Goal: Task Accomplishment & Management: Manage account settings

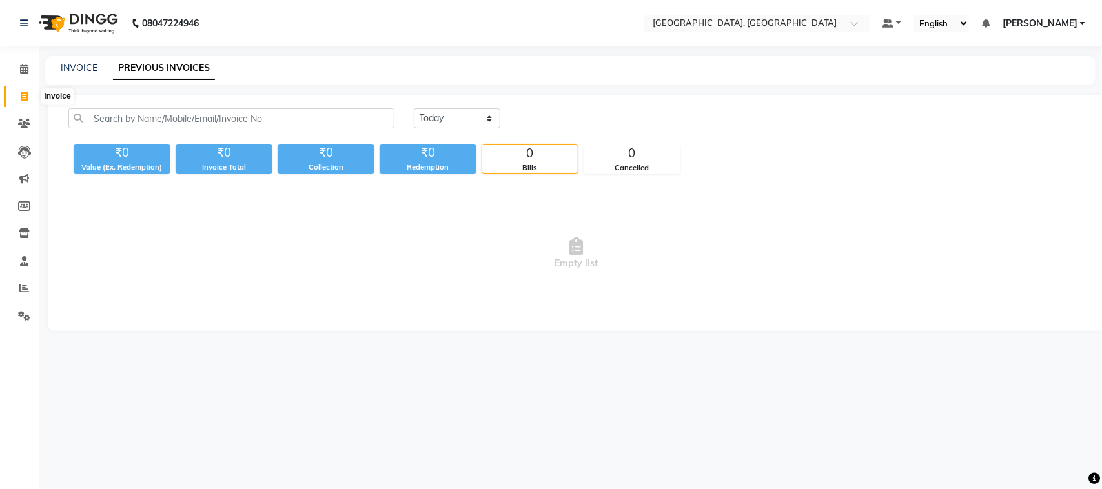
click at [29, 105] on span at bounding box center [24, 97] width 23 height 15
select select "service"
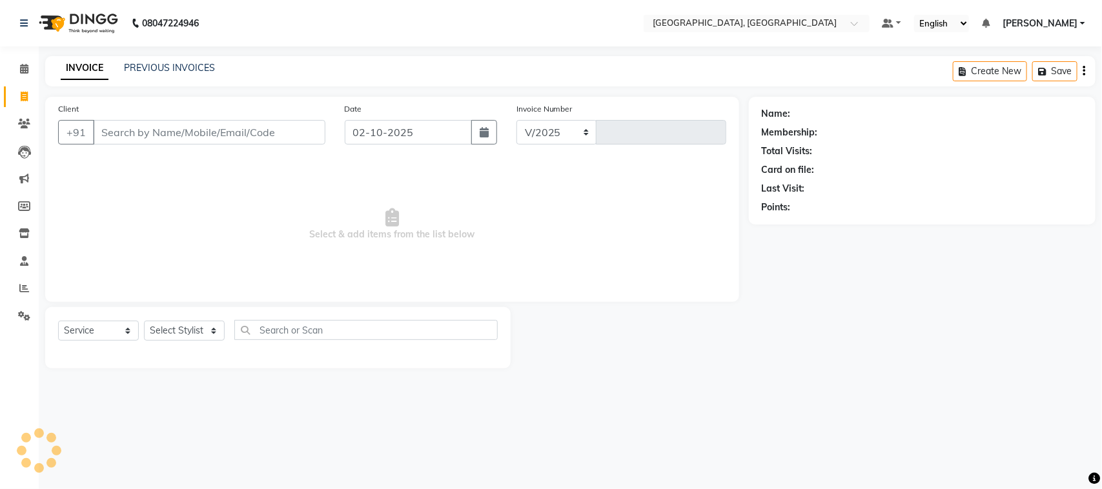
select select "4462"
type input "3784"
click at [208, 145] on input "Client" at bounding box center [209, 132] width 232 height 25
click at [225, 145] on input "Client" at bounding box center [209, 132] width 232 height 25
click at [230, 145] on input "Client" at bounding box center [209, 132] width 232 height 25
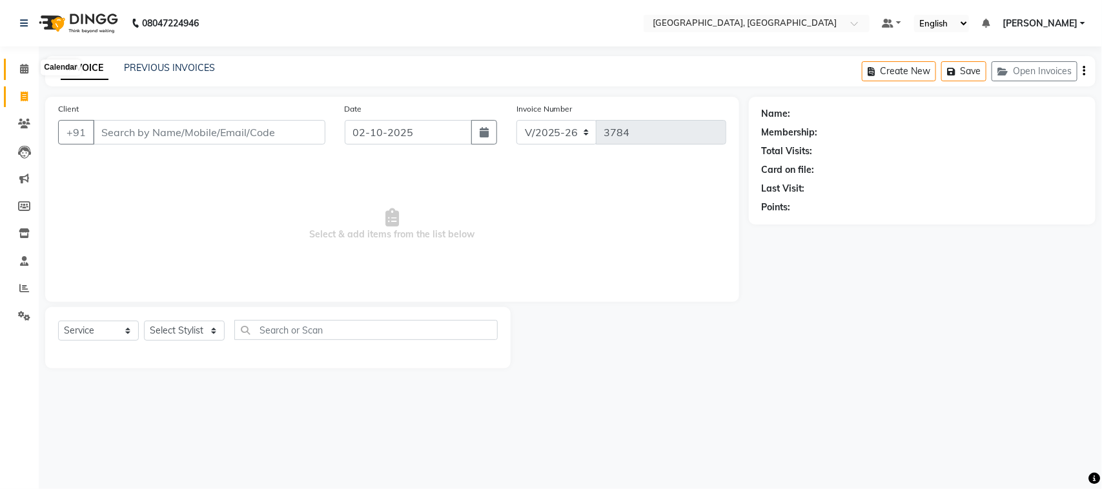
click at [23, 73] on icon at bounding box center [24, 69] width 8 height 10
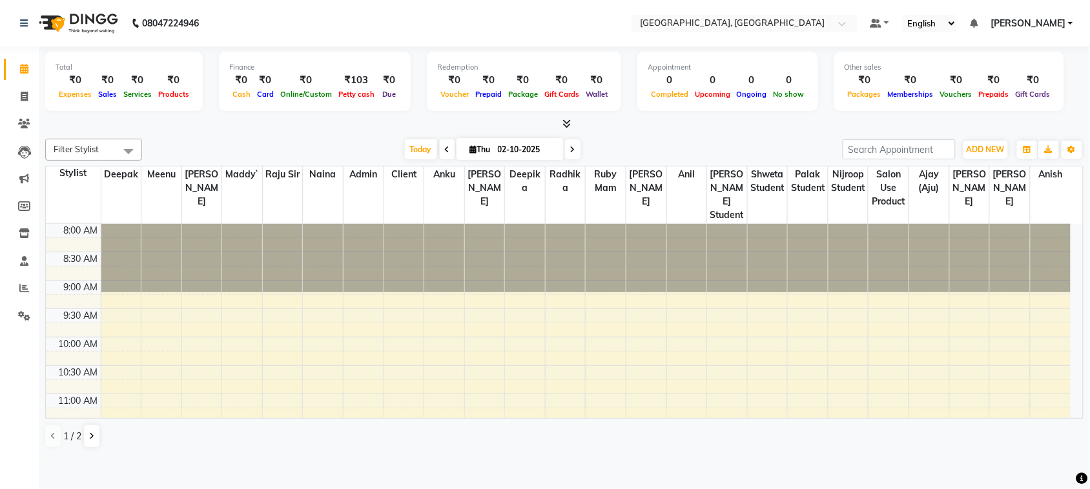
click at [445, 154] on icon at bounding box center [447, 150] width 5 height 8
type input "01-10-2025"
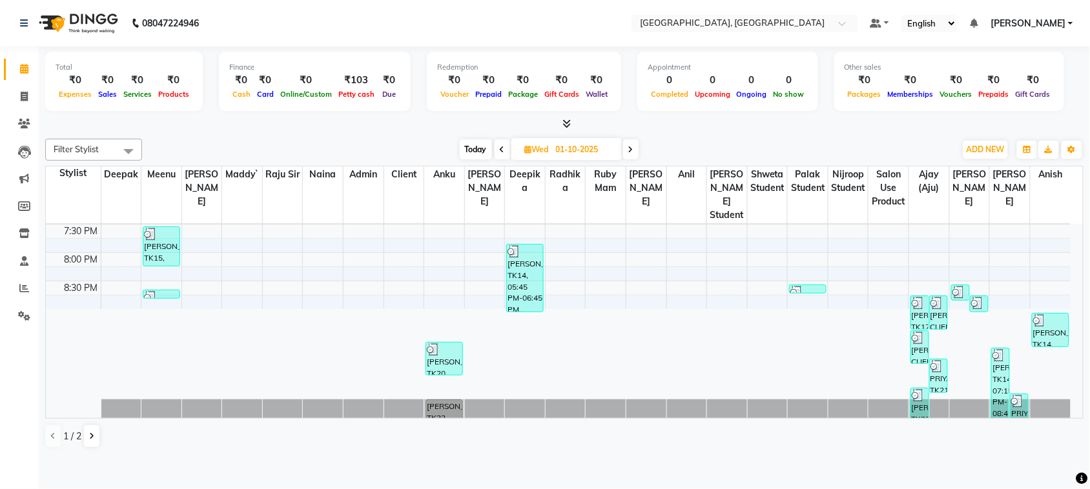
scroll to position [714, 0]
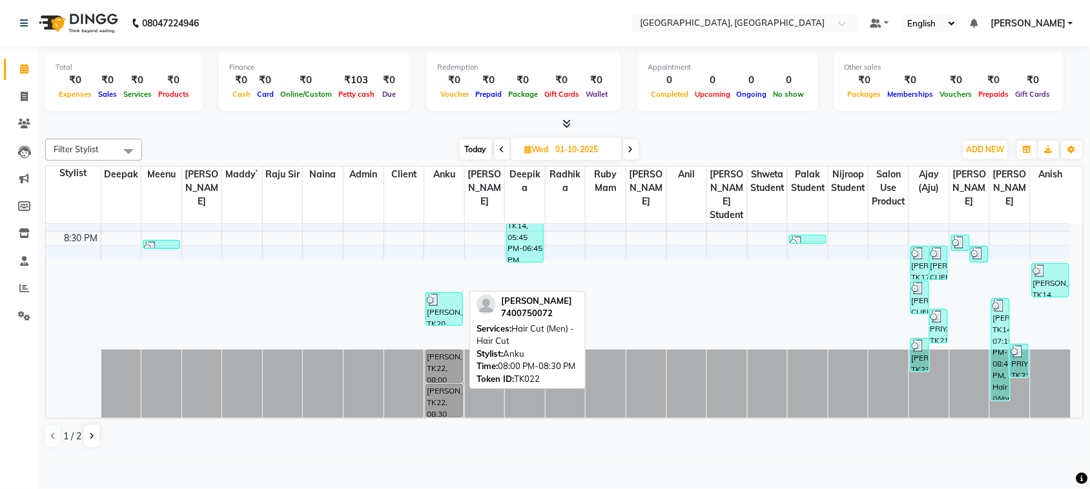
click at [429, 383] on div "[PERSON_NAME], TK22, 08:00 PM-08:30 PM, Hair Cut (Men) - Hair Cut" at bounding box center [444, 367] width 36 height 32
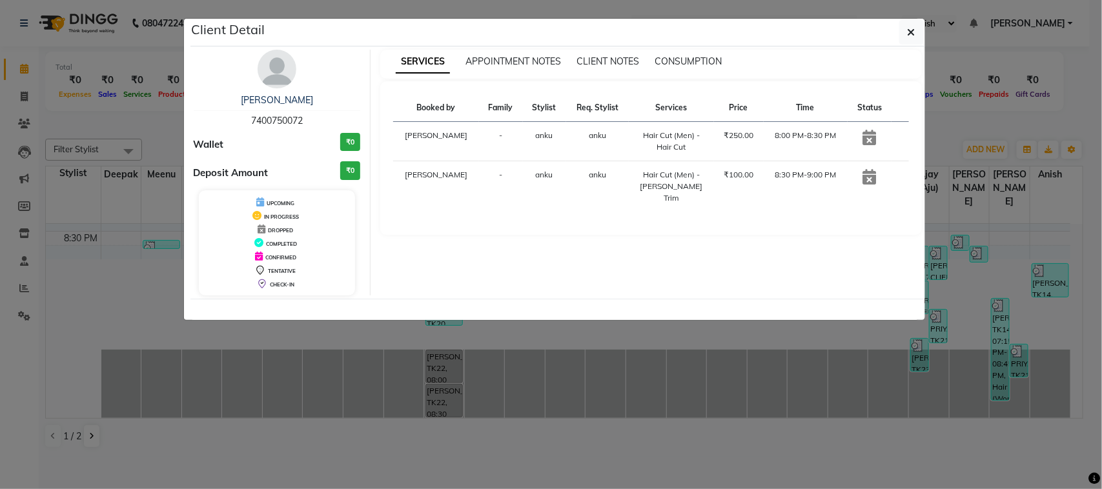
drag, startPoint x: 318, startPoint y: 138, endPoint x: 246, endPoint y: 139, distance: 72.3
click at [246, 128] on div "[PERSON_NAME] 7400750072" at bounding box center [277, 111] width 167 height 34
copy span "7400750072"
click at [908, 37] on icon "button" at bounding box center [912, 32] width 8 height 10
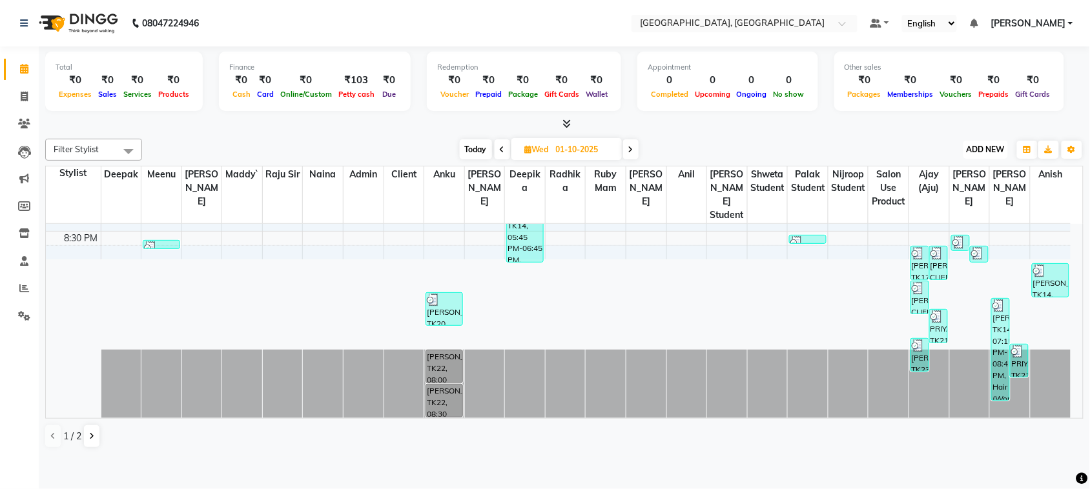
click at [967, 154] on span "ADD NEW" at bounding box center [986, 150] width 38 height 10
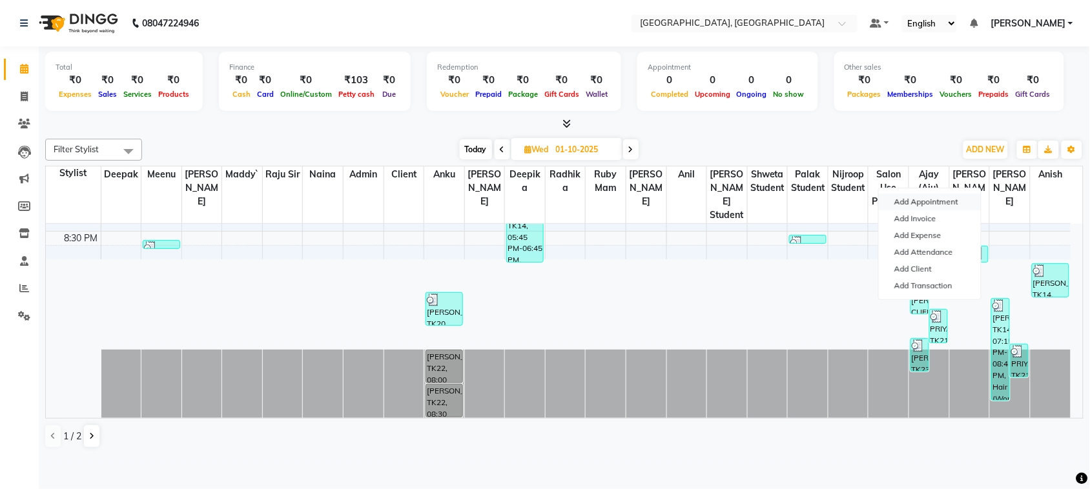
click at [954, 210] on button "Add Appointment" at bounding box center [930, 202] width 102 height 17
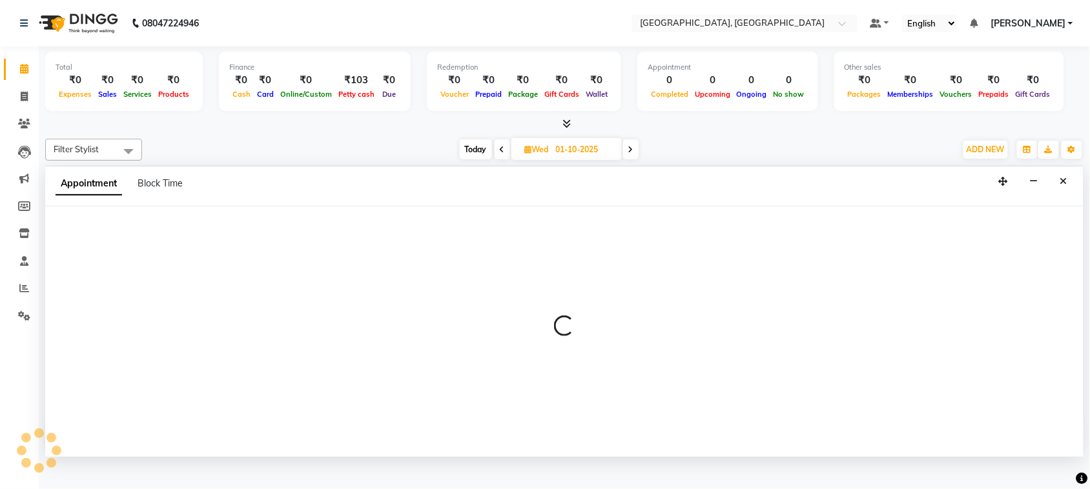
scroll to position [5, 0]
select select "540"
select select "tentative"
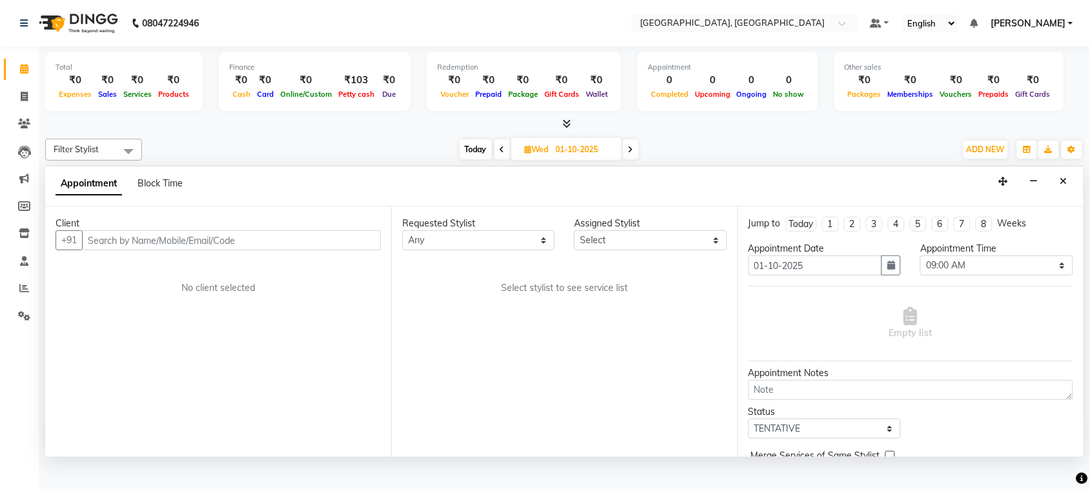
click at [103, 251] on input "text" at bounding box center [231, 240] width 299 height 20
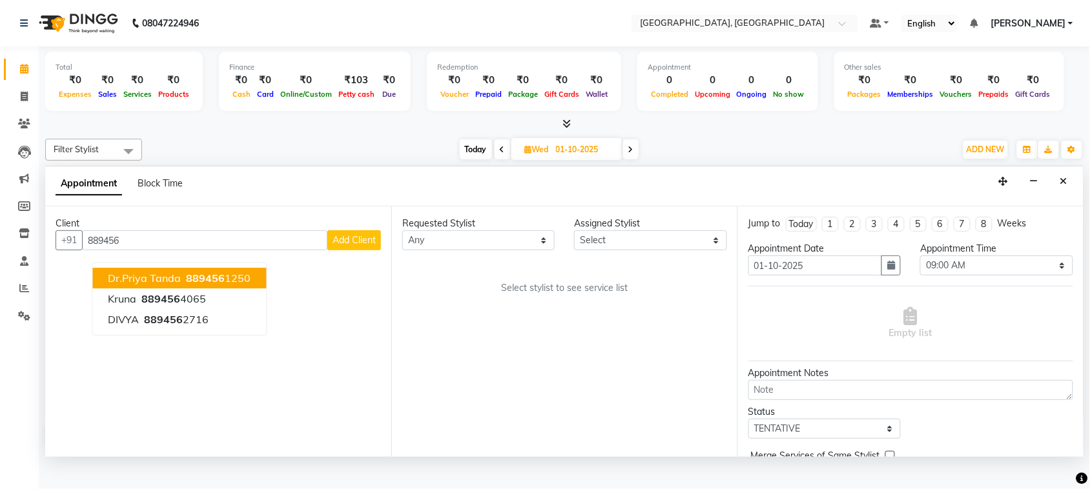
click at [181, 285] on span "Dr.priya tanda" at bounding box center [144, 278] width 73 height 13
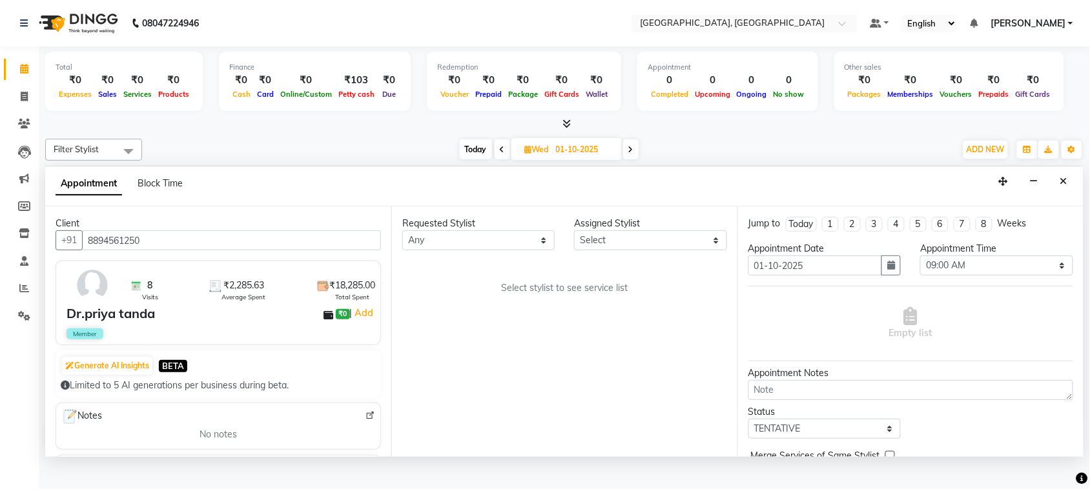
type input "8894561250"
click at [449, 251] on select "Any admin Ajay (Aju) [PERSON_NAME] [PERSON_NAME] Client Deepak [PERSON_NAME] [P…" at bounding box center [478, 240] width 152 height 20
select select "88918"
click at [405, 251] on select "Any admin Ajay (Aju) [PERSON_NAME] [PERSON_NAME] Client Deepak [PERSON_NAME] [P…" at bounding box center [478, 240] width 152 height 20
select select "88918"
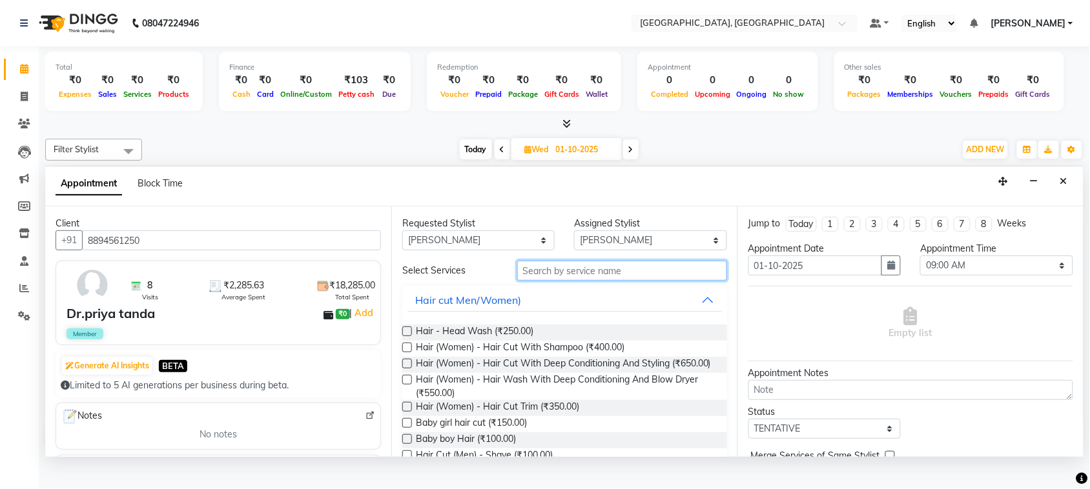
click at [589, 281] on input "text" at bounding box center [622, 271] width 210 height 20
click at [578, 281] on input "text" at bounding box center [622, 271] width 210 height 20
click at [631, 281] on input "text" at bounding box center [622, 271] width 210 height 20
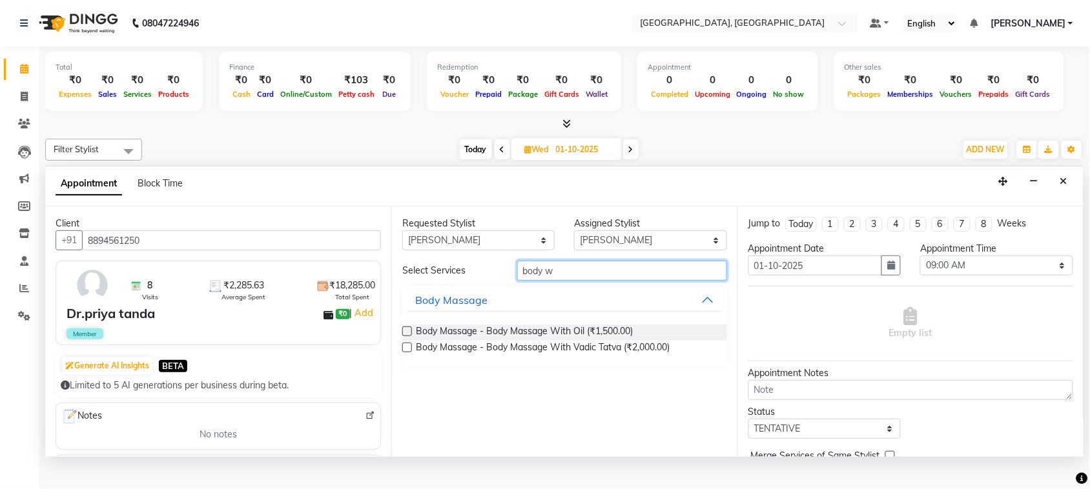
type input "body w"
click at [418, 357] on div "Body Massage - Body Massage With Vadic Tatva (₹2,000.00)" at bounding box center [564, 349] width 325 height 16
click at [412, 353] on label at bounding box center [407, 348] width 10 height 10
click at [411, 353] on input "checkbox" at bounding box center [406, 349] width 8 height 8
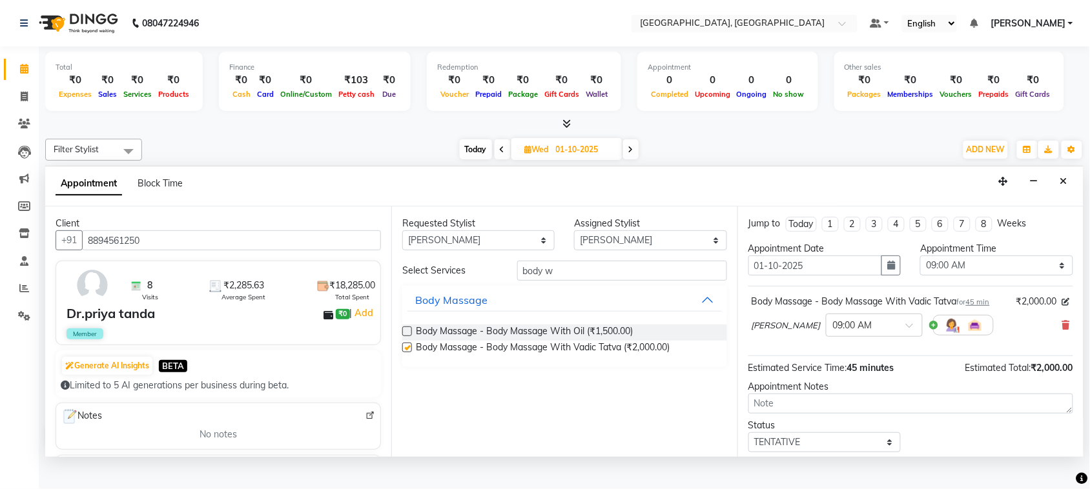
checkbox input "false"
click at [953, 276] on select "Select 09:00 AM 09:15 AM 09:30 AM 09:45 AM 10:00 AM 10:15 AM 10:30 AM 10:45 AM …" at bounding box center [996, 266] width 152 height 20
click at [569, 281] on input "body w" at bounding box center [622, 271] width 210 height 20
click at [1062, 330] on icon at bounding box center [1066, 325] width 8 height 9
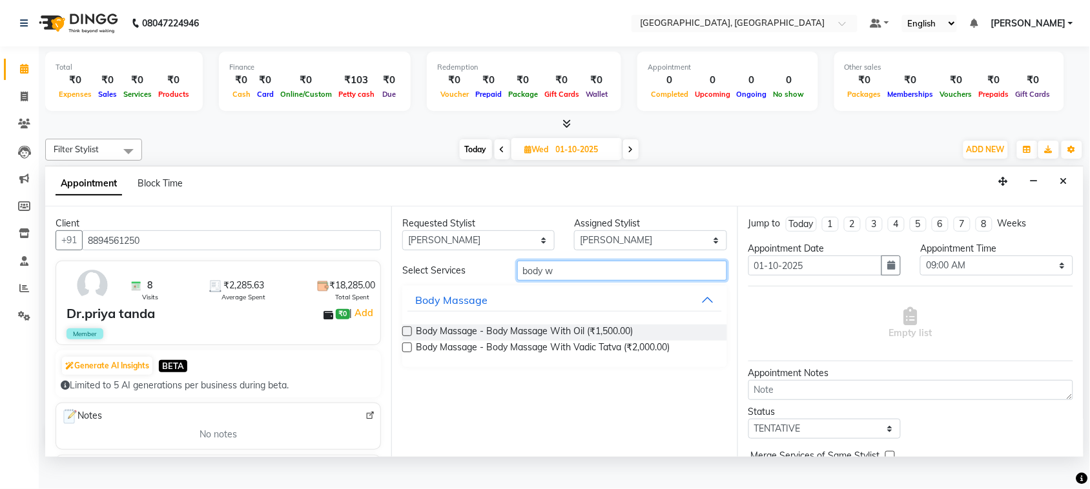
click at [563, 281] on input "body w" at bounding box center [622, 271] width 210 height 20
type input "b"
type input "full bod"
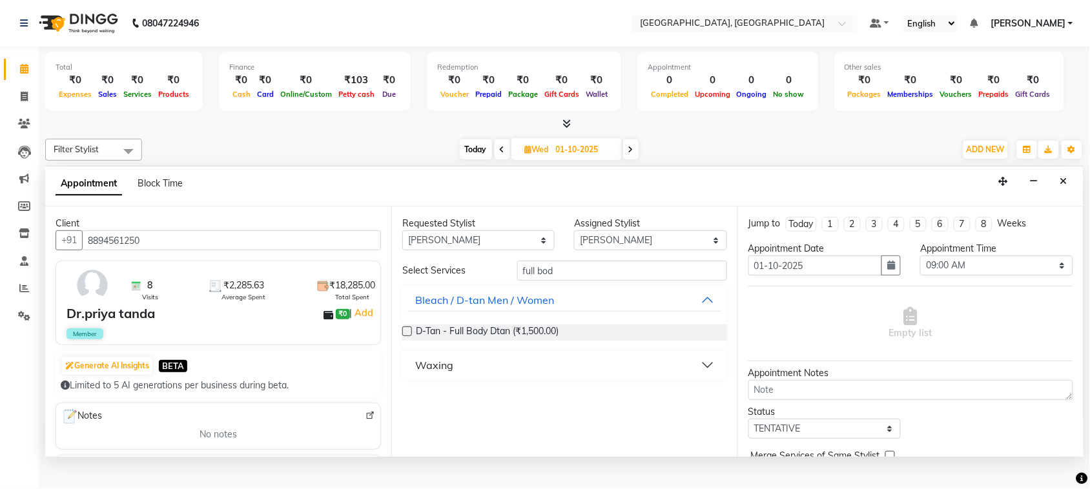
click at [698, 377] on button "Waxing" at bounding box center [564, 365] width 314 height 23
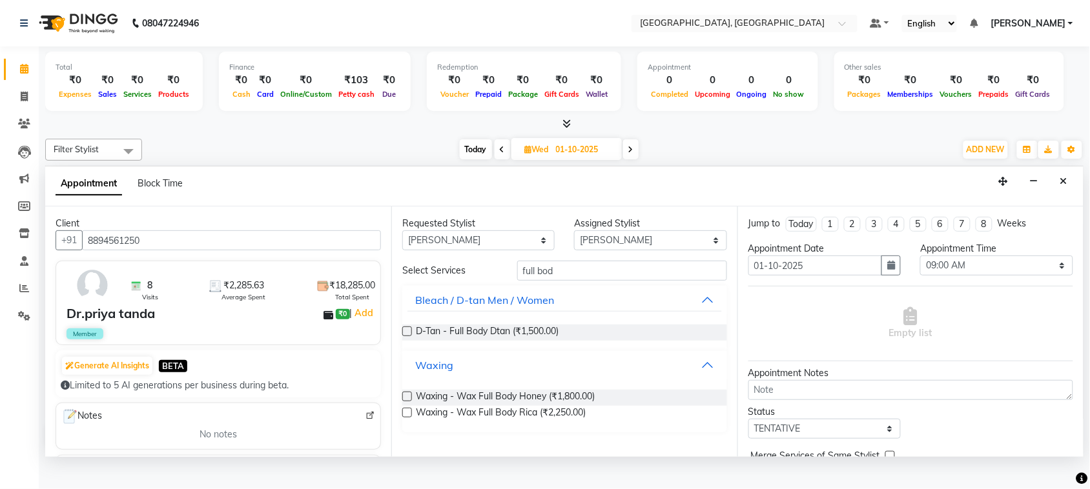
scroll to position [52, 0]
click at [412, 418] on label at bounding box center [407, 413] width 10 height 10
click at [411, 418] on input "checkbox" at bounding box center [406, 414] width 8 height 8
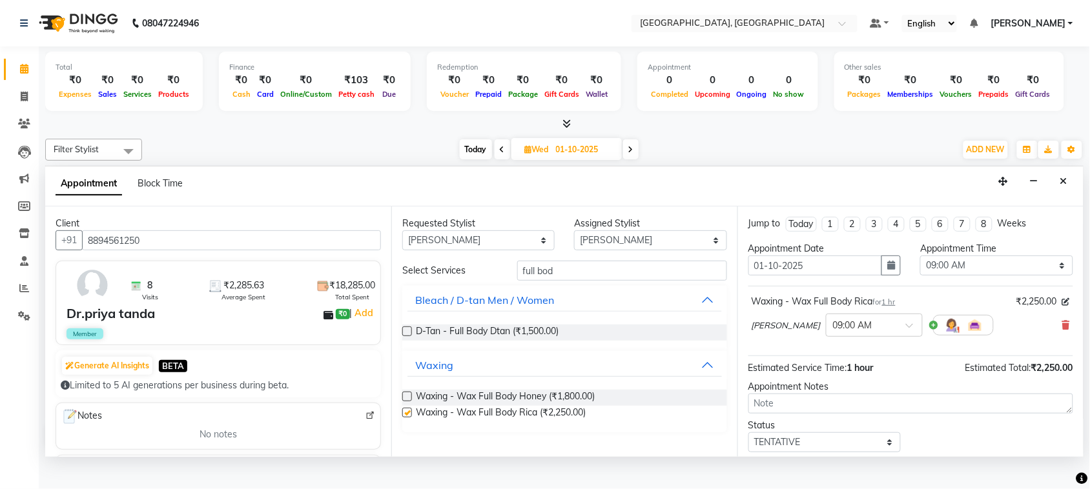
checkbox input "false"
click at [988, 276] on select "Select 09:00 AM 09:15 AM 09:30 AM 09:45 AM 10:00 AM 10:15 AM 10:30 AM 10:45 AM …" at bounding box center [996, 266] width 152 height 20
select select "735"
click at [920, 276] on select "Select 09:00 AM 09:15 AM 09:30 AM 09:45 AM 10:00 AM 10:15 AM 10:30 AM 10:45 AM …" at bounding box center [996, 266] width 152 height 20
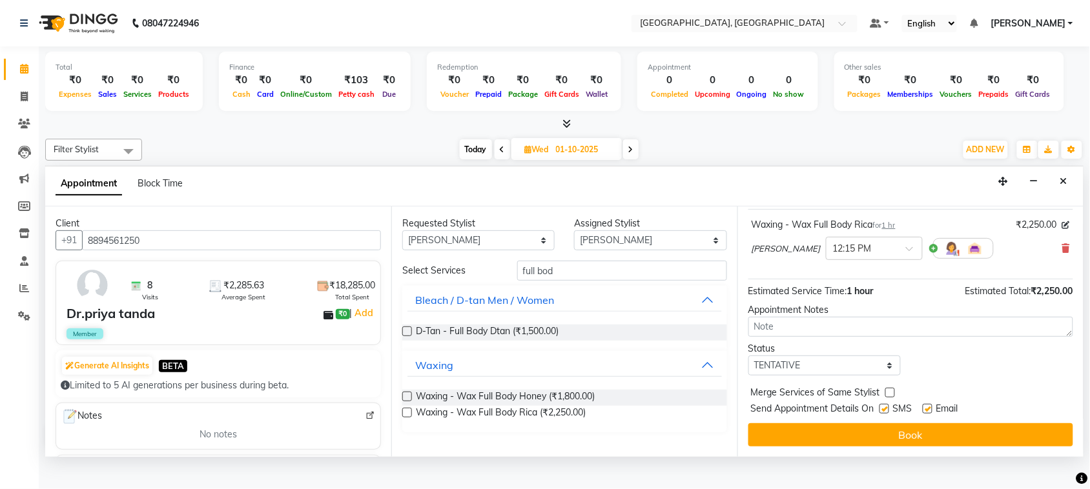
scroll to position [97, 0]
click at [827, 376] on select "Select TENTATIVE CONFIRM UPCOMING" at bounding box center [824, 366] width 152 height 20
select select "confirm booking"
click at [751, 376] on select "Select TENTATIVE CONFIRM UPCOMING" at bounding box center [824, 366] width 152 height 20
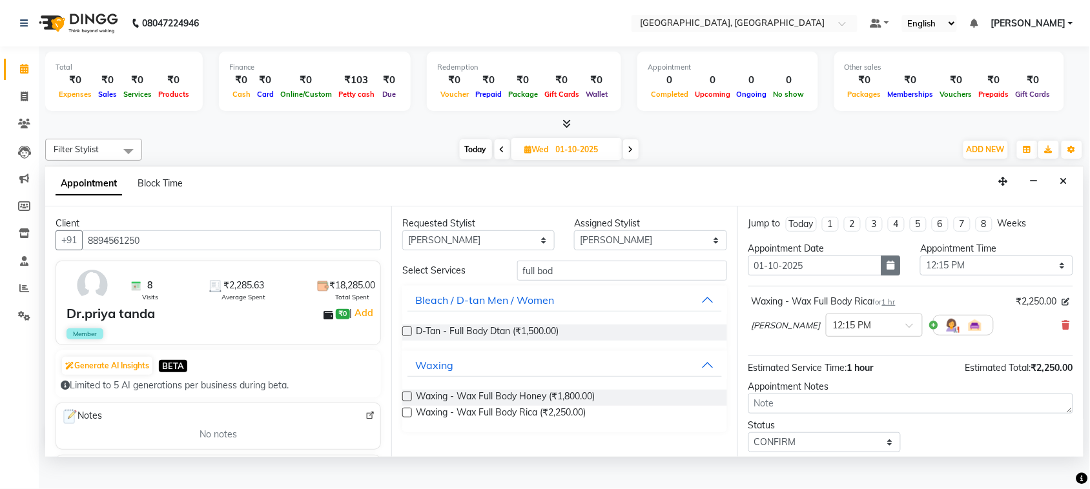
click at [887, 270] on icon "button" at bounding box center [891, 265] width 8 height 9
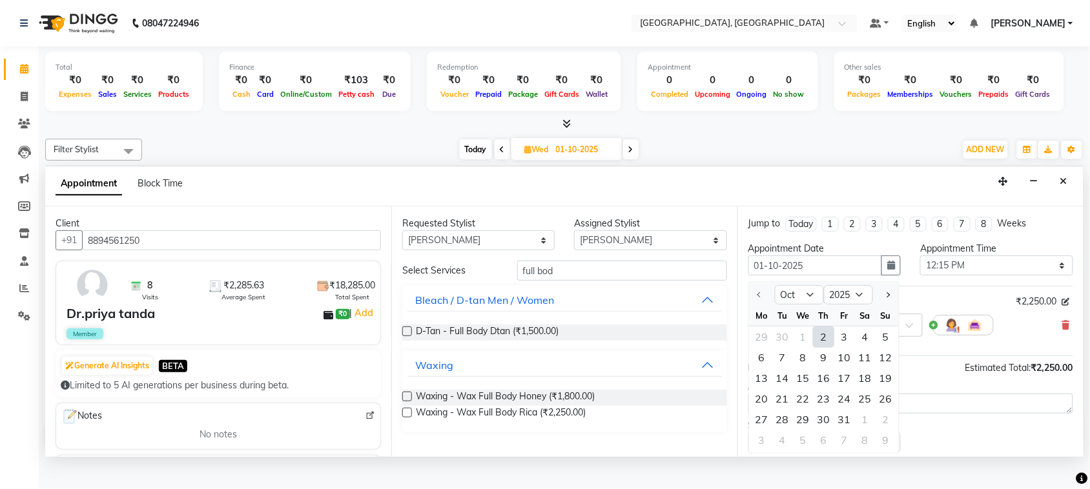
click at [834, 347] on div "2" at bounding box center [824, 337] width 21 height 21
type input "02-10-2025"
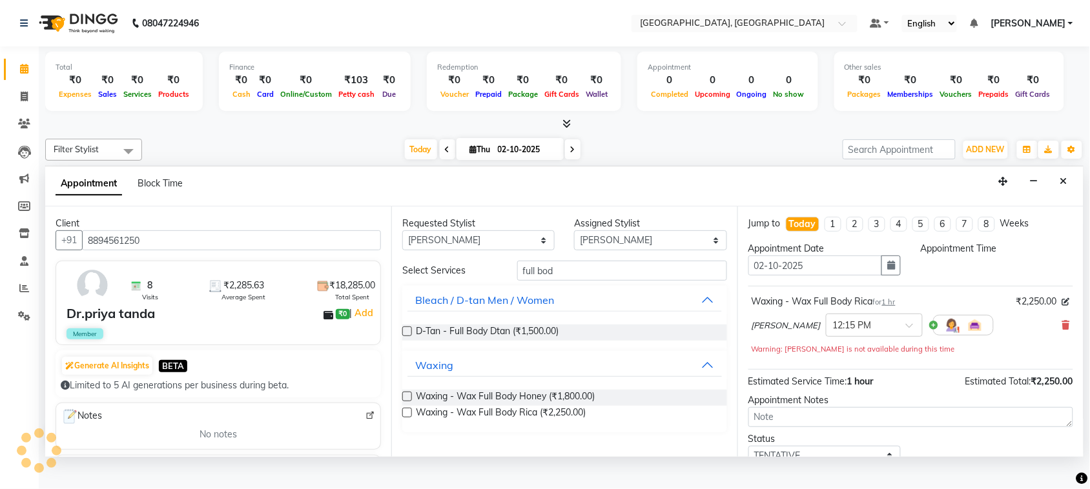
select select "735"
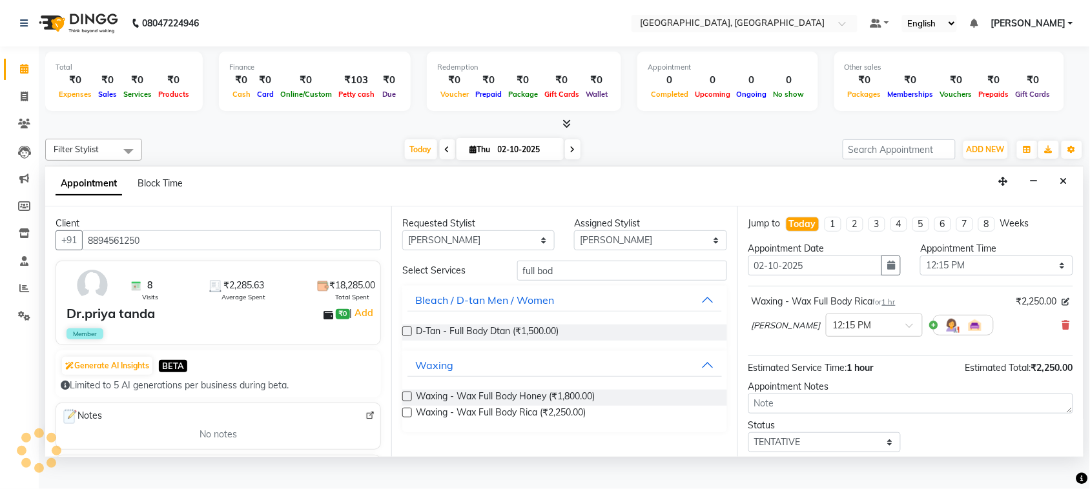
scroll to position [183, 0]
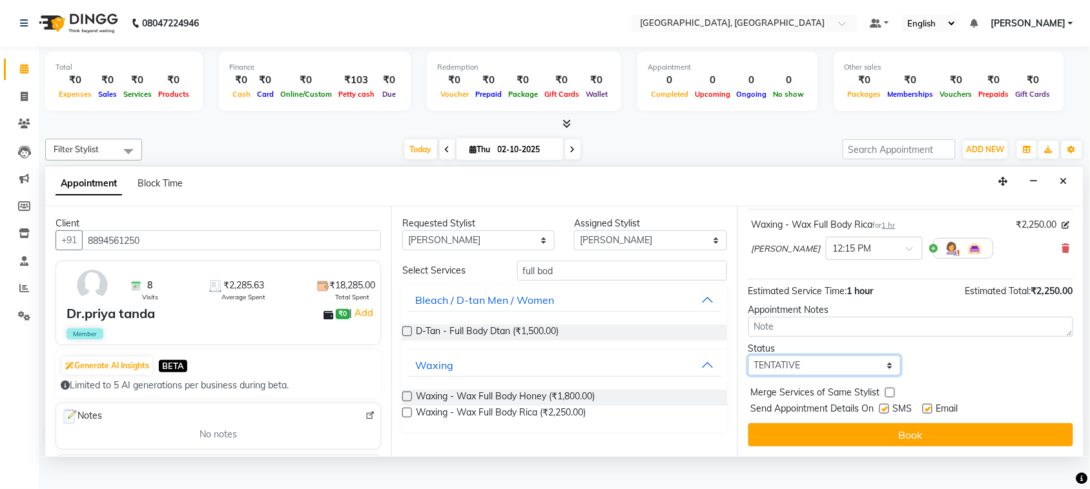
click at [825, 360] on select "Select TENTATIVE CONFIRM CHECK-IN UPCOMING" at bounding box center [824, 366] width 152 height 20
select select "check-in"
click at [751, 356] on select "Select TENTATIVE CONFIRM CHECK-IN UPCOMING" at bounding box center [824, 366] width 152 height 20
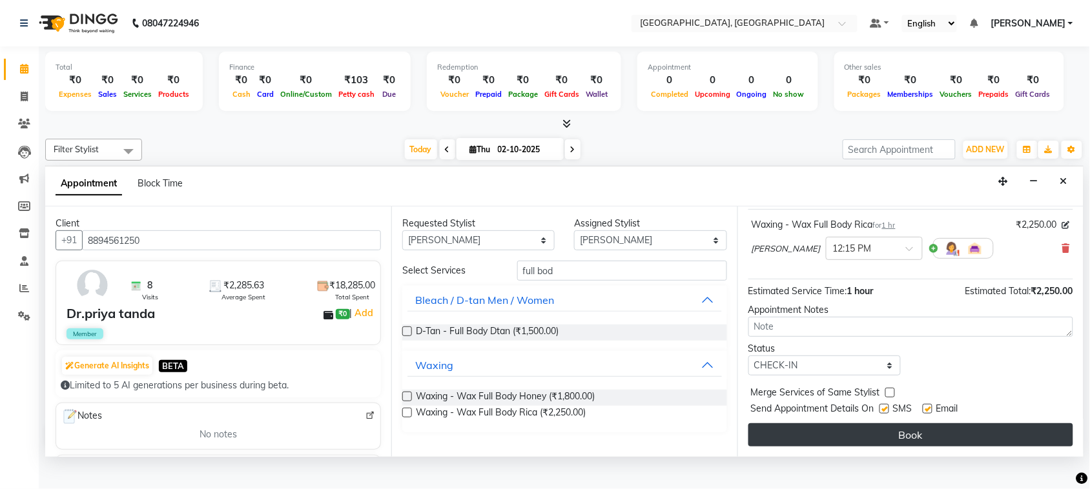
click at [891, 447] on button "Book" at bounding box center [910, 435] width 325 height 23
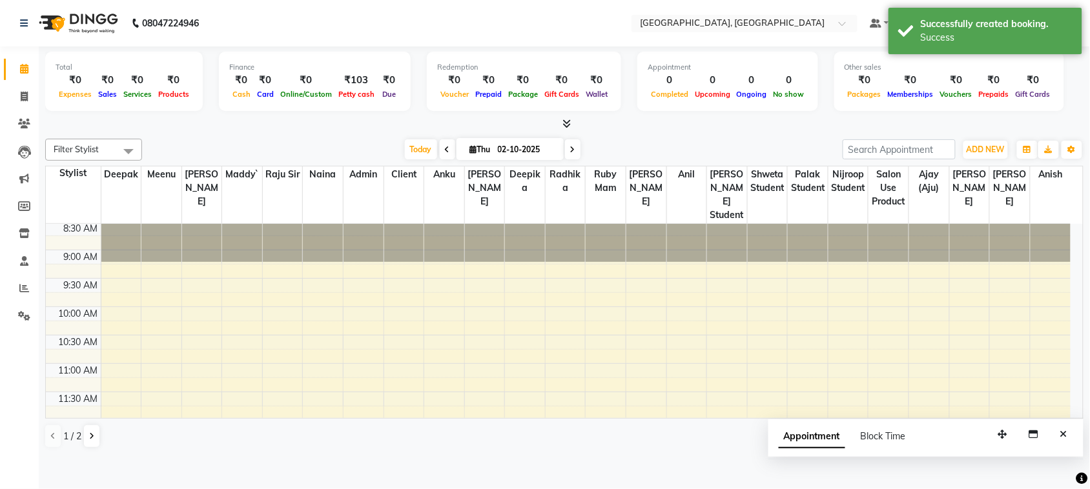
scroll to position [0, 0]
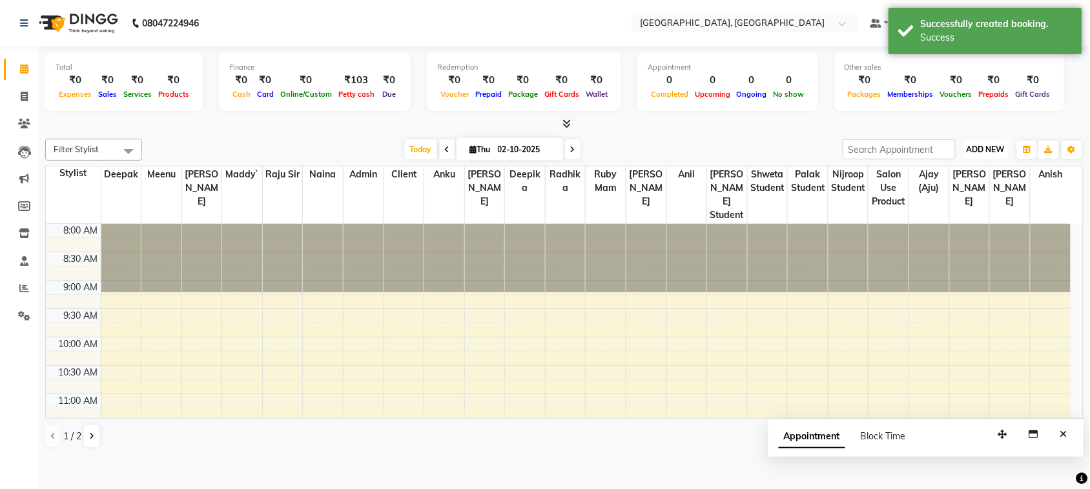
click at [979, 154] on span "ADD NEW" at bounding box center [986, 150] width 38 height 10
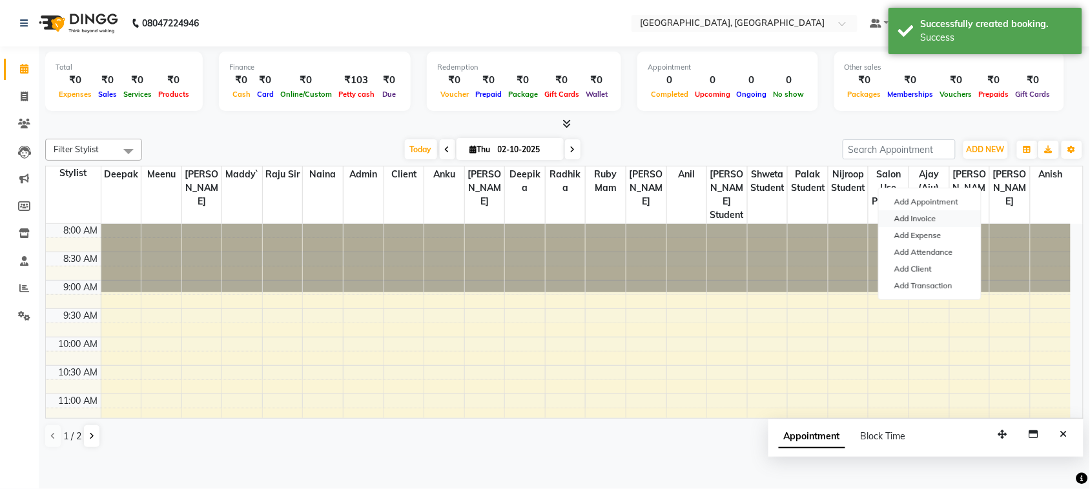
click at [922, 227] on link "Add Invoice" at bounding box center [930, 218] width 102 height 17
select select "service"
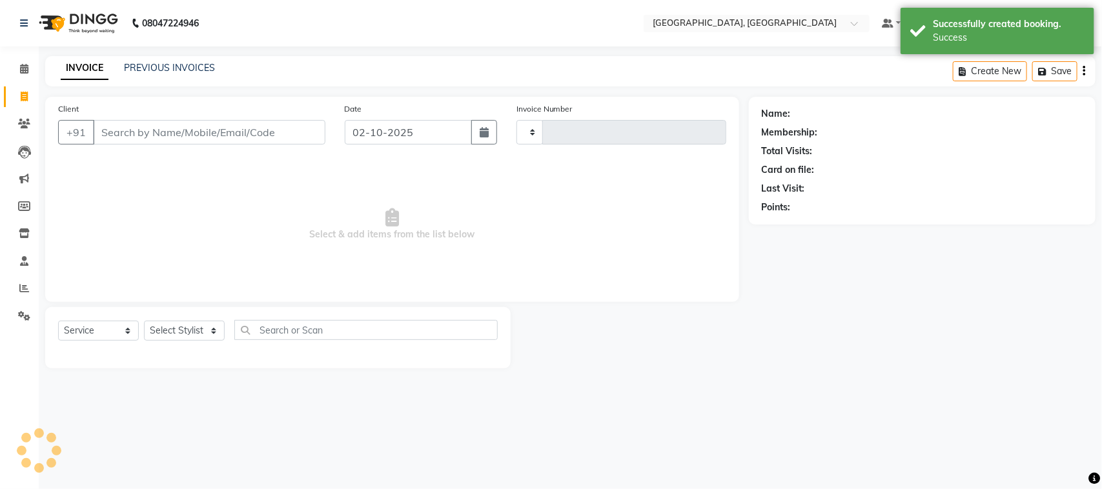
type input "3784"
select select "4462"
click at [181, 145] on input "Client" at bounding box center [209, 132] width 232 height 25
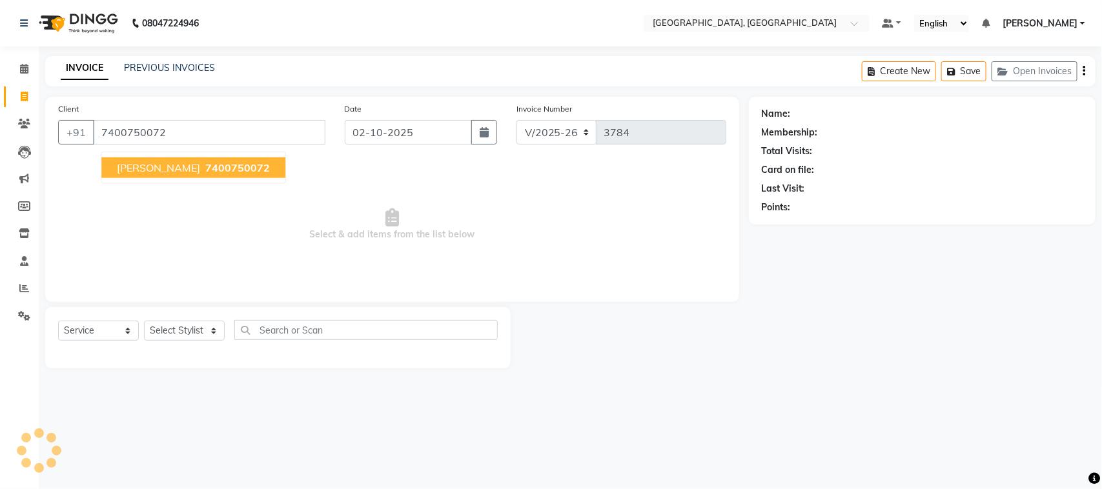
type input "7400750072"
click at [234, 174] on span "7400750072" at bounding box center [237, 167] width 65 height 13
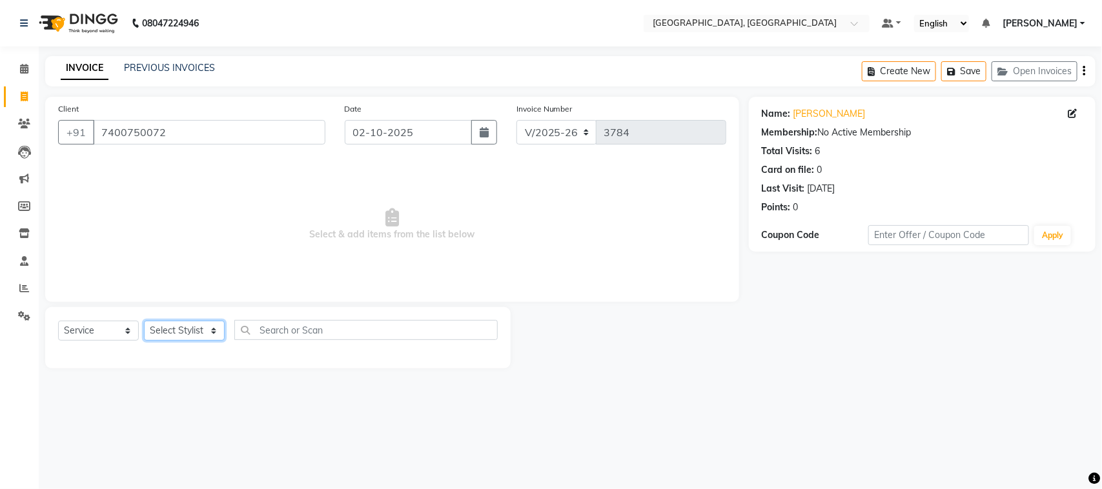
click at [182, 341] on select "Select Stylist admin Ajay (Aju) anil [PERSON_NAME] Client Deepak deepika [PERSO…" at bounding box center [184, 331] width 81 height 20
select select "27069"
click at [148, 341] on select "Select Stylist admin Ajay (Aju) anil [PERSON_NAME] Client Deepak deepika [PERSO…" at bounding box center [184, 331] width 81 height 20
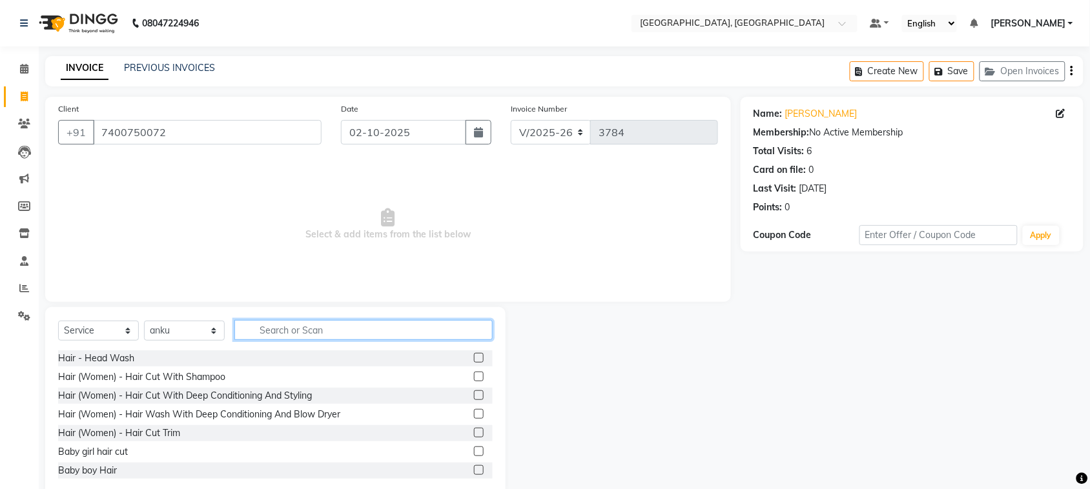
click at [331, 340] on input "text" at bounding box center [363, 330] width 258 height 20
click at [474, 138] on icon "button" at bounding box center [478, 132] width 9 height 10
select select "10"
select select "2025"
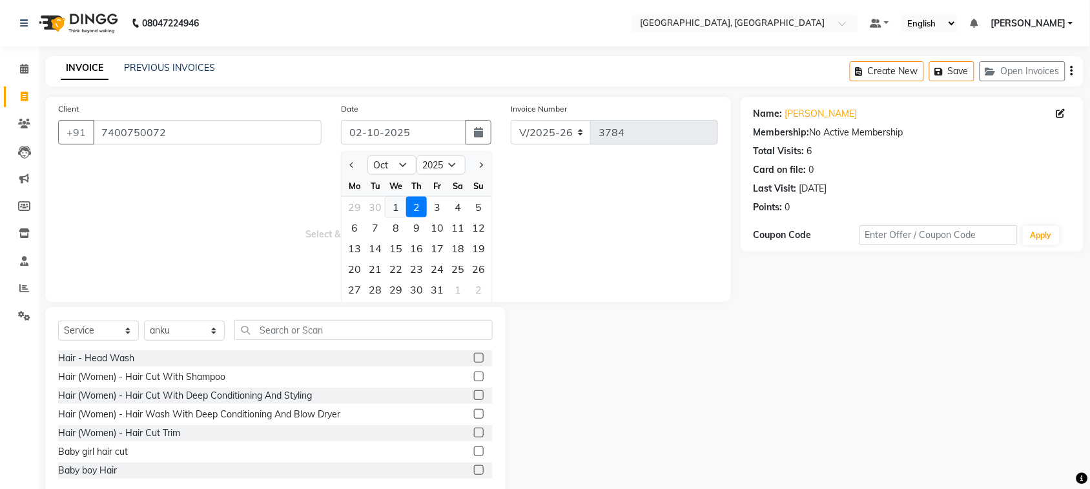
click at [405, 218] on div "1" at bounding box center [395, 207] width 21 height 21
type input "01-10-2025"
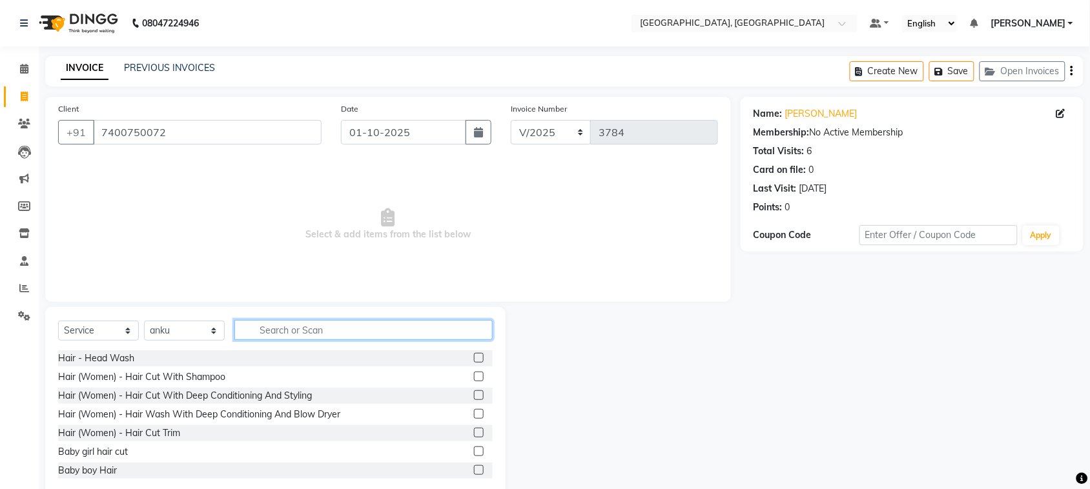
click at [422, 340] on input "text" at bounding box center [363, 330] width 258 height 20
type input "a"
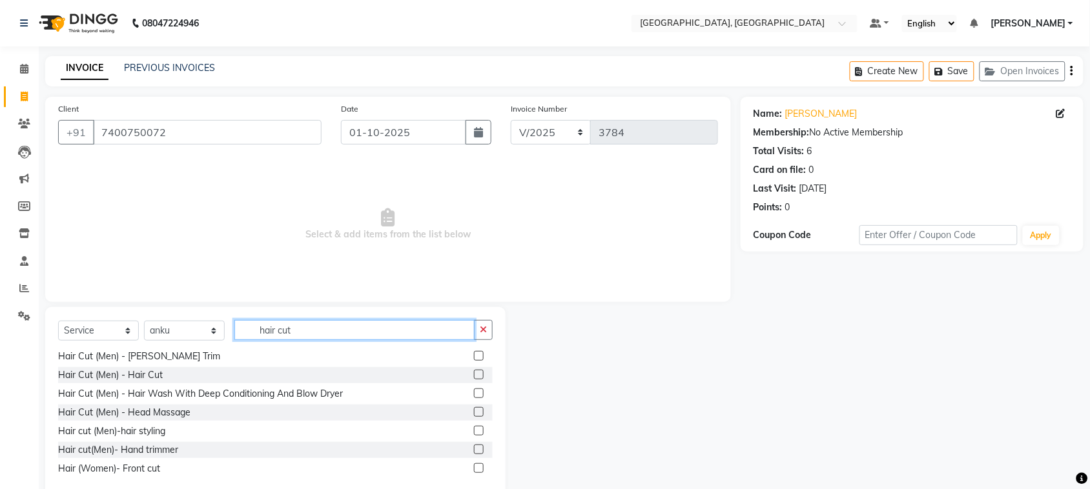
scroll to position [103, 0]
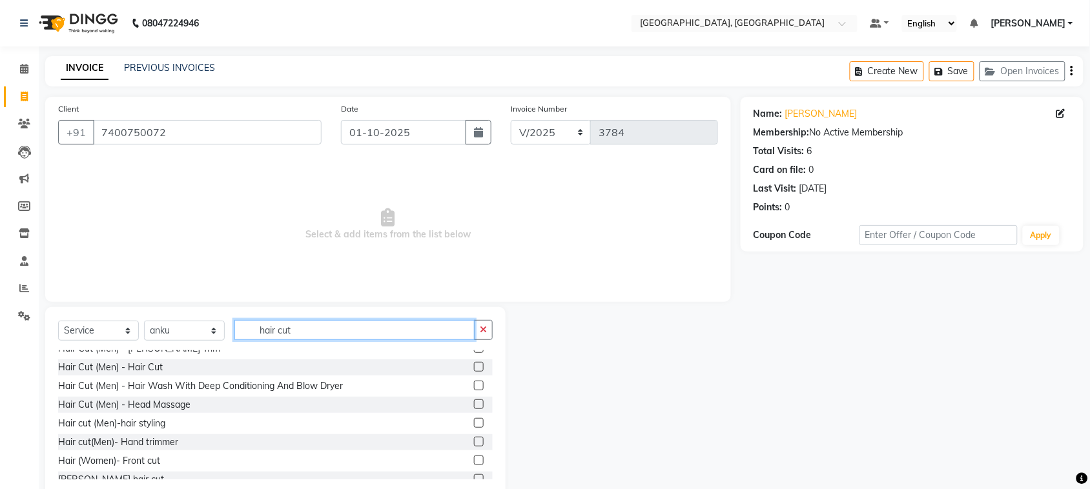
type input "hair cut"
click at [474, 372] on label at bounding box center [479, 367] width 10 height 10
click at [474, 372] on input "checkbox" at bounding box center [478, 367] width 8 height 8
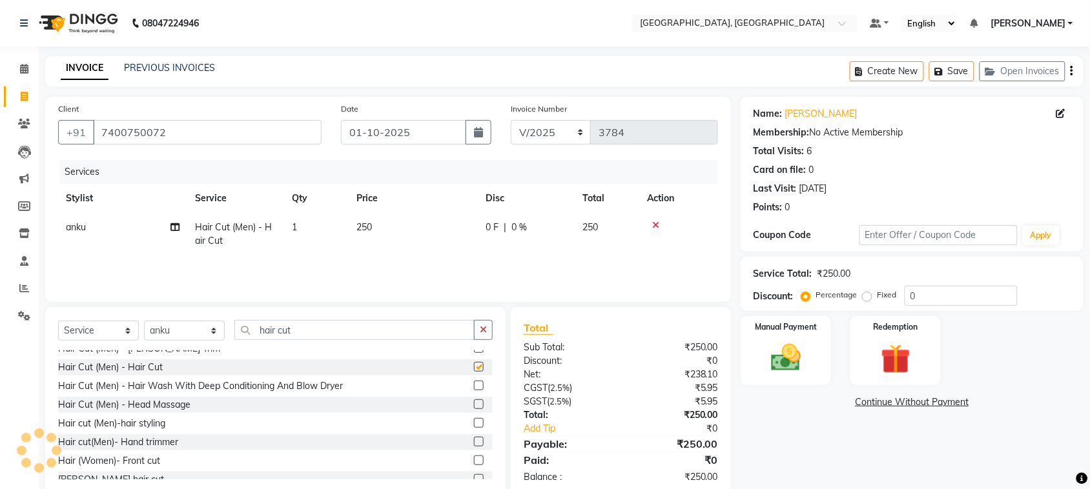
checkbox input "false"
click at [474, 353] on label at bounding box center [479, 348] width 10 height 10
click at [474, 353] on input "checkbox" at bounding box center [478, 349] width 8 height 8
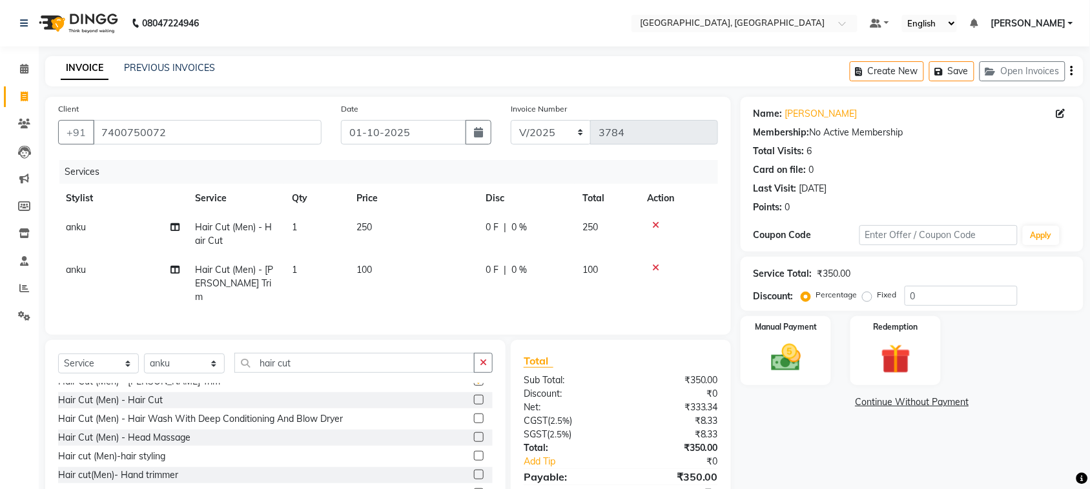
checkbox input "false"
click at [333, 213] on th "Qty" at bounding box center [316, 198] width 65 height 29
click at [316, 256] on td "1" at bounding box center [316, 234] width 65 height 43
select select "27069"
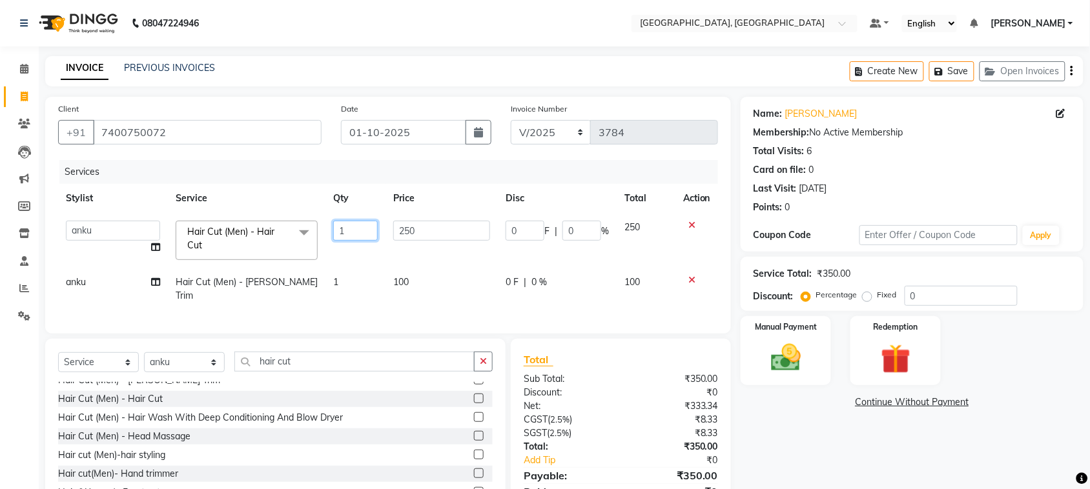
click at [345, 241] on input "1" at bounding box center [355, 231] width 45 height 20
type input "2"
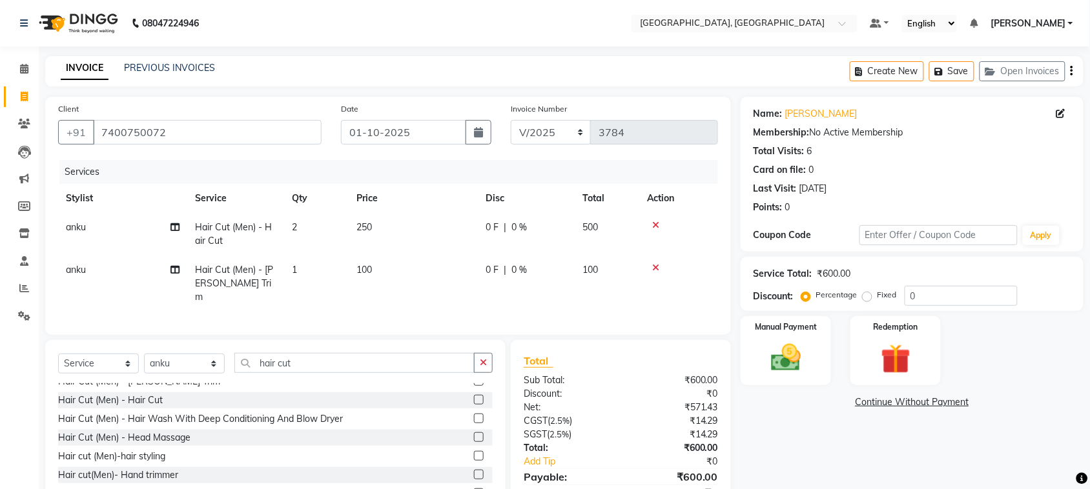
click at [396, 384] on div "Select Service Product Membership Package Voucher Prepaid Gift Card Select Styl…" at bounding box center [275, 368] width 435 height 30
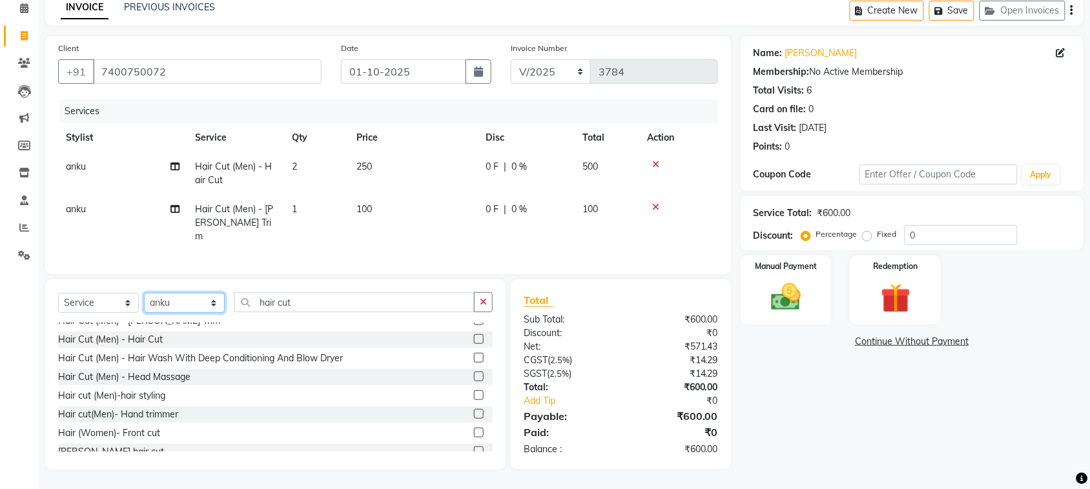
click at [187, 293] on select "Select Stylist admin Ajay (Aju) anil [PERSON_NAME] Client Deepak deepika [PERSO…" at bounding box center [184, 303] width 81 height 20
select select "88918"
click at [148, 293] on select "Select Stylist admin Ajay (Aju) anil [PERSON_NAME] Client Deepak deepika [PERSO…" at bounding box center [184, 303] width 81 height 20
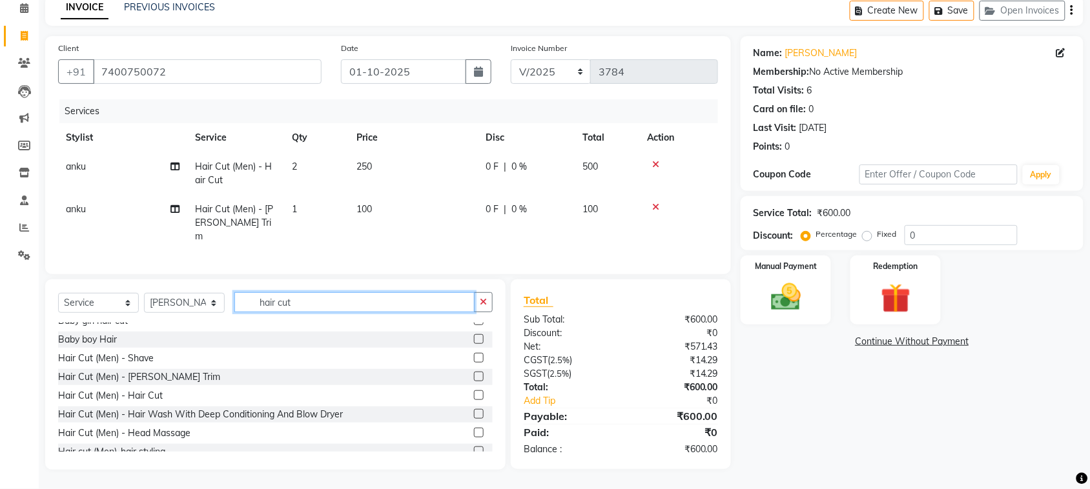
click at [327, 292] on input "hair cut" at bounding box center [354, 302] width 240 height 20
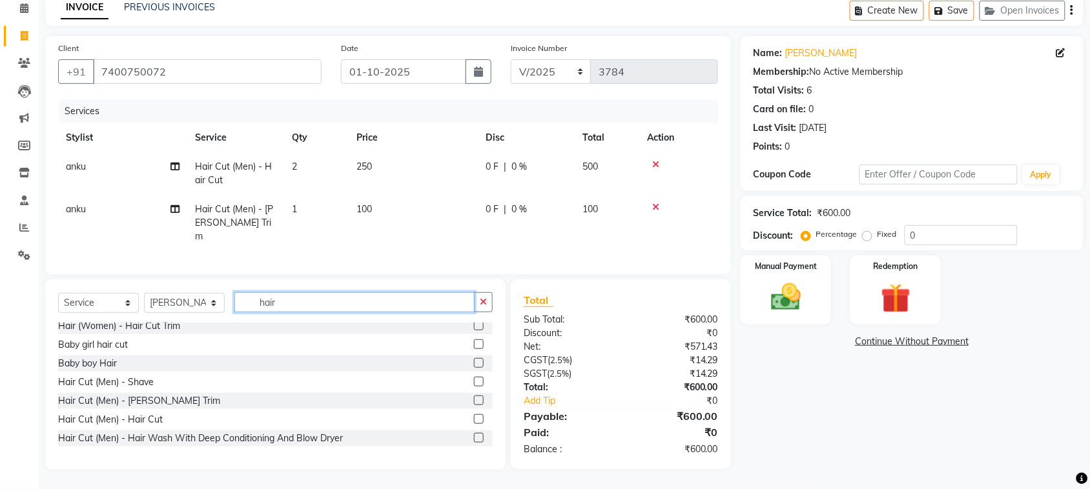
scroll to position [103, 0]
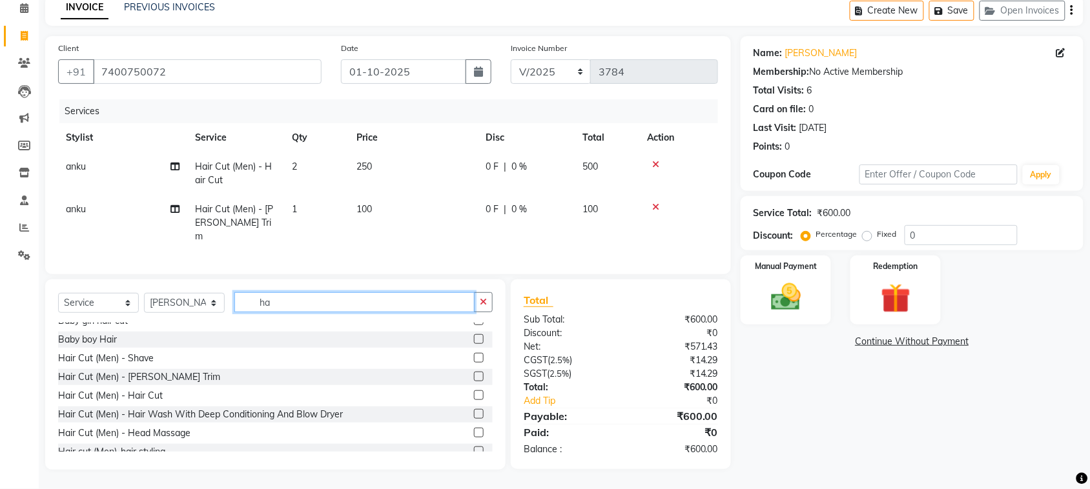
type input "h"
click at [376, 292] on input "text" at bounding box center [363, 302] width 258 height 20
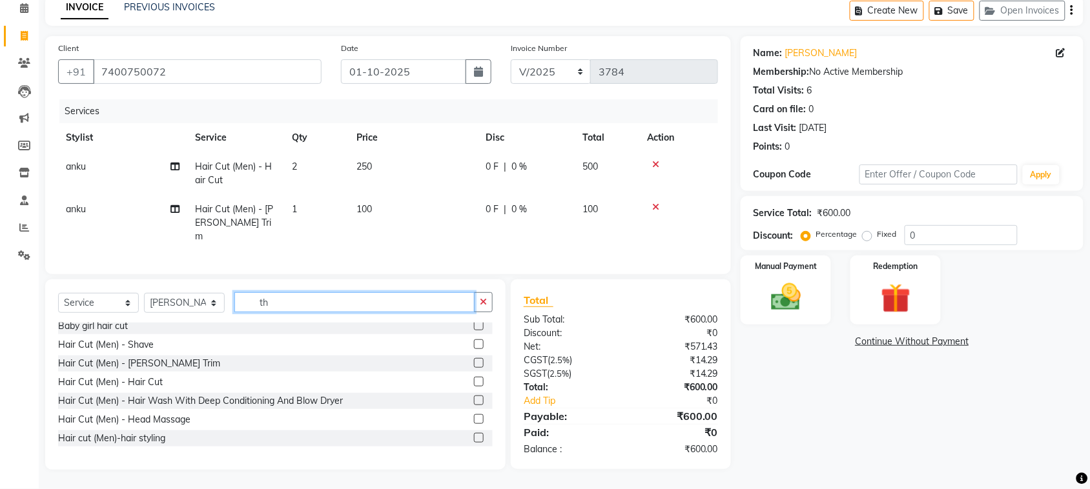
scroll to position [0, 0]
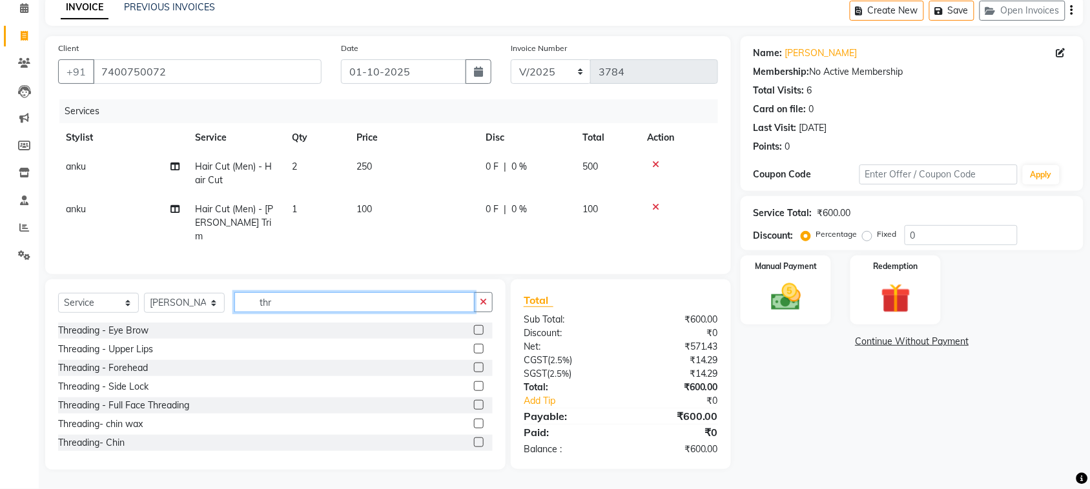
type input "thr"
click at [474, 325] on label at bounding box center [479, 330] width 10 height 10
click at [474, 327] on input "checkbox" at bounding box center [478, 331] width 8 height 8
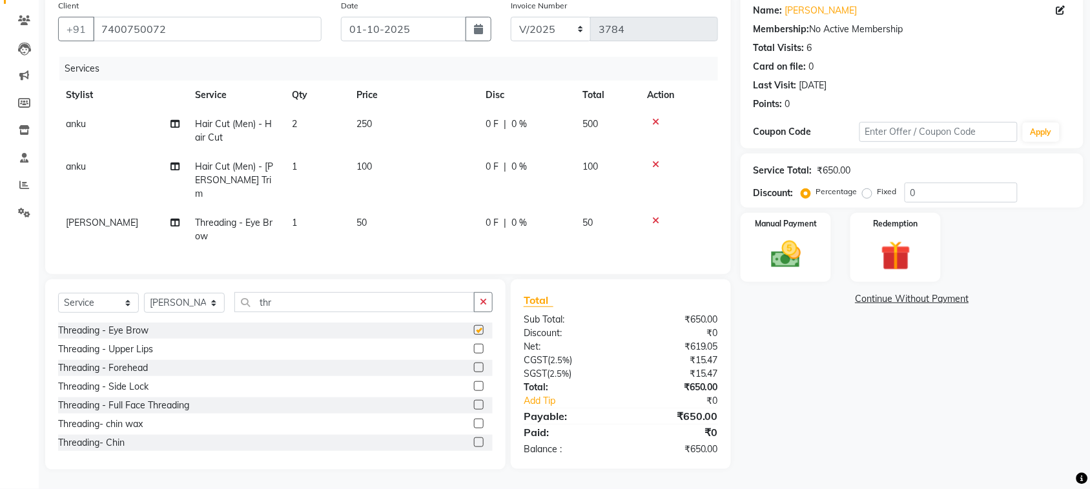
checkbox input "false"
click at [474, 354] on label at bounding box center [479, 349] width 10 height 10
click at [474, 354] on input "checkbox" at bounding box center [478, 349] width 8 height 8
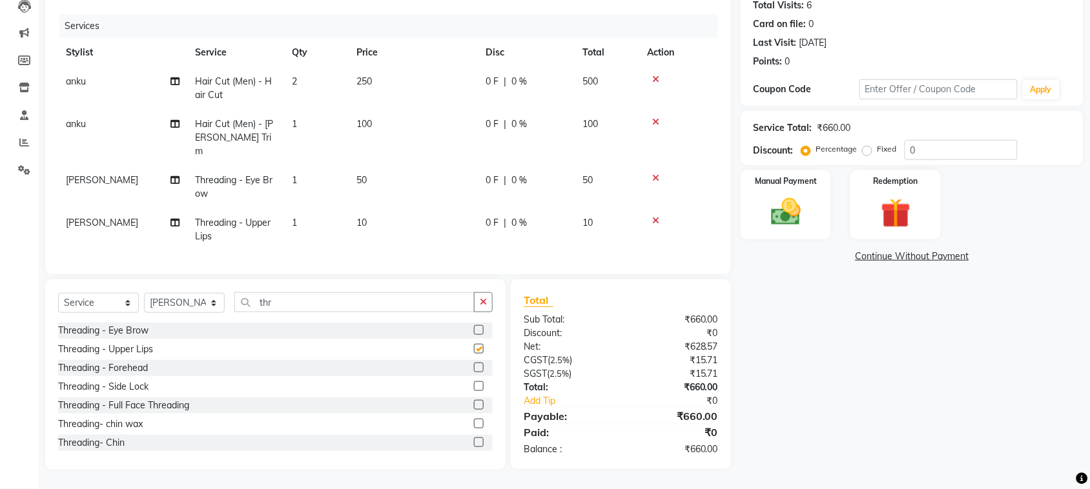
checkbox input "false"
click at [957, 140] on input "0" at bounding box center [961, 150] width 113 height 20
type input "20"
click at [851, 382] on div "Name: [PERSON_NAME] Membership: No Active Membership Total Visits: 6 Card on fi…" at bounding box center [917, 210] width 353 height 519
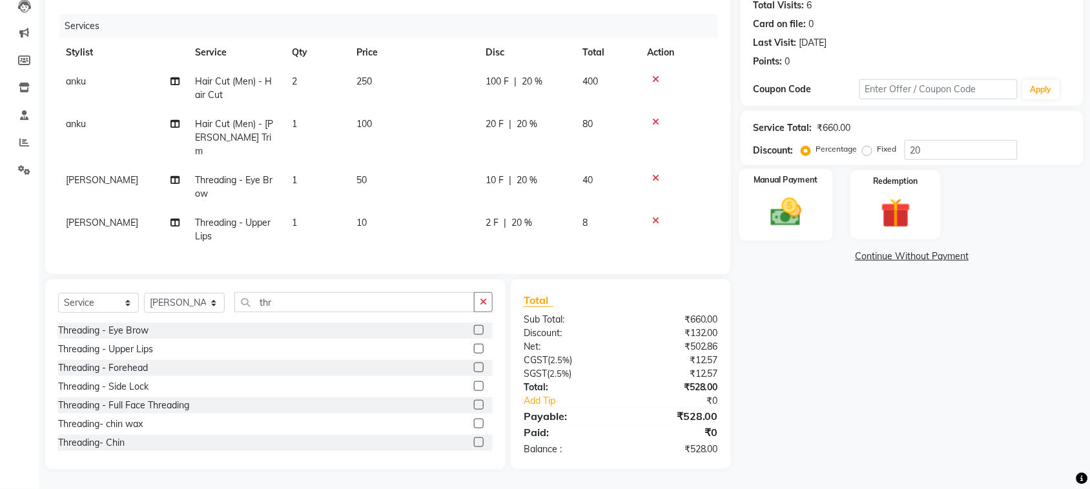
click at [795, 194] on img at bounding box center [786, 212] width 50 height 36
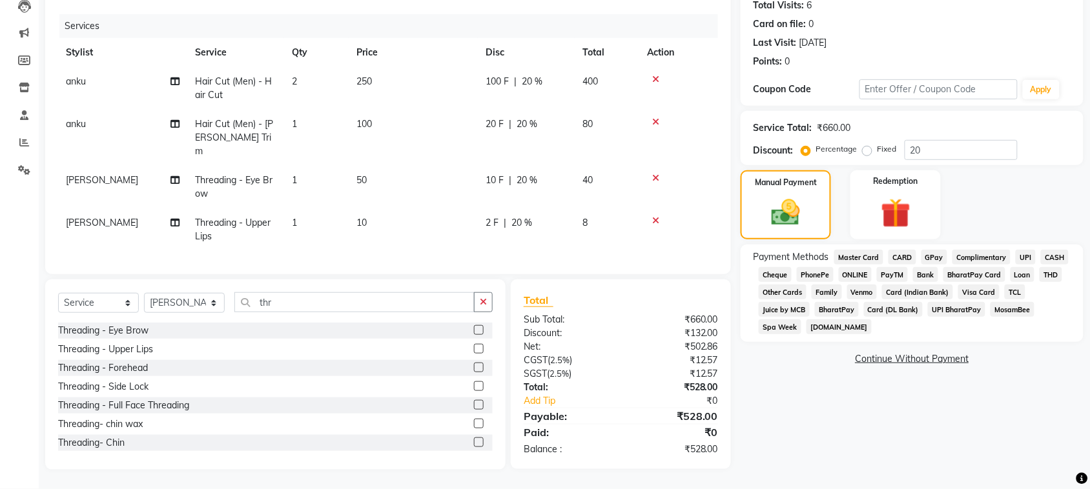
click at [1041, 250] on span "CASH" at bounding box center [1055, 257] width 28 height 15
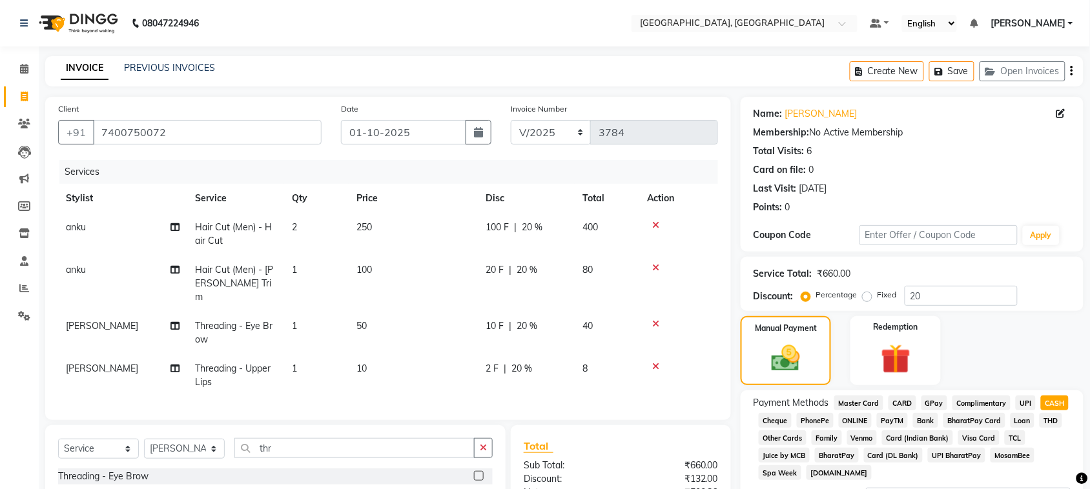
scroll to position [279, 0]
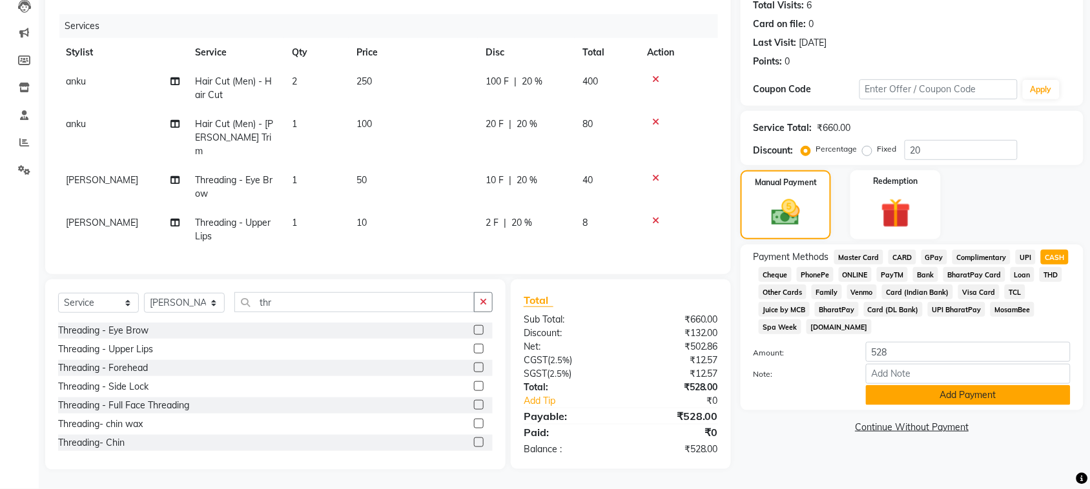
click at [966, 405] on button "Add Payment" at bounding box center [968, 395] width 205 height 20
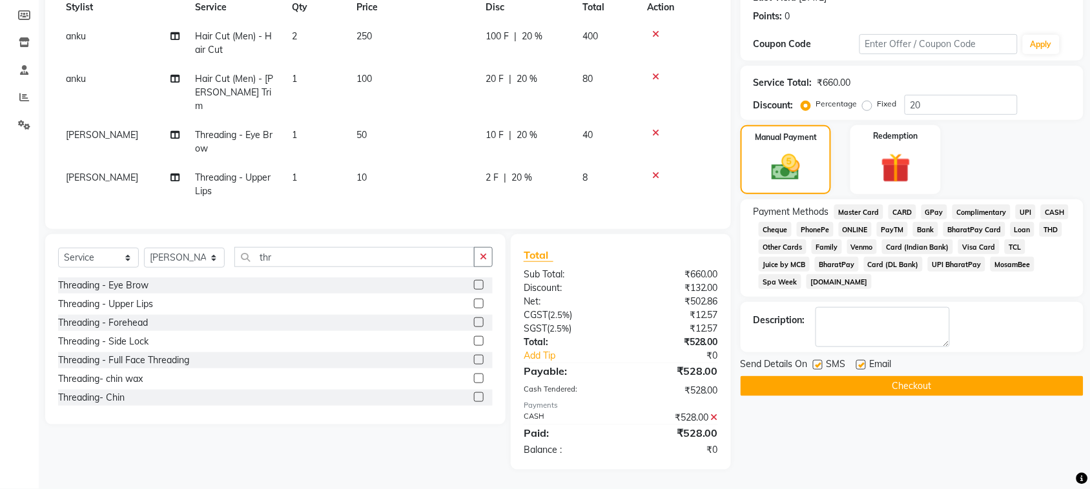
click at [891, 396] on button "Checkout" at bounding box center [912, 386] width 343 height 20
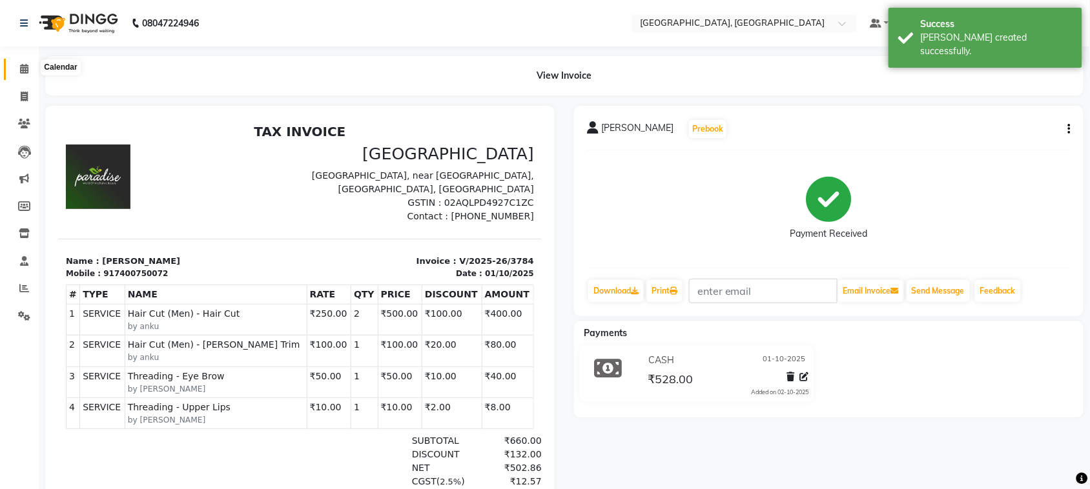
click at [21, 74] on icon at bounding box center [24, 69] width 8 height 10
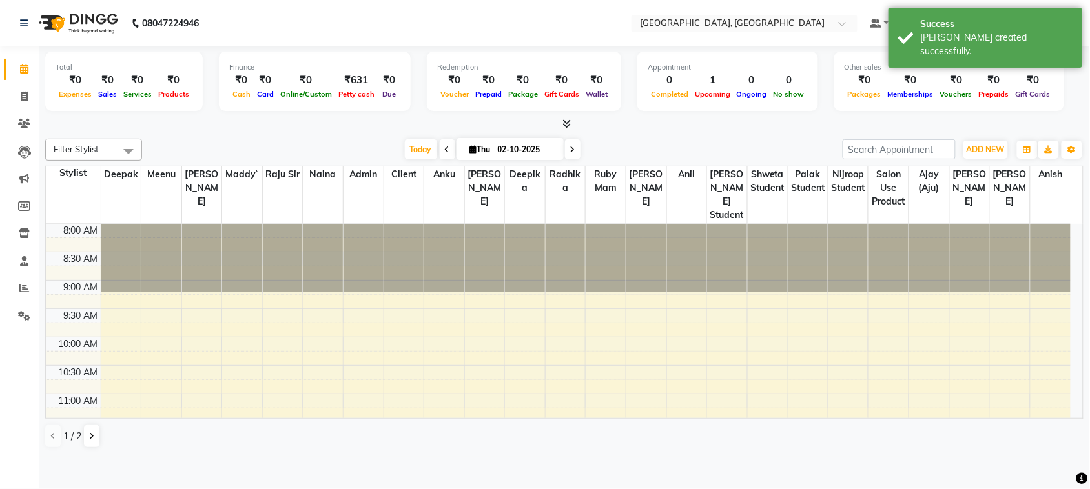
click at [378, 88] on div "₹631" at bounding box center [356, 80] width 43 height 15
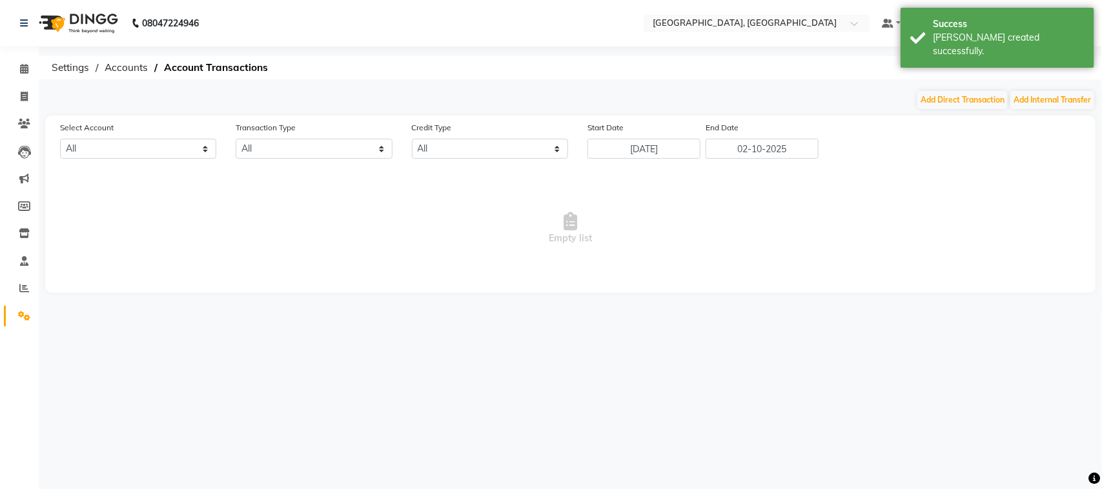
select select "3279"
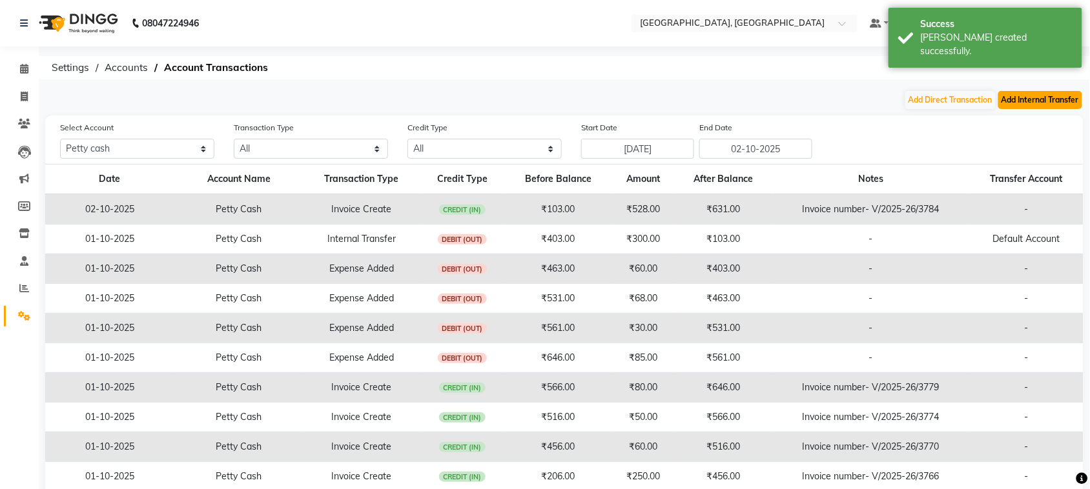
click at [1007, 104] on button "Add Internal Transfer" at bounding box center [1040, 100] width 84 height 18
select select "internal transfer"
select select "3279"
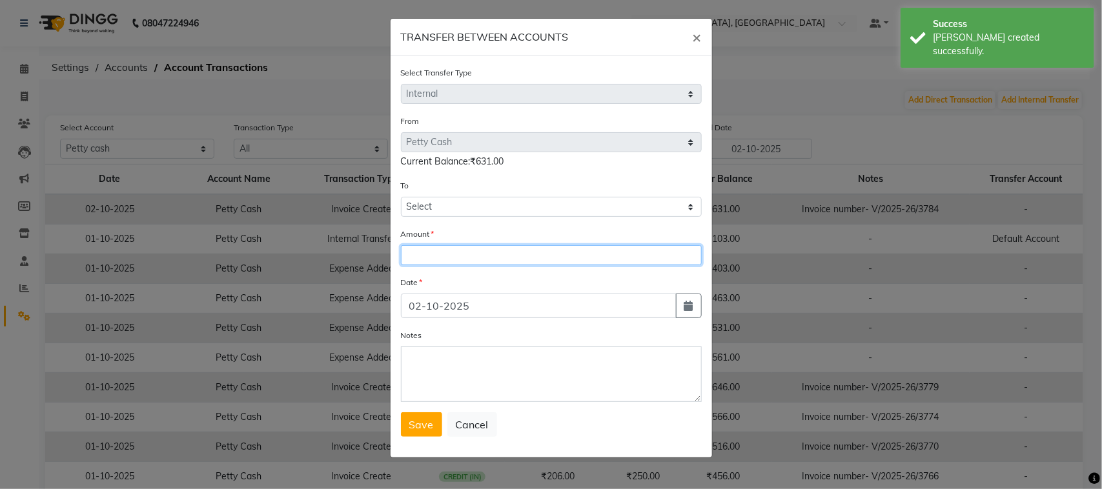
drag, startPoint x: 482, startPoint y: 330, endPoint x: 482, endPoint y: 266, distance: 63.9
click at [482, 265] on input "number" at bounding box center [551, 255] width 301 height 20
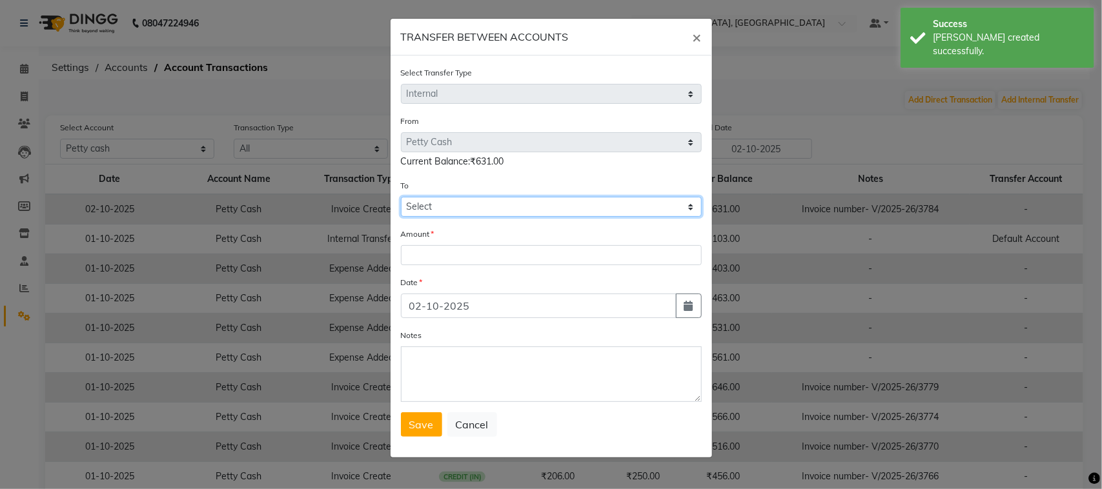
click at [475, 217] on select "Select [PERSON_NAME] Cash Default Account" at bounding box center [551, 207] width 301 height 20
select select "3280"
click at [401, 217] on select "Select [PERSON_NAME] Cash Default Account" at bounding box center [551, 207] width 301 height 20
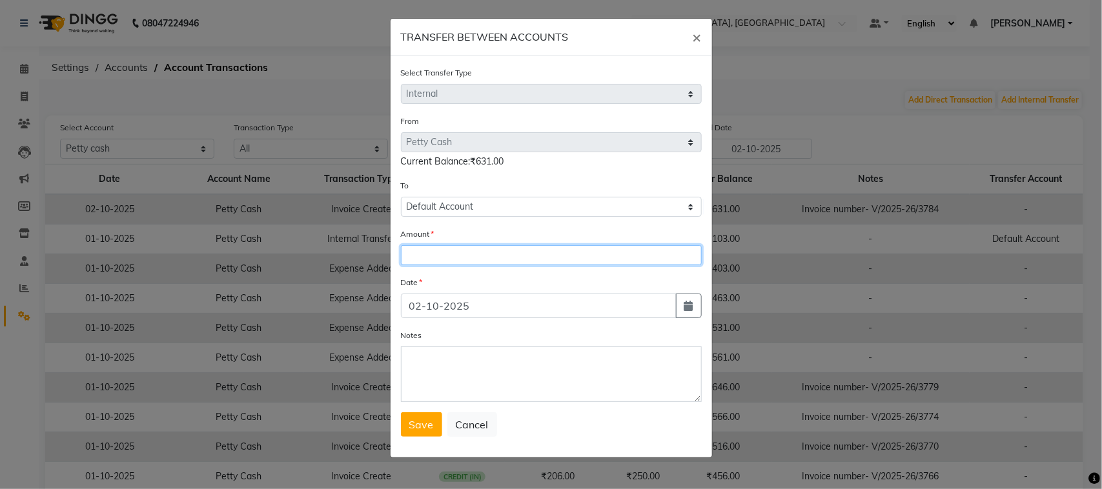
click at [442, 265] on input "number" at bounding box center [551, 255] width 301 height 20
type input "528"
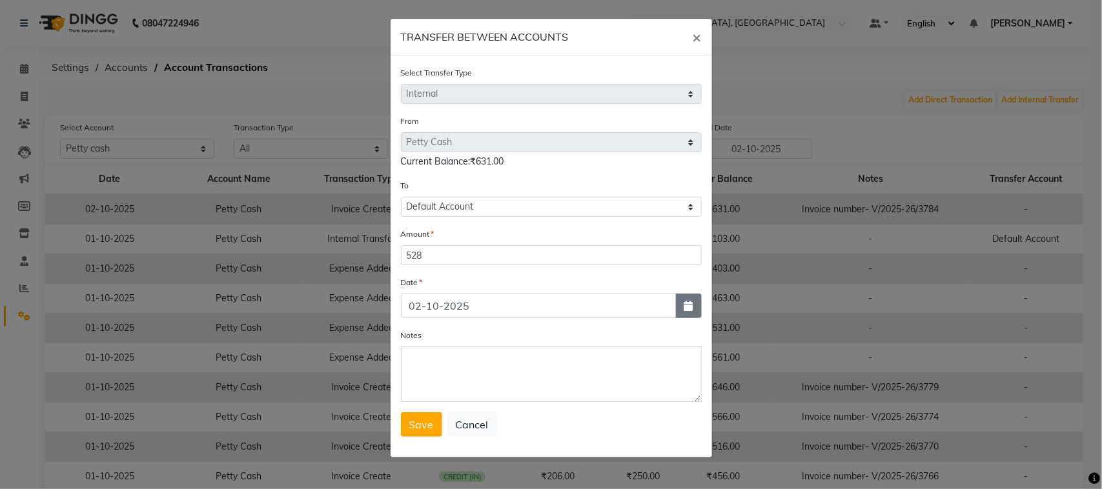
click at [684, 311] on icon "button" at bounding box center [688, 306] width 9 height 10
select select "10"
select select "2025"
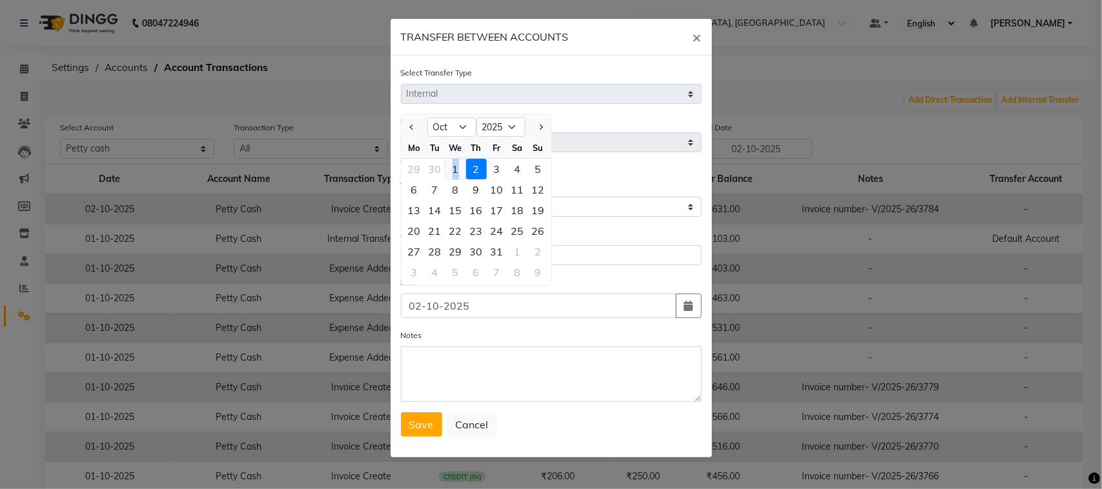
click at [466, 179] on div "1" at bounding box center [455, 169] width 21 height 21
type input "01-10-2025"
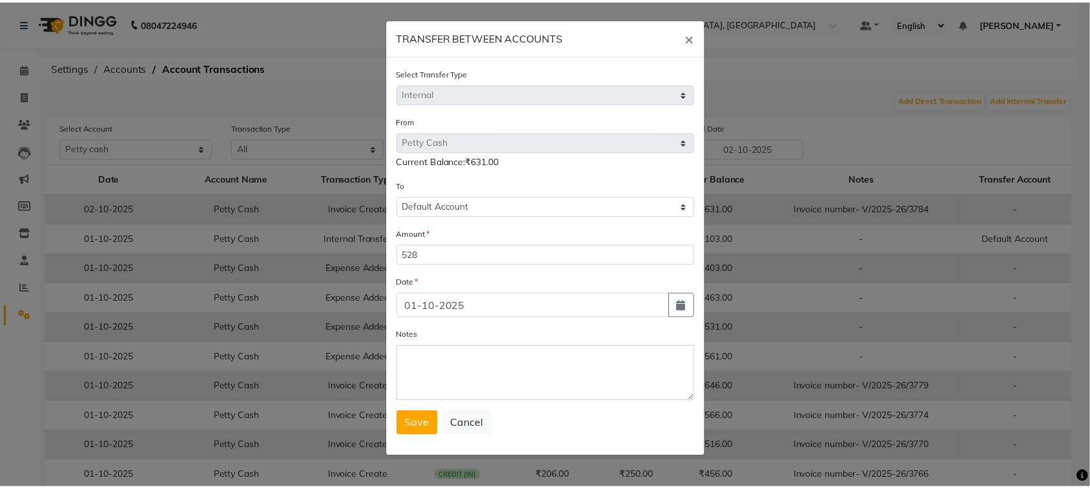
scroll to position [105, 0]
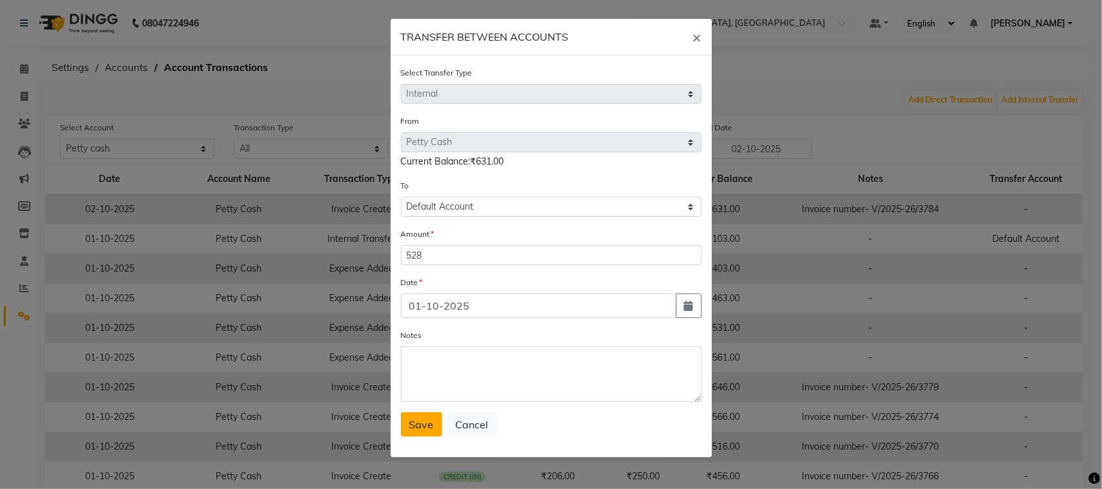
click at [416, 427] on span "Save" at bounding box center [421, 424] width 25 height 13
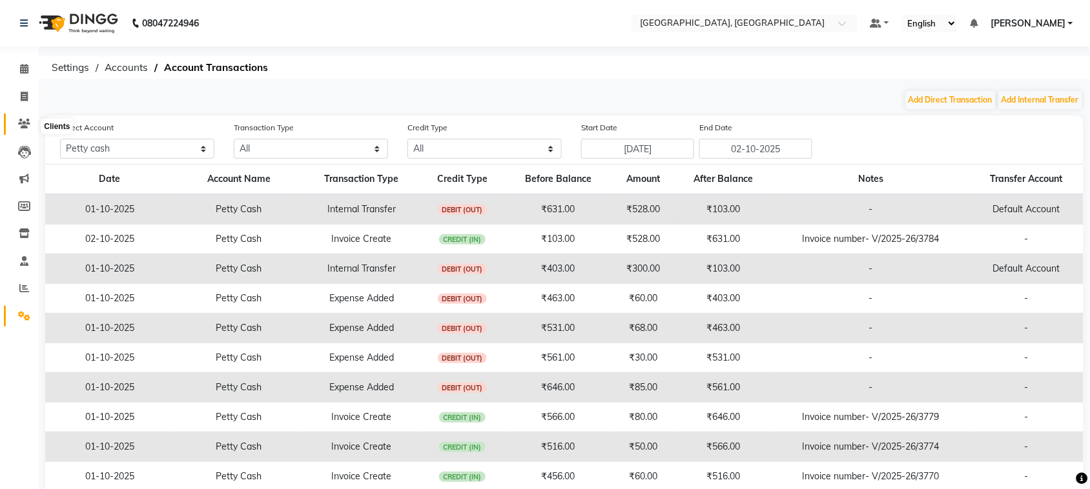
click at [24, 128] on icon at bounding box center [24, 124] width 12 height 10
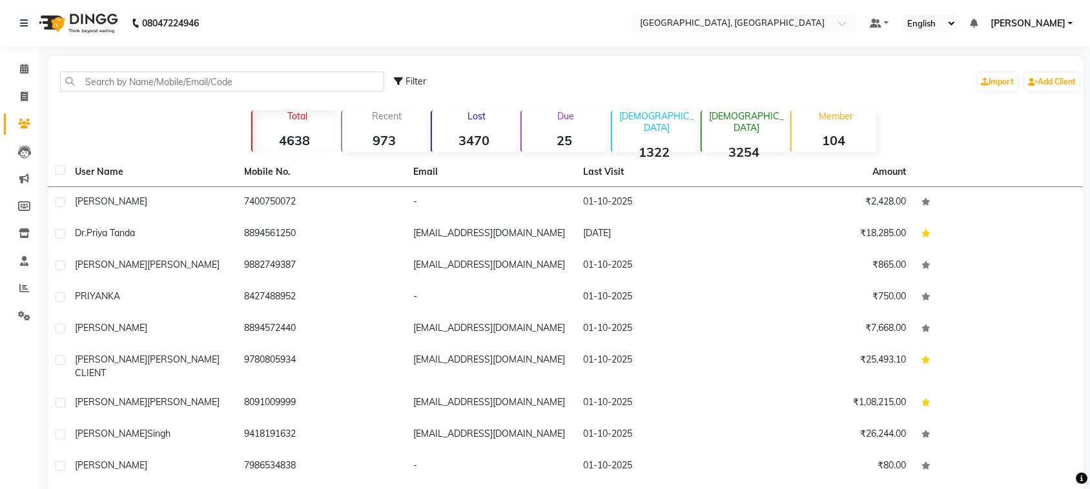
scroll to position [201, 0]
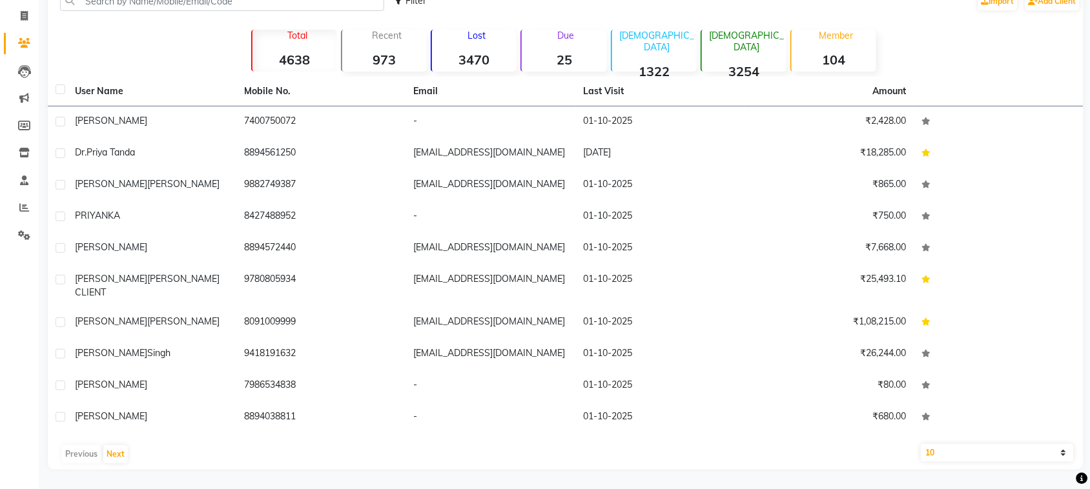
click at [1063, 449] on select "10 50 100" at bounding box center [997, 453] width 153 height 18
select select "100"
click at [921, 444] on select "10 50 100" at bounding box center [997, 453] width 153 height 18
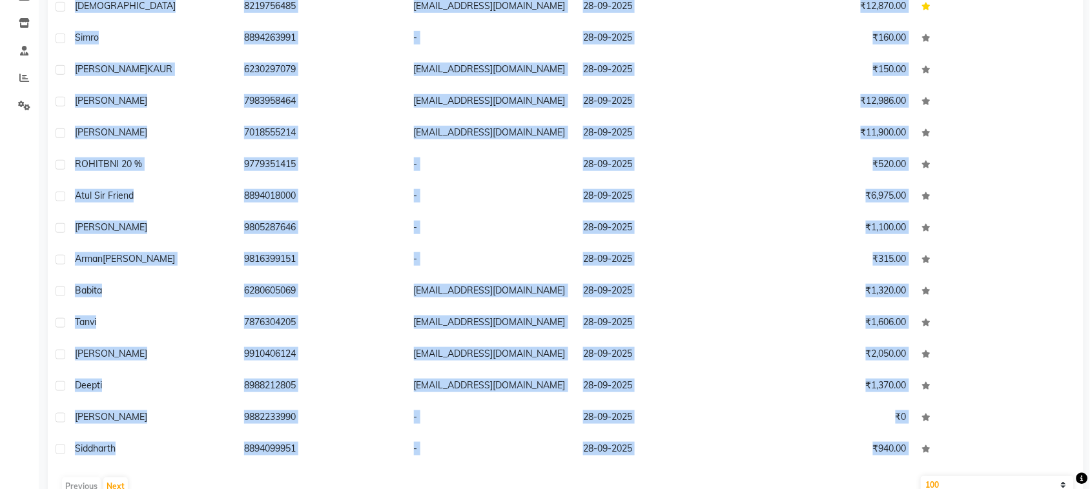
scroll to position [274, 0]
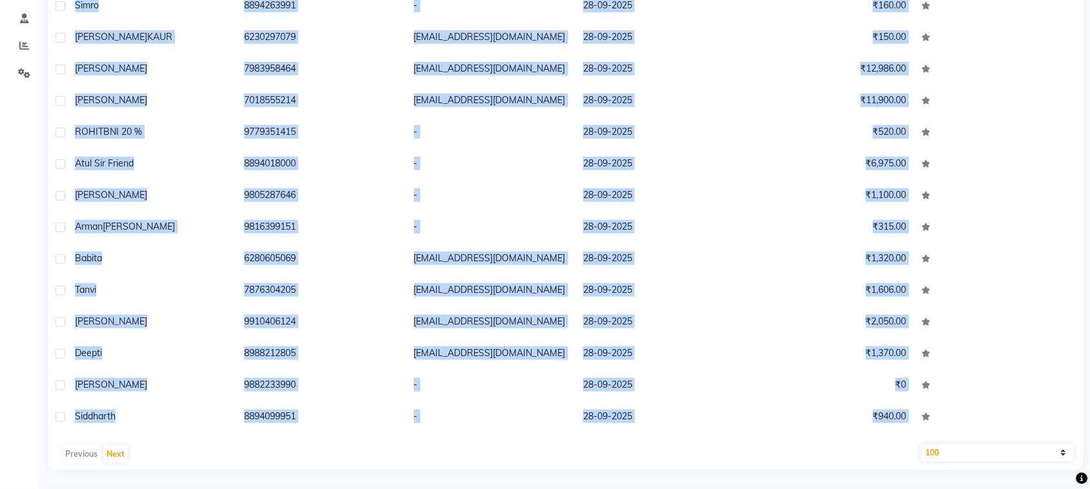
drag, startPoint x: 124, startPoint y: 31, endPoint x: 217, endPoint y: 521, distance: 498.8
click at [217, 247] on html "08047224946 Select Location × Paradise Wedding Castle, Palampur Rd Default Pane…" at bounding box center [545, 1] width 1090 height 489
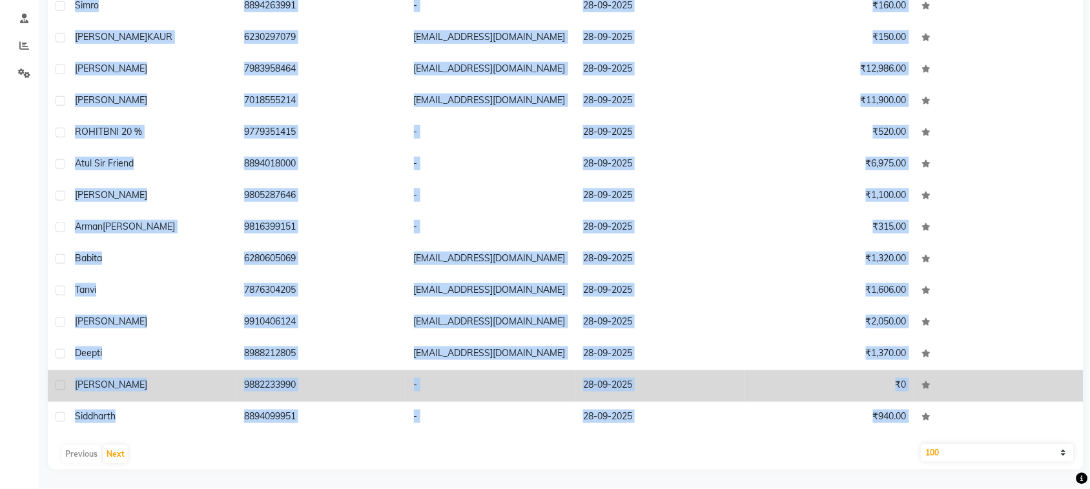
copy div "2372935388 - 97-56-4890 ₹1,426.56 Lo.ipsum dolor 2986619871 sitametcon854@adipi…"
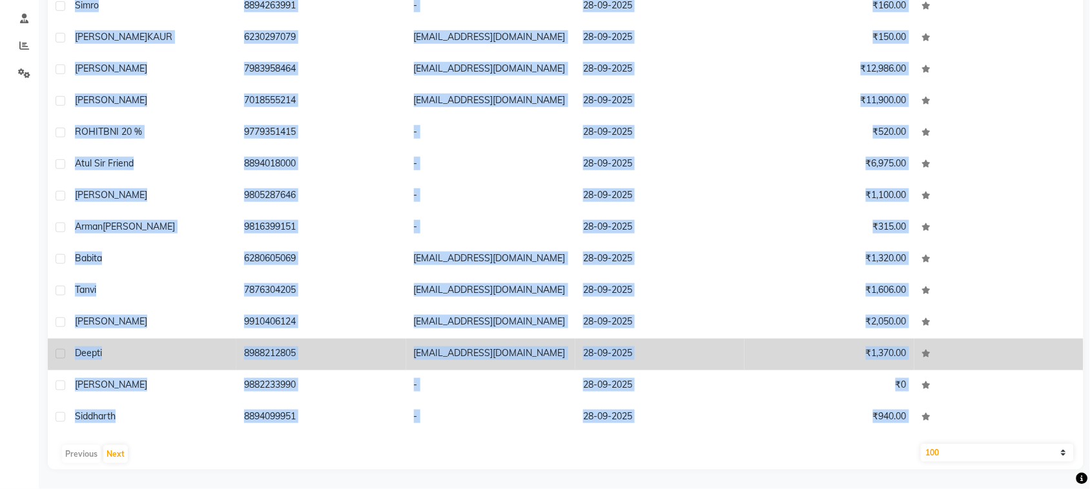
copy div "2372935388 - 97-56-4890 ₹1,426.56 Lo.ipsum dolor 2986619871 sitametcon854@adipi…"
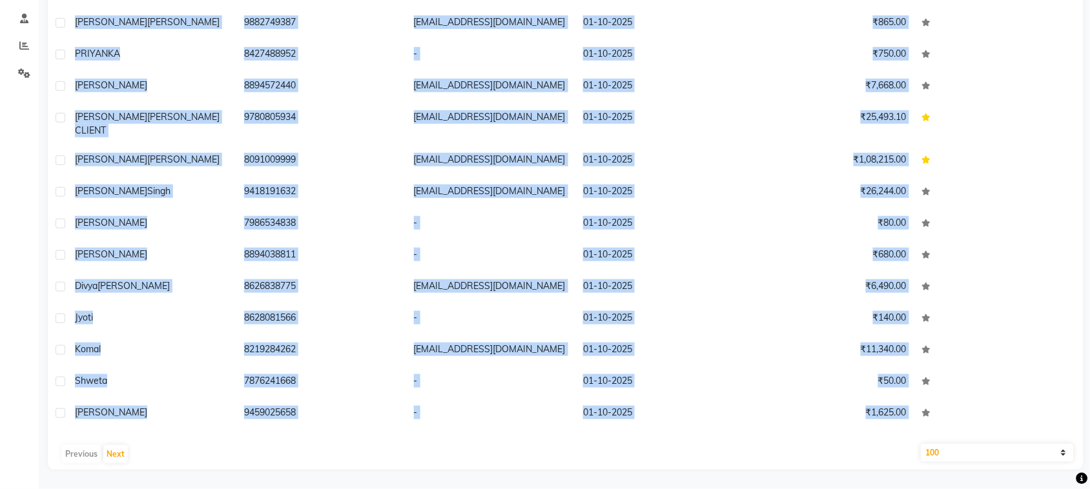
scroll to position [0, 0]
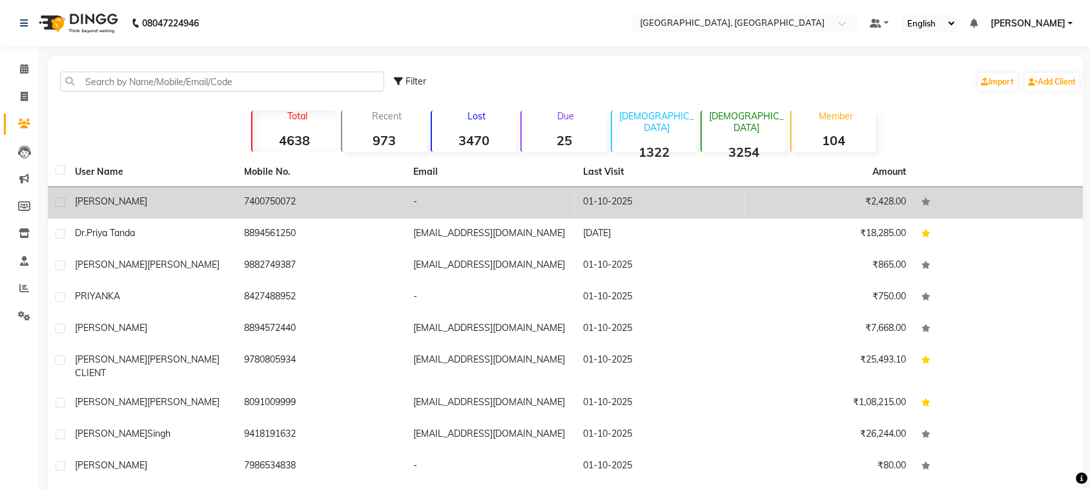
click at [105, 207] on span "[PERSON_NAME]" at bounding box center [111, 202] width 72 height 12
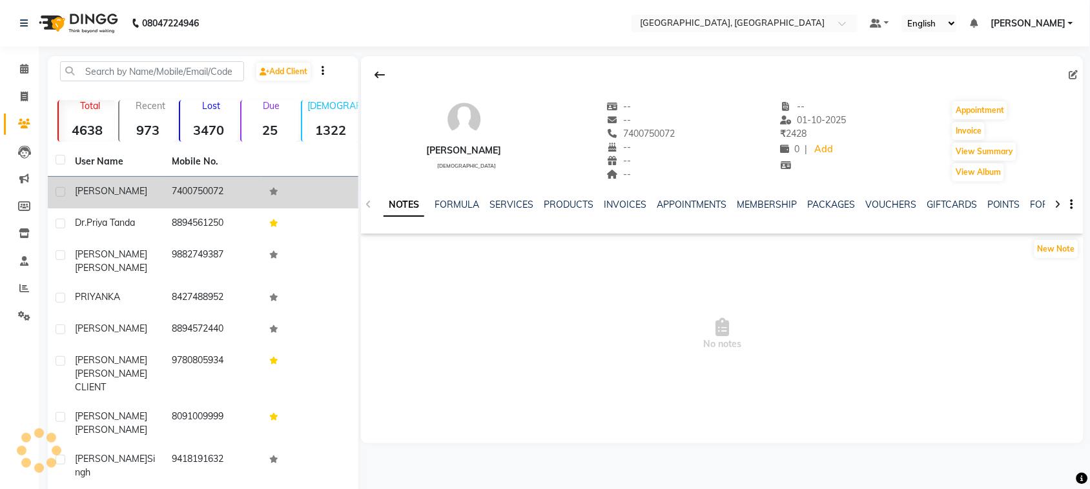
click at [63, 197] on label at bounding box center [61, 192] width 10 height 10
click at [63, 197] on input "checkbox" at bounding box center [60, 193] width 8 height 8
checkbox input "true"
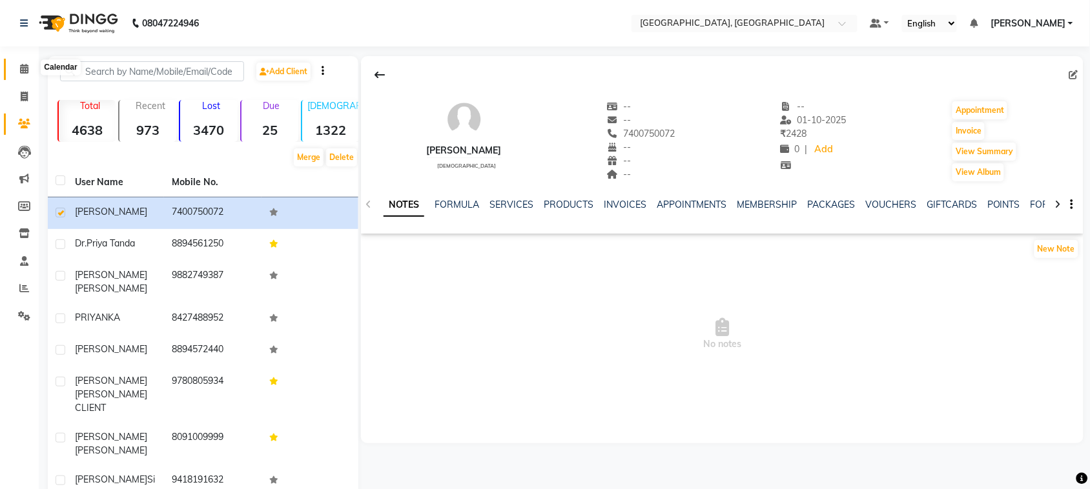
click at [23, 70] on icon at bounding box center [24, 69] width 8 height 10
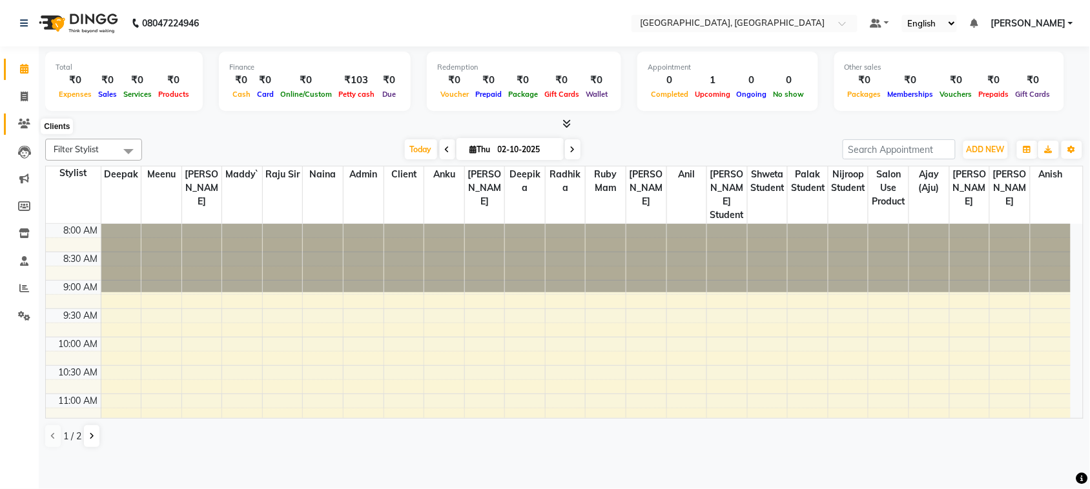
click at [30, 124] on span at bounding box center [24, 124] width 23 height 15
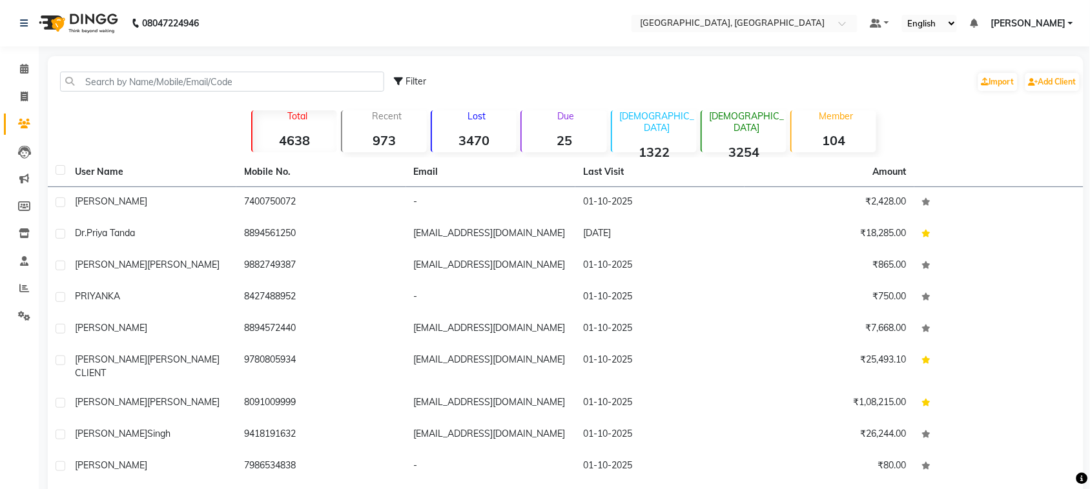
scroll to position [201, 0]
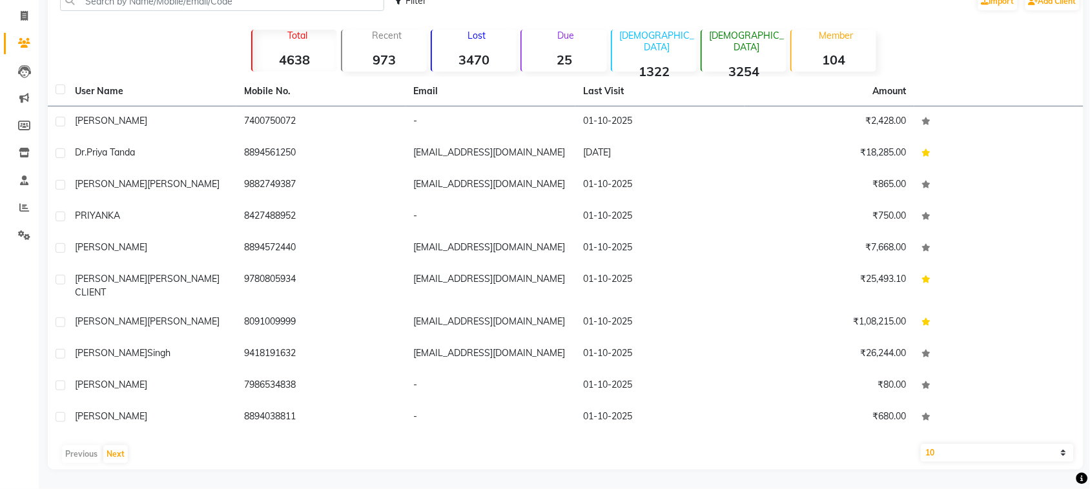
click at [937, 449] on select "10 50 100" at bounding box center [997, 453] width 153 height 18
select select "100"
click at [921, 444] on select "10 50 100" at bounding box center [997, 453] width 153 height 18
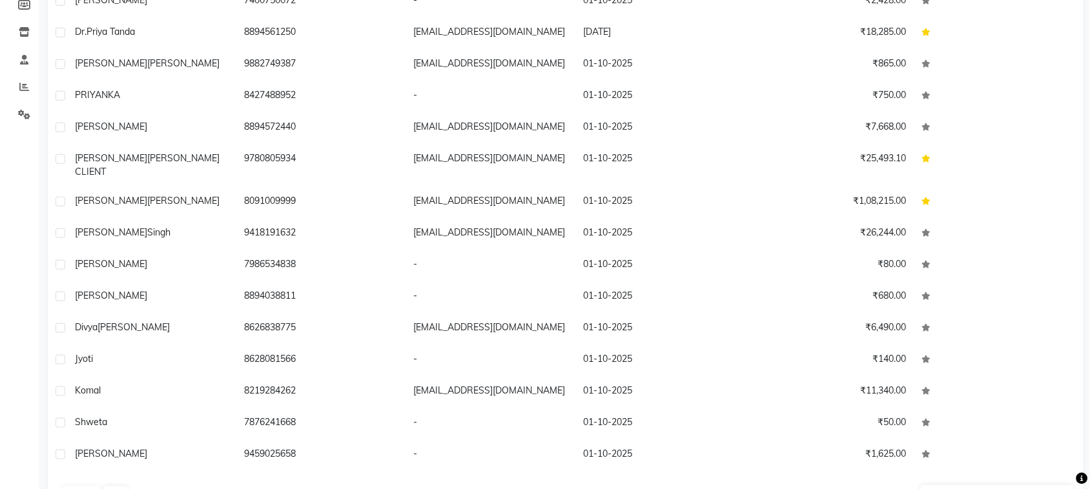
scroll to position [274, 0]
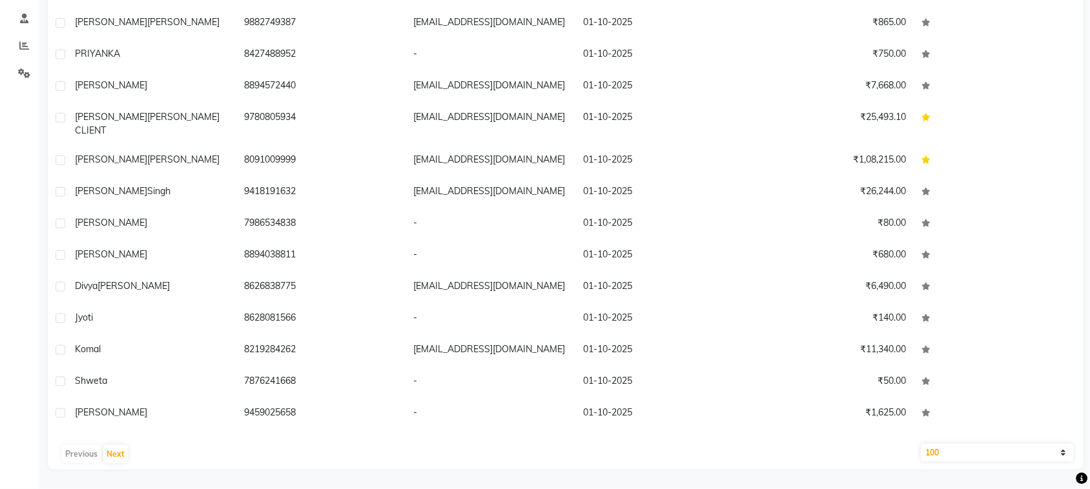
click at [943, 446] on select "10 50 100" at bounding box center [997, 453] width 153 height 18
click at [921, 444] on select "10 50 100" at bounding box center [997, 453] width 153 height 18
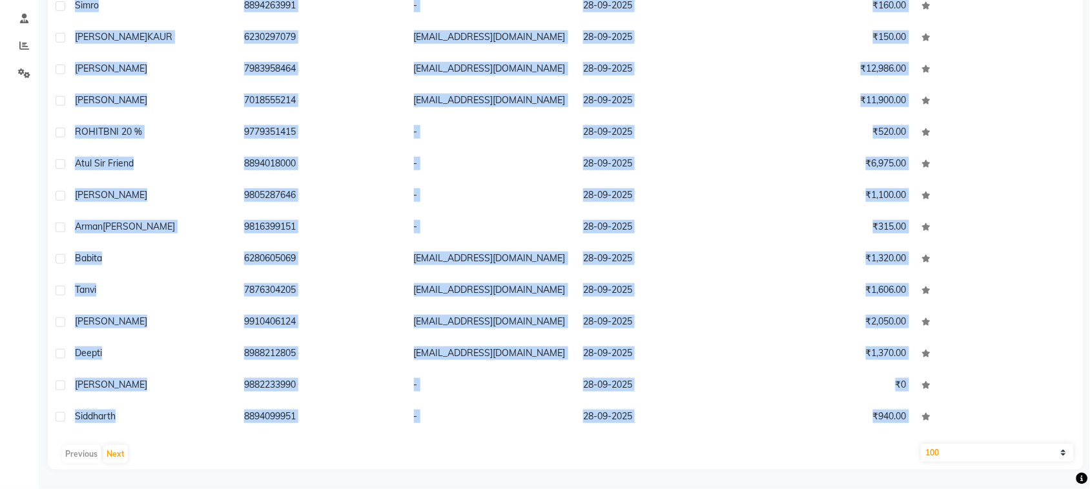
drag, startPoint x: 111, startPoint y: 223, endPoint x: 227, endPoint y: 504, distance: 303.7
click at [227, 247] on html "08047224946 Select Location × Paradise Wedding Castle, Palampur Rd Default Pane…" at bounding box center [545, 1] width 1090 height 489
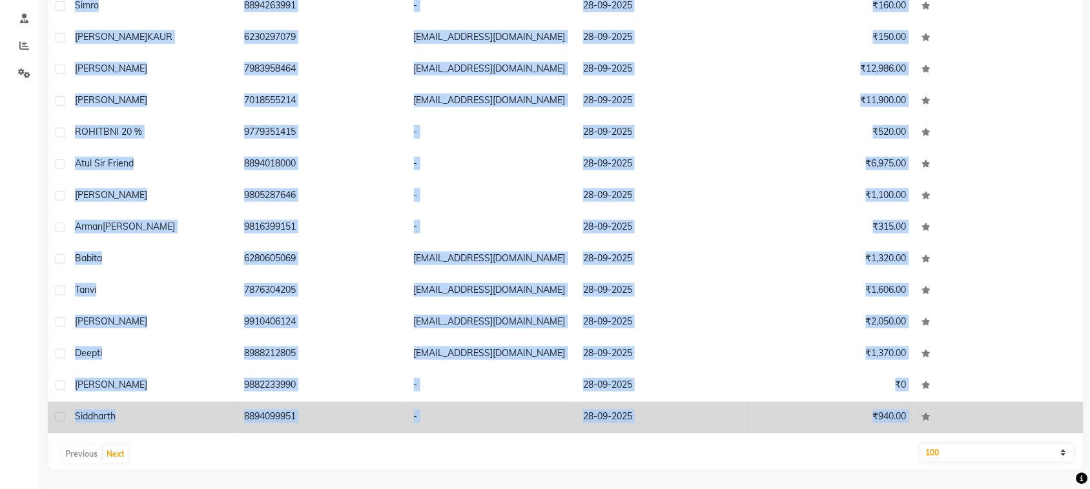
click at [138, 422] on td "siddharth" at bounding box center [151, 418] width 169 height 32
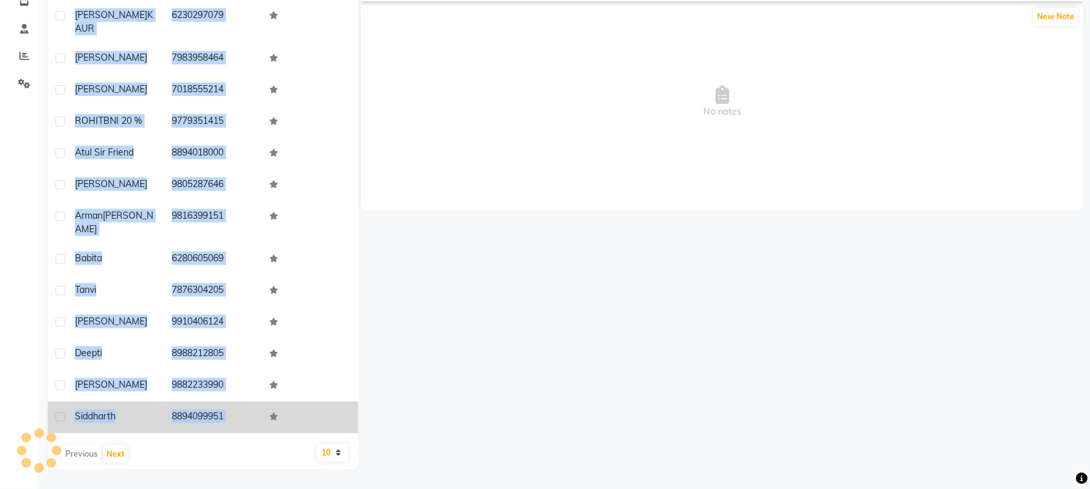
scroll to position [3805, 0]
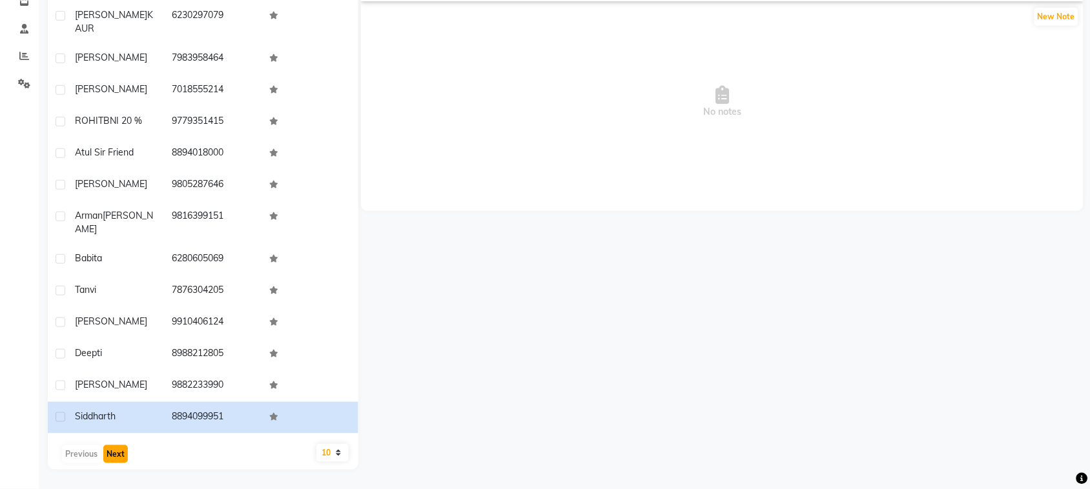
click at [128, 445] on button "Next" at bounding box center [115, 454] width 25 height 18
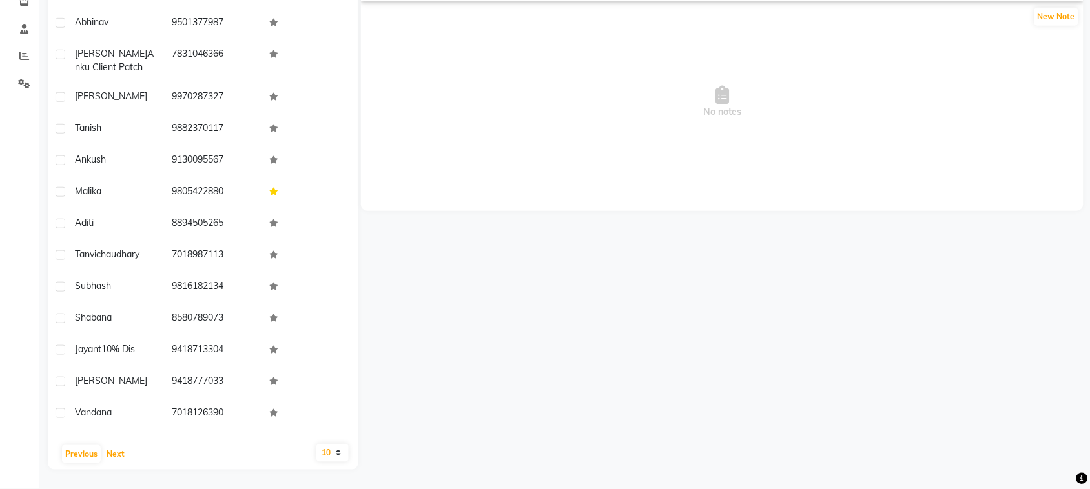
scroll to position [0, 0]
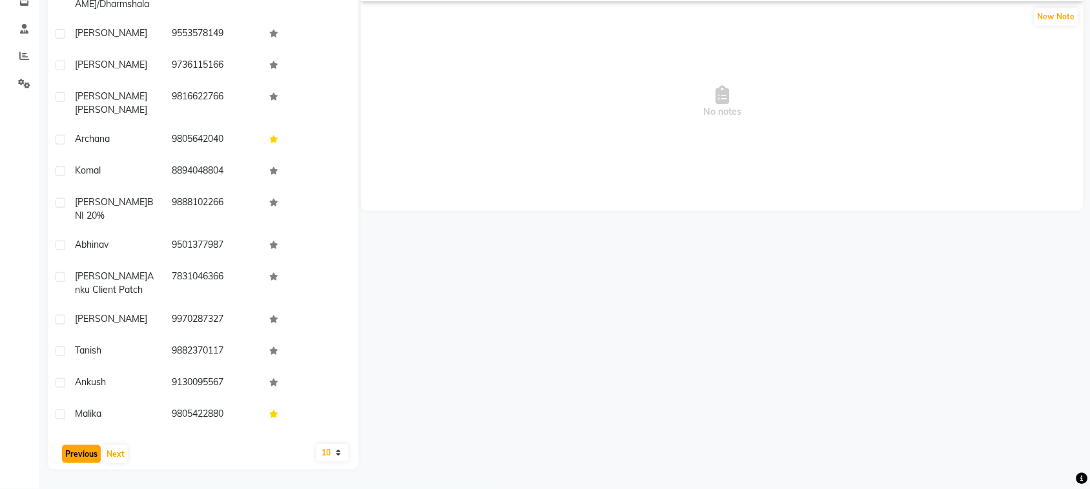
click at [85, 453] on button "Previous" at bounding box center [81, 454] width 39 height 18
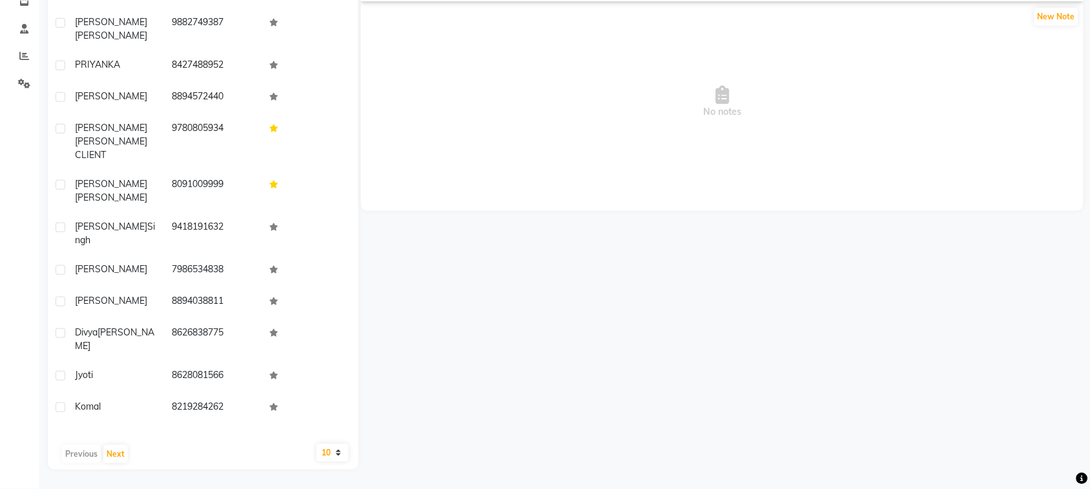
click at [336, 450] on select "10 50 100" at bounding box center [332, 453] width 32 height 18
click at [316, 444] on select "10 50 100" at bounding box center [332, 453] width 32 height 18
click at [336, 447] on select "10 50 100" at bounding box center [332, 453] width 32 height 18
click at [340, 447] on select "10 50 100" at bounding box center [332, 453] width 32 height 18
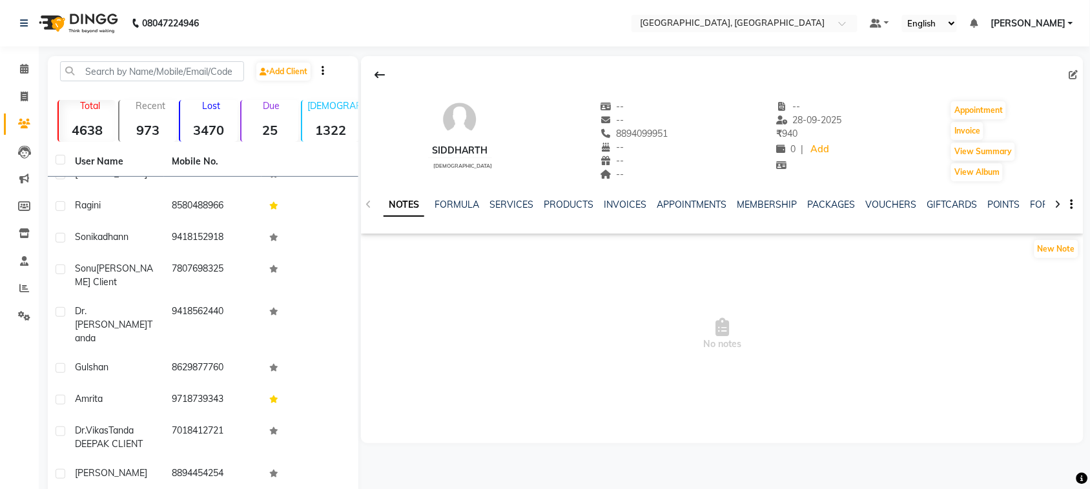
scroll to position [261, 0]
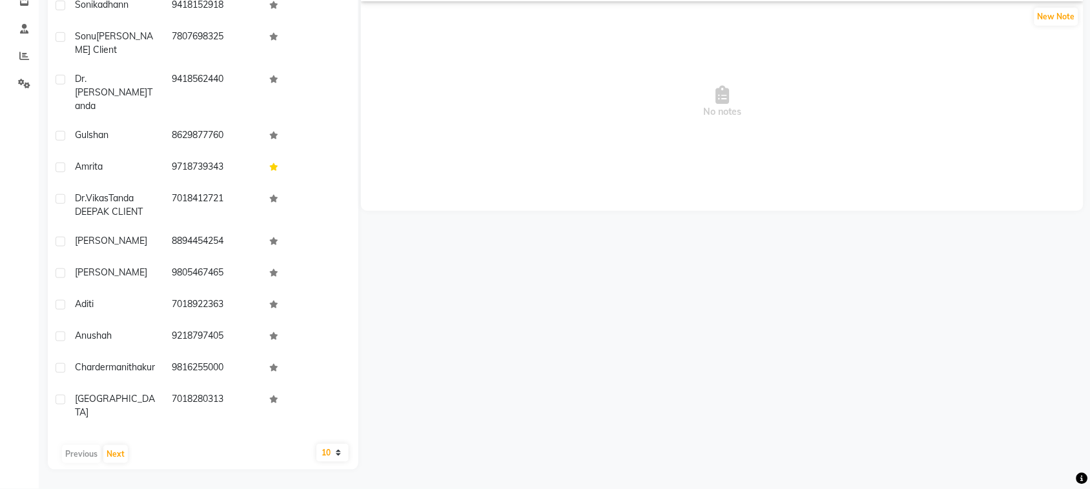
click at [337, 449] on select "10 50 100" at bounding box center [332, 453] width 32 height 18
click at [316, 444] on select "10 50 100" at bounding box center [332, 453] width 32 height 18
click at [334, 447] on select "10 50 100" at bounding box center [332, 453] width 32 height 18
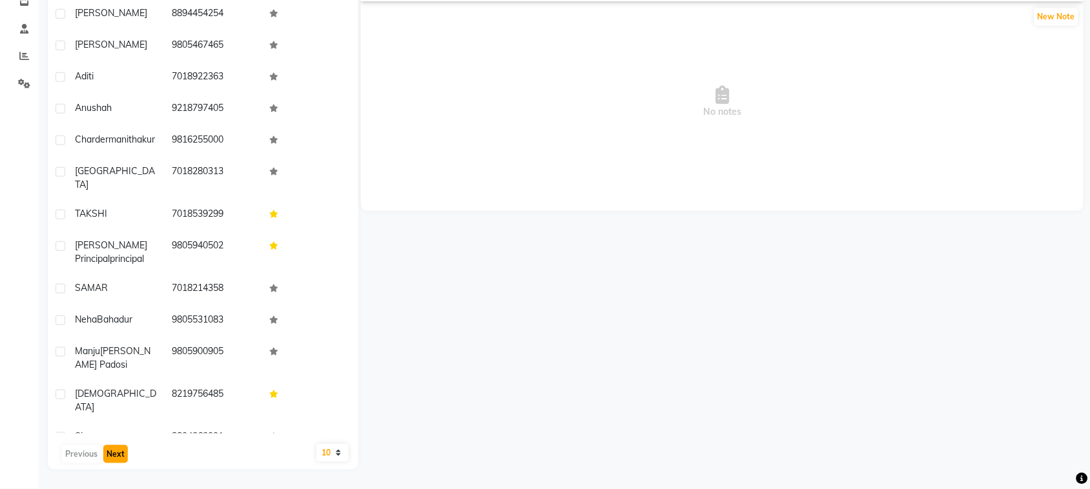
click at [128, 445] on button "Next" at bounding box center [115, 454] width 25 height 18
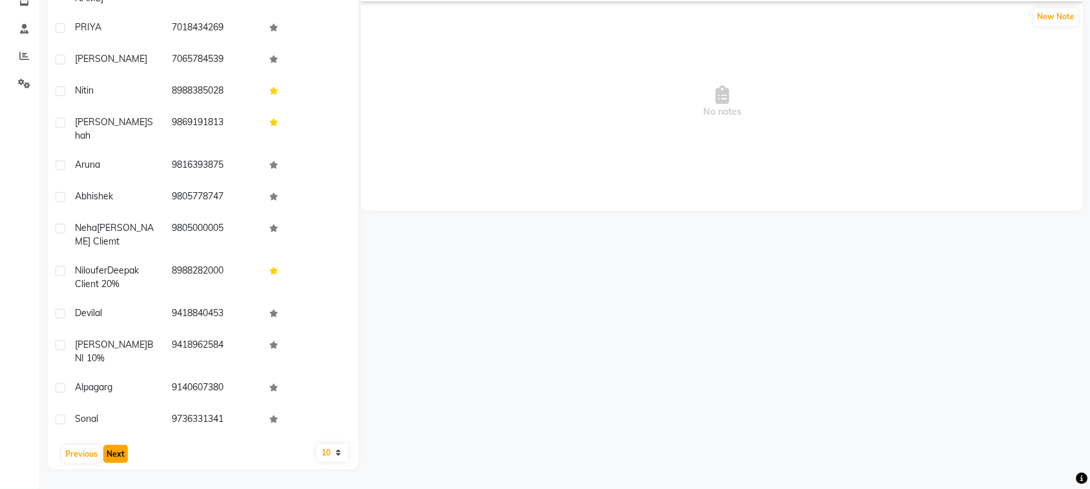
click at [128, 449] on button "Next" at bounding box center [115, 454] width 25 height 18
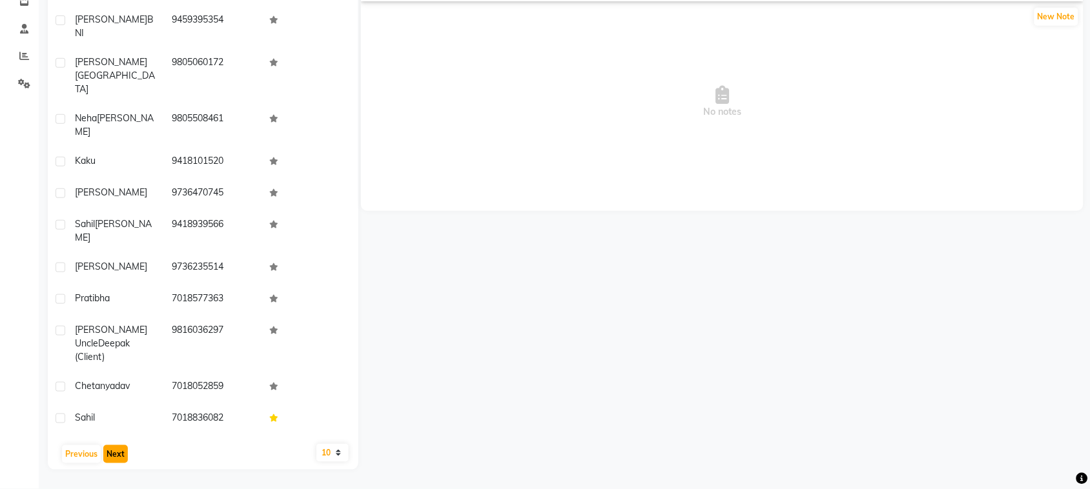
click at [128, 449] on button "Next" at bounding box center [115, 454] width 25 height 18
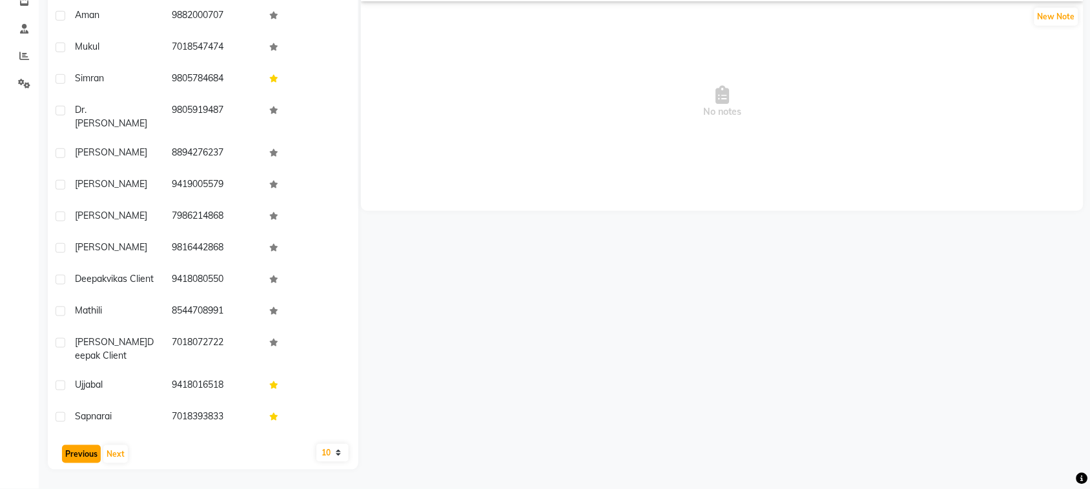
click at [95, 445] on button "Previous" at bounding box center [81, 454] width 39 height 18
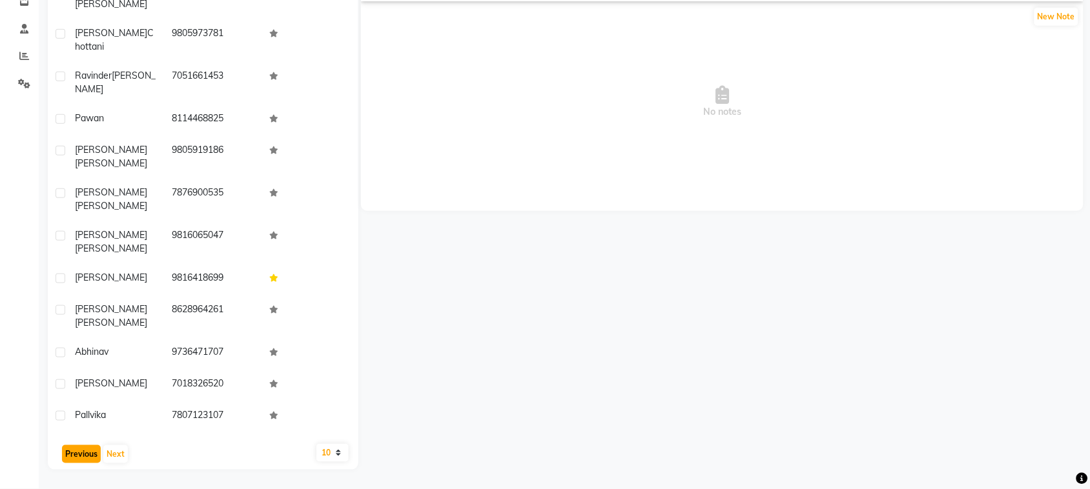
click at [97, 449] on button "Previous" at bounding box center [81, 454] width 39 height 18
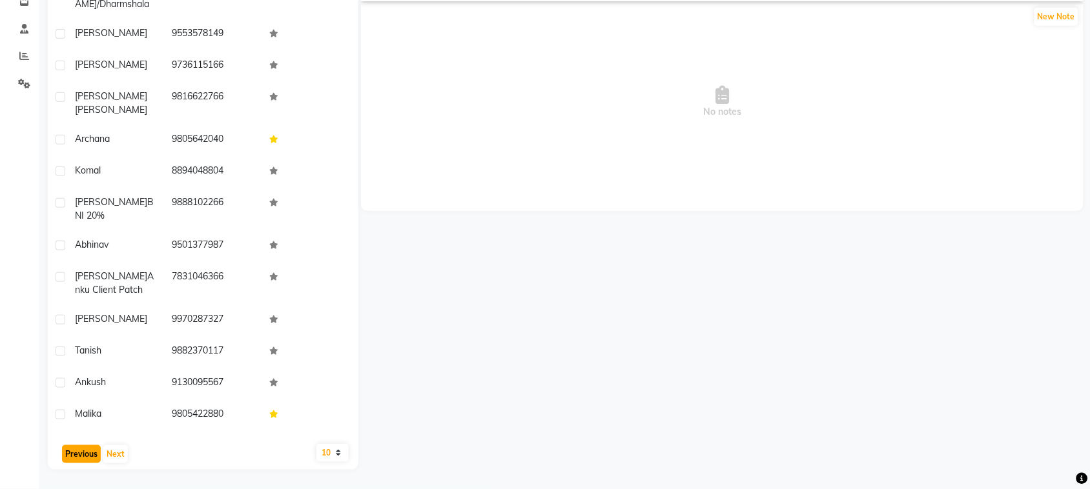
click at [97, 449] on button "Previous" at bounding box center [81, 454] width 39 height 18
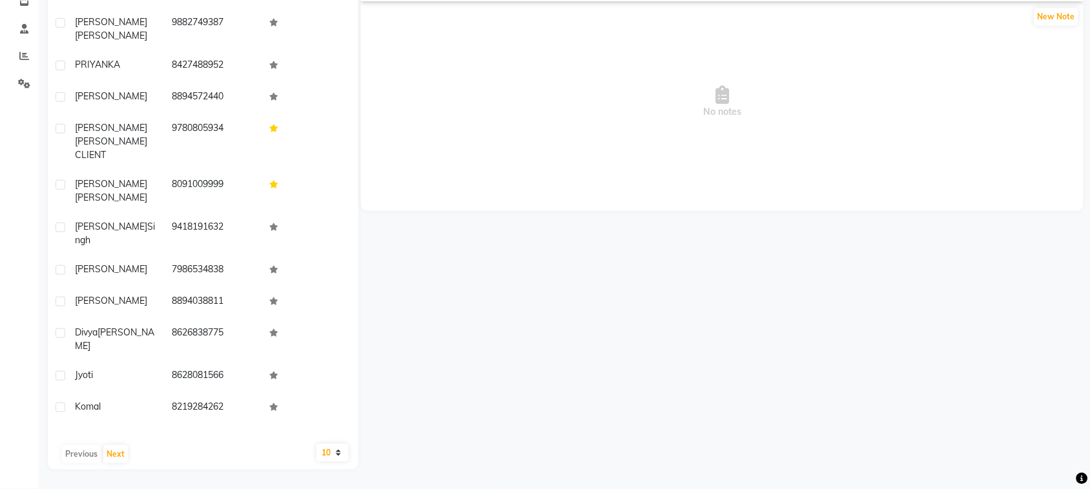
click at [97, 449] on div "Previous Next" at bounding box center [203, 454] width 300 height 21
click at [81, 455] on div "Previous Next" at bounding box center [203, 454] width 300 height 21
click at [79, 449] on div "Previous Next" at bounding box center [203, 454] width 300 height 21
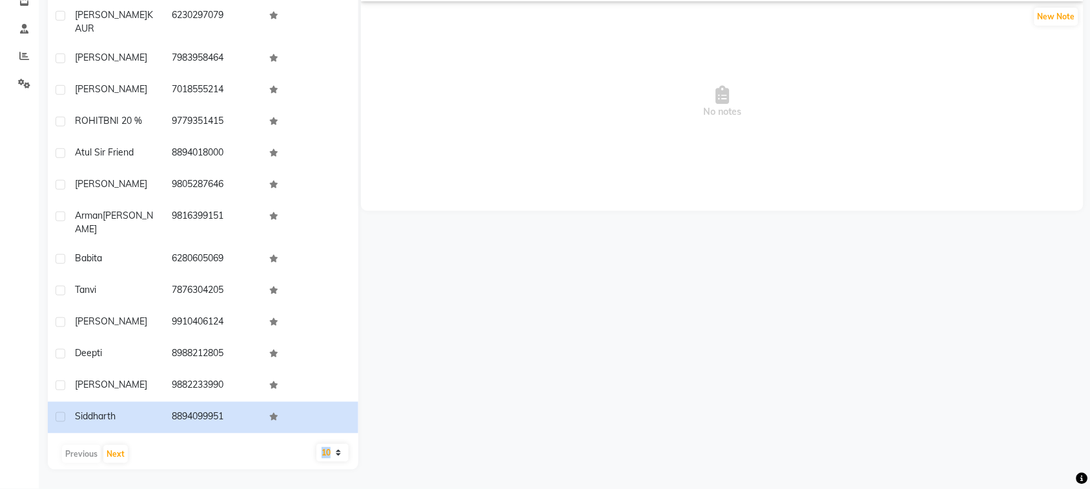
scroll to position [3832, 0]
click at [128, 451] on button "Next" at bounding box center [115, 454] width 25 height 18
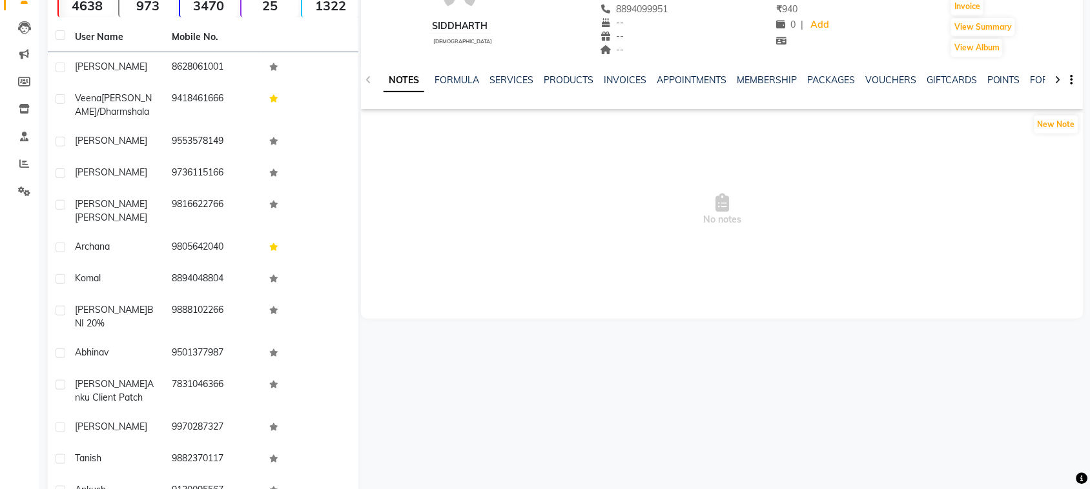
scroll to position [121, 0]
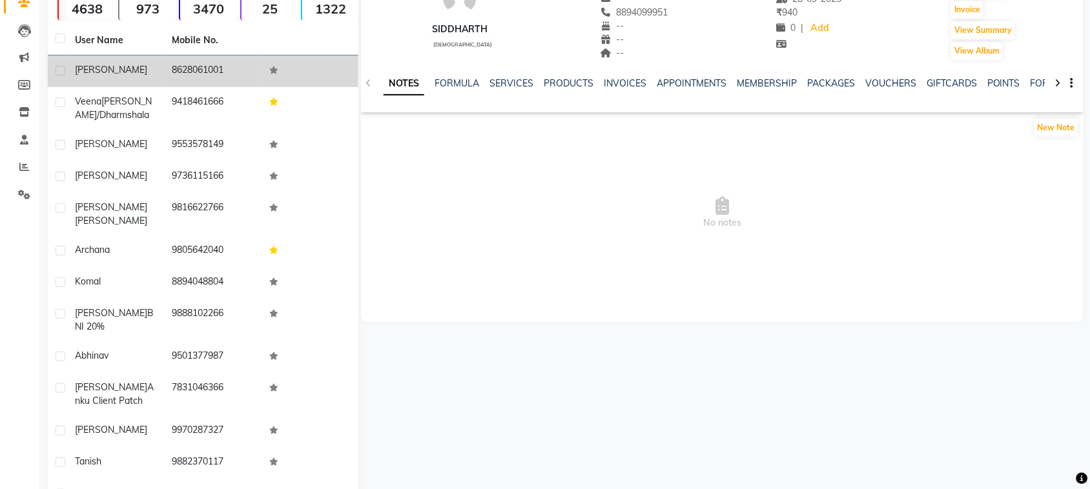
click at [68, 87] on td "[PERSON_NAME]" at bounding box center [115, 72] width 97 height 32
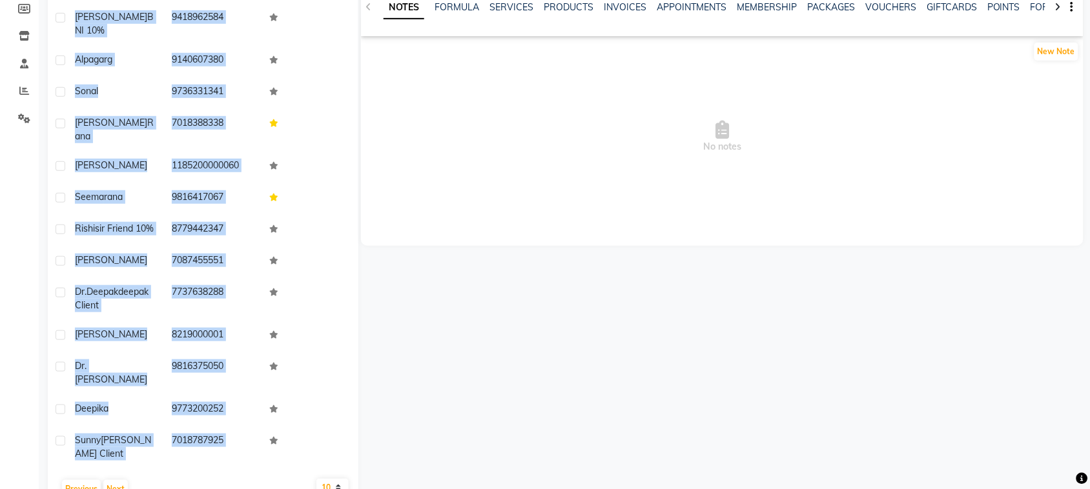
scroll to position [261, 0]
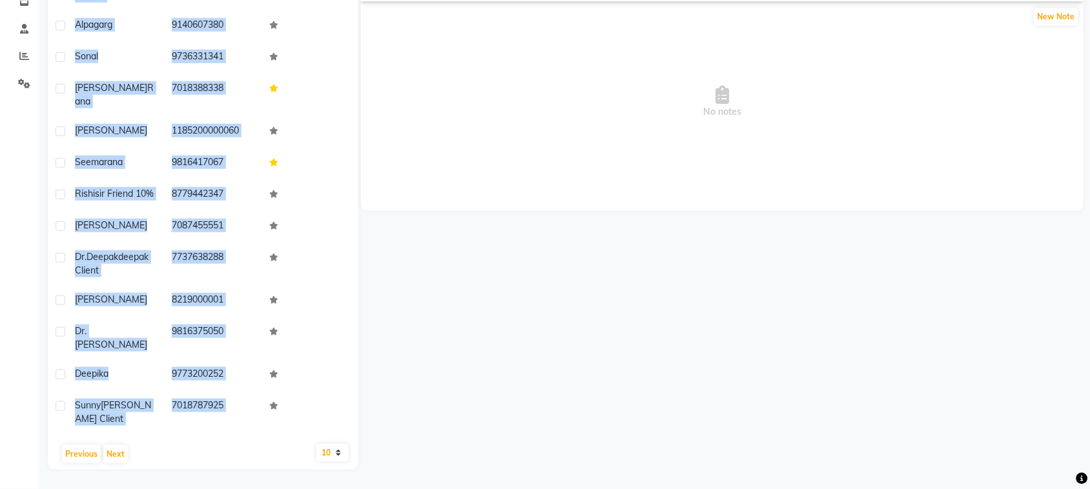
drag, startPoint x: 84, startPoint y: 92, endPoint x: 103, endPoint y: 521, distance: 429.8
click at [103, 257] on html "08047224946 Select Location × Paradise Wedding Castle, Palampur Rd Default Pane…" at bounding box center [545, 12] width 1090 height 489
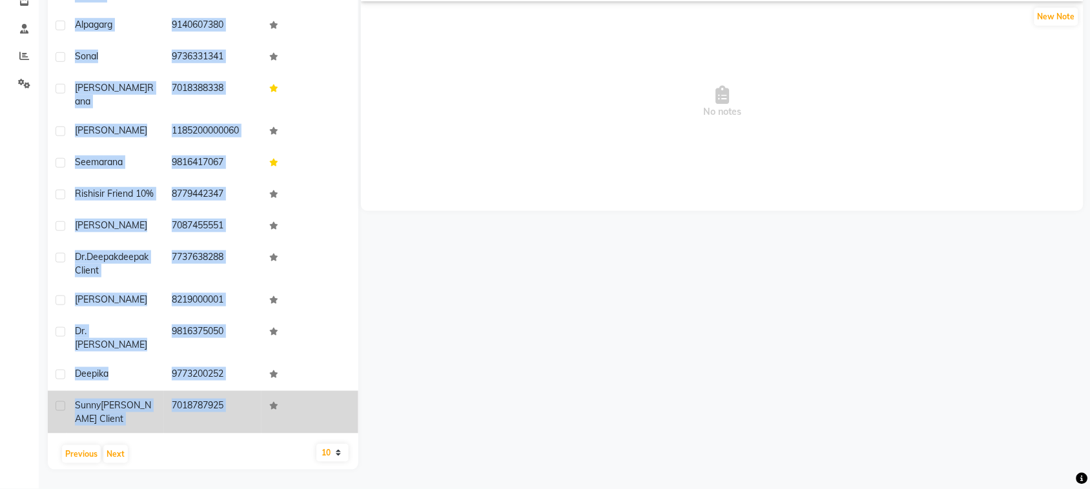
copy div "[PERSON_NAME] 8628061001 [PERSON_NAME]/dharmshala 9418461666 [PERSON_NAME] 9553…"
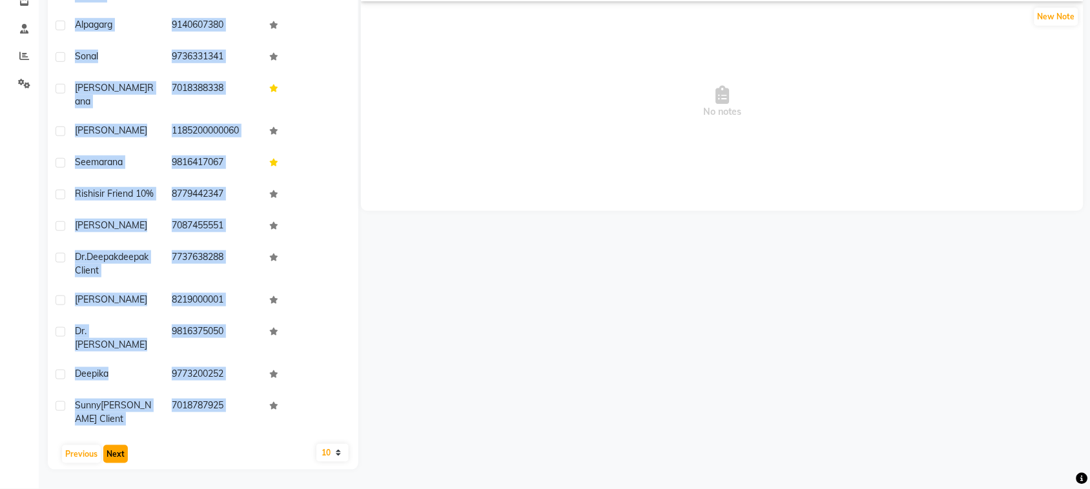
click at [126, 450] on button "Next" at bounding box center [115, 454] width 25 height 18
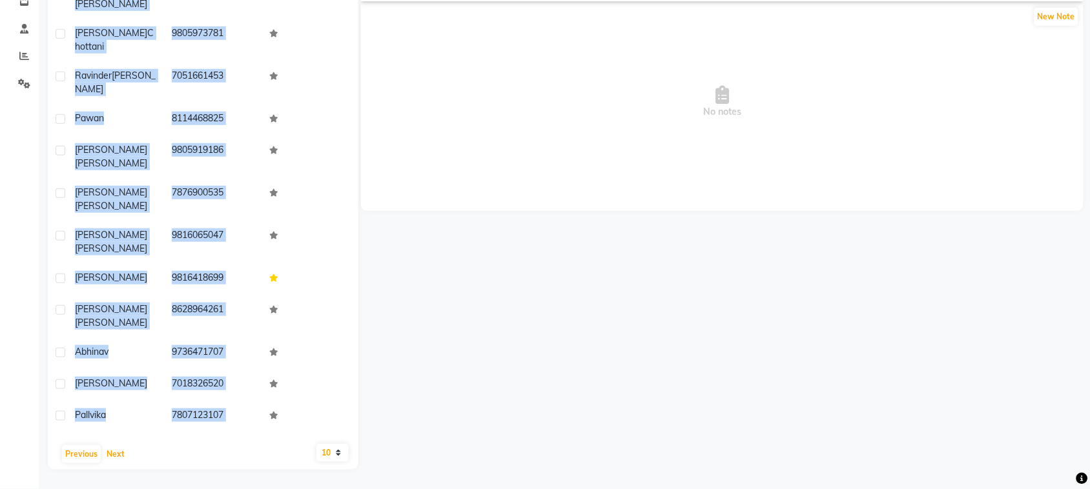
scroll to position [0, 0]
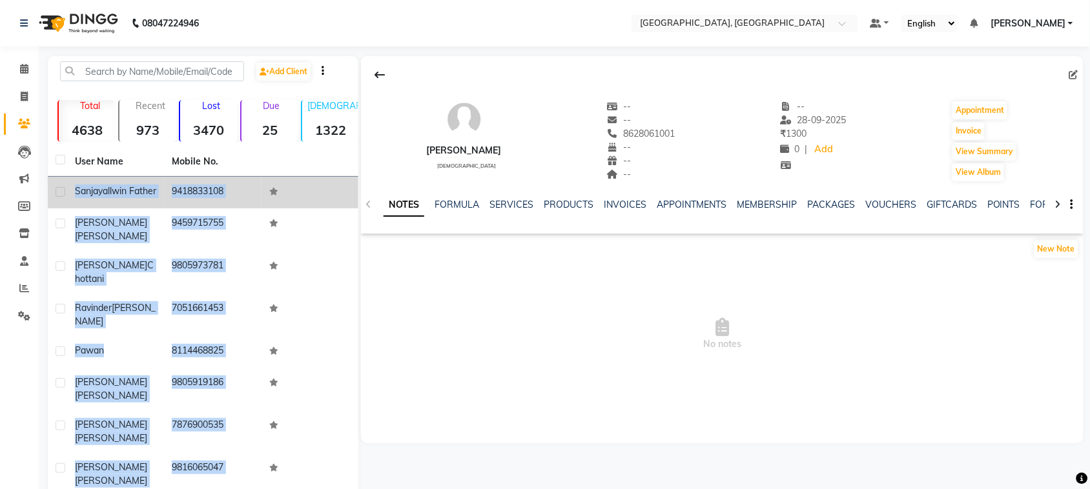
copy div "[PERSON_NAME] 8628061001 [PERSON_NAME]/dharmshala 9418461666 [PERSON_NAME] 9553…"
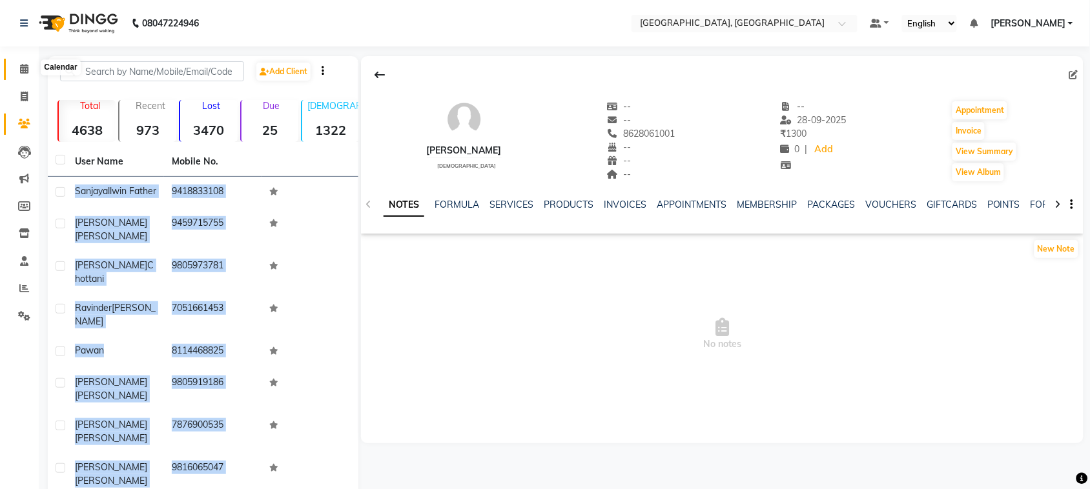
click at [21, 73] on icon at bounding box center [24, 69] width 8 height 10
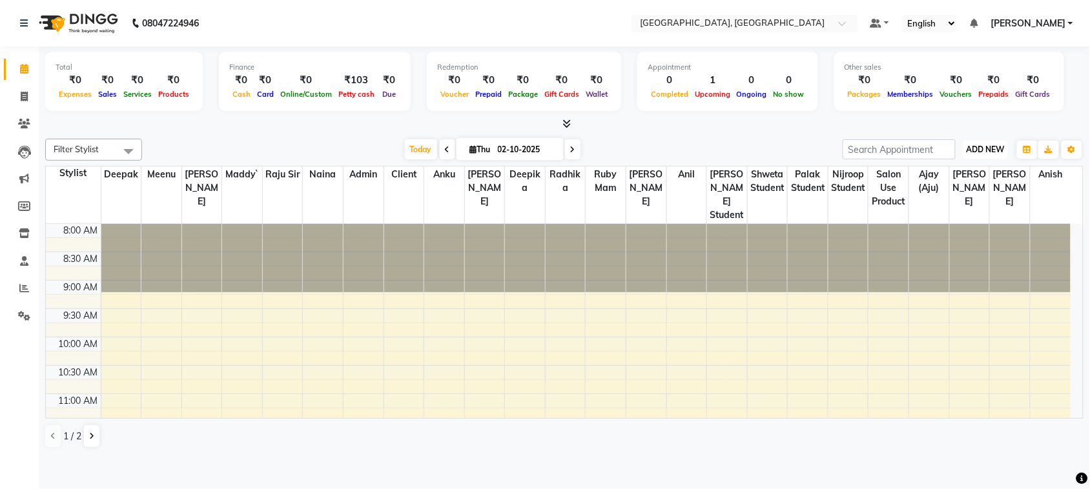
click at [992, 154] on span "ADD NEW" at bounding box center [986, 150] width 38 height 10
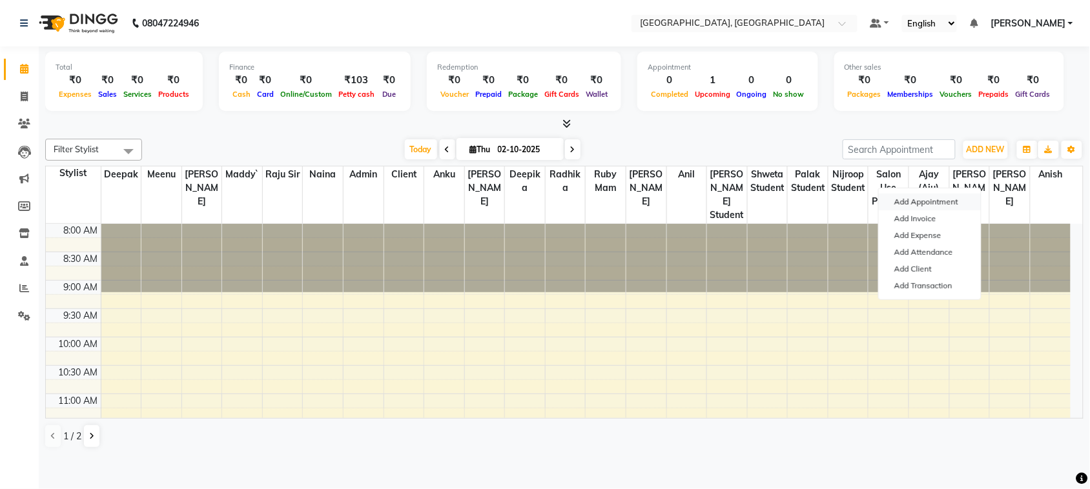
click at [939, 210] on button "Add Appointment" at bounding box center [930, 202] width 102 height 17
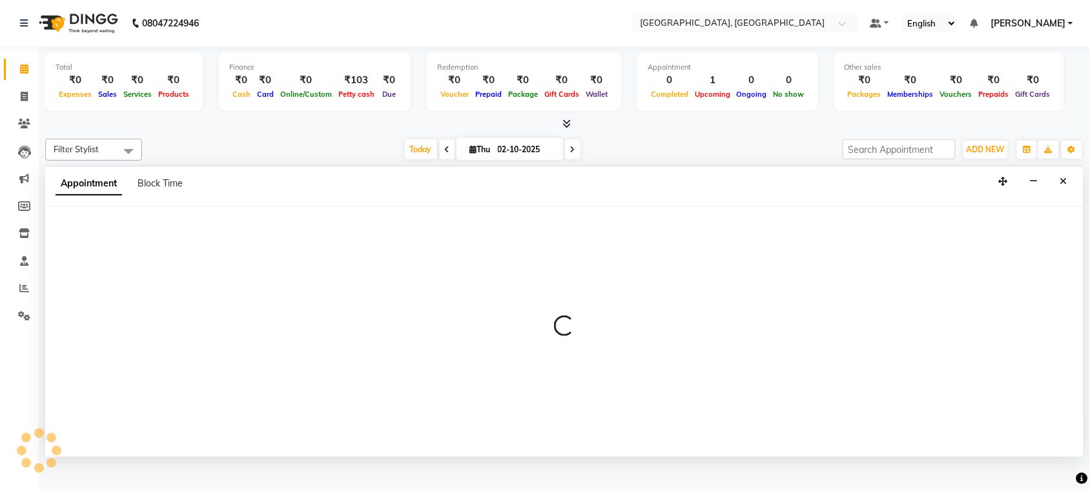
scroll to position [5, 0]
select select "tentative"
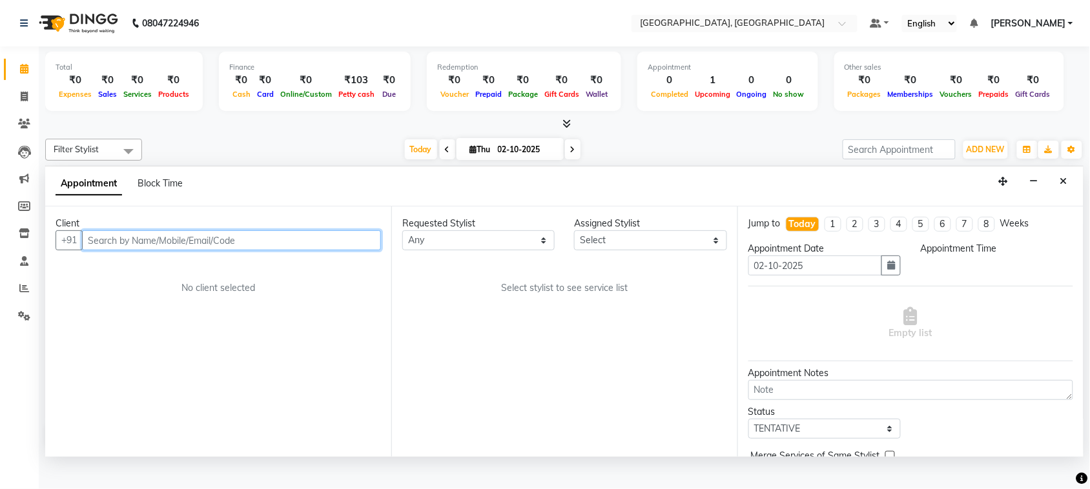
select select "540"
click at [226, 251] on input "text" at bounding box center [231, 240] width 299 height 20
click at [125, 251] on input "945+072707" at bounding box center [204, 240] width 245 height 20
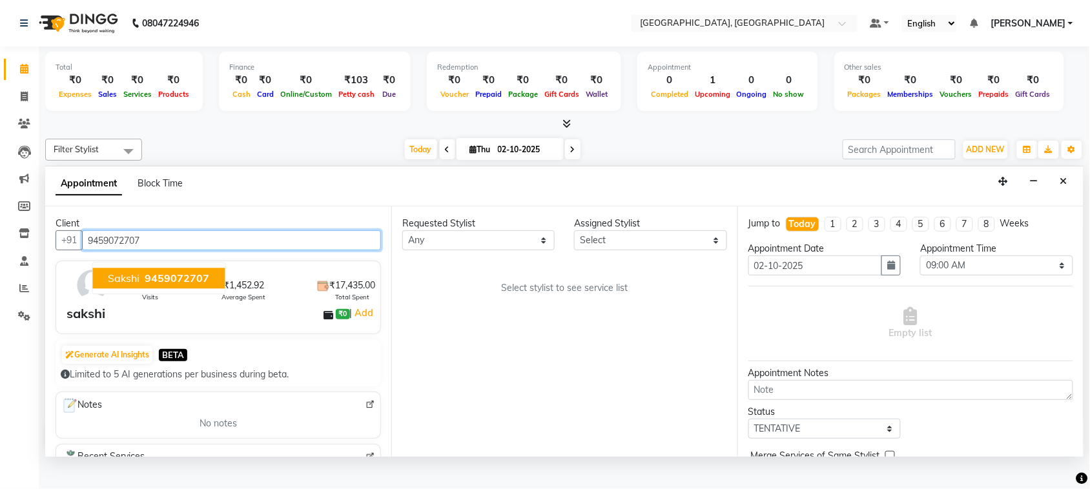
click at [199, 285] on span "9459072707" at bounding box center [177, 278] width 65 height 13
type input "9459072707"
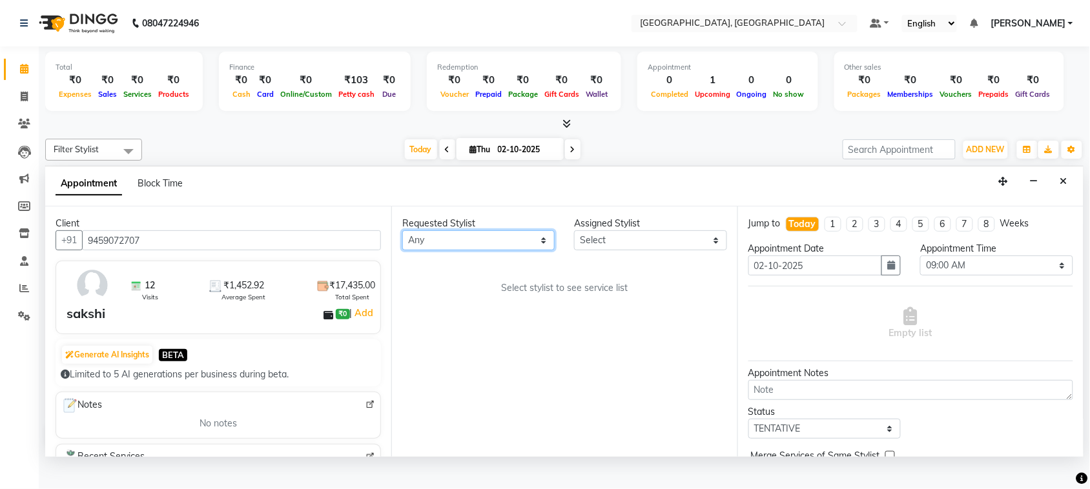
click at [502, 251] on select "Any admin Ajay (Aju) [PERSON_NAME] [PERSON_NAME] Client Deepak [PERSON_NAME] [P…" at bounding box center [478, 240] width 152 height 20
select select "25595"
click at [405, 251] on select "Any admin Ajay (Aju) [PERSON_NAME] [PERSON_NAME] Client Deepak [PERSON_NAME] [P…" at bounding box center [478, 240] width 152 height 20
select select "25595"
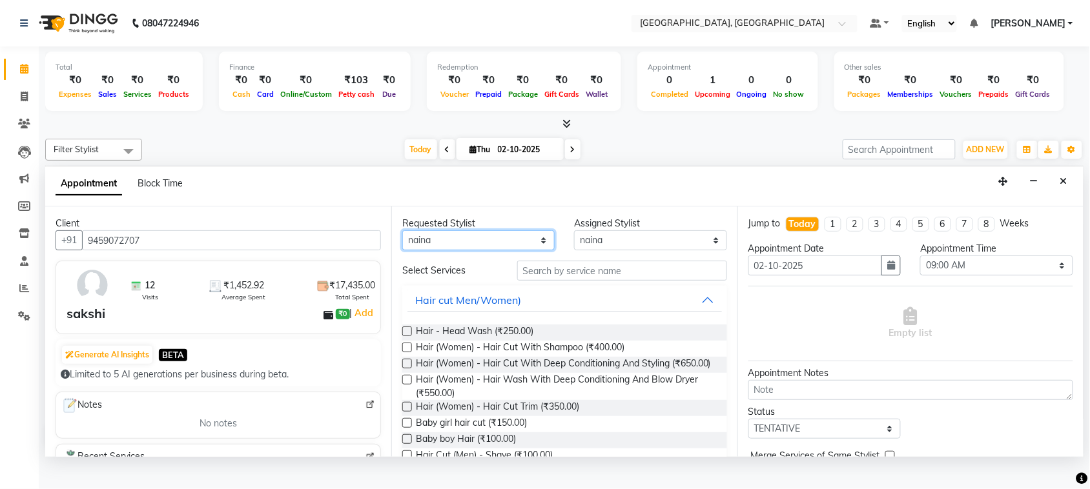
click at [495, 251] on select "Any admin Ajay (Aju) [PERSON_NAME] [PERSON_NAME] Client Deepak [PERSON_NAME] [P…" at bounding box center [478, 240] width 152 height 20
select select "24999"
click at [405, 251] on select "Any admin Ajay (Aju) [PERSON_NAME] [PERSON_NAME] Client Deepak [PERSON_NAME] [P…" at bounding box center [478, 240] width 152 height 20
select select "24999"
click at [583, 281] on input "text" at bounding box center [622, 271] width 210 height 20
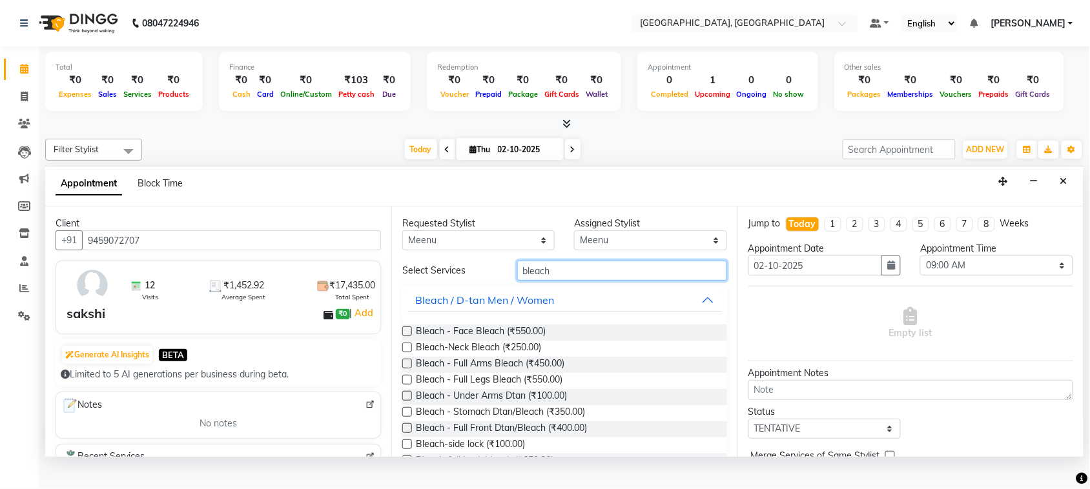
type input "bleach"
click at [411, 336] on label at bounding box center [407, 332] width 10 height 10
click at [411, 337] on input "checkbox" at bounding box center [406, 333] width 8 height 8
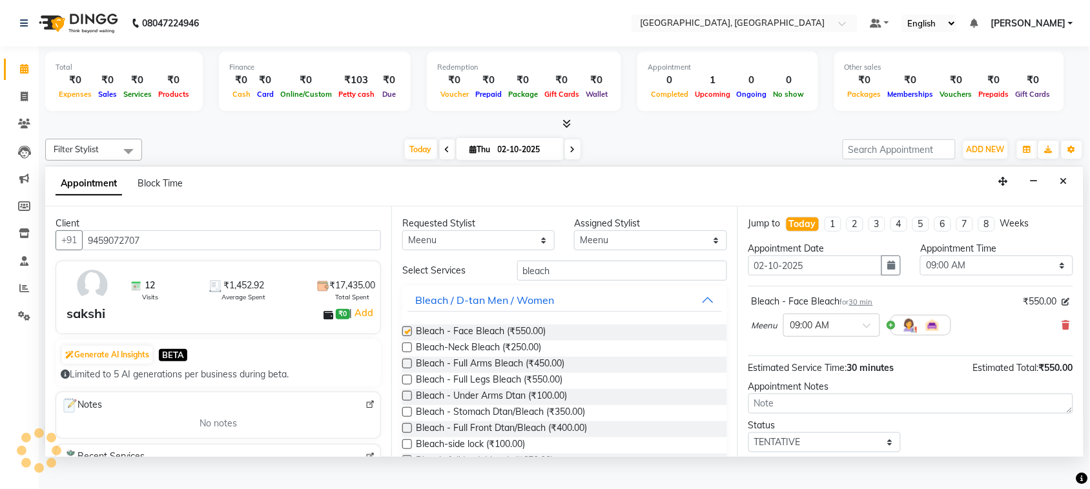
checkbox input "false"
click at [601, 281] on input "bleach" at bounding box center [622, 271] width 210 height 20
click at [586, 281] on input "bleach" at bounding box center [622, 271] width 210 height 20
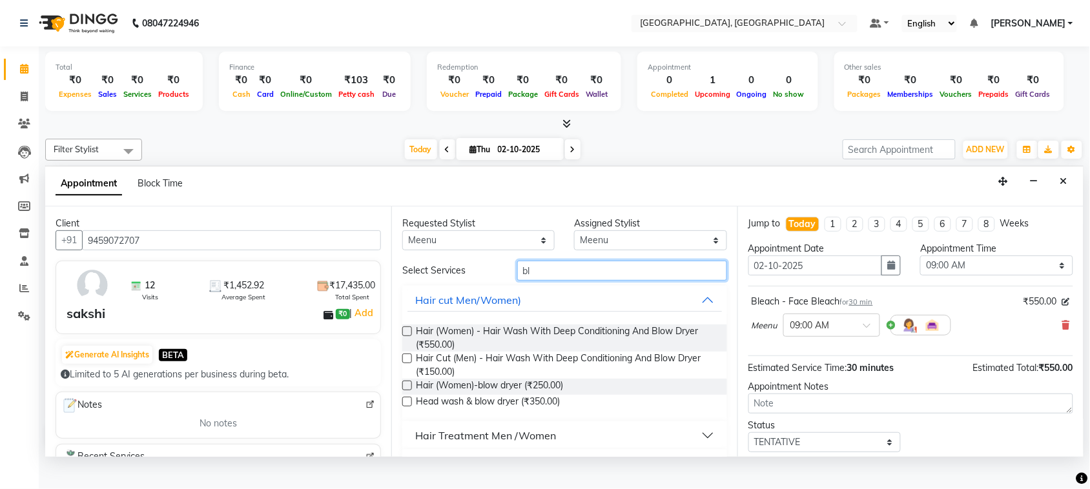
type input "b"
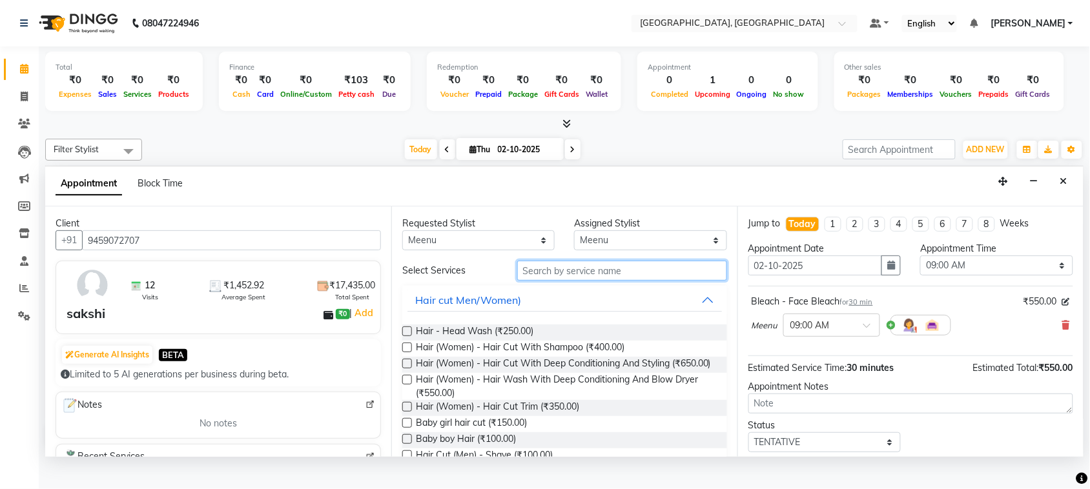
click at [588, 281] on input "text" at bounding box center [622, 271] width 210 height 20
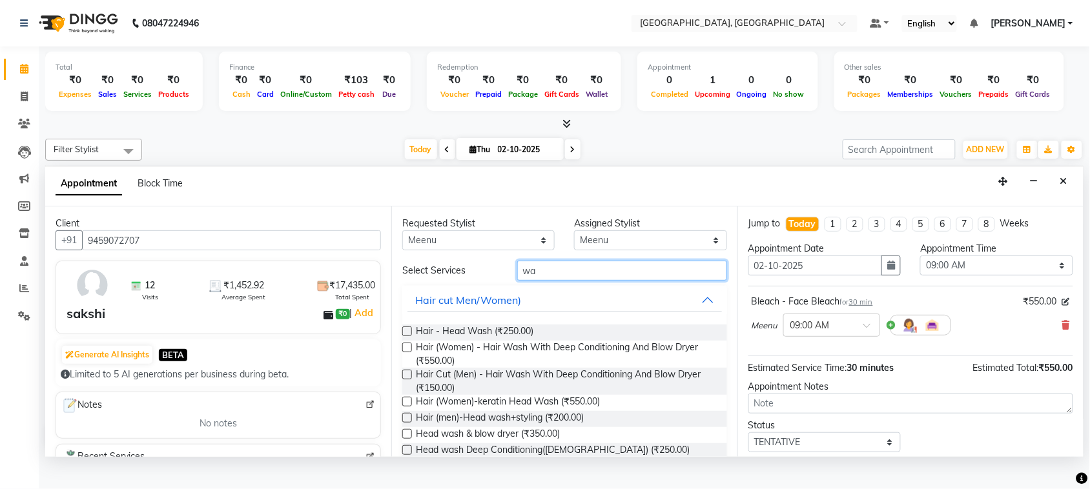
type input "w"
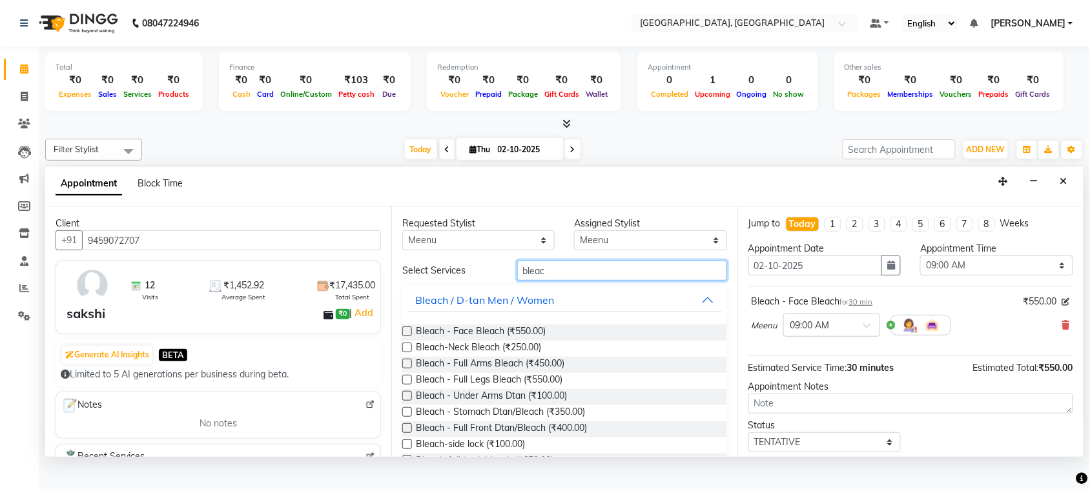
type input "bleach"
click at [412, 336] on label at bounding box center [407, 332] width 10 height 10
click at [411, 337] on input "checkbox" at bounding box center [406, 333] width 8 height 8
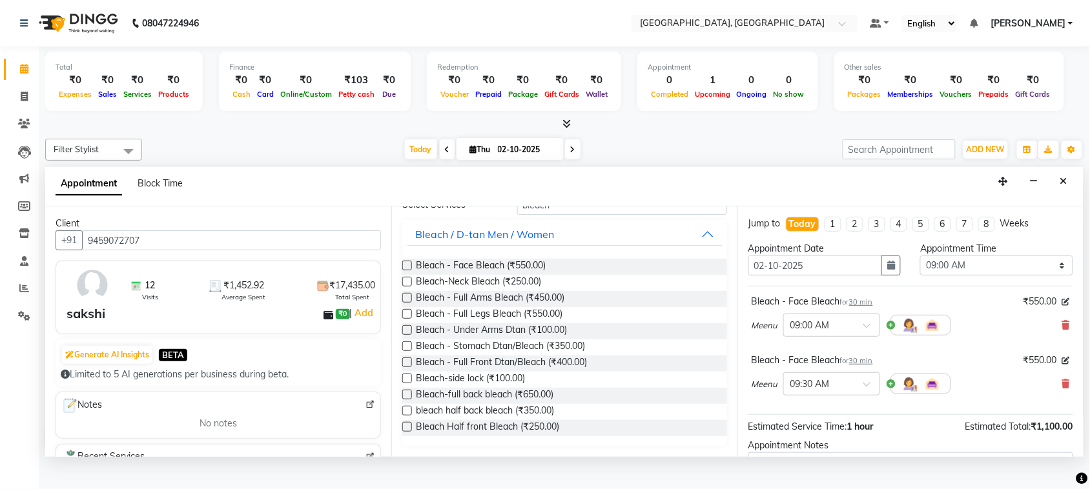
scroll to position [147, 0]
click at [954, 276] on select "Select 09:00 AM 09:15 AM 09:30 AM 09:45 AM 10:00 AM 10:15 AM 10:30 AM 10:45 AM …" at bounding box center [996, 266] width 152 height 20
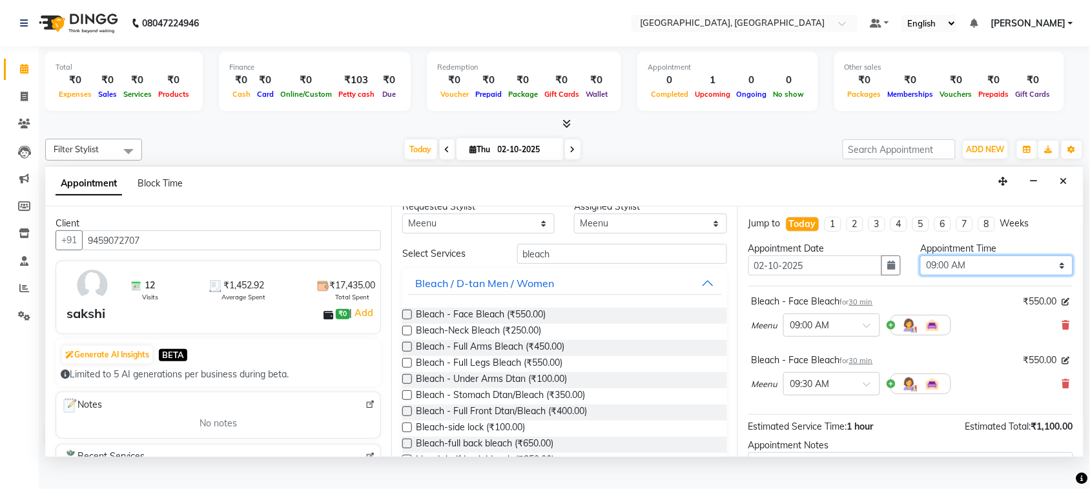
scroll to position [0, 0]
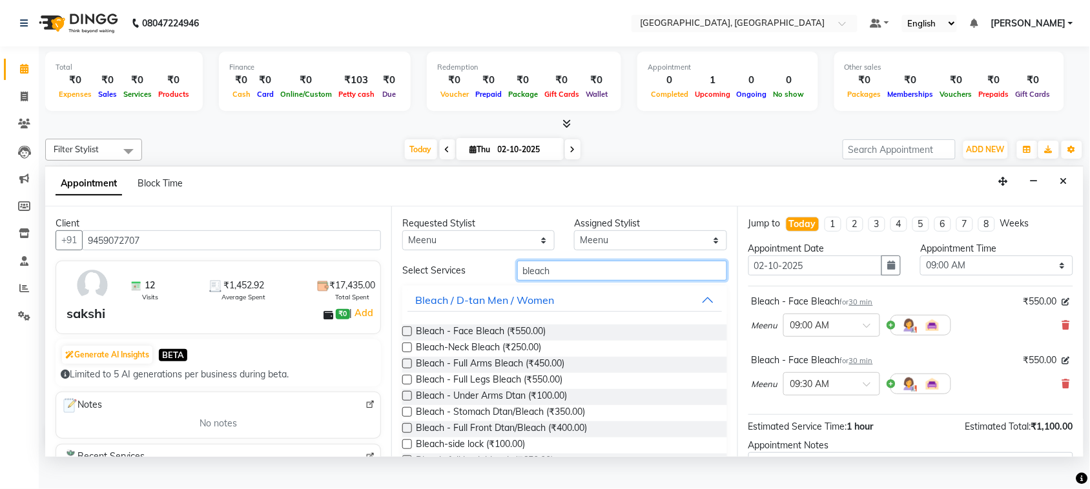
click at [606, 281] on input "bleach" at bounding box center [622, 271] width 210 height 20
click at [582, 281] on input "bleach" at bounding box center [622, 271] width 210 height 20
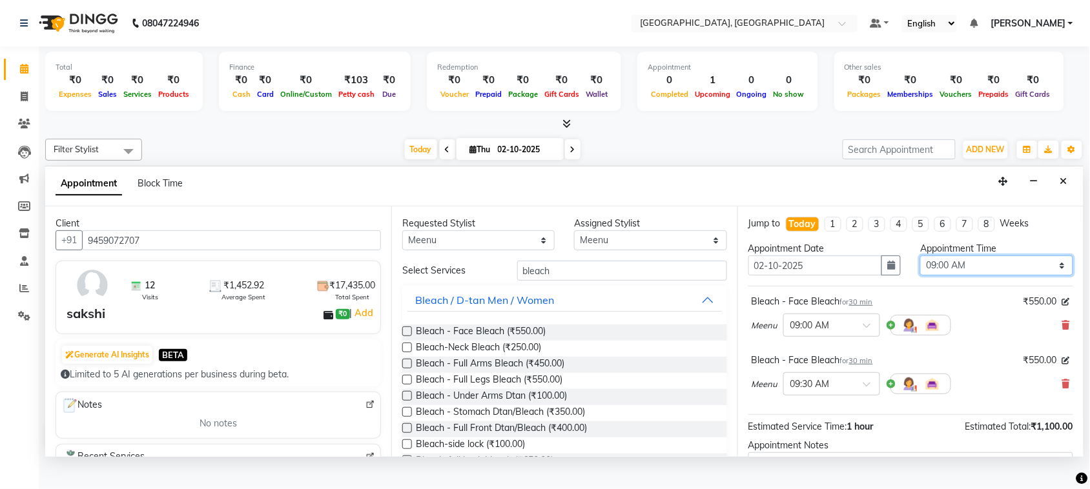
click at [972, 276] on select "Select 09:00 AM 09:15 AM 09:30 AM 09:45 AM 10:00 AM 10:15 AM 10:30 AM 10:45 AM …" at bounding box center [996, 266] width 152 height 20
click at [412, 336] on label at bounding box center [407, 332] width 10 height 10
click at [411, 337] on input "checkbox" at bounding box center [406, 333] width 8 height 8
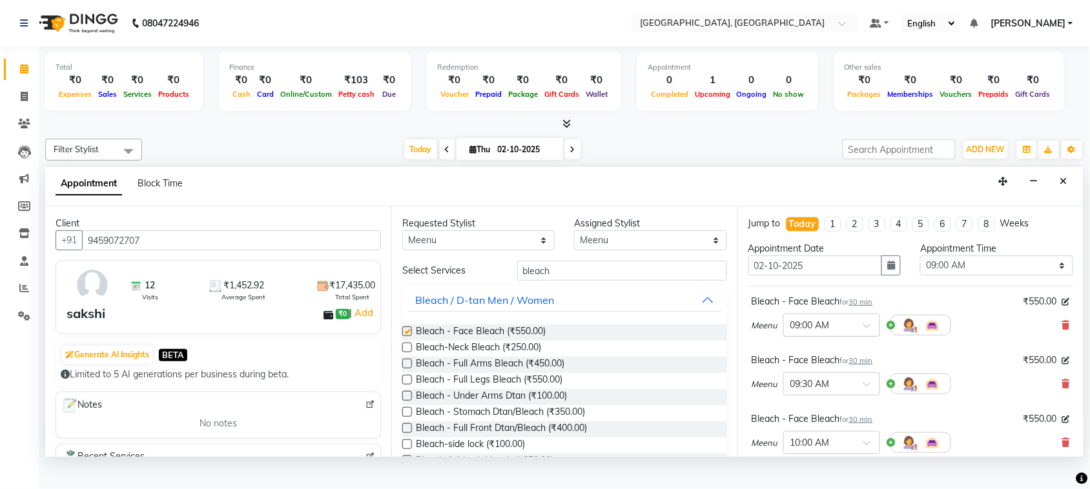
checkbox input "false"
click at [847, 331] on input "text" at bounding box center [818, 325] width 57 height 14
click at [979, 276] on select "Select 09:00 AM 09:15 AM 09:30 AM 09:45 AM 10:00 AM 10:15 AM 10:30 AM 10:45 AM …" at bounding box center [996, 266] width 152 height 20
select select "840"
click at [920, 276] on select "Select 09:00 AM 09:15 AM 09:30 AM 09:45 AM 10:00 AM 10:15 AM 10:30 AM 10:45 AM …" at bounding box center [996, 266] width 152 height 20
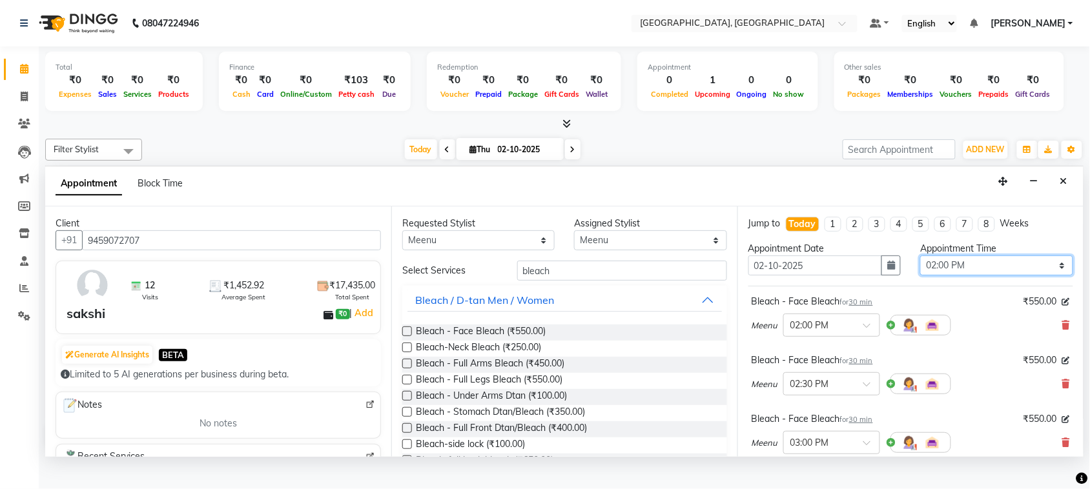
scroll to position [331, 0]
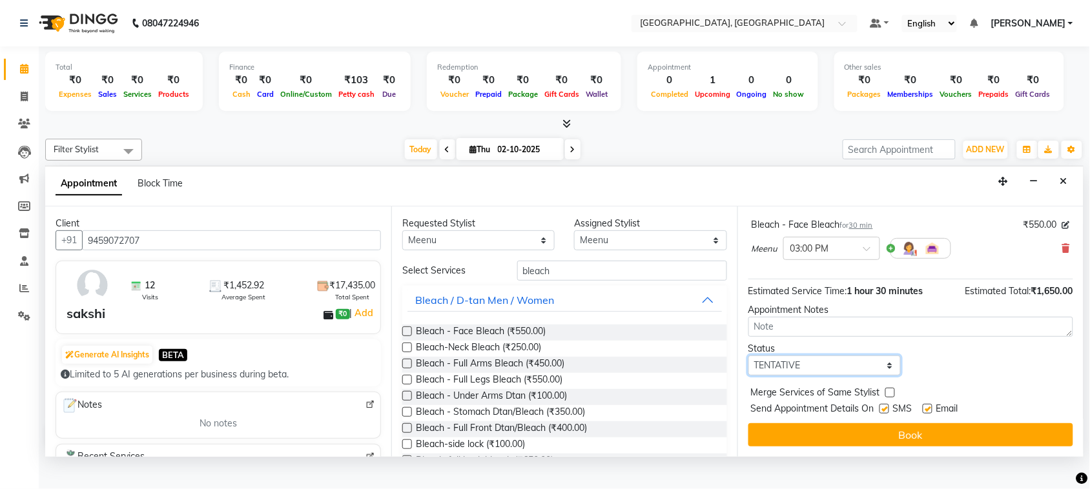
click at [792, 362] on select "Select TENTATIVE CONFIRM CHECK-IN UPCOMING" at bounding box center [824, 366] width 152 height 20
select select "check-in"
click at [751, 356] on select "Select TENTATIVE CONFIRM CHECK-IN UPCOMING" at bounding box center [824, 366] width 152 height 20
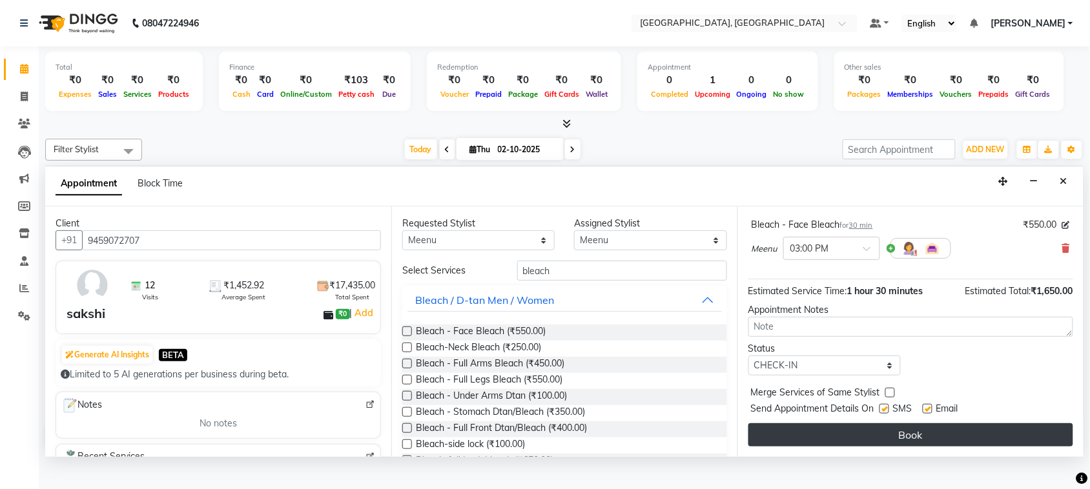
click at [878, 447] on button "Book" at bounding box center [910, 435] width 325 height 23
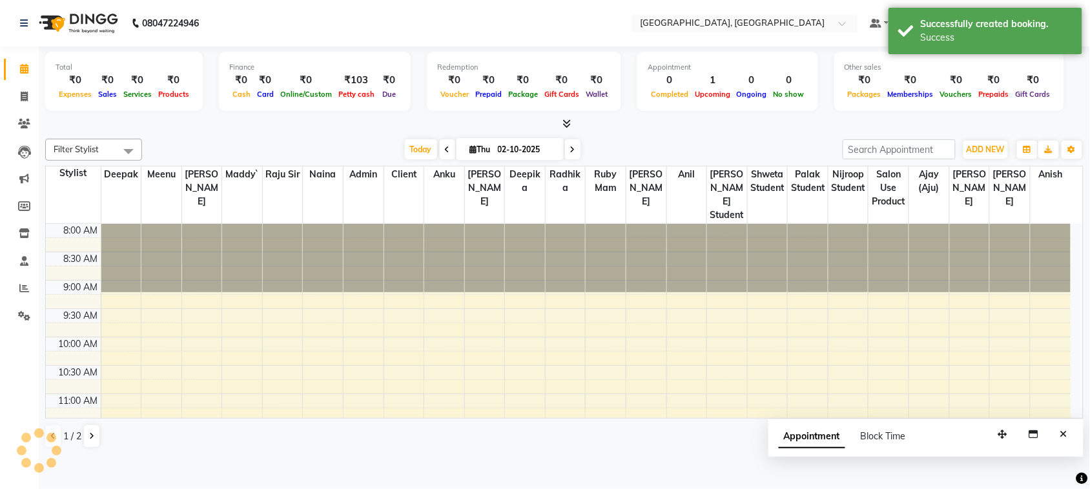
scroll to position [0, 0]
click at [976, 154] on span "ADD NEW" at bounding box center [986, 150] width 38 height 10
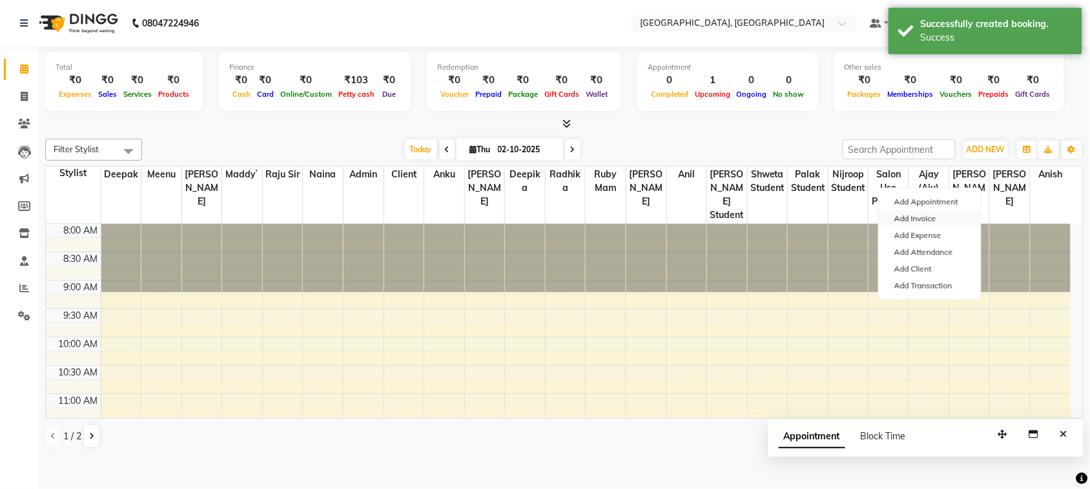
click at [919, 227] on link "Add Invoice" at bounding box center [930, 218] width 102 height 17
select select "service"
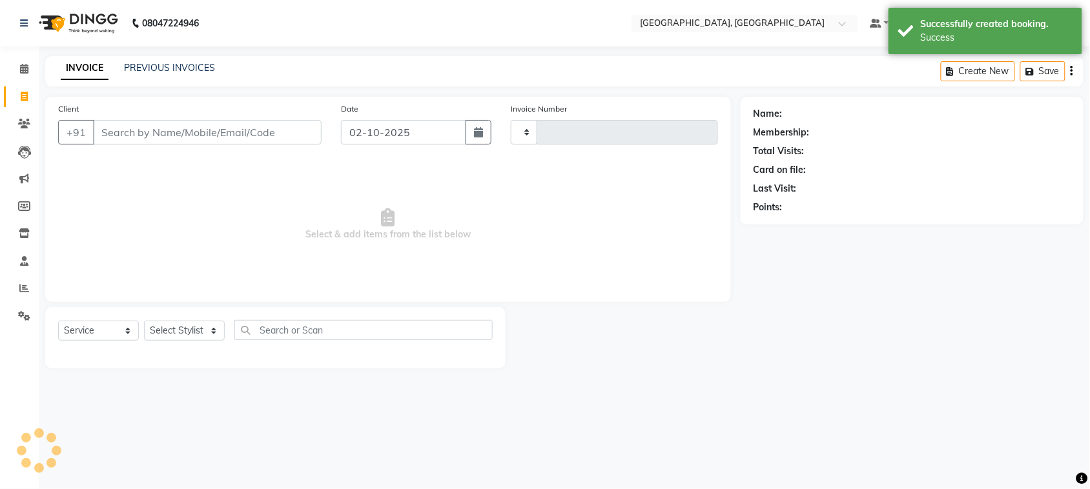
type input "3785"
select select "4462"
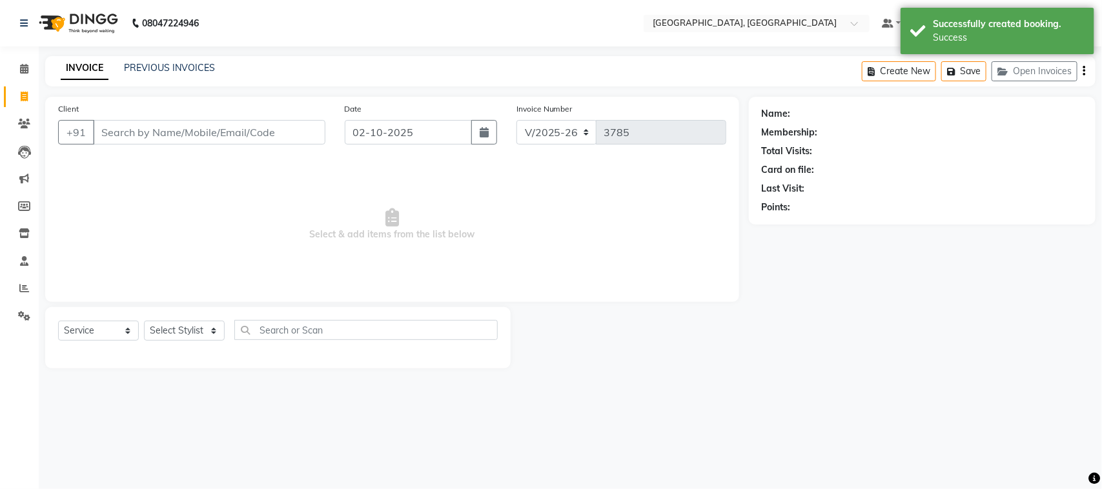
click at [189, 145] on input "Client" at bounding box center [209, 132] width 232 height 25
click at [201, 145] on input "Client" at bounding box center [209, 132] width 232 height 25
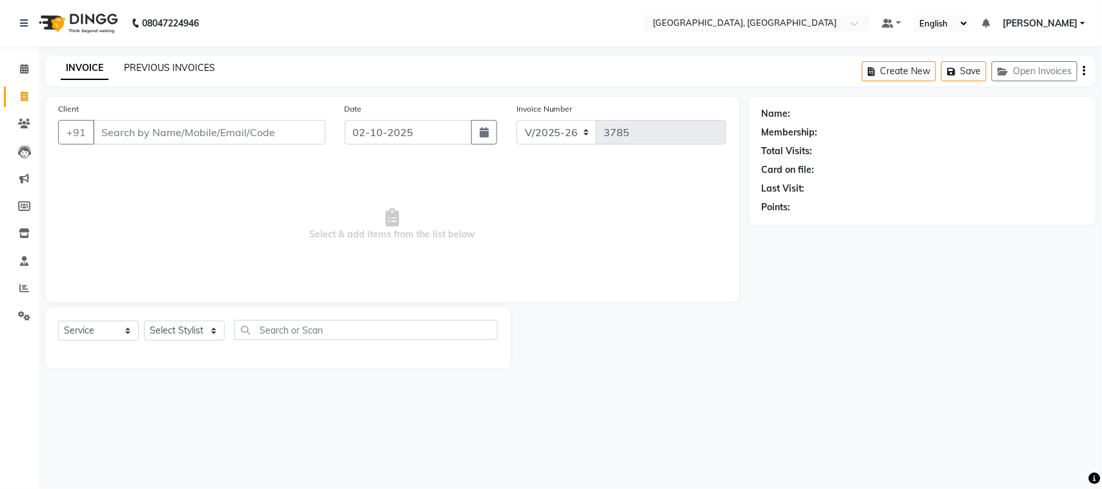
click at [201, 74] on link "PREVIOUS INVOICES" at bounding box center [169, 68] width 91 height 12
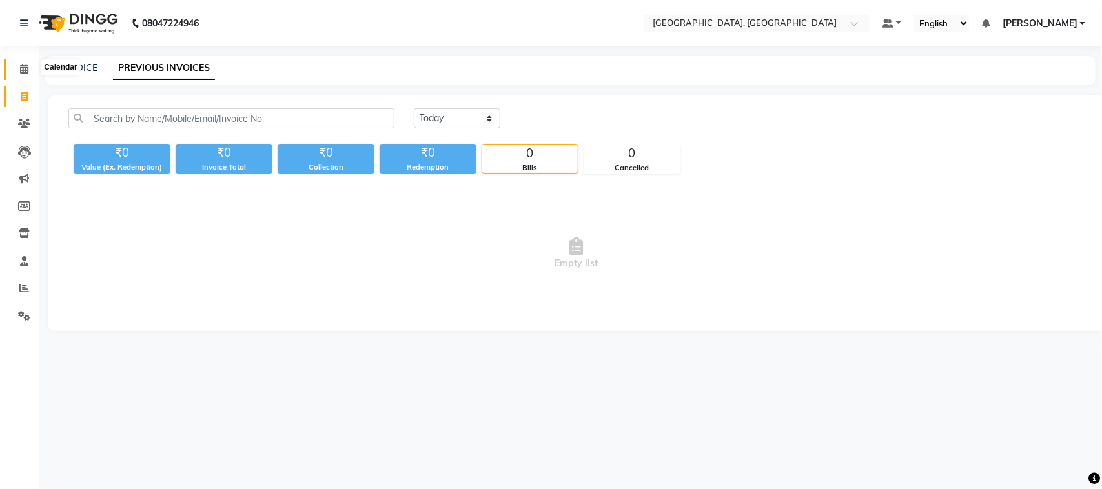
click at [25, 72] on icon at bounding box center [24, 69] width 8 height 10
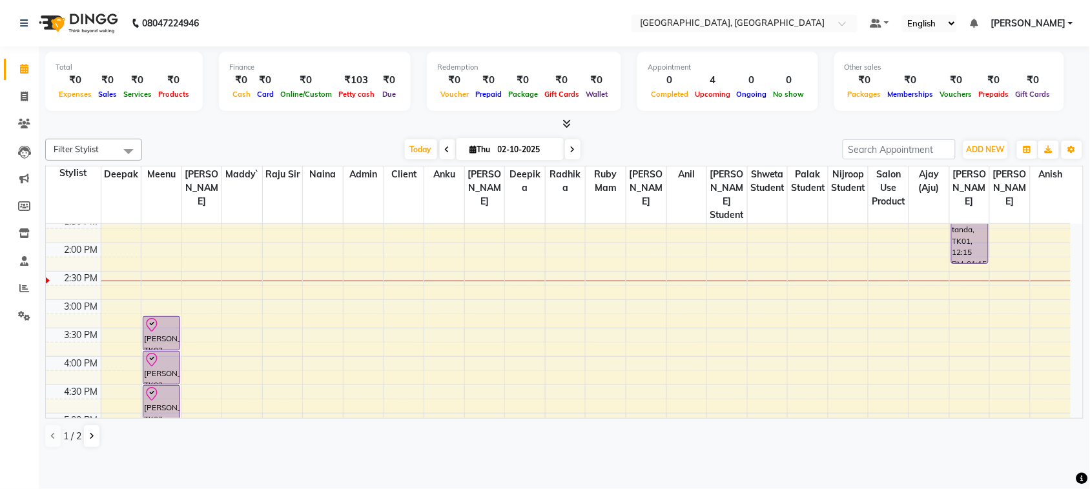
scroll to position [421, 0]
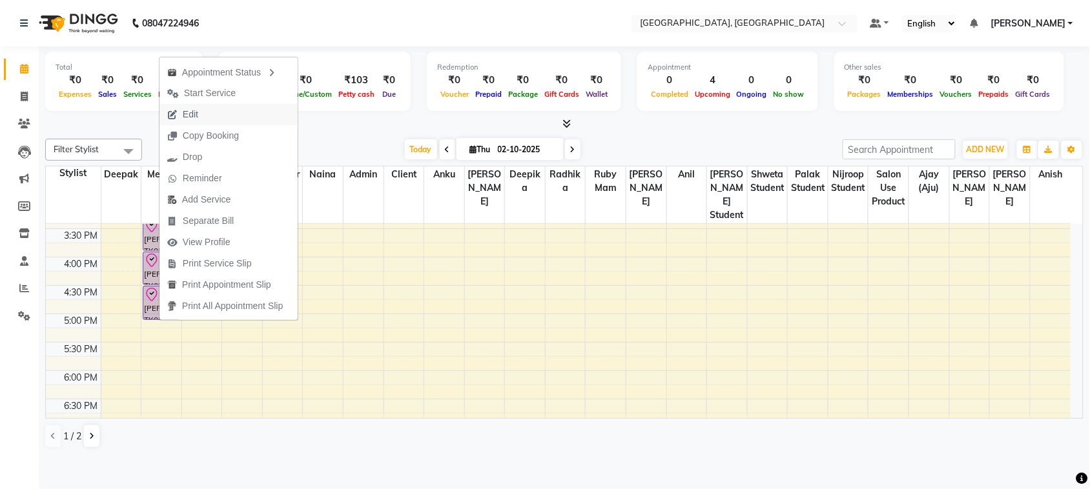
click at [198, 108] on span "Edit" at bounding box center [190, 115] width 15 height 14
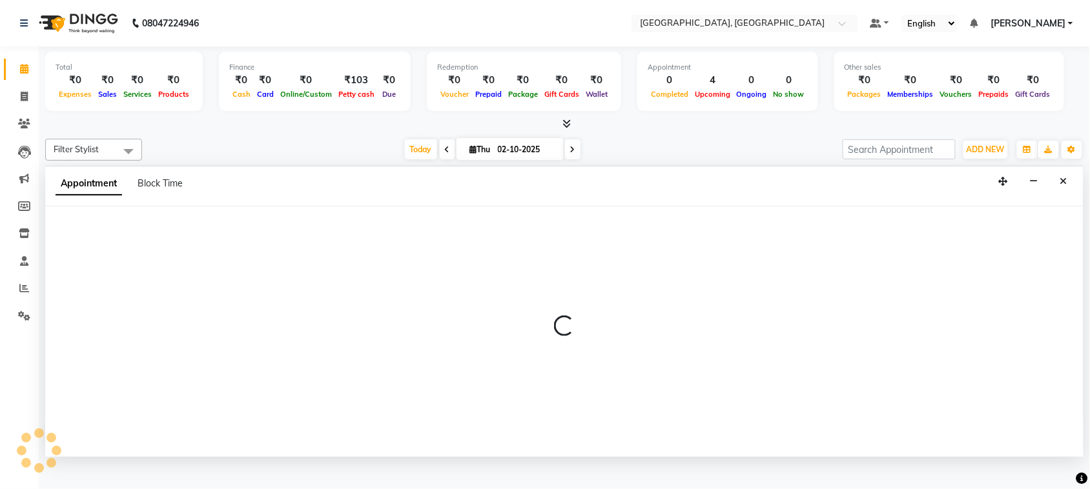
scroll to position [5, 0]
select select "tentative"
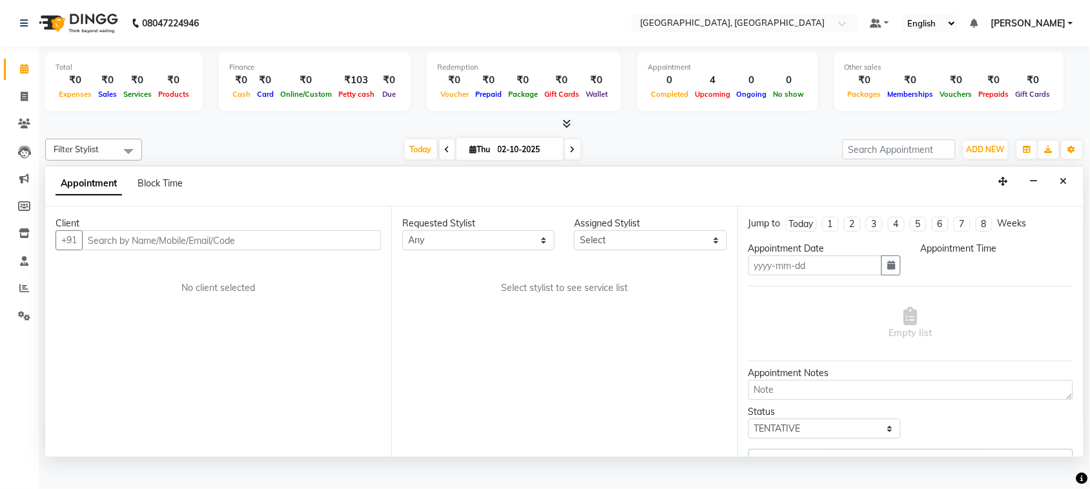
type input "02-10-2025"
select select "check-in"
select select "840"
select select "24999"
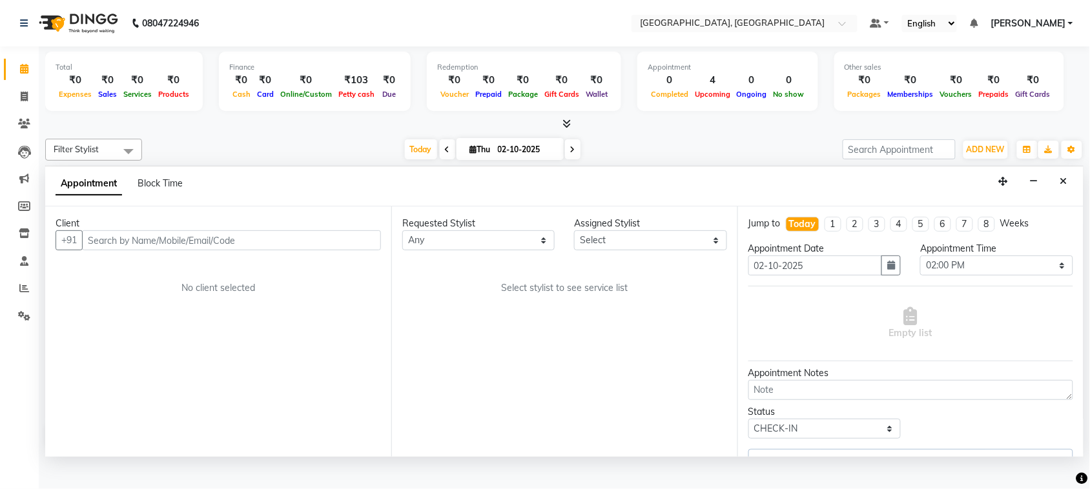
select select "24999"
select select "1918"
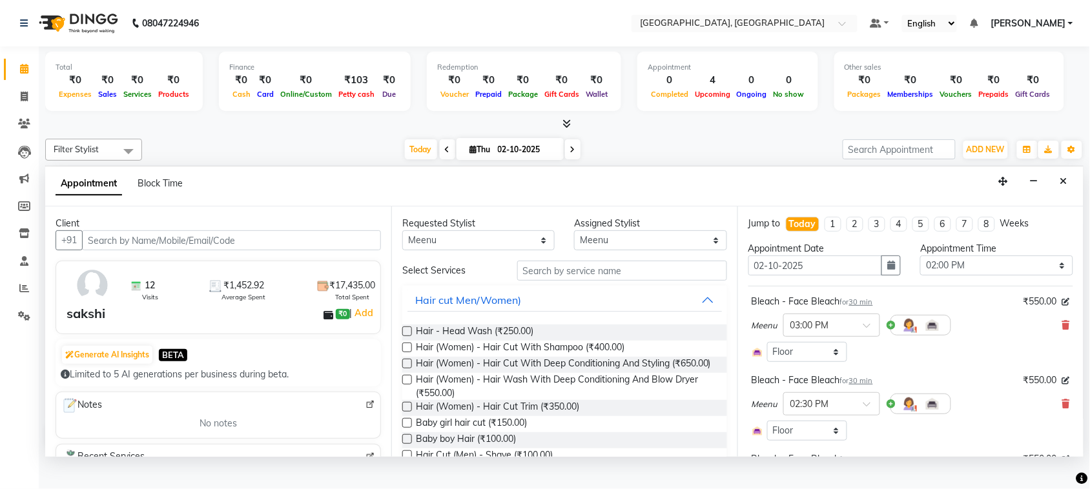
scroll to position [346, 0]
click at [471, 251] on select "Any admin Ajay (Aju) [PERSON_NAME] [PERSON_NAME] Client Deepak [PERSON_NAME] [P…" at bounding box center [478, 240] width 152 height 20
select select "29611"
click at [405, 251] on select "Any admin Ajay (Aju) [PERSON_NAME] [PERSON_NAME] Client Deepak [PERSON_NAME] [P…" at bounding box center [478, 240] width 152 height 20
select select "29611"
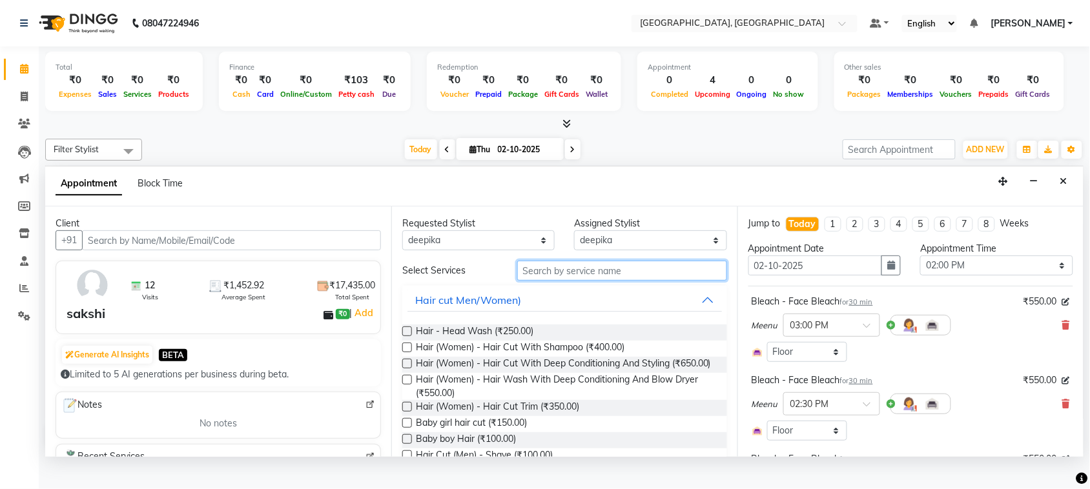
click at [611, 281] on input "text" at bounding box center [622, 271] width 210 height 20
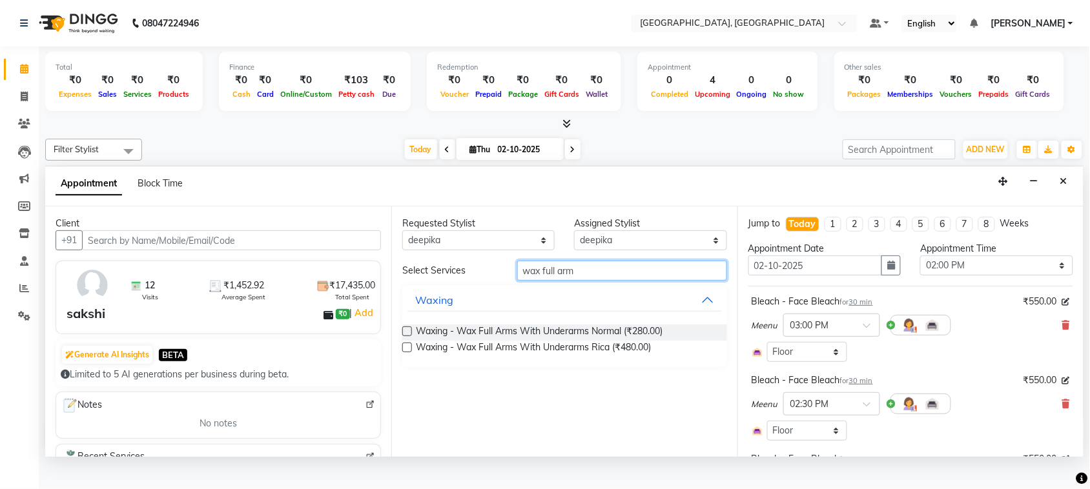
type input "wax full arm"
click at [411, 353] on label at bounding box center [407, 348] width 10 height 10
click at [411, 353] on input "checkbox" at bounding box center [406, 349] width 8 height 8
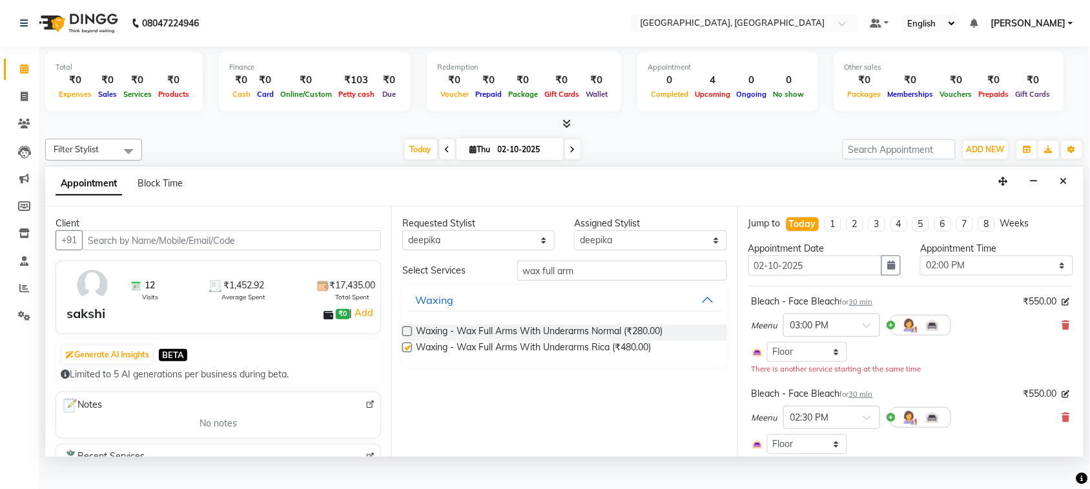
checkbox input "false"
click at [957, 276] on select "Select 09:00 AM 09:15 AM 09:30 AM 09:45 AM 10:00 AM 10:15 AM 10:30 AM 10:45 AM …" at bounding box center [996, 266] width 152 height 20
select select "810"
click at [920, 276] on select "Select 09:00 AM 09:15 AM 09:30 AM 09:45 AM 10:00 AM 10:15 AM 10:30 AM 10:45 AM …" at bounding box center [996, 266] width 152 height 20
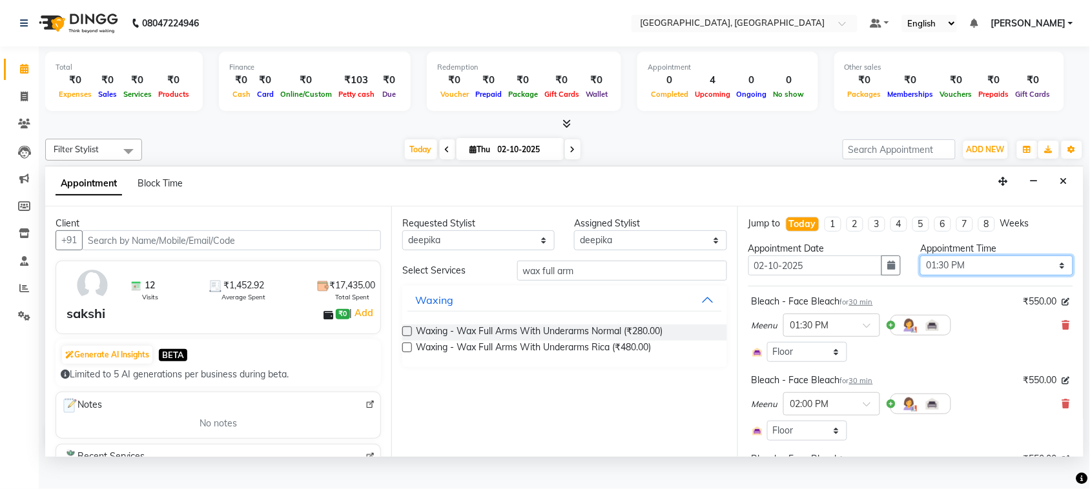
scroll to position [424, 0]
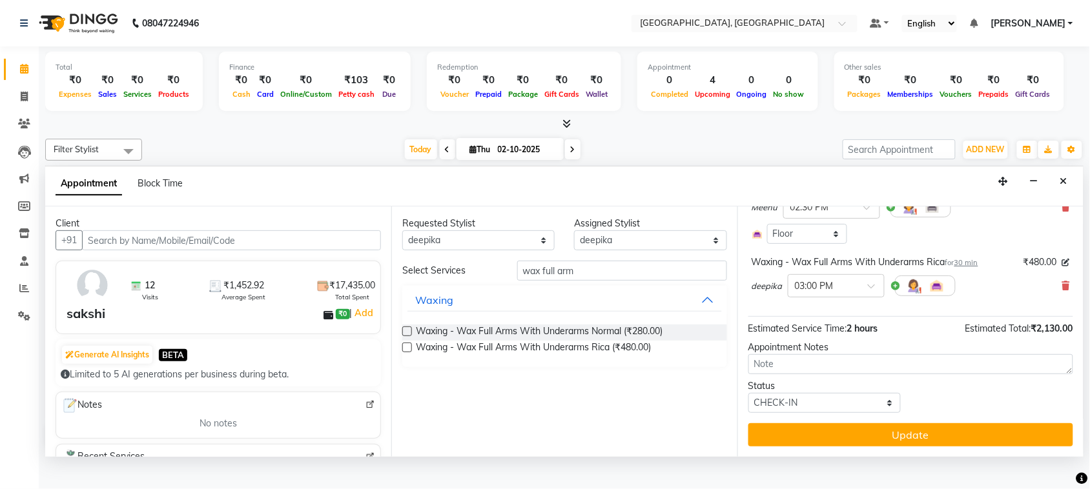
click at [920, 447] on button "Update" at bounding box center [910, 435] width 325 height 23
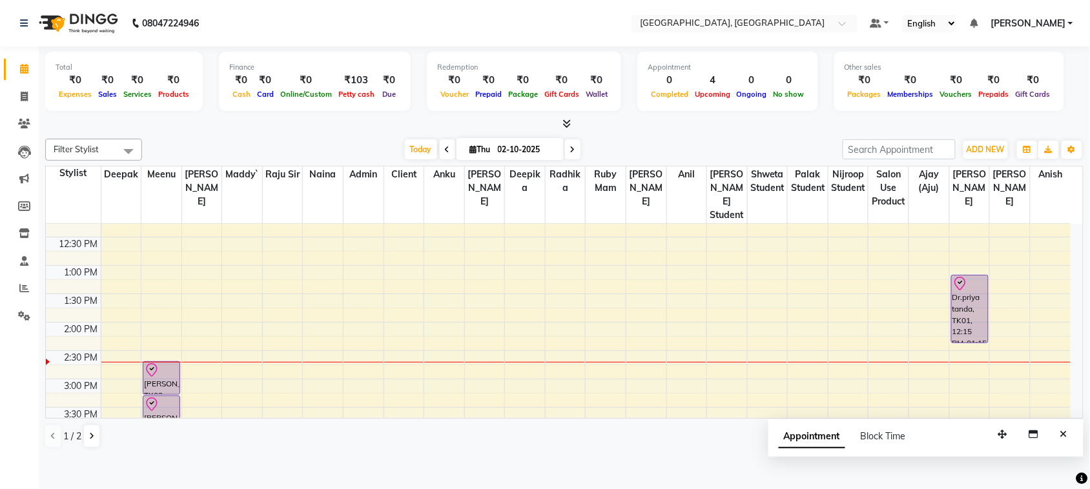
scroll to position [232, 0]
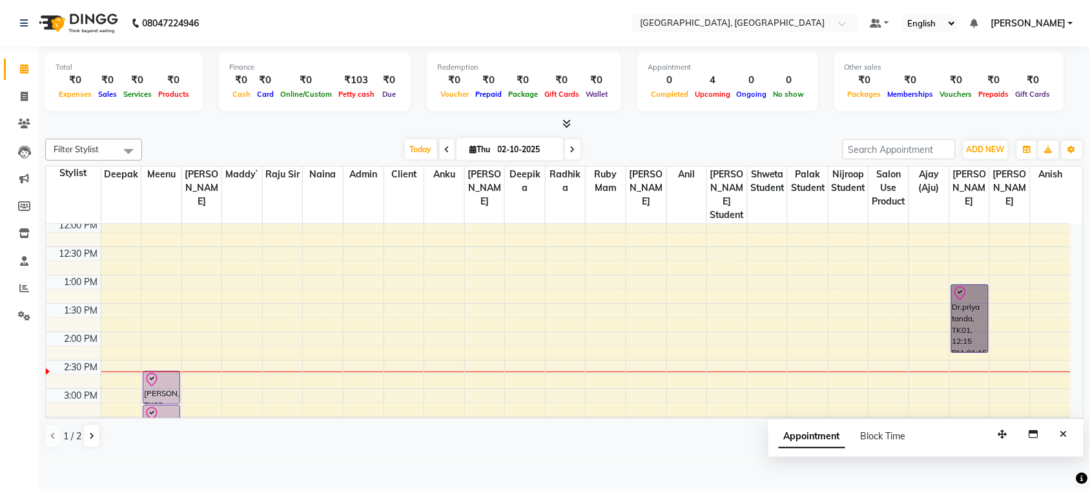
drag, startPoint x: 950, startPoint y: 363, endPoint x: 983, endPoint y: 378, distance: 36.7
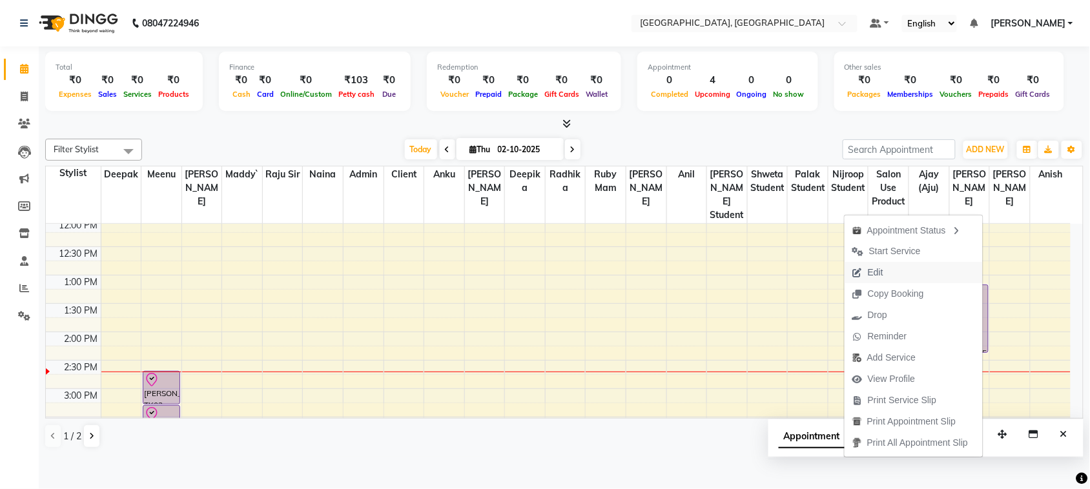
click at [868, 278] on span "Edit" at bounding box center [875, 273] width 15 height 14
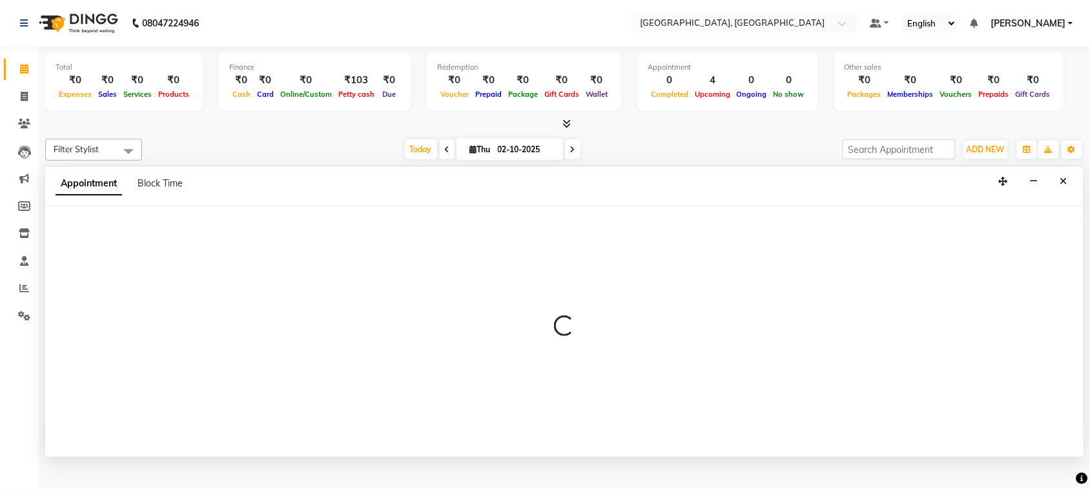
select select "tentative"
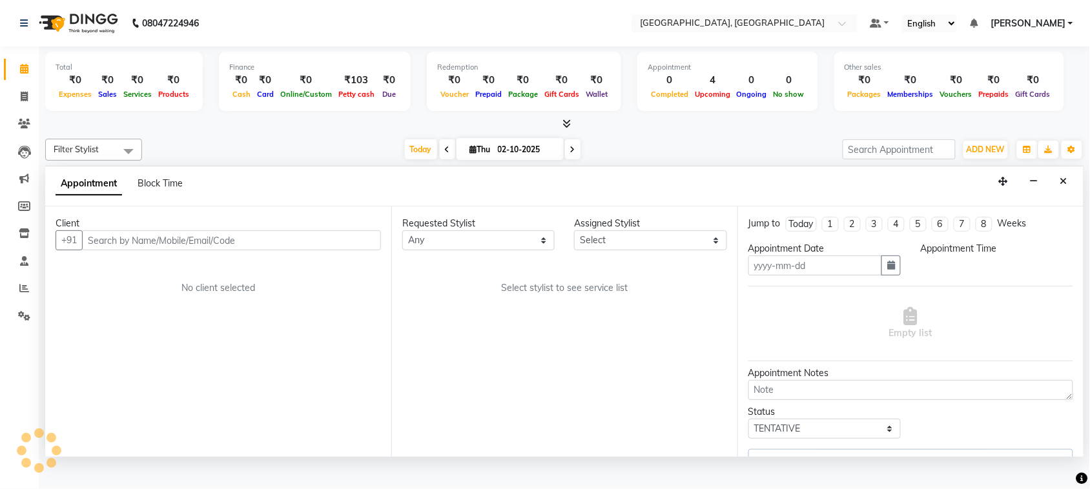
scroll to position [5, 0]
type input "02-10-2025"
select select "check-in"
select select "88918"
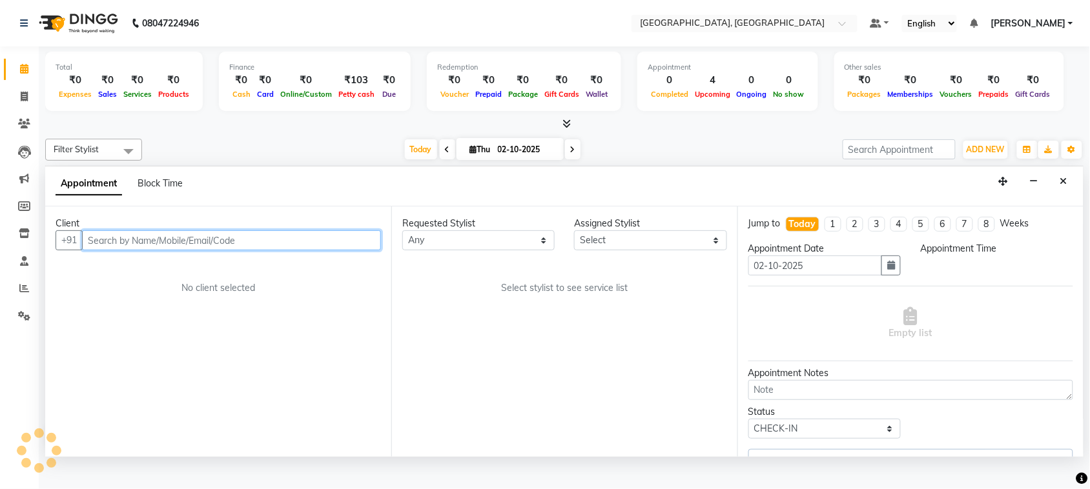
select select "88918"
select select "735"
select select "1918"
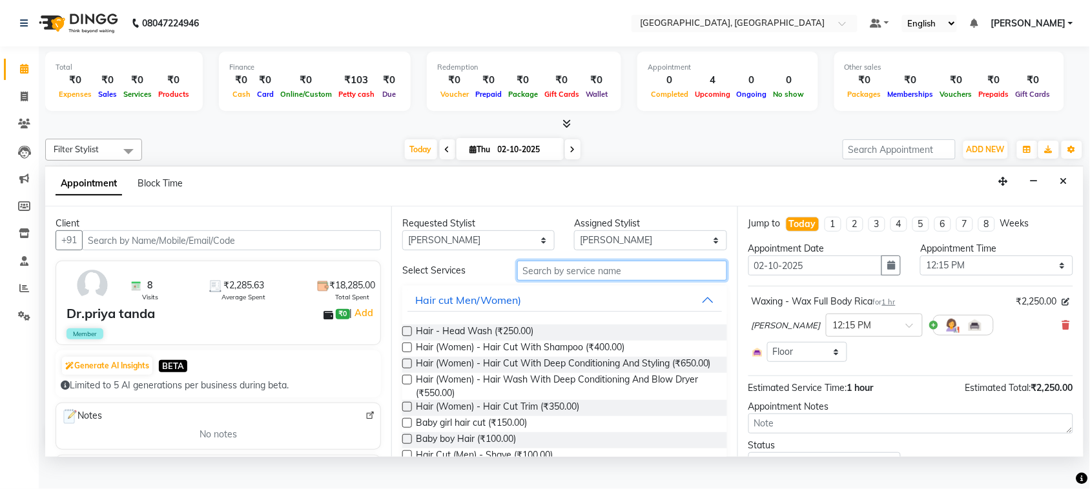
click at [540, 281] on input "text" at bounding box center [622, 271] width 210 height 20
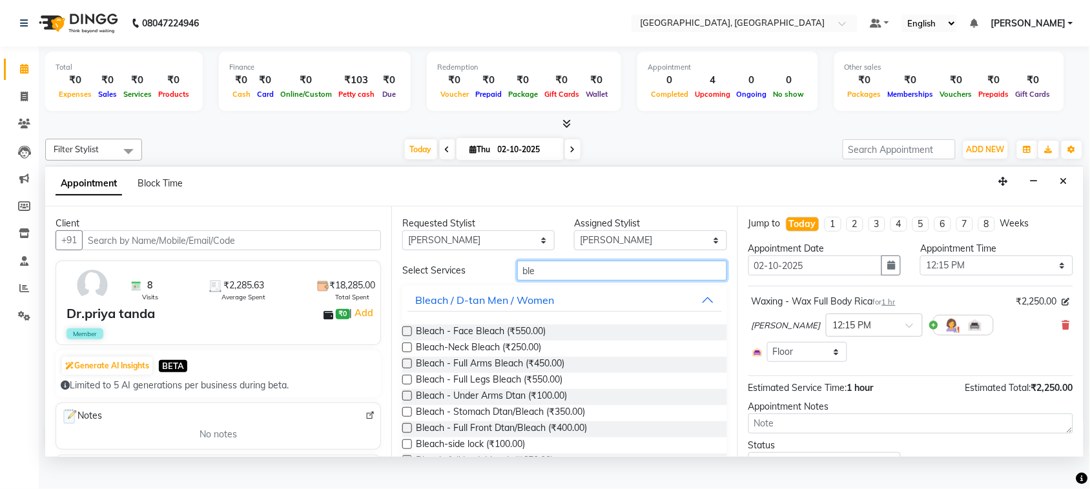
type input "ble"
click at [412, 336] on label at bounding box center [407, 332] width 10 height 10
click at [411, 337] on input "checkbox" at bounding box center [406, 333] width 8 height 8
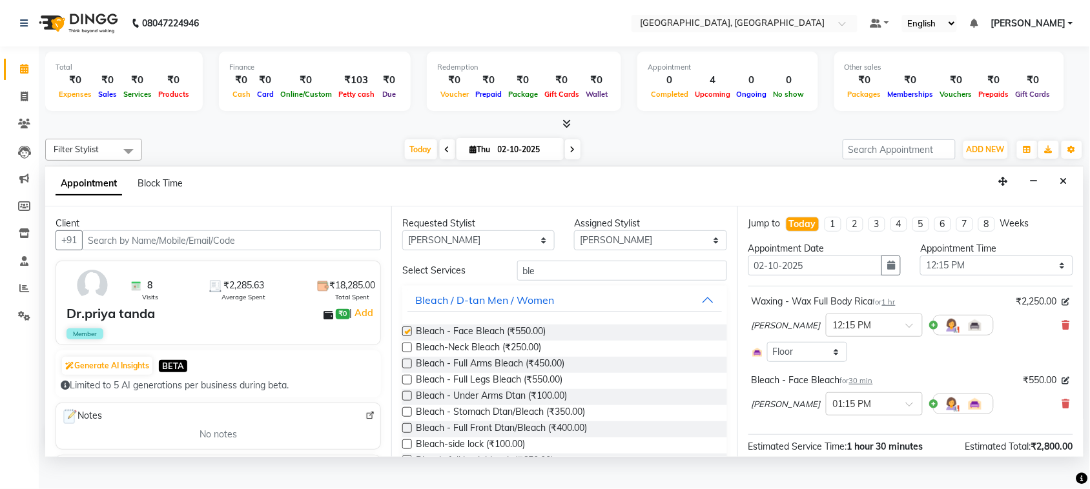
checkbox input "false"
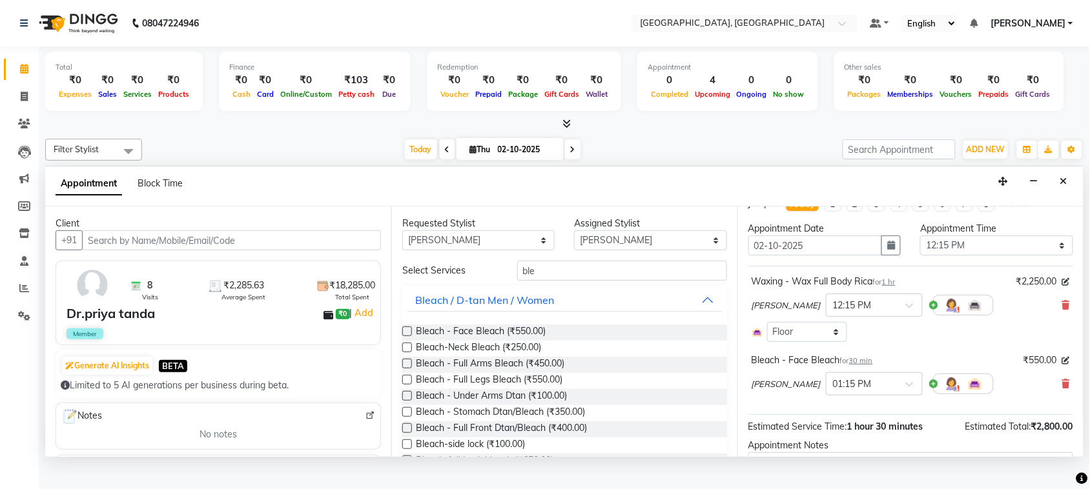
scroll to position [0, 0]
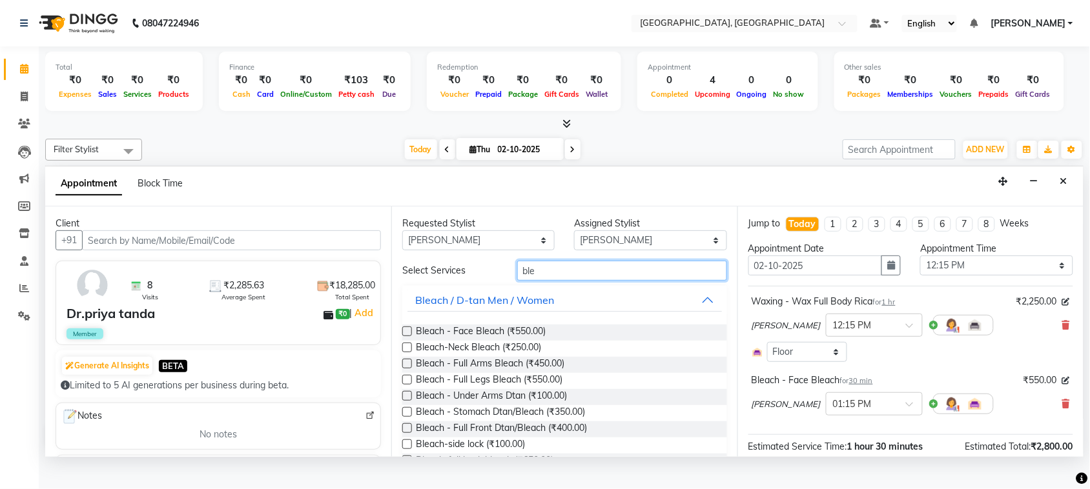
click at [584, 281] on input "ble" at bounding box center [622, 271] width 210 height 20
click at [615, 281] on input "ble" at bounding box center [622, 271] width 210 height 20
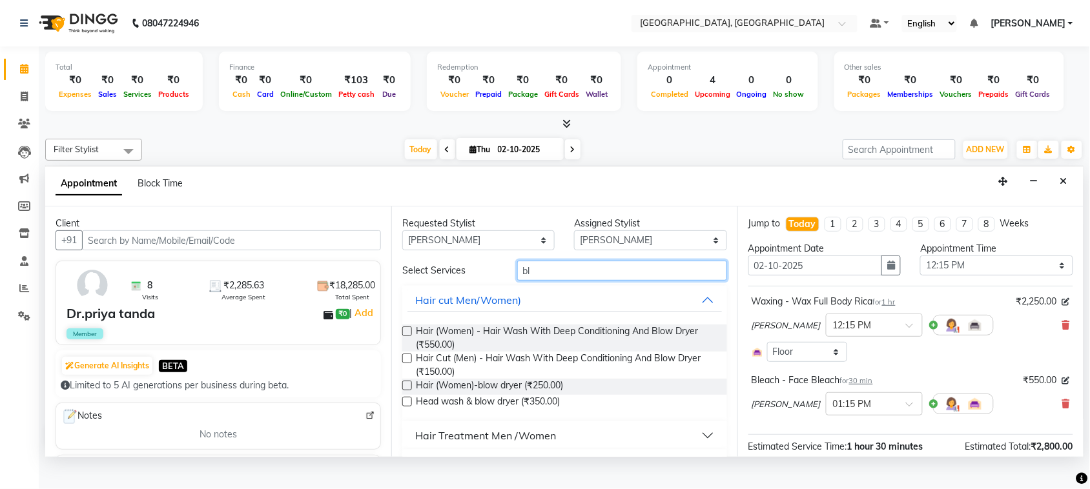
type input "b"
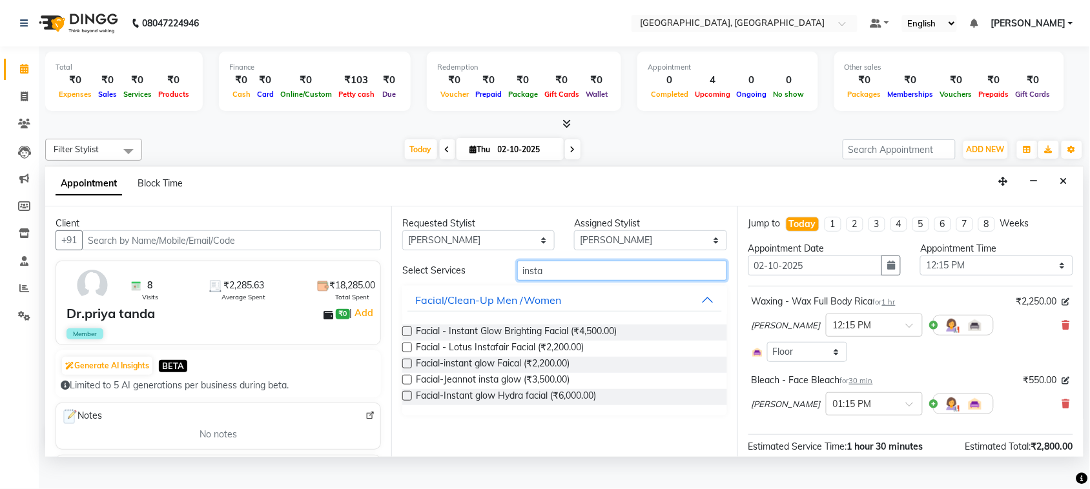
type input "insta"
click at [409, 336] on label at bounding box center [407, 332] width 10 height 10
click at [409, 337] on input "checkbox" at bounding box center [406, 333] width 8 height 8
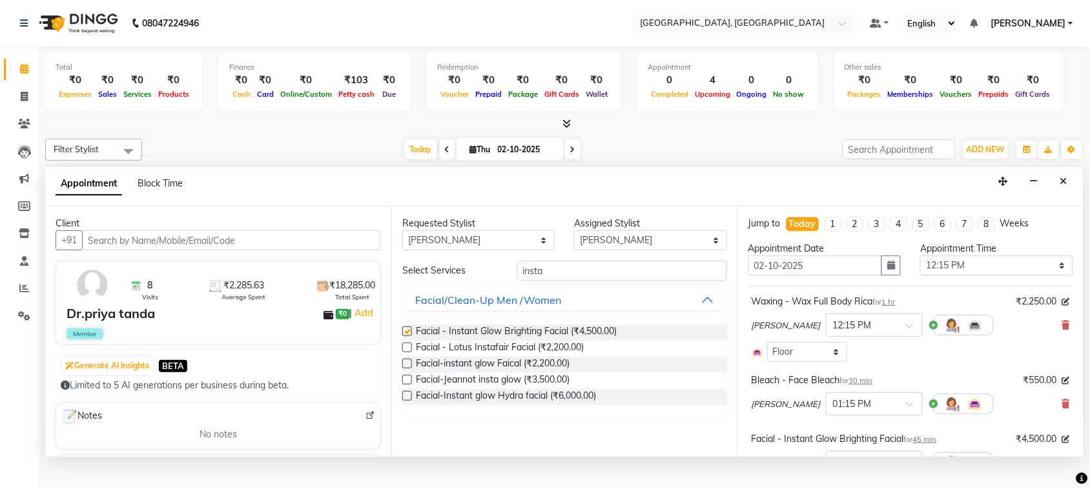
checkbox input "false"
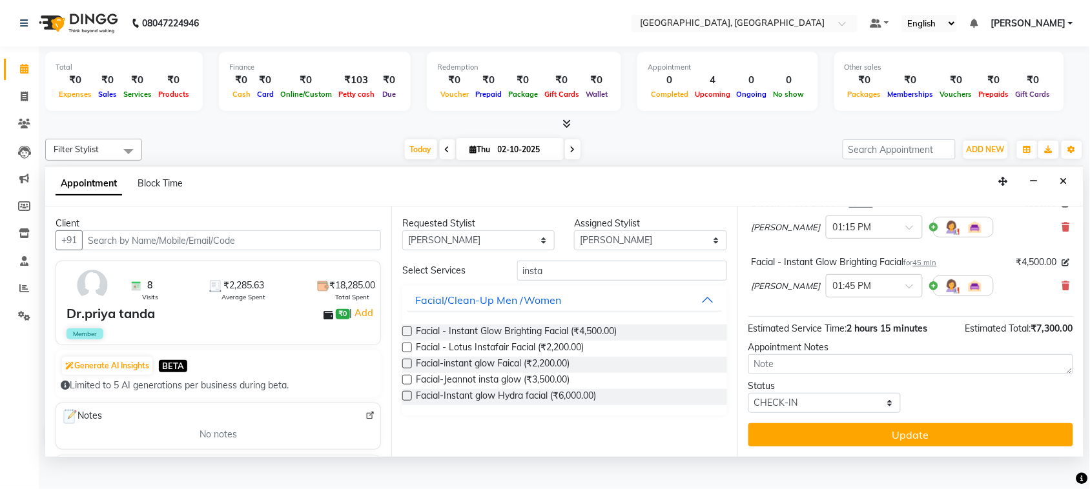
scroll to position [326, 0]
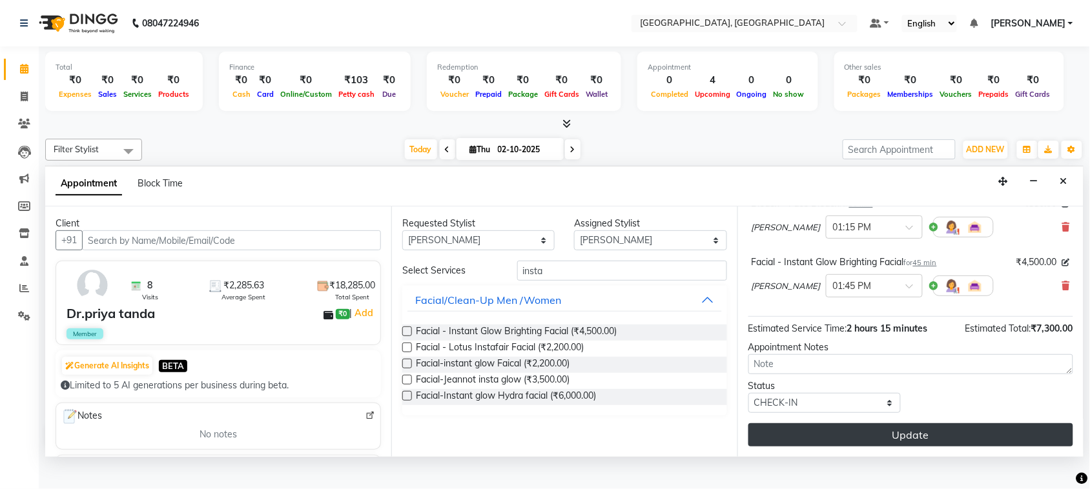
click at [950, 447] on button "Update" at bounding box center [910, 435] width 325 height 23
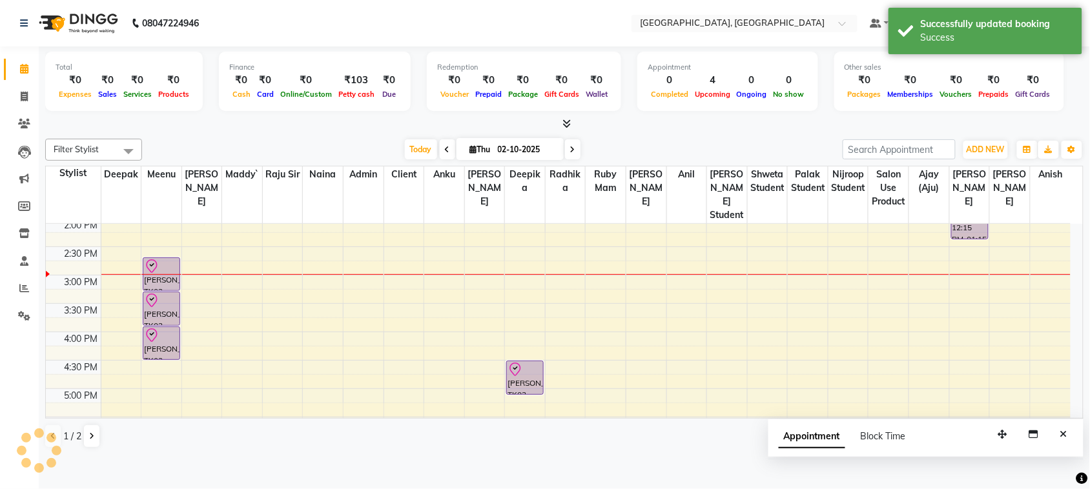
scroll to position [0, 0]
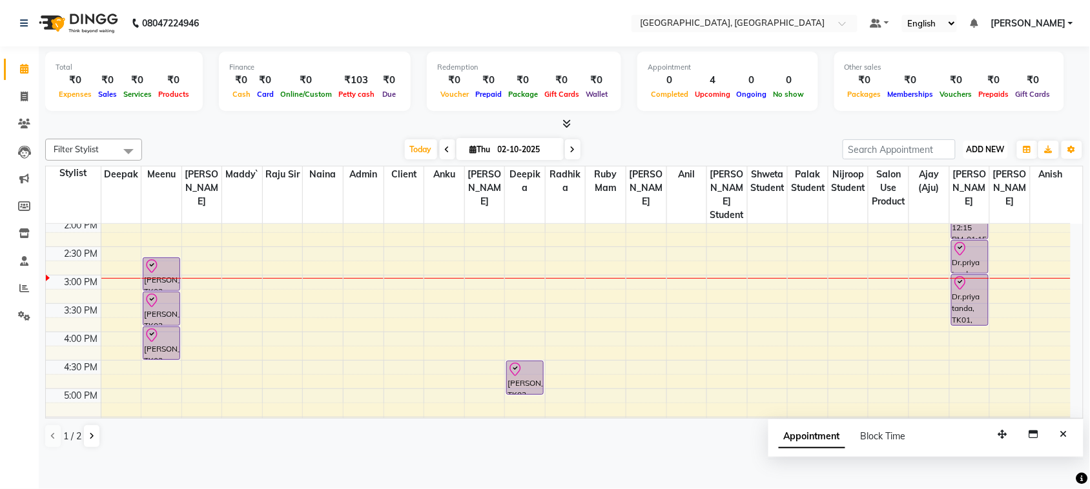
click at [973, 154] on span "ADD NEW" at bounding box center [986, 150] width 38 height 10
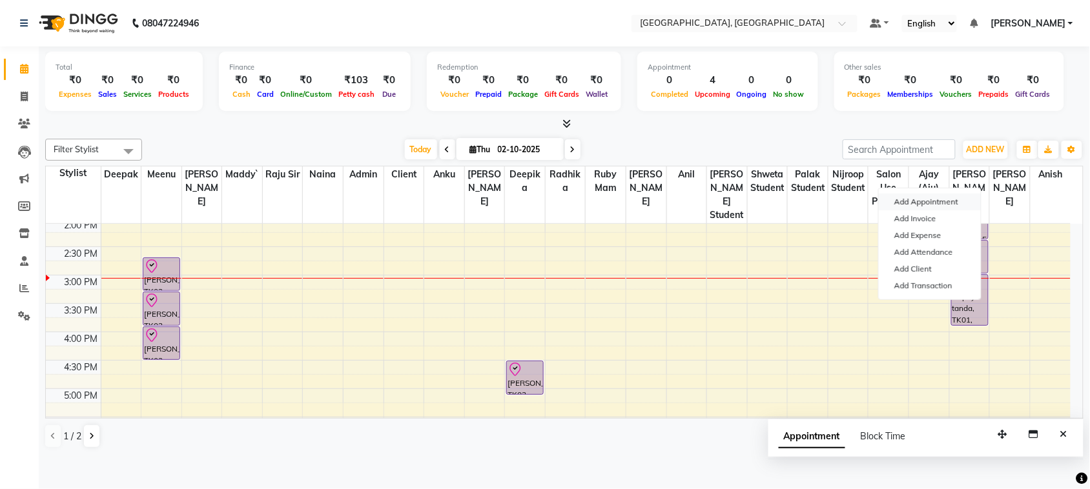
click at [944, 209] on button "Add Appointment" at bounding box center [930, 202] width 102 height 17
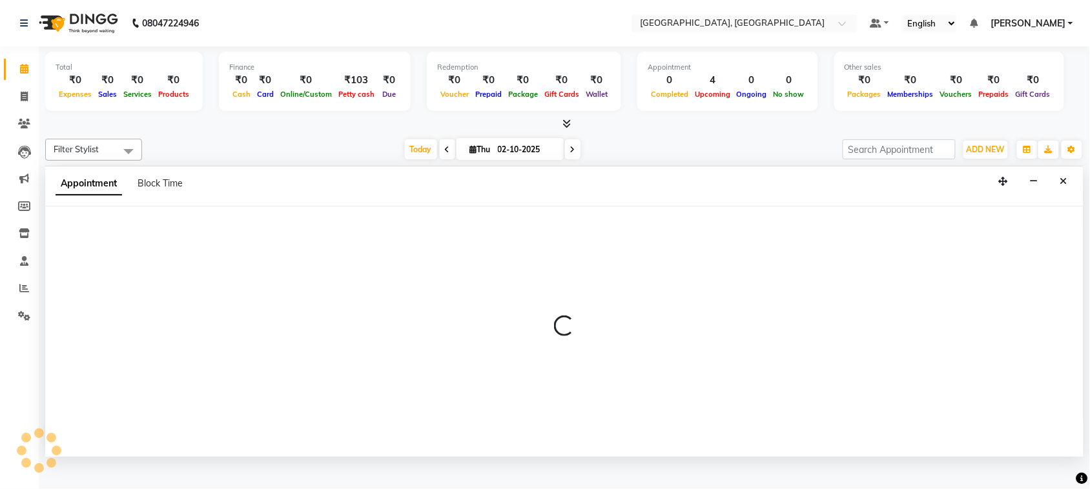
scroll to position [5, 0]
select select "540"
select select "tentative"
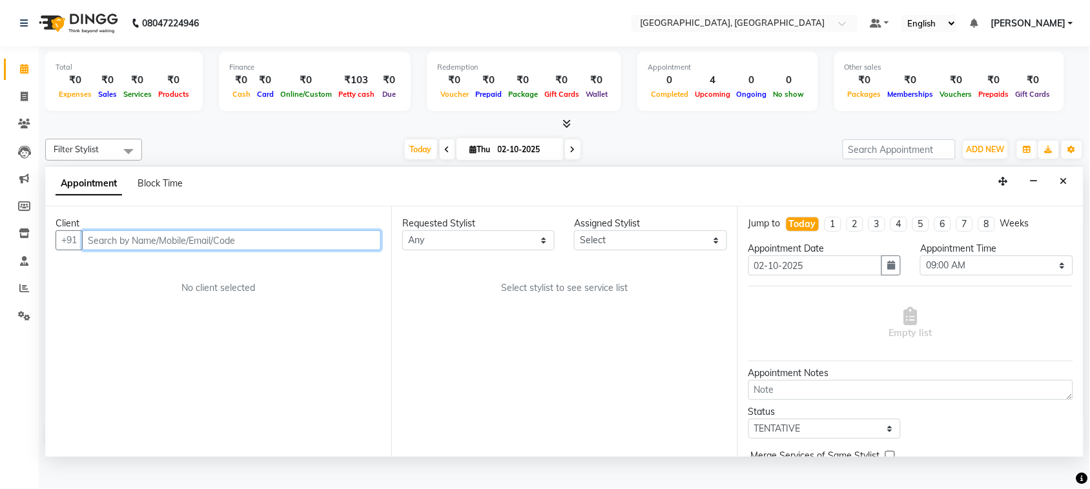
click at [243, 251] on input "text" at bounding box center [231, 240] width 299 height 20
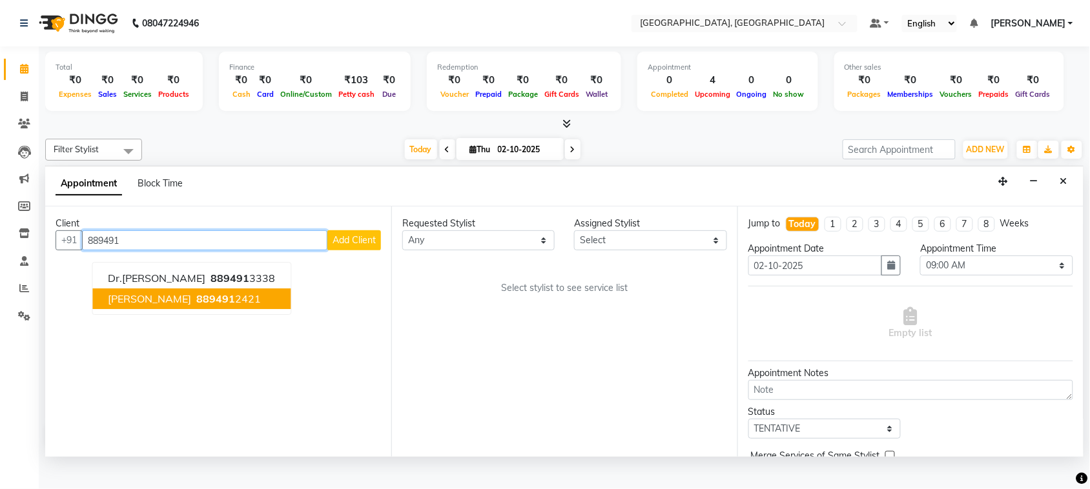
click at [213, 306] on span "889491" at bounding box center [216, 299] width 39 height 13
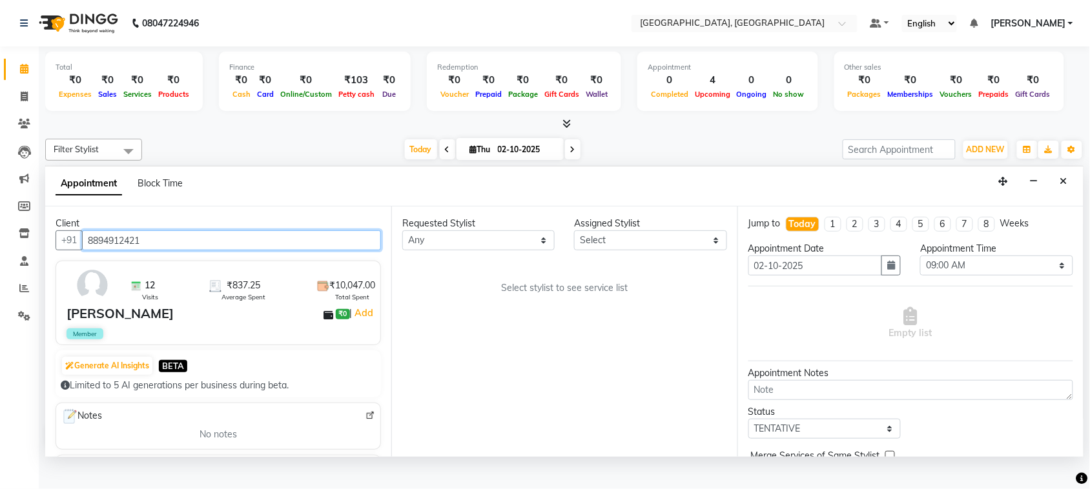
scroll to position [243, 0]
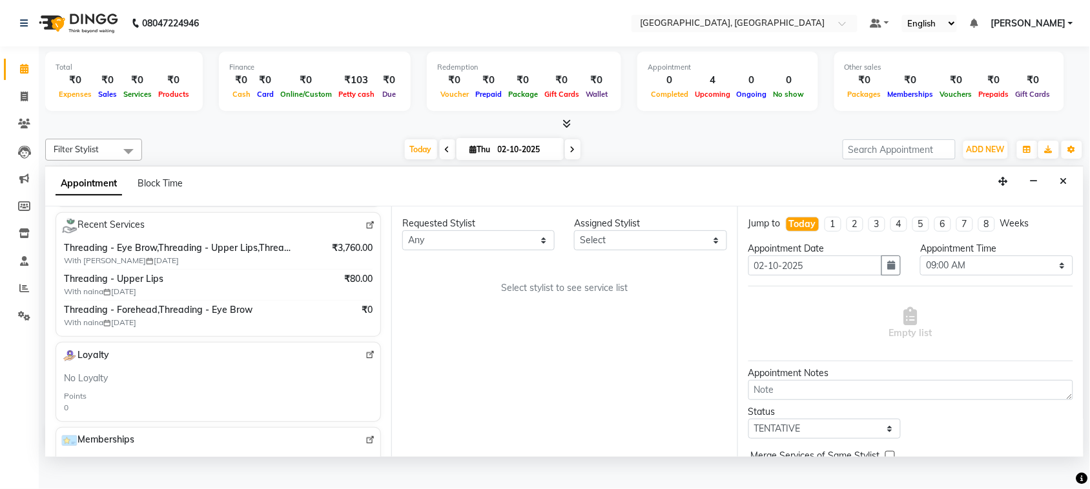
type input "8894912421"
click at [449, 251] on select "Any admin Ajay (Aju) [PERSON_NAME] [PERSON_NAME] Client Deepak [PERSON_NAME] [P…" at bounding box center [478, 240] width 152 height 20
click at [365, 230] on img at bounding box center [370, 226] width 10 height 10
click at [438, 251] on select "Any admin Ajay (Aju) [PERSON_NAME] [PERSON_NAME] Client Deepak [PERSON_NAME] [P…" at bounding box center [478, 240] width 152 height 20
select select "29611"
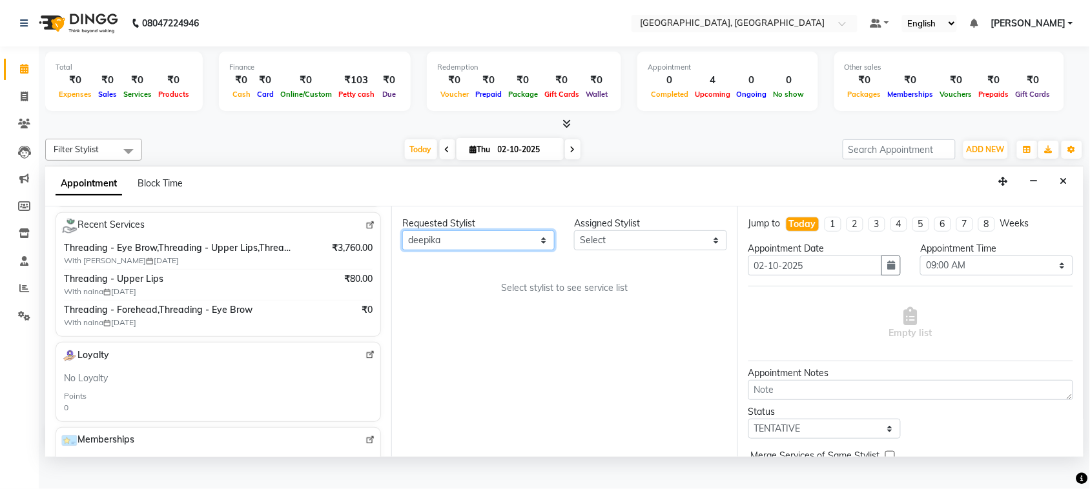
click at [405, 251] on select "Any admin Ajay (Aju) [PERSON_NAME] [PERSON_NAME] Client Deepak [PERSON_NAME] [P…" at bounding box center [478, 240] width 152 height 20
select select "29611"
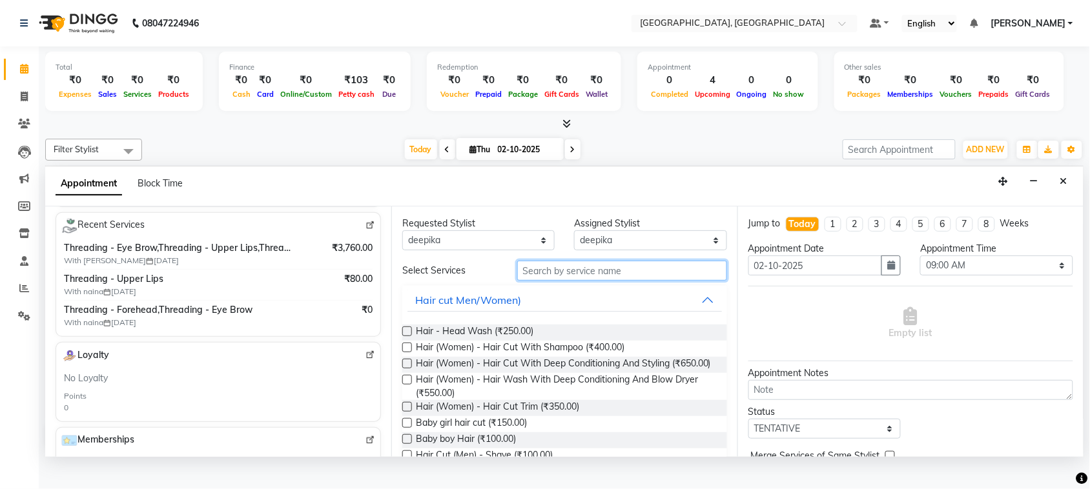
click at [524, 281] on input "text" at bounding box center [622, 271] width 210 height 20
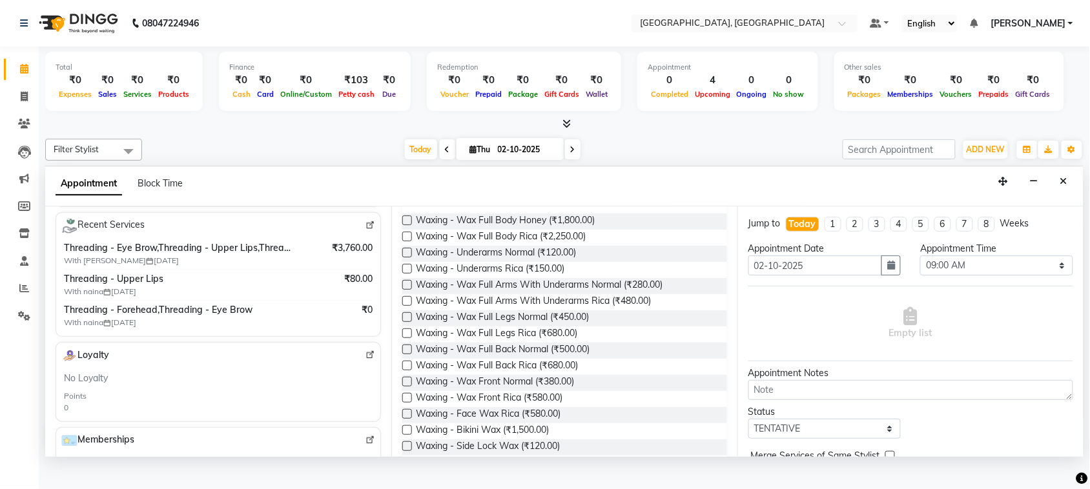
scroll to position [123, 0]
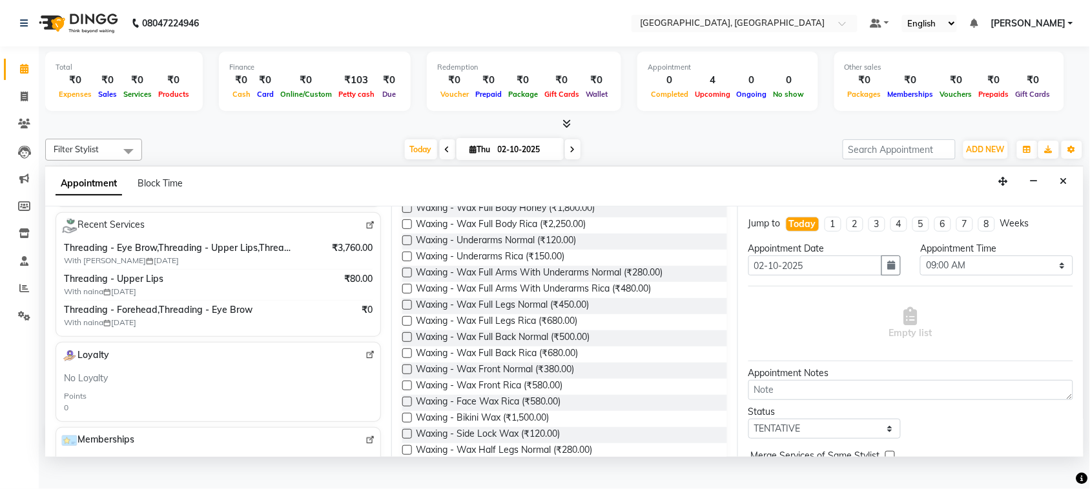
type input "wax"
click at [412, 294] on label at bounding box center [407, 289] width 10 height 10
click at [411, 294] on input "checkbox" at bounding box center [406, 290] width 8 height 8
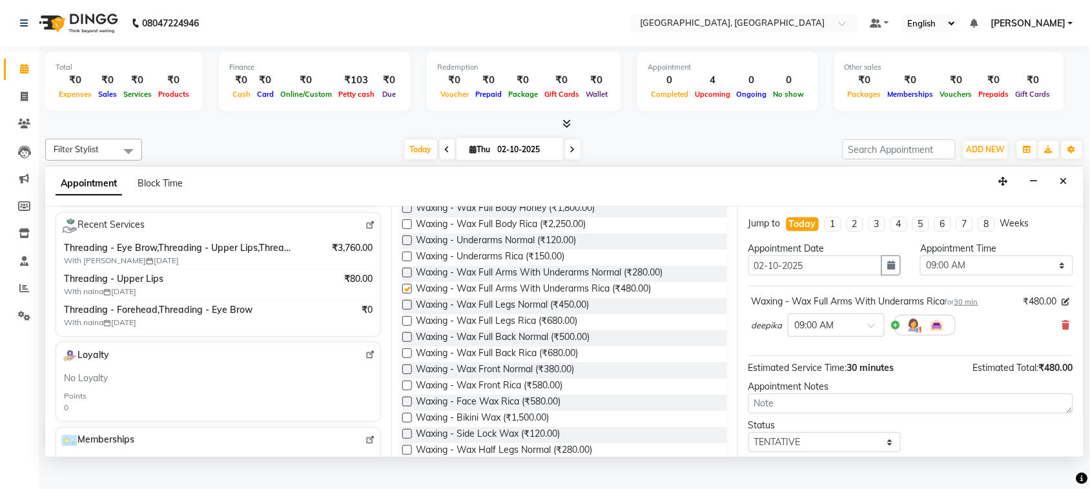
checkbox input "false"
click at [412, 326] on label at bounding box center [407, 321] width 10 height 10
click at [411, 327] on input "checkbox" at bounding box center [406, 322] width 8 height 8
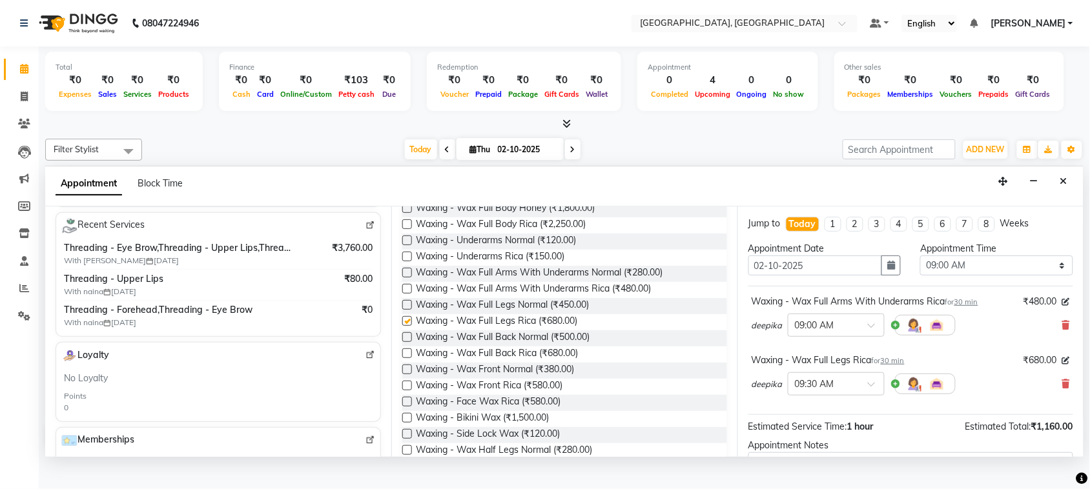
checkbox input "false"
click at [983, 276] on select "Select 09:00 AM 09:15 AM 09:30 AM 09:45 AM 10:00 AM 10:15 AM 10:30 AM 10:45 AM …" at bounding box center [996, 266] width 152 height 20
select select "840"
click at [920, 276] on select "Select 09:00 AM 09:15 AM 09:30 AM 09:45 AM 10:00 AM 10:15 AM 10:30 AM 10:45 AM …" at bounding box center [996, 266] width 152 height 20
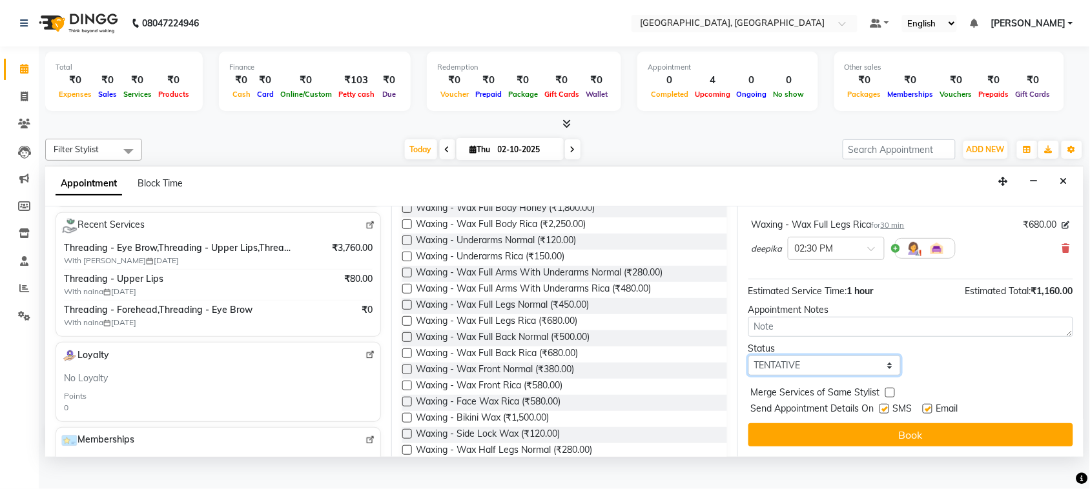
click at [849, 368] on select "Select TENTATIVE CONFIRM CHECK-IN UPCOMING" at bounding box center [824, 366] width 152 height 20
select select "check-in"
click at [751, 356] on select "Select TENTATIVE CONFIRM CHECK-IN UPCOMING" at bounding box center [824, 366] width 152 height 20
click at [873, 447] on button "Book" at bounding box center [910, 435] width 325 height 23
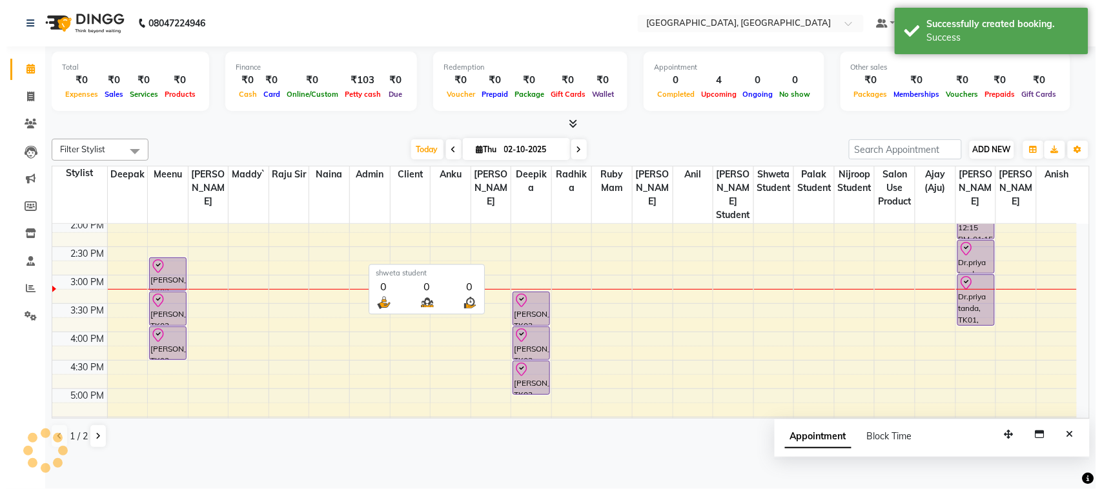
scroll to position [0, 0]
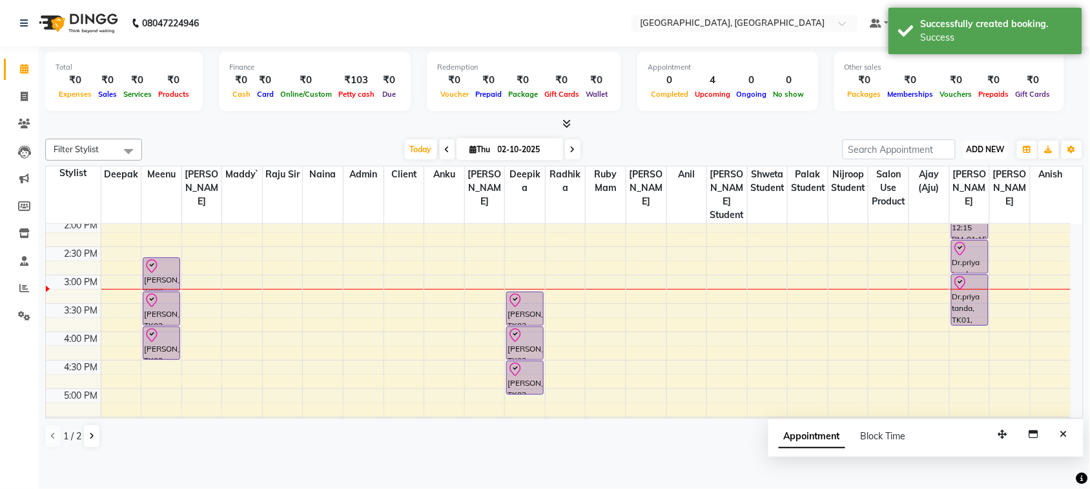
click at [973, 154] on span "ADD NEW" at bounding box center [986, 150] width 38 height 10
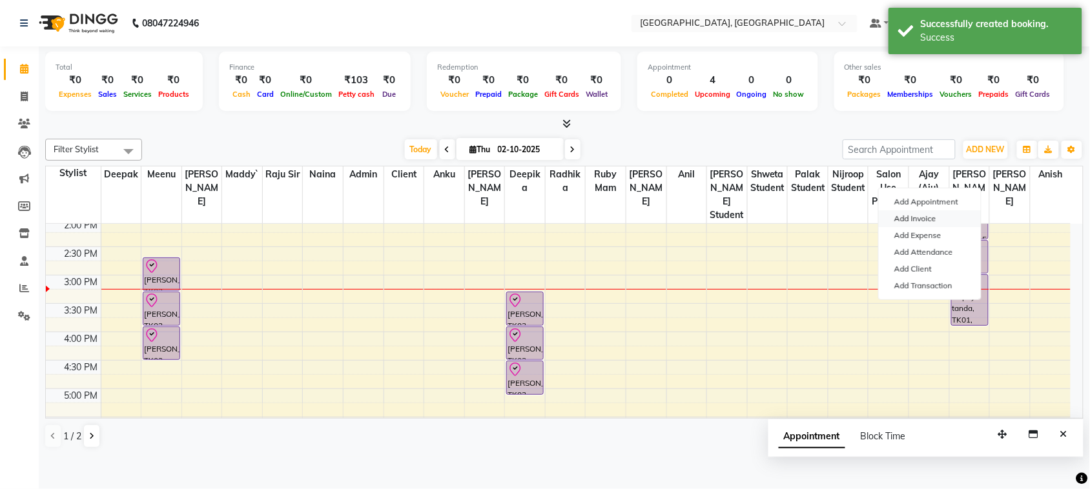
click at [947, 226] on link "Add Invoice" at bounding box center [930, 218] width 102 height 17
select select "service"
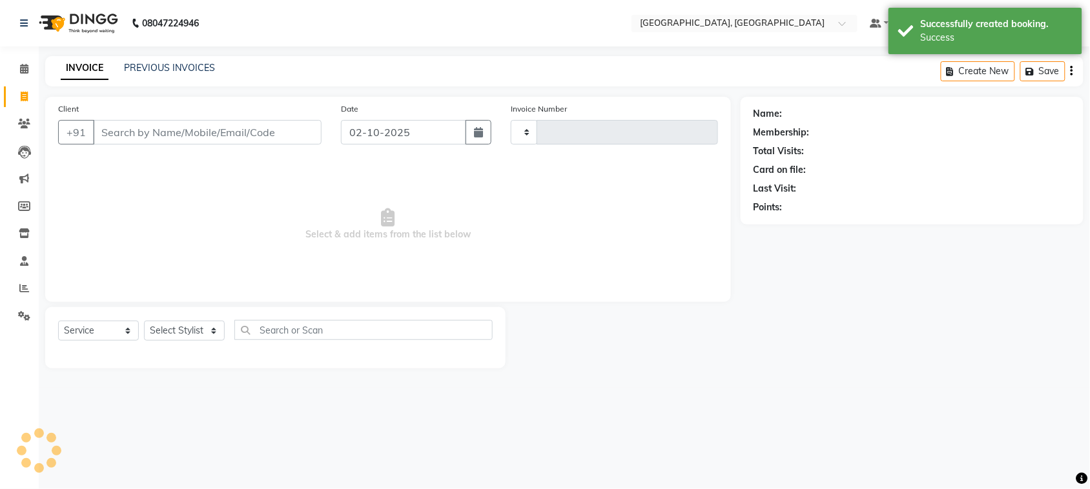
type input "3785"
select select "4462"
click at [189, 67] on link "PREVIOUS INVOICES" at bounding box center [169, 68] width 91 height 12
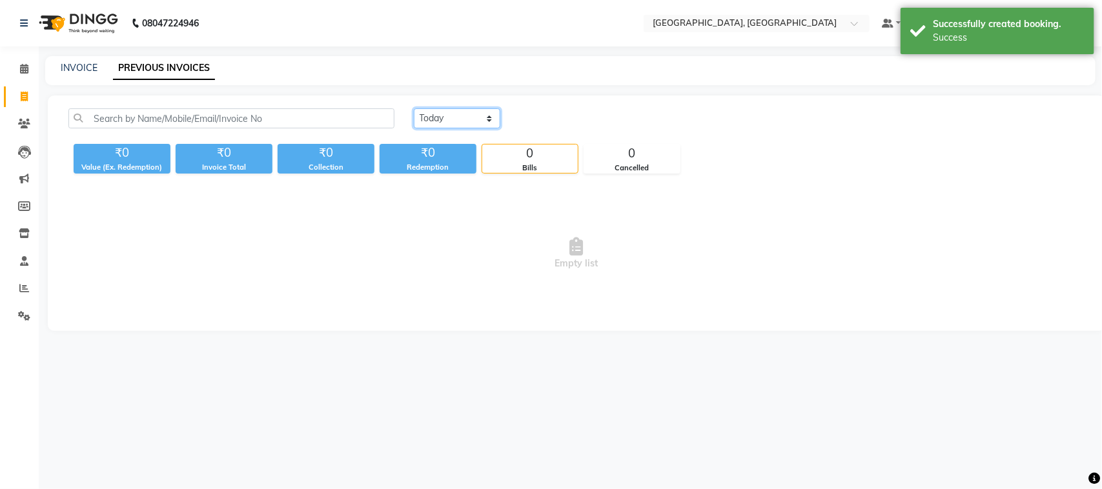
click at [442, 128] on select "[DATE] [DATE] Custom Range" at bounding box center [457, 118] width 87 height 20
click at [25, 99] on icon at bounding box center [24, 97] width 7 height 10
select select "service"
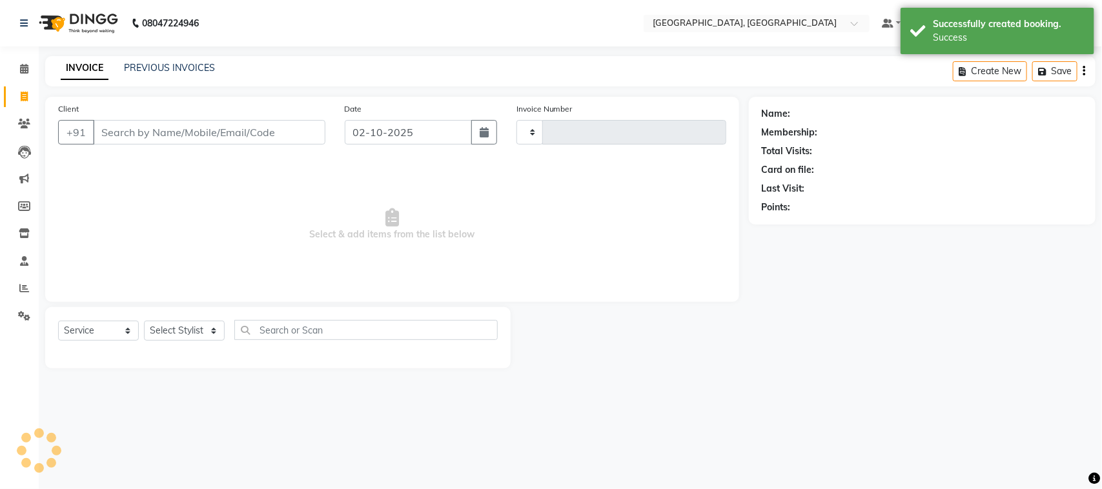
type input "3785"
select select "4462"
click at [170, 145] on input "Client" at bounding box center [209, 132] width 232 height 25
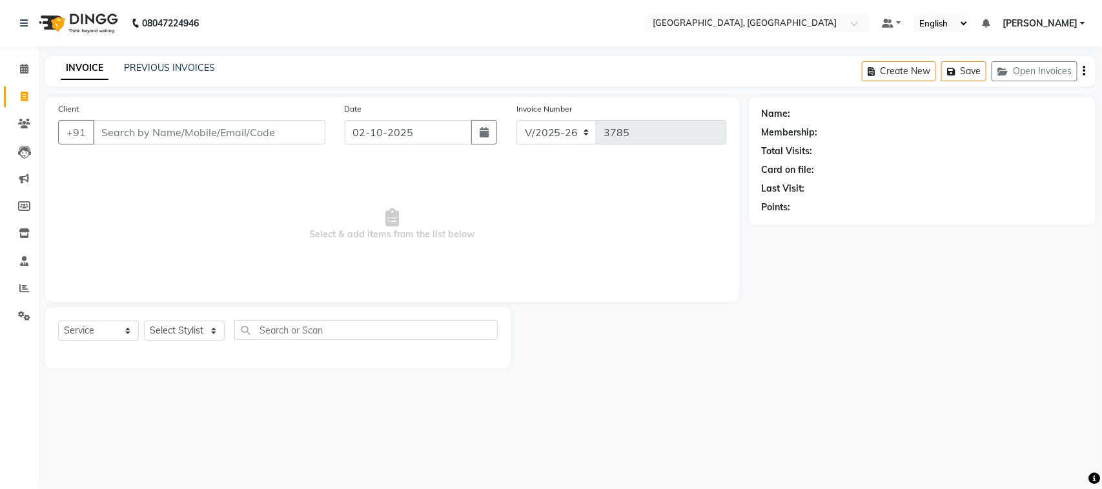
click at [214, 145] on input "Client" at bounding box center [209, 132] width 232 height 25
type input "7807543791"
click at [294, 139] on span "Add Client" at bounding box center [292, 132] width 51 height 13
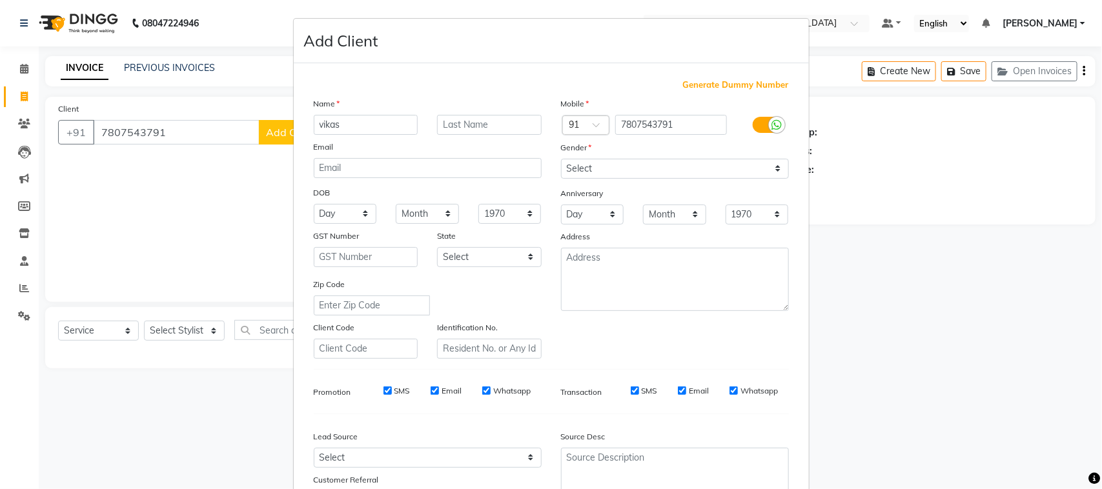
type input "vikas"
drag, startPoint x: 639, startPoint y: 212, endPoint x: 642, endPoint y: 223, distance: 11.4
click at [640, 179] on select "Select [DEMOGRAPHIC_DATA] [DEMOGRAPHIC_DATA] Other Prefer Not To Say" at bounding box center [675, 169] width 228 height 20
select select "[DEMOGRAPHIC_DATA]"
click at [561, 179] on select "Select [DEMOGRAPHIC_DATA] [DEMOGRAPHIC_DATA] Other Prefer Not To Say" at bounding box center [675, 169] width 228 height 20
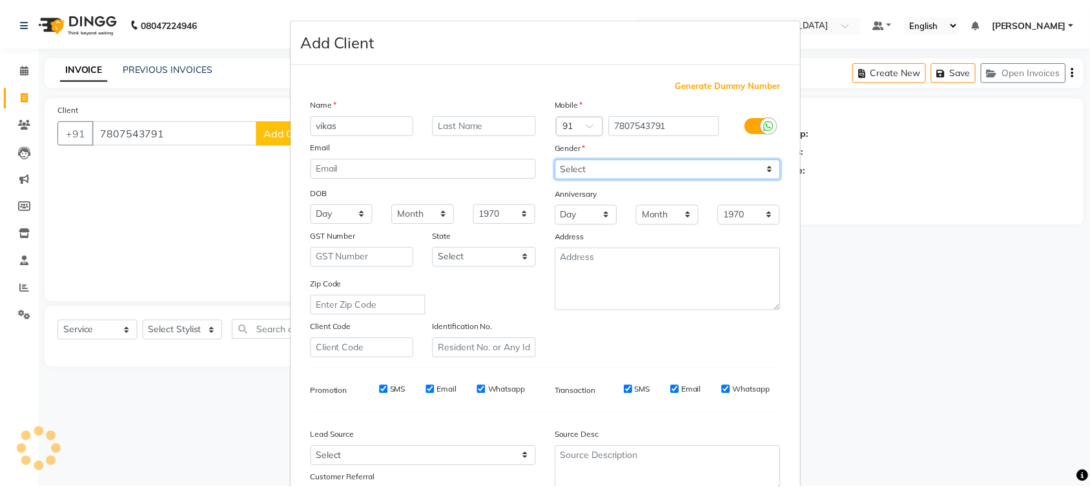
scroll to position [255, 0]
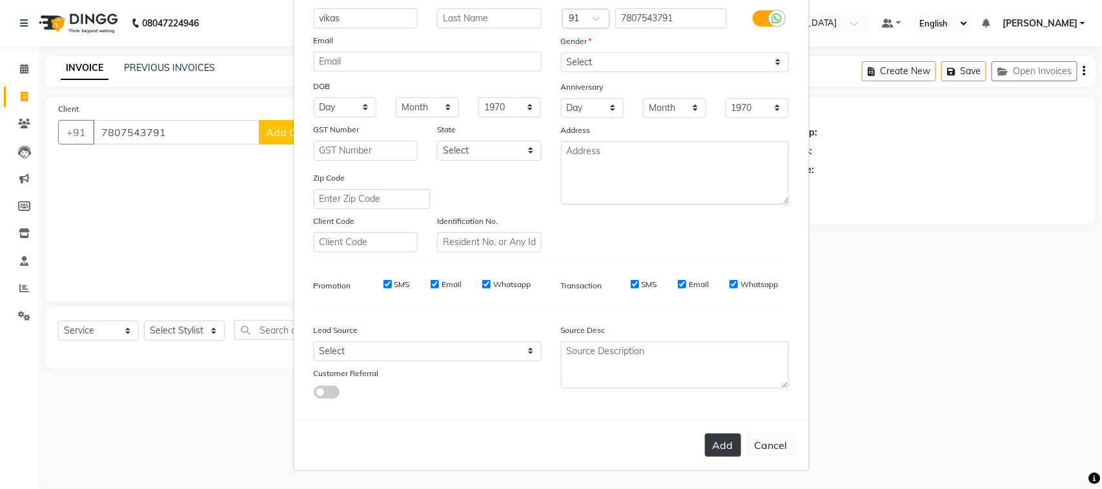
click at [705, 434] on button "Add" at bounding box center [723, 445] width 36 height 23
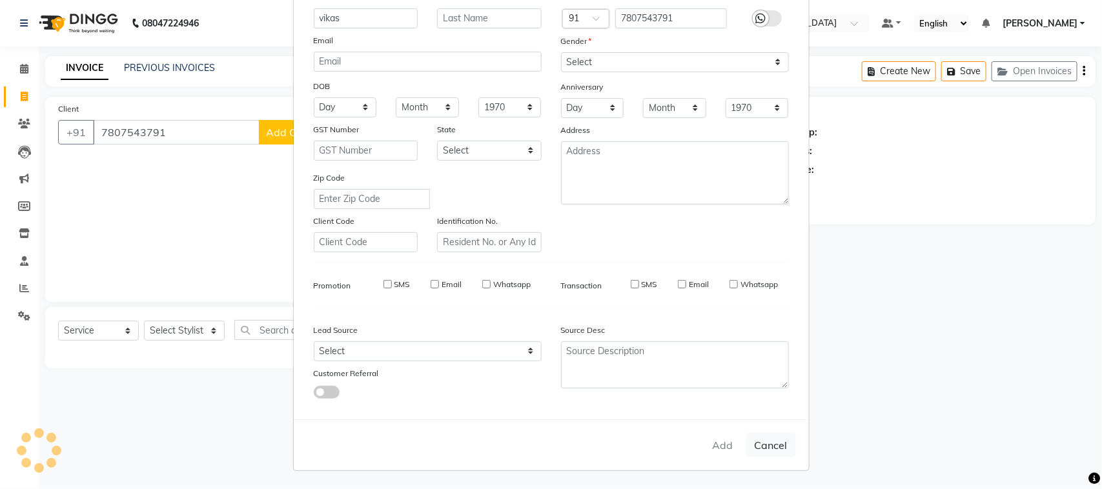
select select
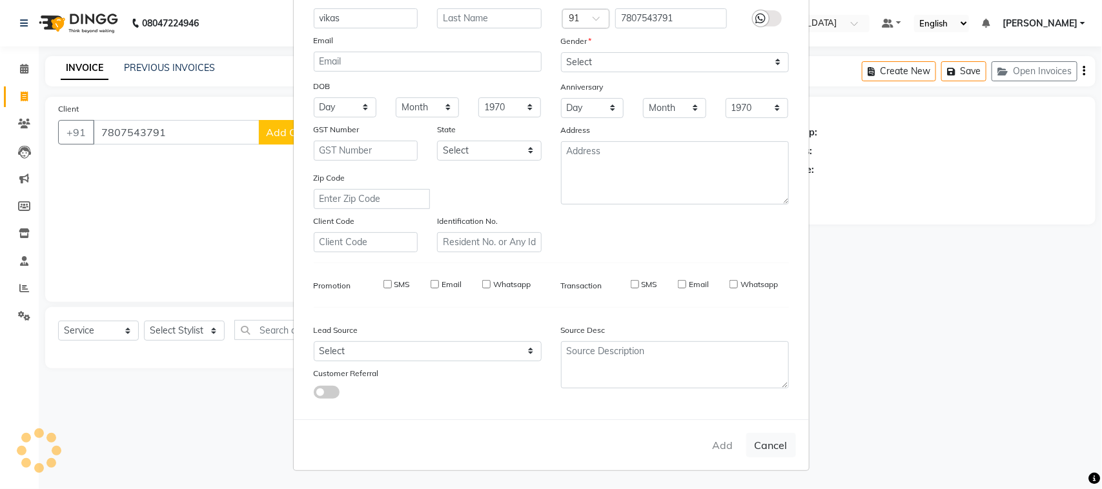
select select
checkbox input "false"
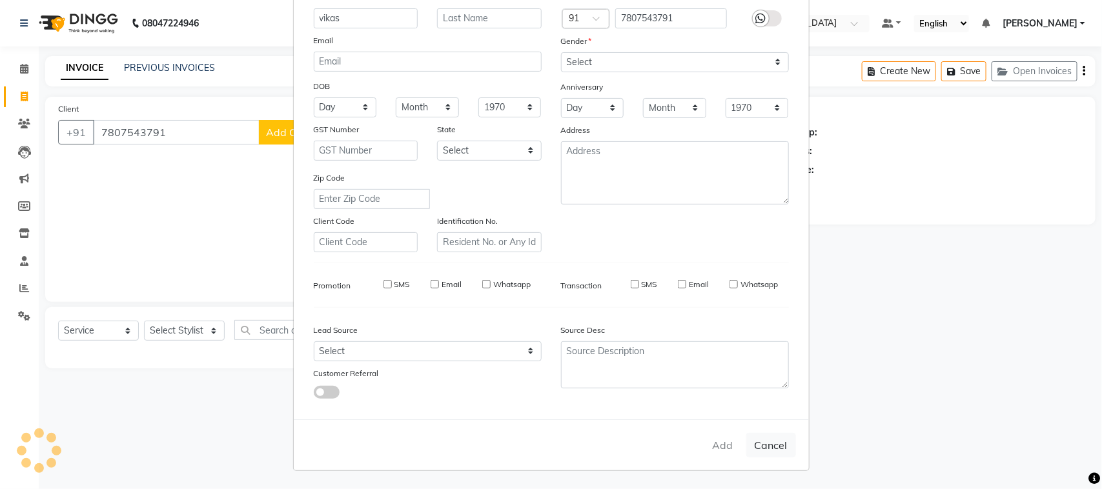
checkbox input "false"
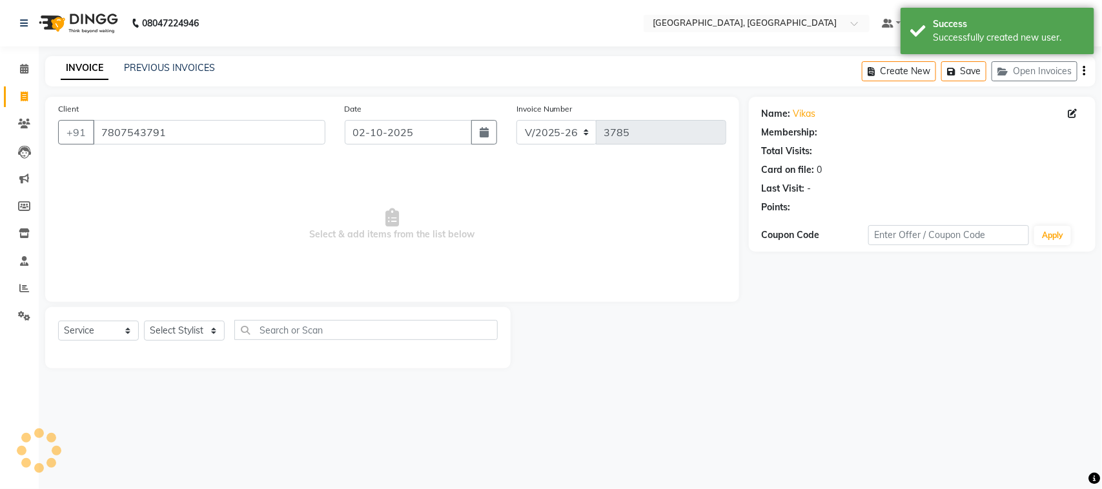
select select "1: Object"
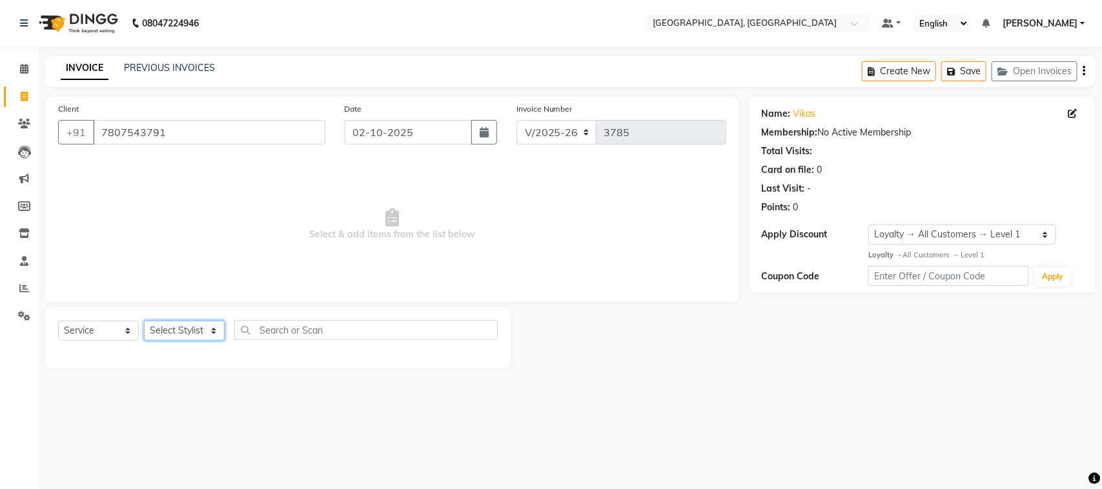
click at [181, 341] on select "Select Stylist admin Ajay (Aju) anil [PERSON_NAME] Client Deepak deepika [PERSO…" at bounding box center [184, 331] width 81 height 20
select select "27069"
click at [148, 341] on select "Select Stylist admin Ajay (Aju) anil [PERSON_NAME] Client Deepak deepika [PERSO…" at bounding box center [184, 331] width 81 height 20
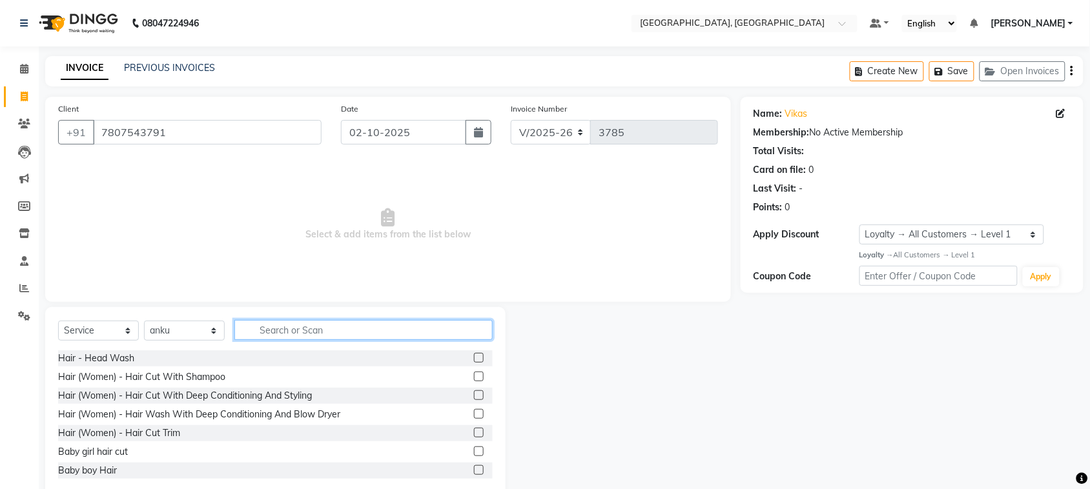
click at [366, 340] on input "text" at bounding box center [363, 330] width 258 height 20
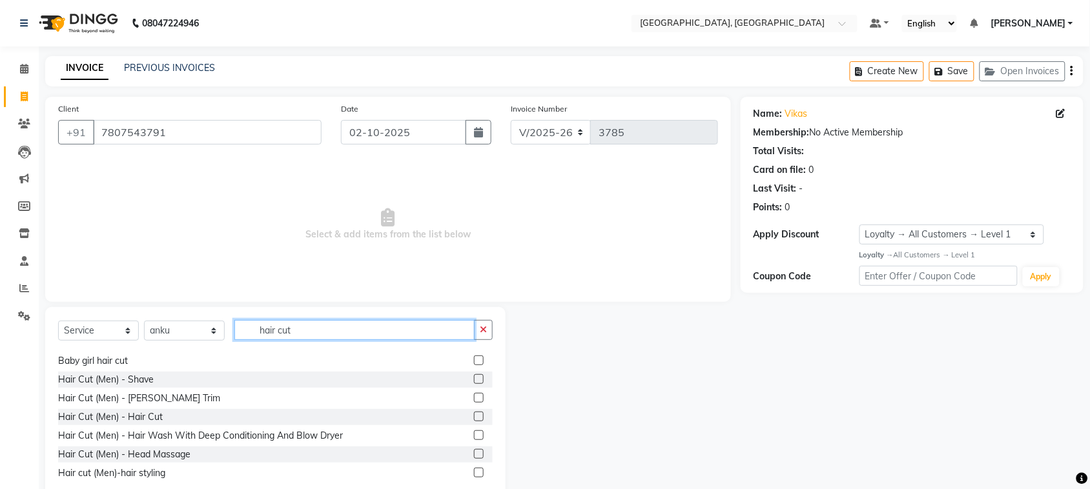
scroll to position [114, 0]
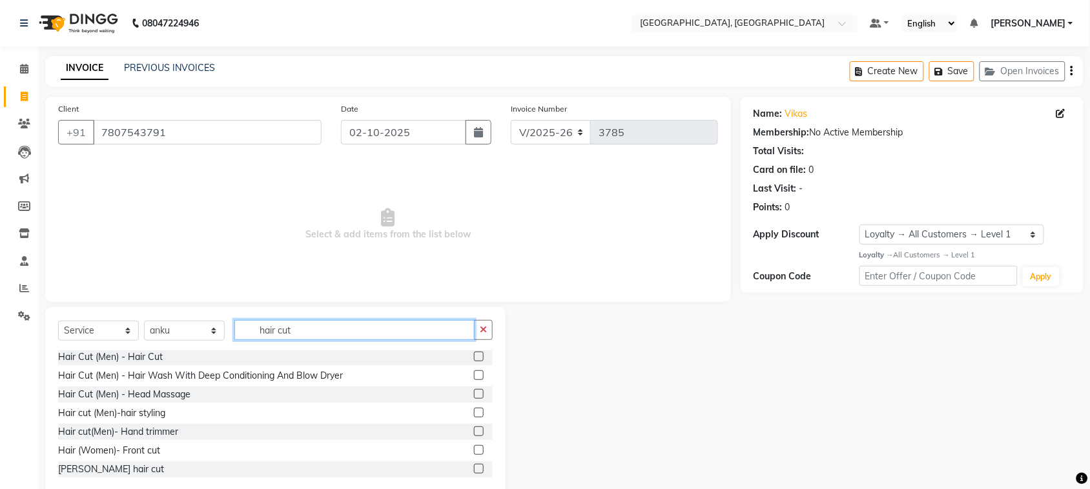
type input "hair cut"
click at [474, 343] on label at bounding box center [479, 338] width 10 height 10
click at [474, 343] on input "checkbox" at bounding box center [478, 338] width 8 height 8
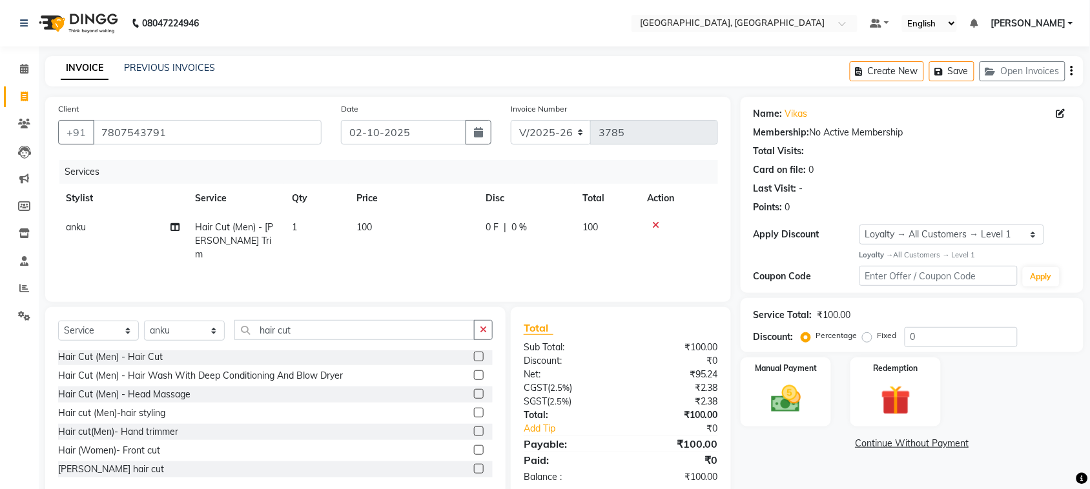
checkbox input "false"
click at [474, 362] on label at bounding box center [479, 357] width 10 height 10
click at [474, 362] on input "checkbox" at bounding box center [478, 357] width 8 height 8
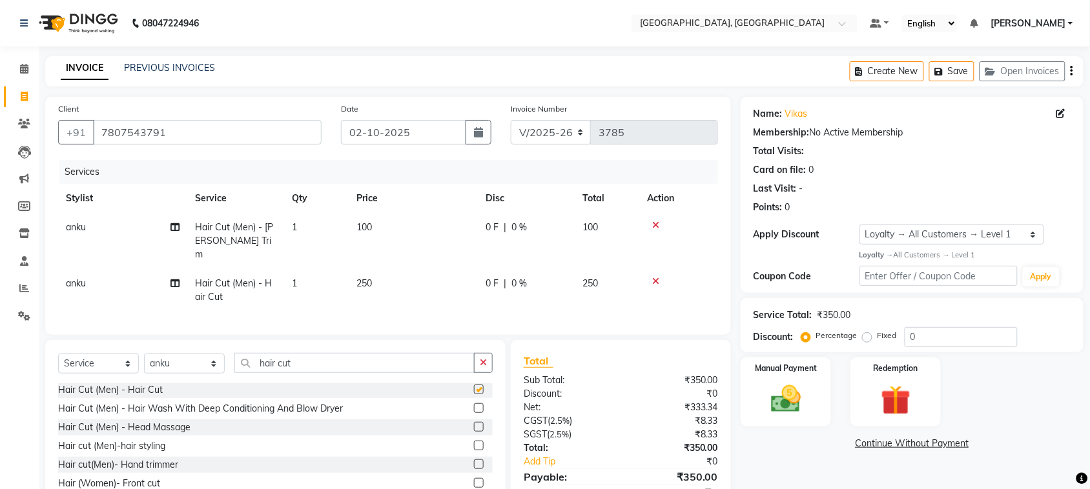
checkbox input "false"
click at [381, 373] on input "hair cut" at bounding box center [354, 363] width 240 height 20
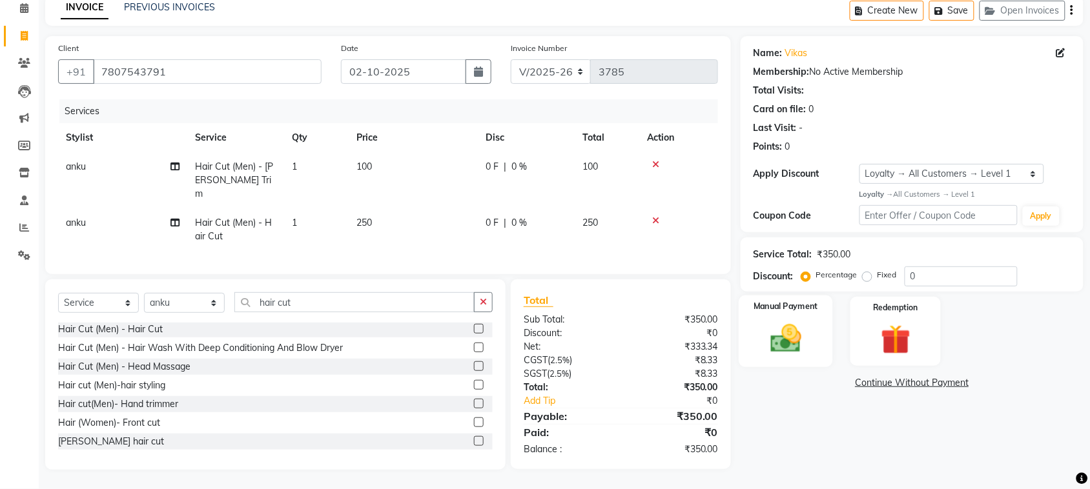
click at [782, 340] on img at bounding box center [786, 339] width 50 height 36
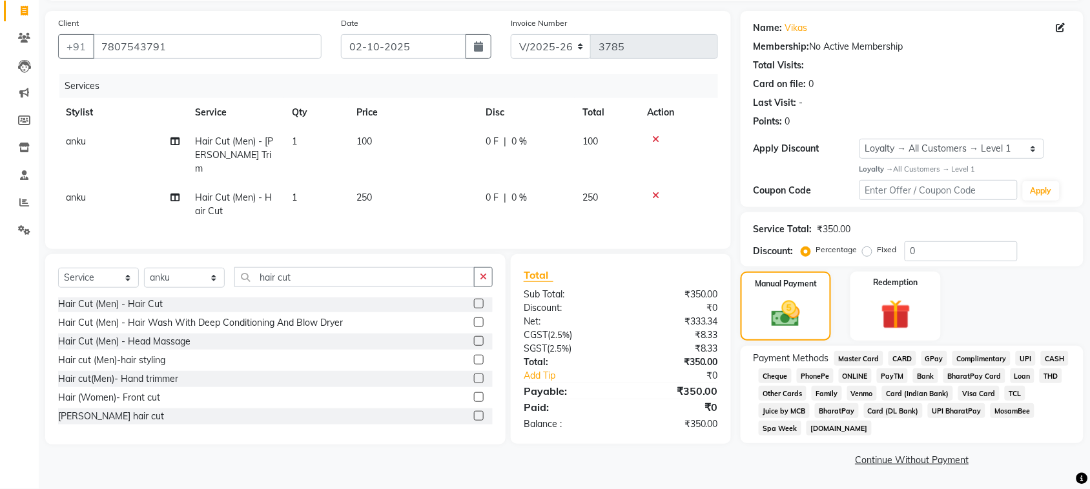
drag, startPoint x: 872, startPoint y: 401, endPoint x: 878, endPoint y: 408, distance: 9.6
click at [1016, 366] on span "UPI" at bounding box center [1026, 358] width 20 height 15
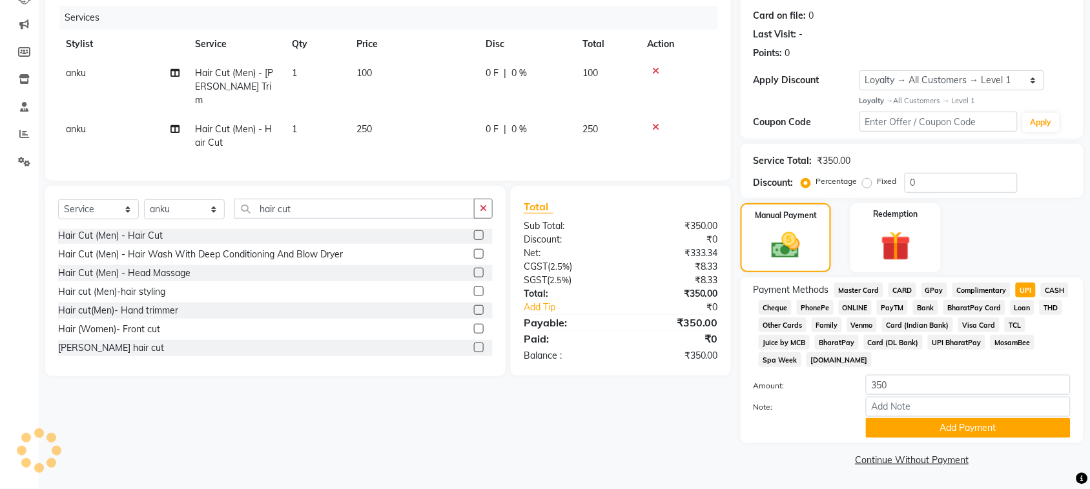
click at [948, 420] on button "Add Payment" at bounding box center [968, 428] width 205 height 20
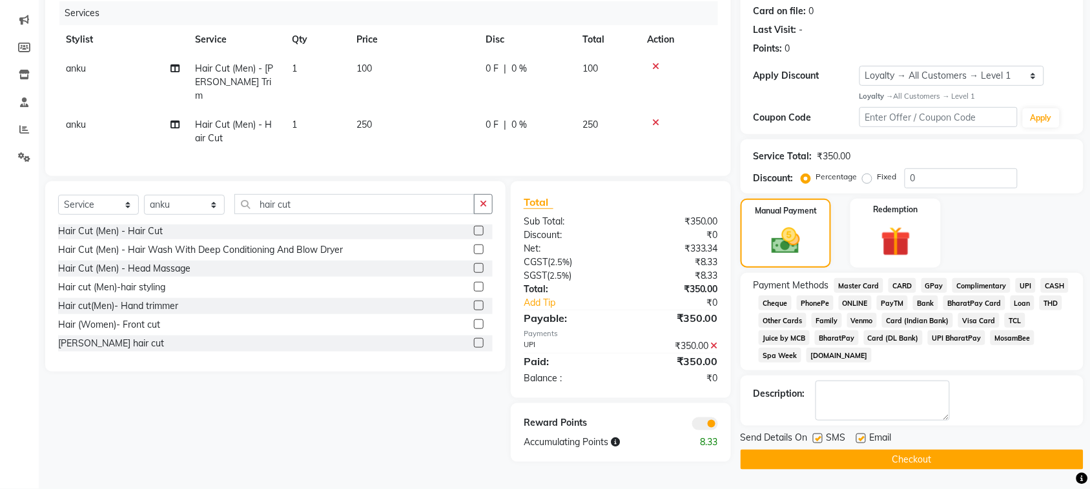
scroll to position [333, 0]
click at [941, 462] on button "Checkout" at bounding box center [912, 460] width 343 height 20
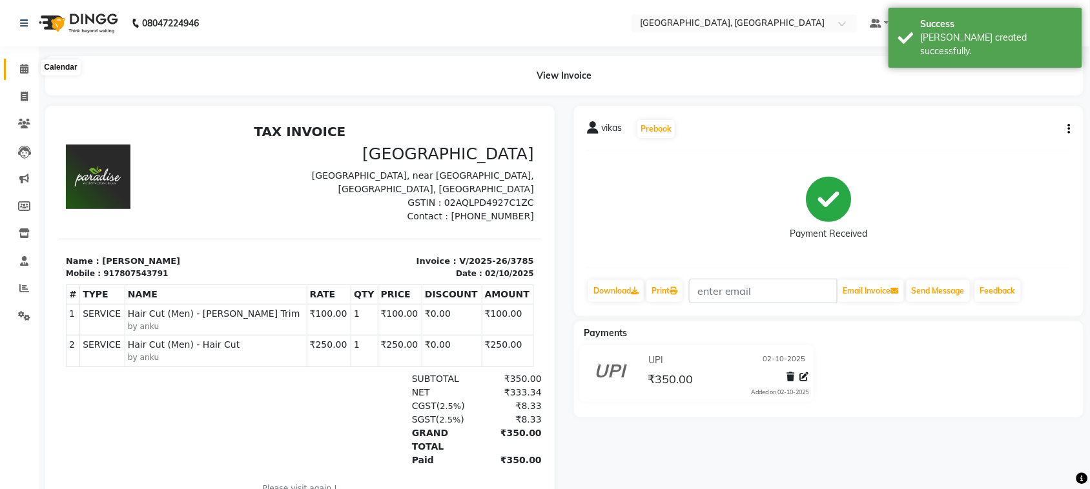
click at [25, 71] on icon at bounding box center [24, 69] width 8 height 10
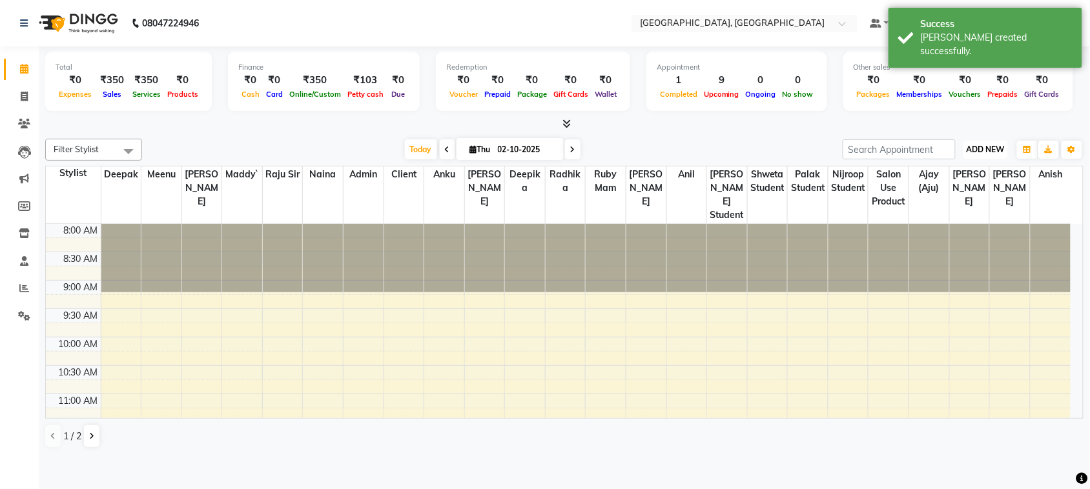
click at [994, 154] on span "ADD NEW" at bounding box center [986, 150] width 38 height 10
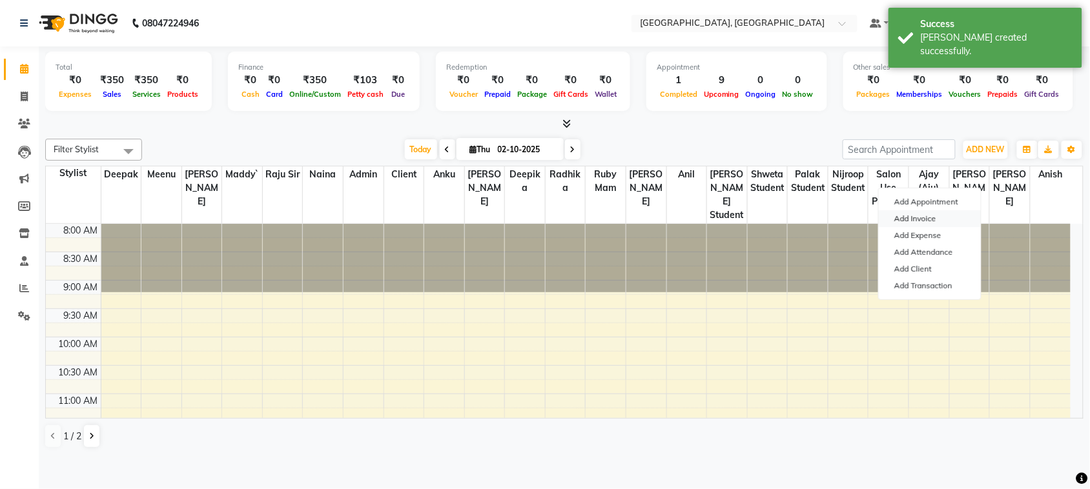
click at [947, 227] on link "Add Invoice" at bounding box center [930, 218] width 102 height 17
select select "service"
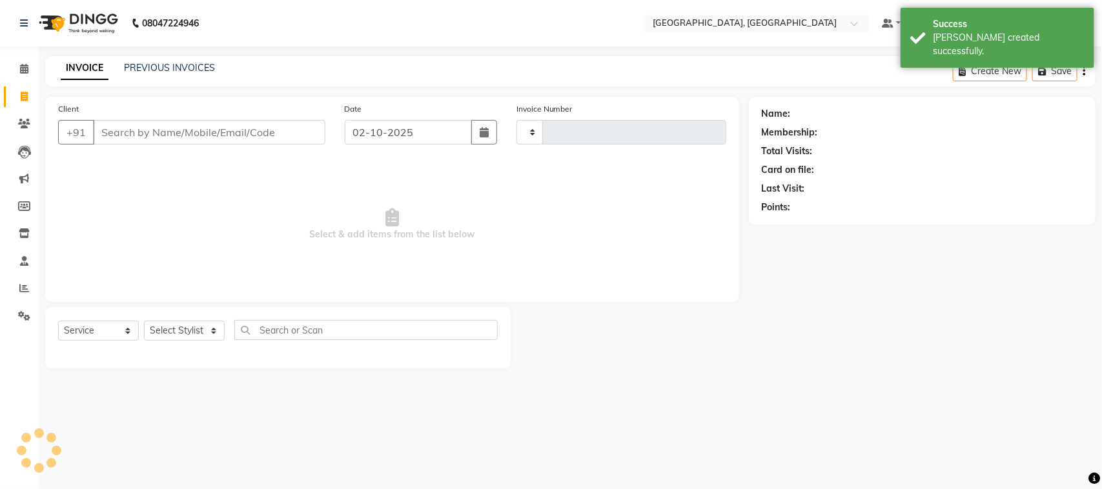
type input "3786"
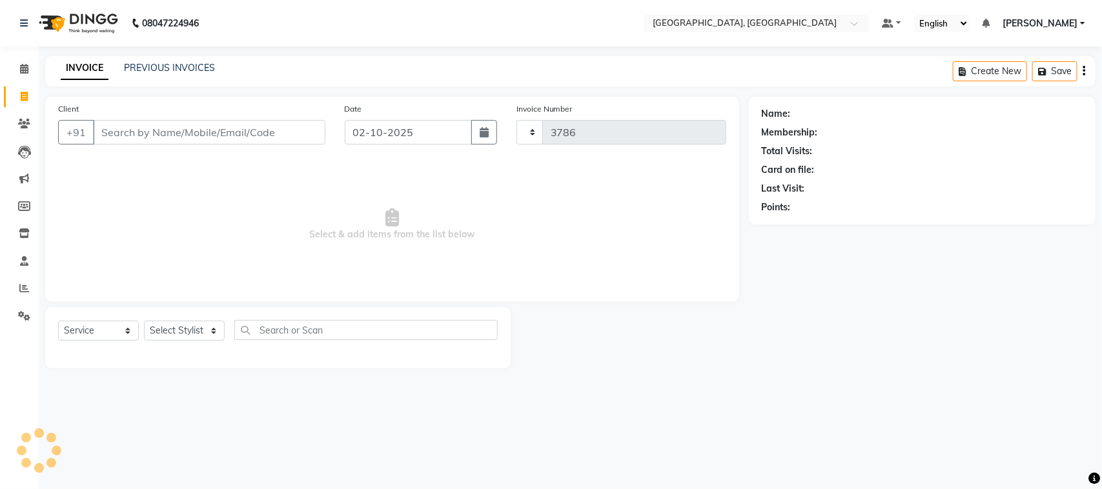
select select "4462"
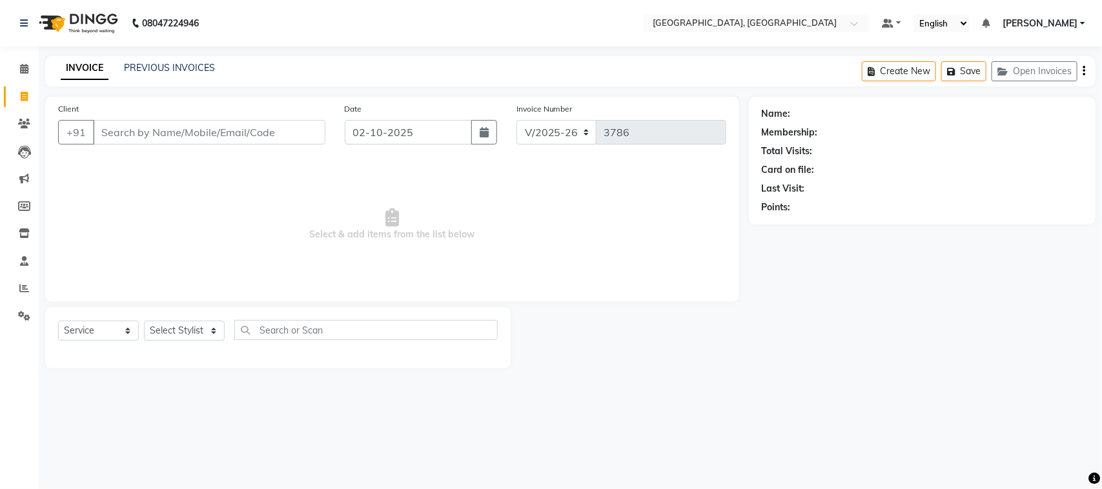
click at [265, 143] on input "Client" at bounding box center [209, 132] width 232 height 25
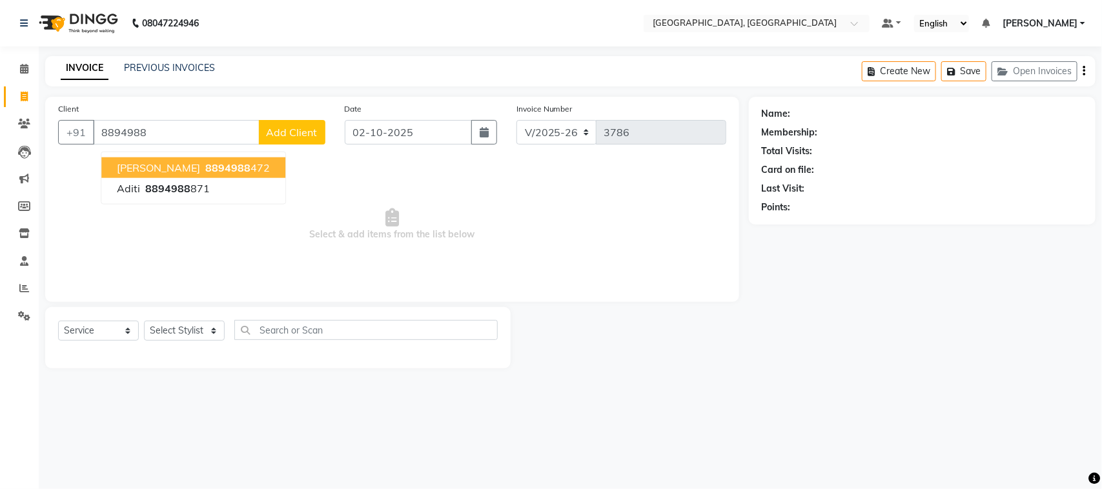
click at [213, 178] on button "[PERSON_NAME] 8894988 472" at bounding box center [193, 168] width 184 height 21
type input "8894988472"
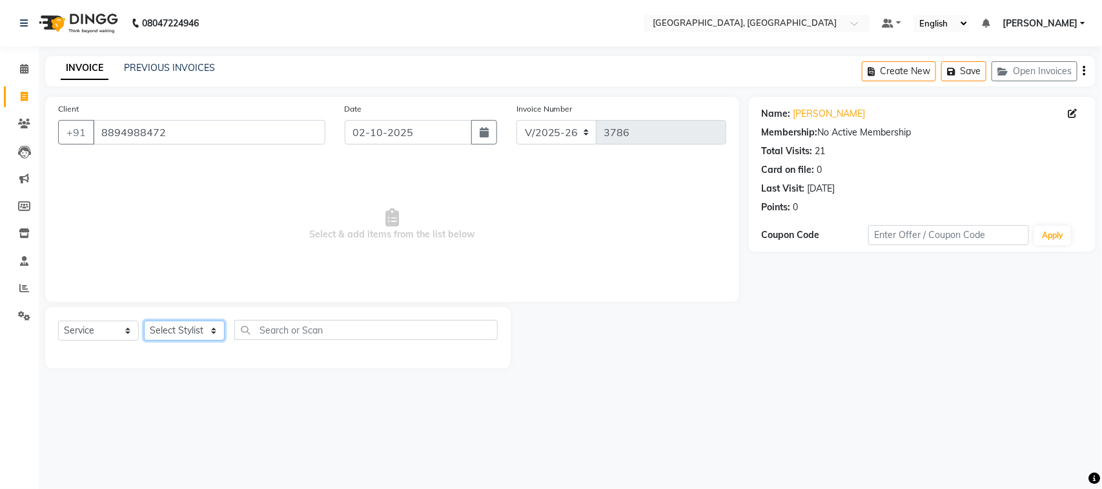
click at [211, 341] on select "Select Stylist admin Ajay (Aju) anil [PERSON_NAME] Client Deepak deepika [PERSO…" at bounding box center [184, 331] width 81 height 20
select select "88213"
click at [148, 341] on select "Select Stylist admin Ajay (Aju) anil [PERSON_NAME] Client Deepak deepika [PERSO…" at bounding box center [184, 331] width 81 height 20
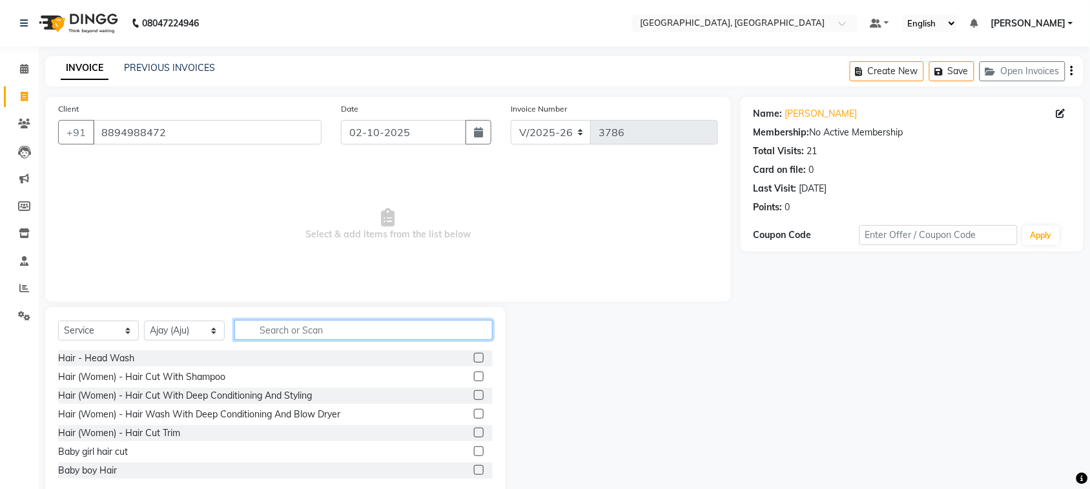
click at [362, 340] on input "text" at bounding box center [363, 330] width 258 height 20
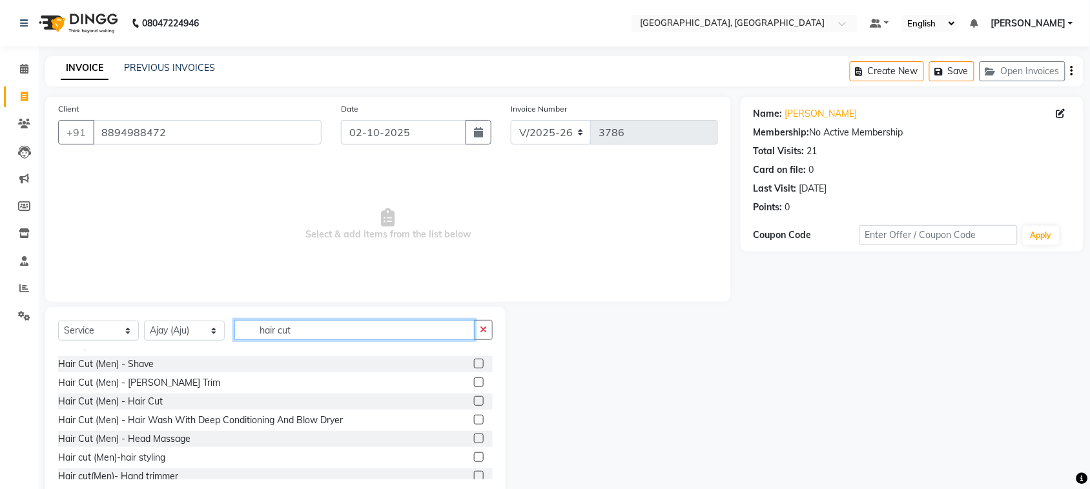
scroll to position [82, 0]
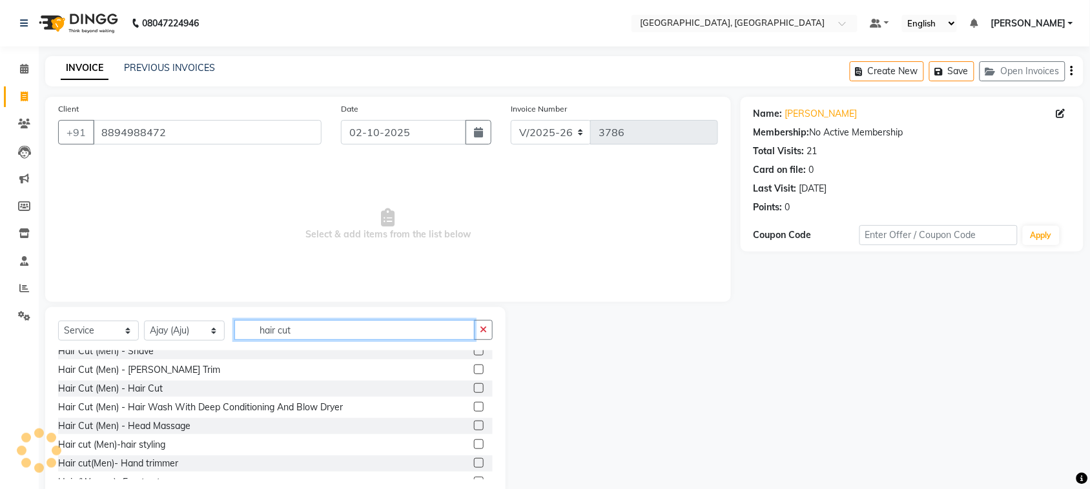
type input "hair cut"
click at [474, 393] on label at bounding box center [479, 389] width 10 height 10
click at [474, 393] on input "checkbox" at bounding box center [478, 389] width 8 height 8
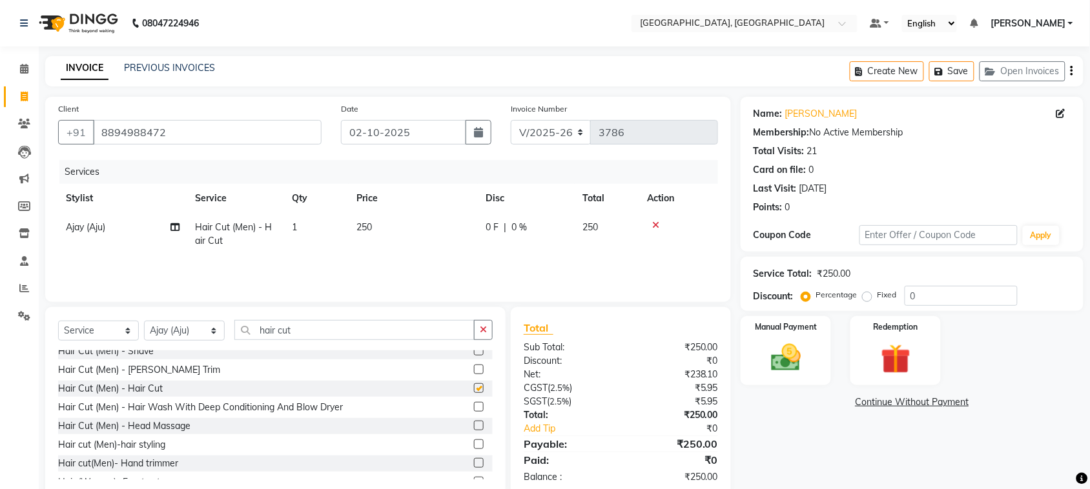
checkbox input "false"
click at [474, 374] on label at bounding box center [479, 370] width 10 height 10
click at [474, 374] on input "checkbox" at bounding box center [478, 370] width 8 height 8
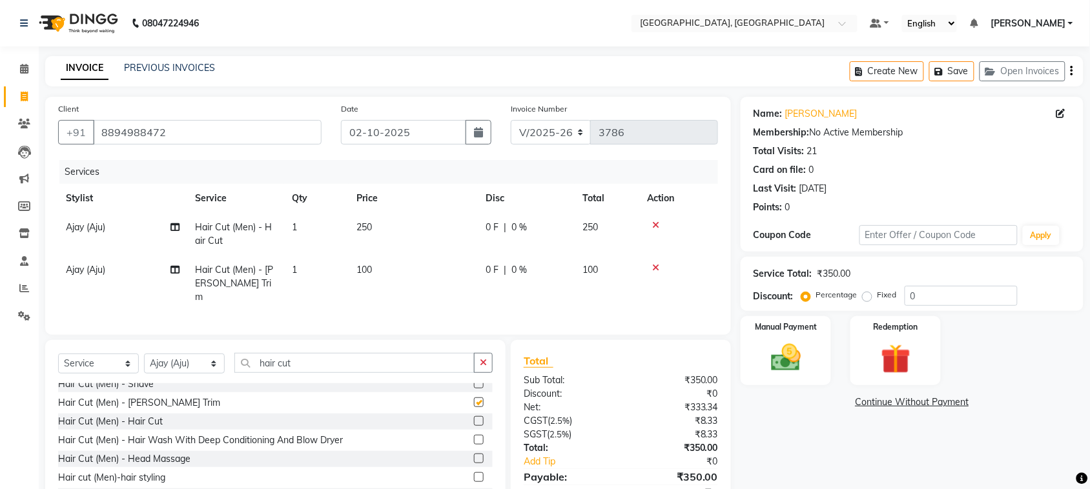
checkbox input "false"
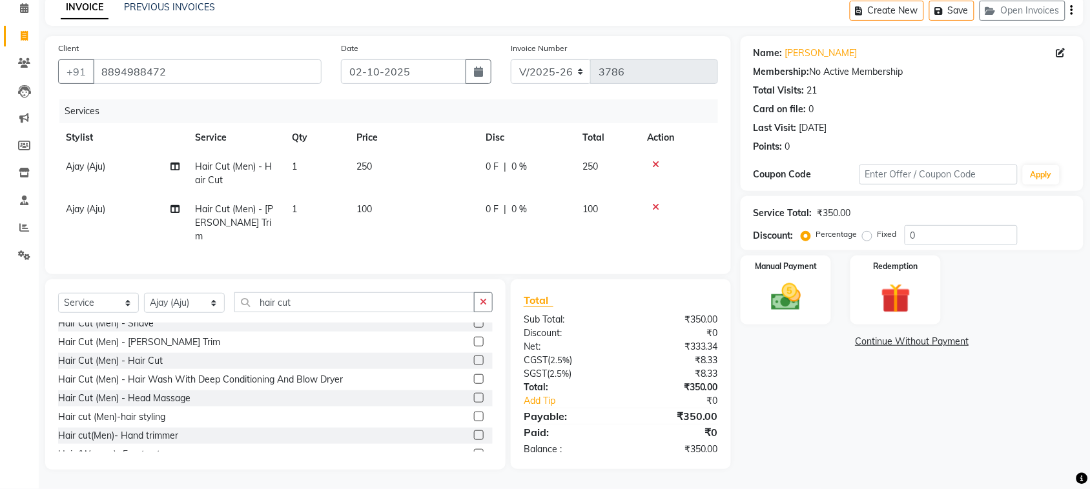
click at [877, 229] on label "Fixed" at bounding box center [886, 235] width 19 height 12
click at [865, 230] on input "Fixed" at bounding box center [869, 234] width 9 height 9
radio input "true"
click at [979, 225] on input "0" at bounding box center [961, 235] width 113 height 20
type input "50"
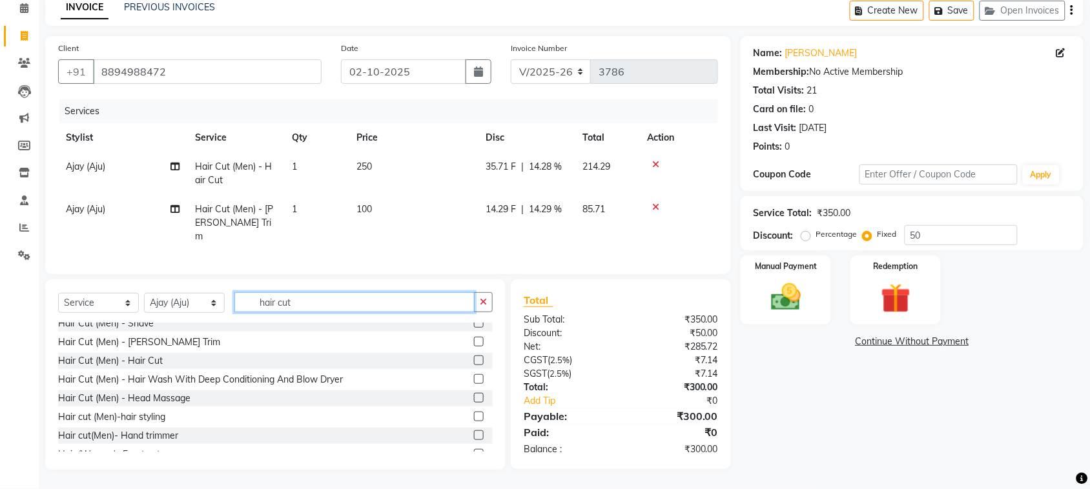
click at [382, 292] on input "hair cut" at bounding box center [354, 302] width 240 height 20
click at [792, 283] on img at bounding box center [786, 298] width 50 height 36
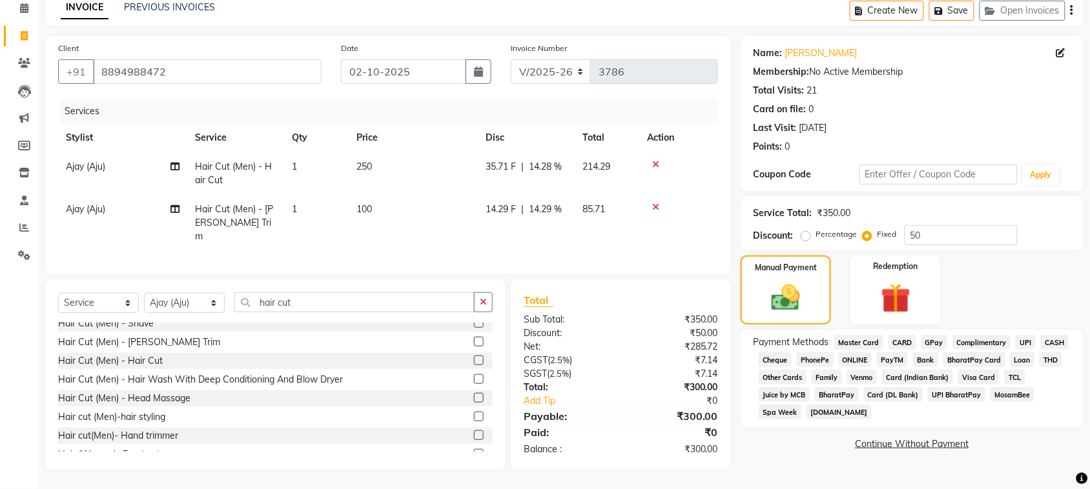
scroll to position [194, 0]
click at [1041, 335] on span "CASH" at bounding box center [1055, 342] width 28 height 15
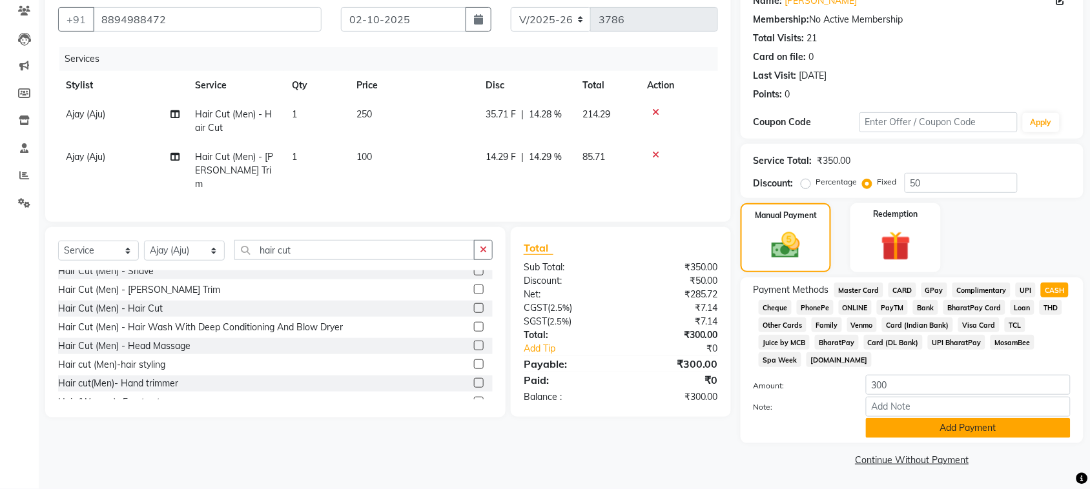
click at [950, 418] on button "Add Payment" at bounding box center [968, 428] width 205 height 20
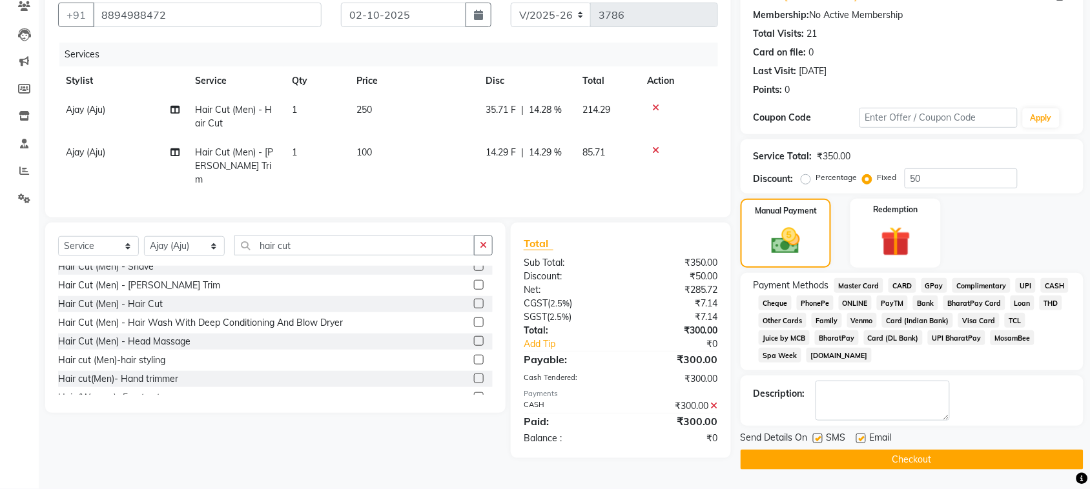
scroll to position [279, 0]
click at [953, 460] on button "Checkout" at bounding box center [912, 460] width 343 height 20
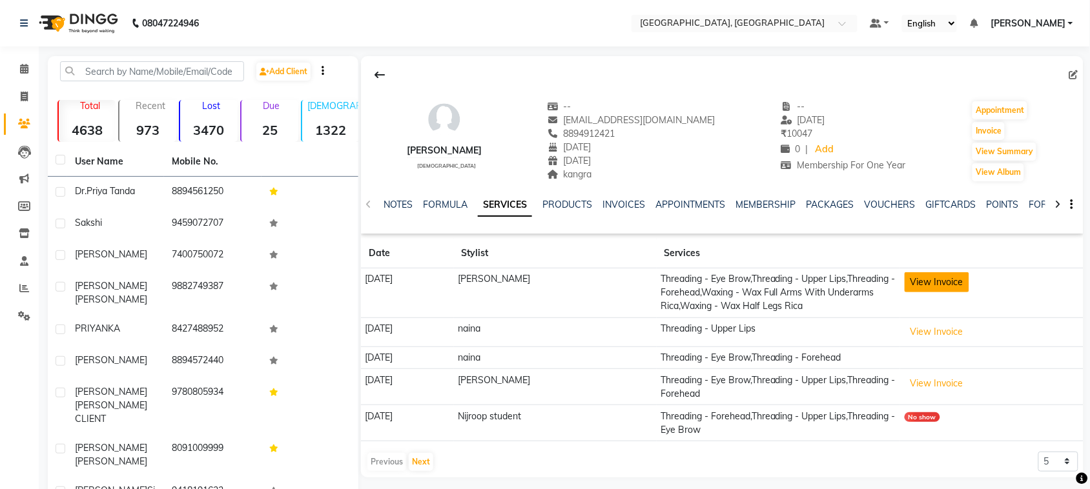
click at [940, 292] on button "View Invoice" at bounding box center [937, 282] width 65 height 20
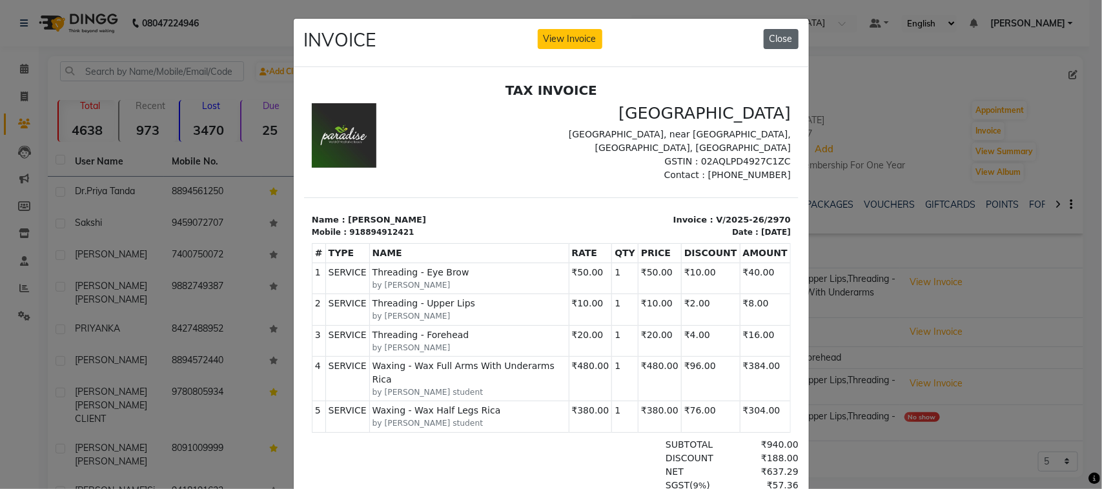
click at [775, 46] on button "Close" at bounding box center [781, 39] width 35 height 20
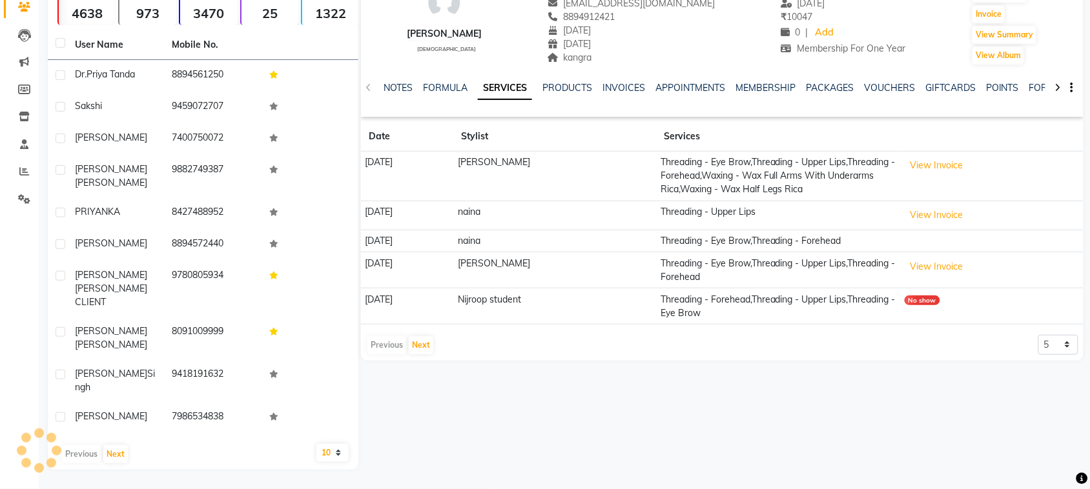
scroll to position [205, 0]
click at [424, 354] on button "Next" at bounding box center [421, 345] width 25 height 18
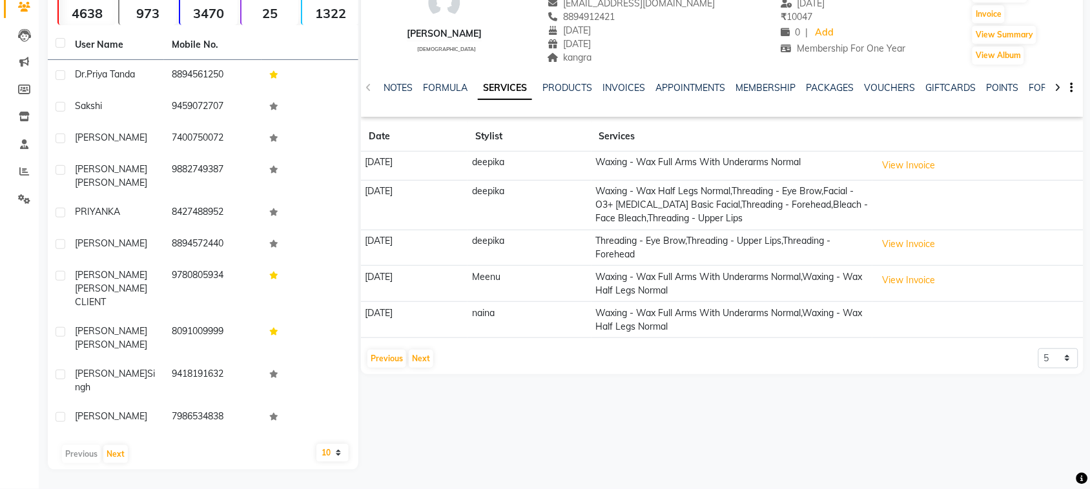
click at [762, 225] on td "Waxing - Wax Half Legs Normal,Threading - Eye Brow,Facial - O3+ Skin Whitening …" at bounding box center [731, 205] width 281 height 50
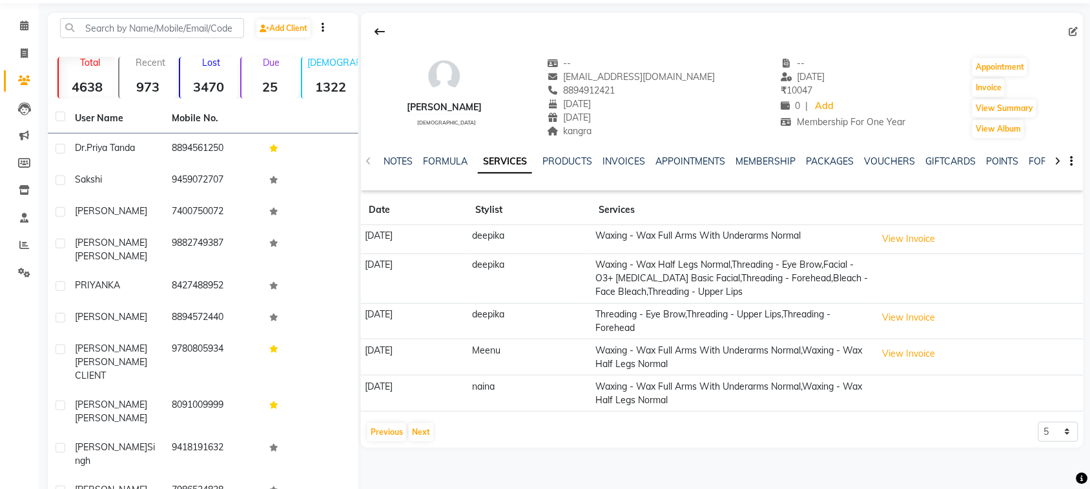
scroll to position [0, 0]
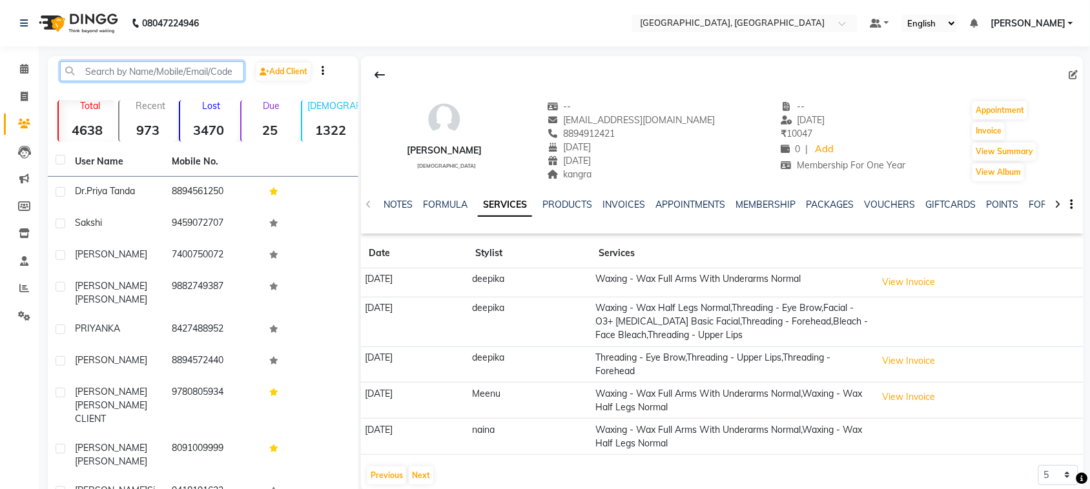
click at [173, 74] on input "text" at bounding box center [152, 71] width 184 height 20
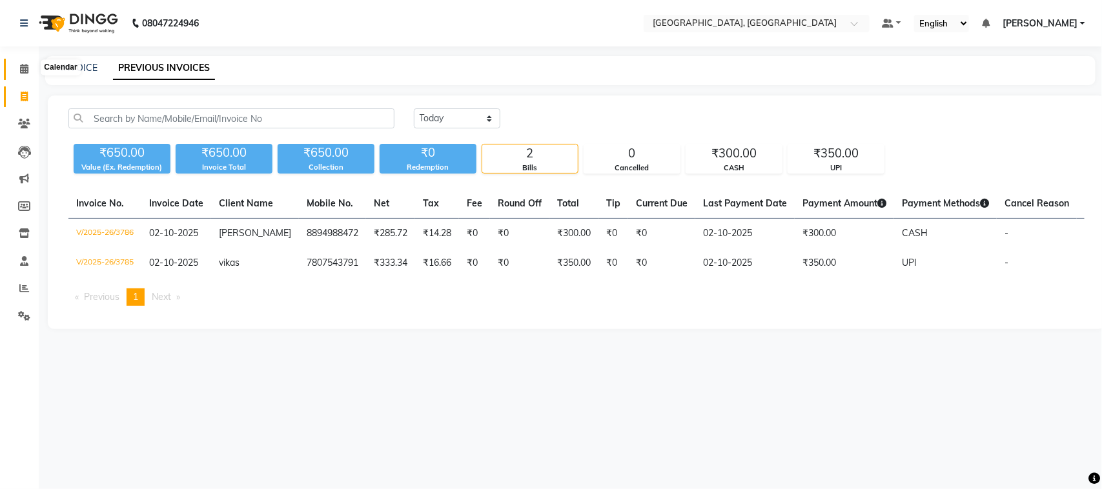
click at [26, 68] on icon at bounding box center [24, 69] width 8 height 10
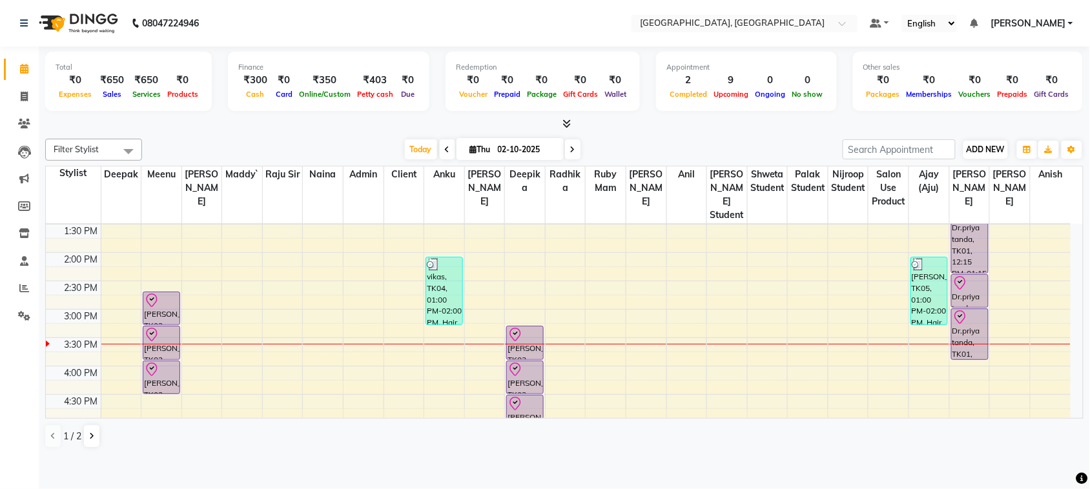
scroll to position [14, 0]
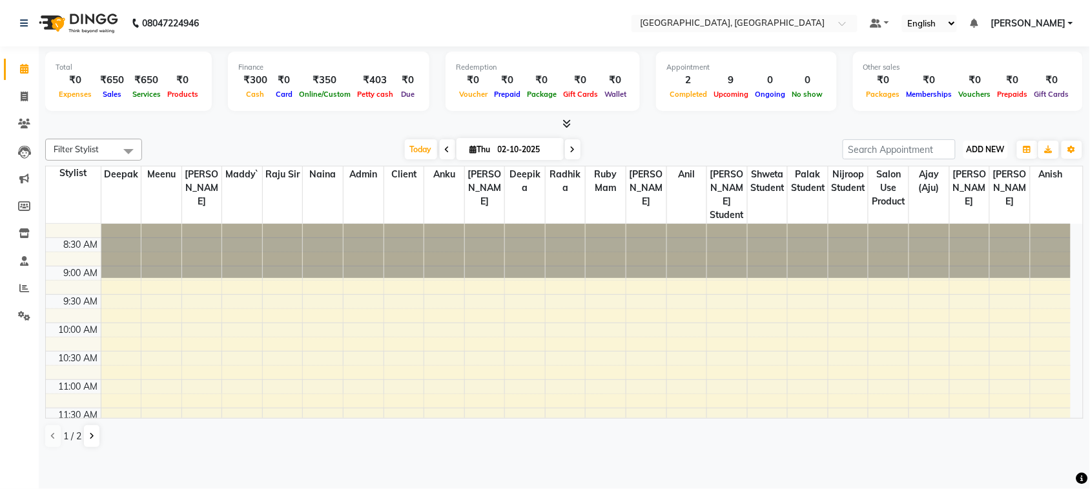
click at [967, 154] on span "ADD NEW" at bounding box center [986, 150] width 38 height 10
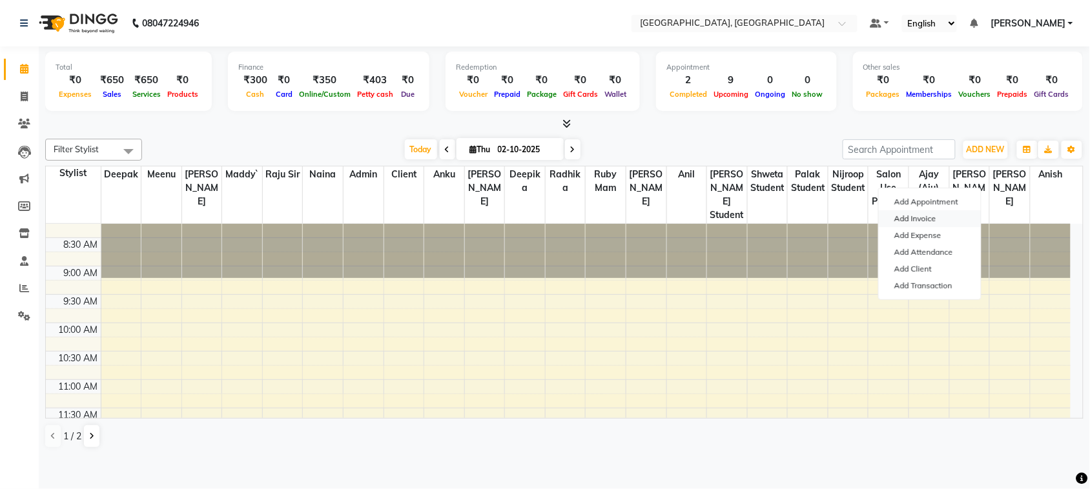
click at [951, 227] on link "Add Invoice" at bounding box center [930, 218] width 102 height 17
select select "service"
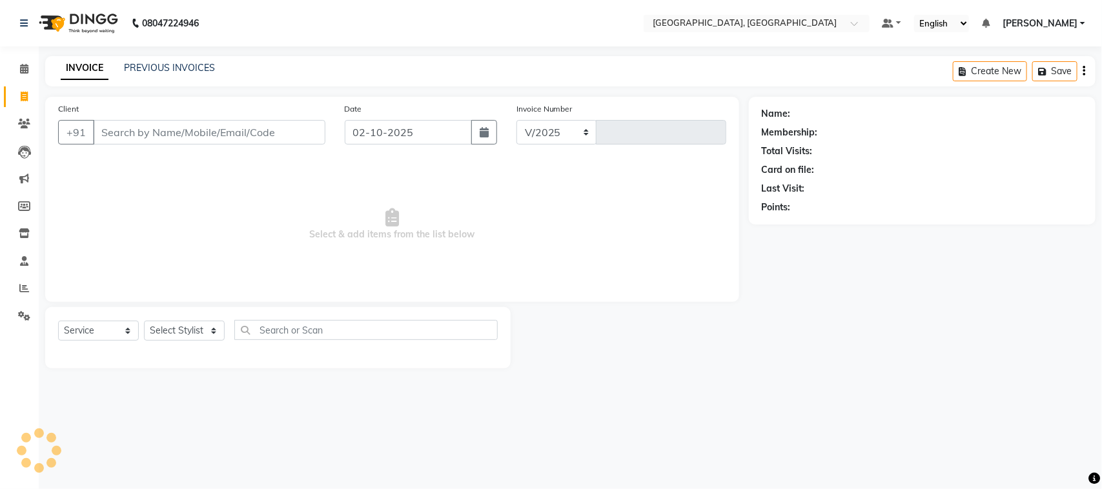
select select "4462"
type input "3787"
click at [247, 145] on input "Client" at bounding box center [209, 132] width 232 height 25
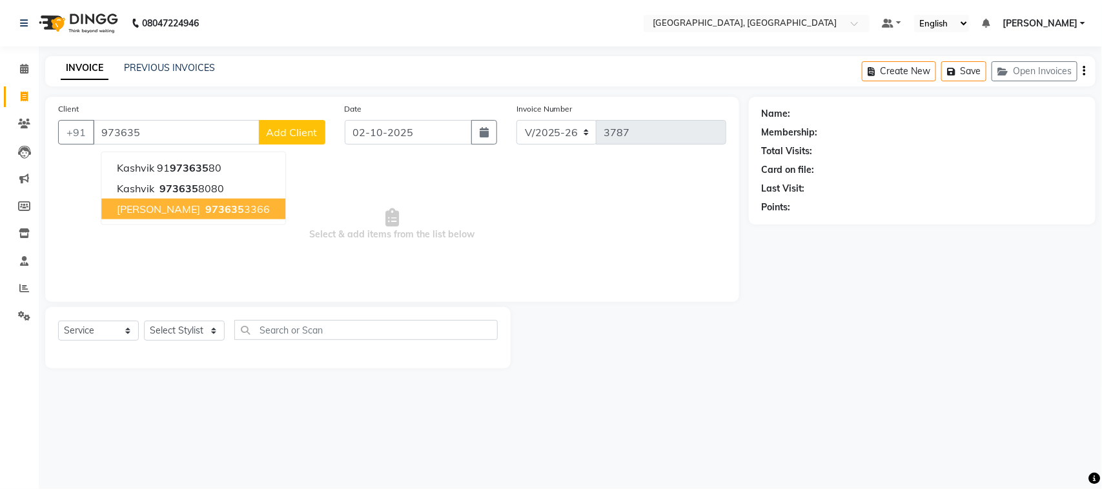
click at [205, 216] on span "973635" at bounding box center [224, 209] width 39 height 13
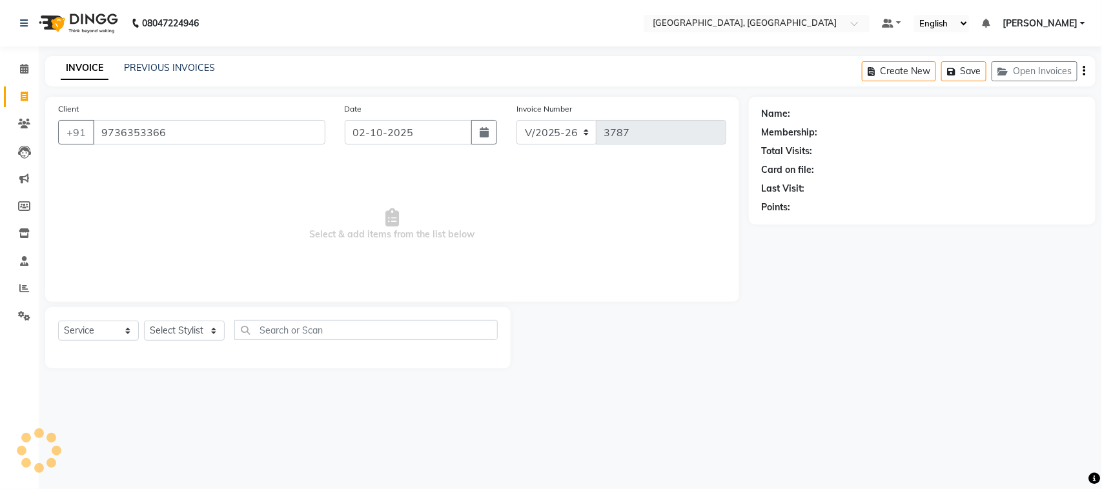
type input "9736353366"
select select "1: Object"
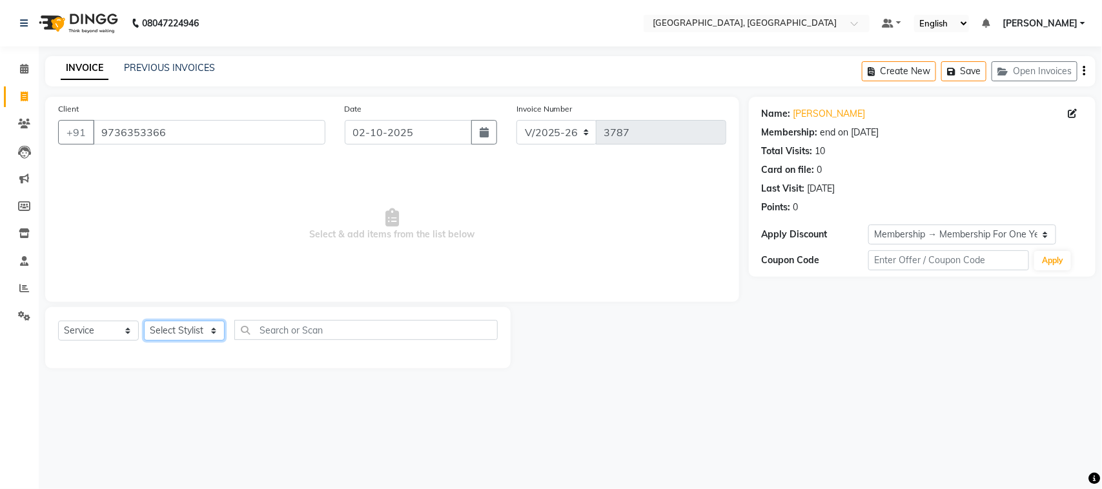
click at [190, 341] on select "Select Stylist admin Ajay (Aju) anil [PERSON_NAME] Client Deepak deepika [PERSO…" at bounding box center [184, 331] width 81 height 20
click at [304, 145] on input "9736353366" at bounding box center [209, 132] width 232 height 25
click at [169, 341] on select "Select Stylist admin Ajay (Aju) anil [PERSON_NAME] Client Deepak deepika [PERSO…" at bounding box center [184, 331] width 81 height 20
click at [191, 341] on select "Select Stylist admin Ajay (Aju) anil [PERSON_NAME] Client Deepak deepika [PERSO…" at bounding box center [184, 331] width 81 height 20
select select "29611"
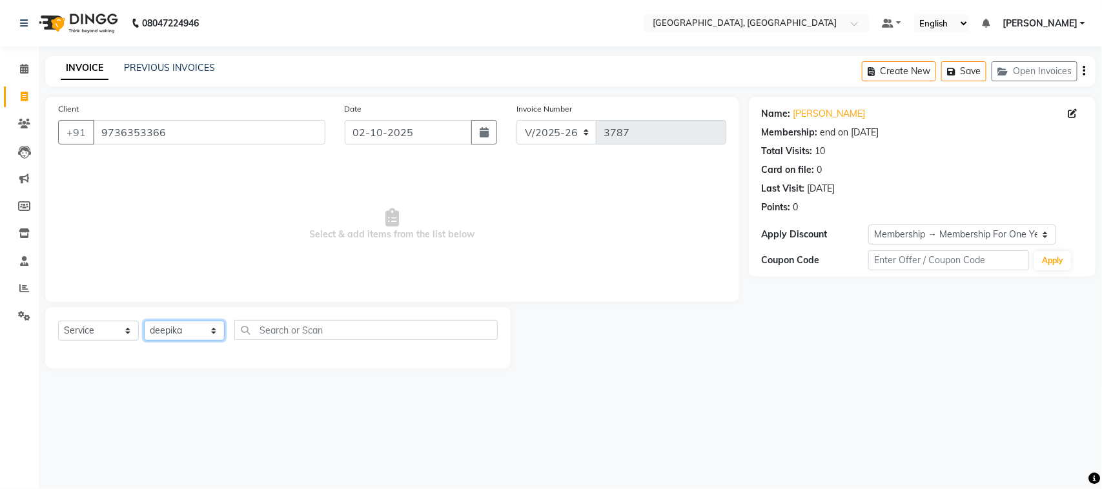
click at [148, 341] on select "Select Stylist admin Ajay (Aju) anil [PERSON_NAME] Client Deepak deepika [PERSO…" at bounding box center [184, 331] width 81 height 20
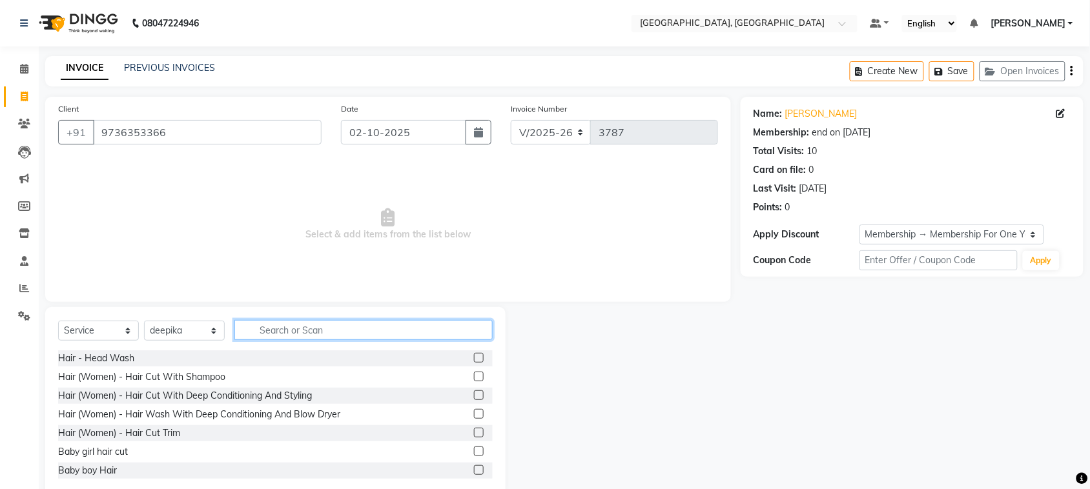
click at [326, 340] on input "text" at bounding box center [363, 330] width 258 height 20
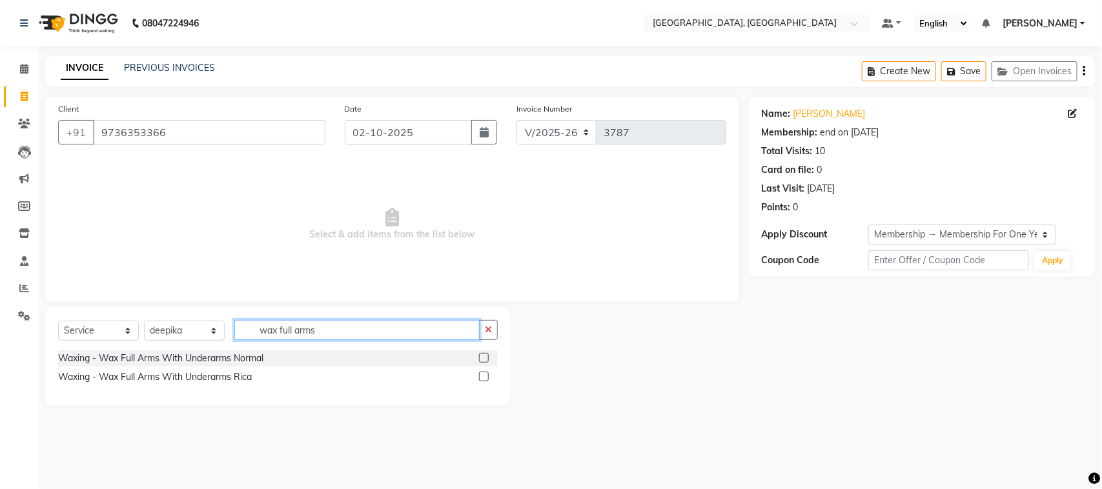
type input "wax full arms"
click at [479, 382] on label at bounding box center [484, 377] width 10 height 10
click at [479, 382] on input "checkbox" at bounding box center [483, 377] width 8 height 8
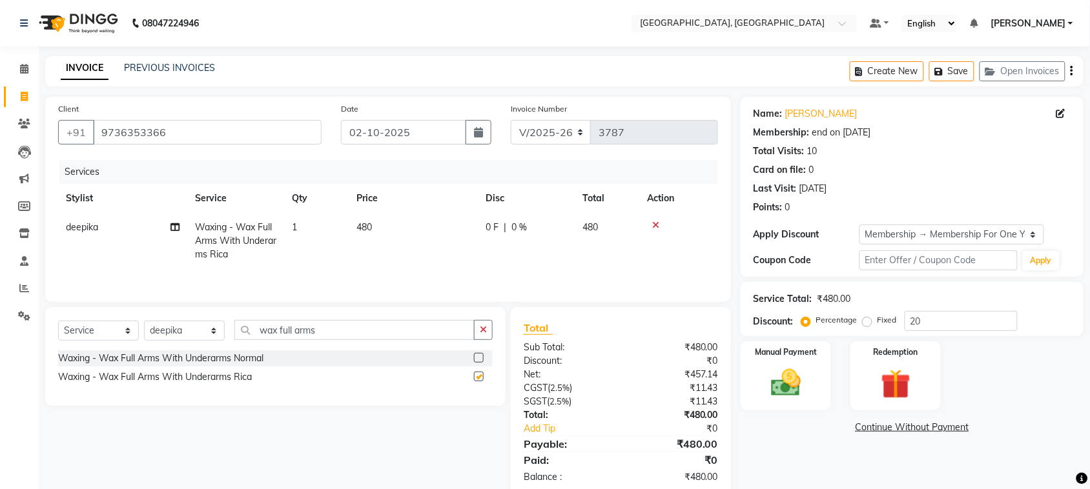
checkbox input "false"
click at [398, 340] on input "wax full arms" at bounding box center [354, 330] width 240 height 20
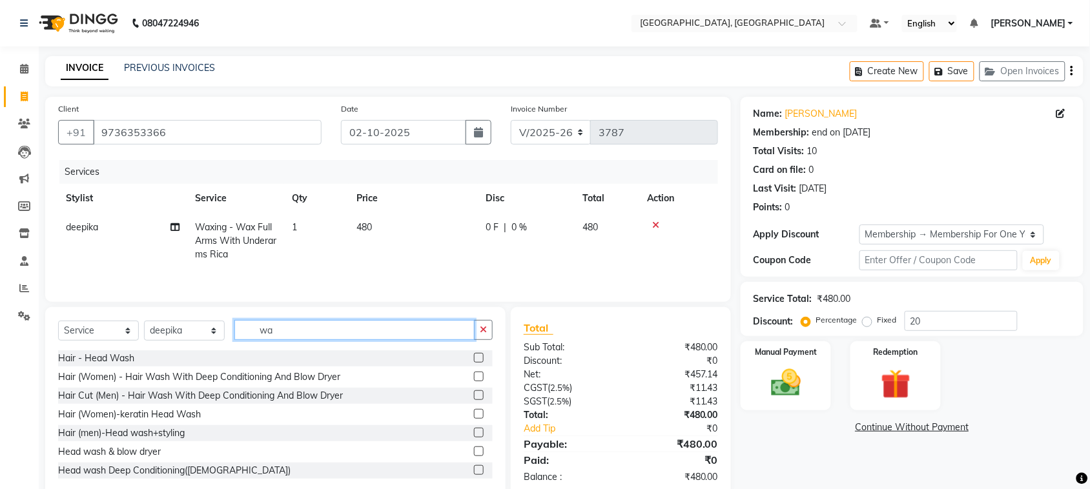
type input "w"
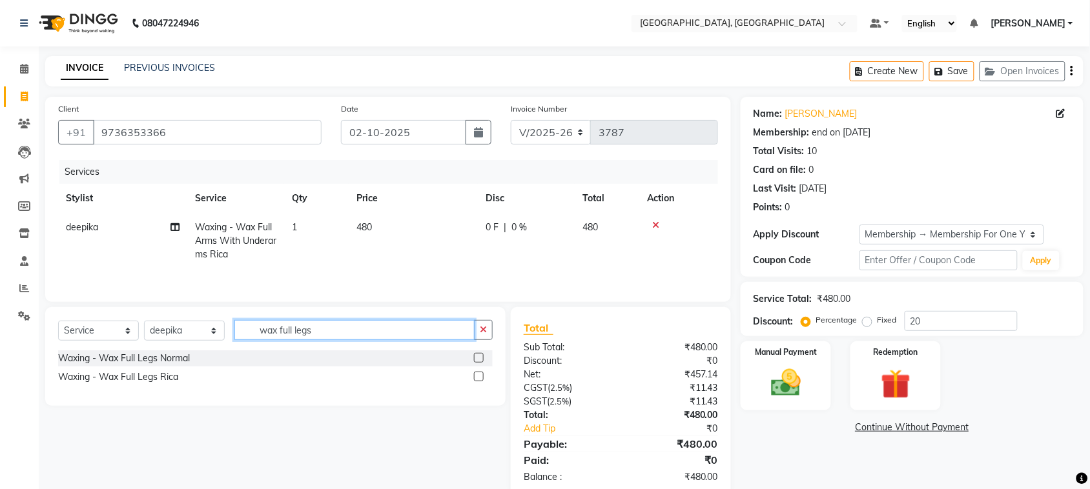
type input "wax full legs"
click at [475, 382] on label at bounding box center [479, 377] width 10 height 10
click at [475, 382] on input "checkbox" at bounding box center [478, 377] width 8 height 8
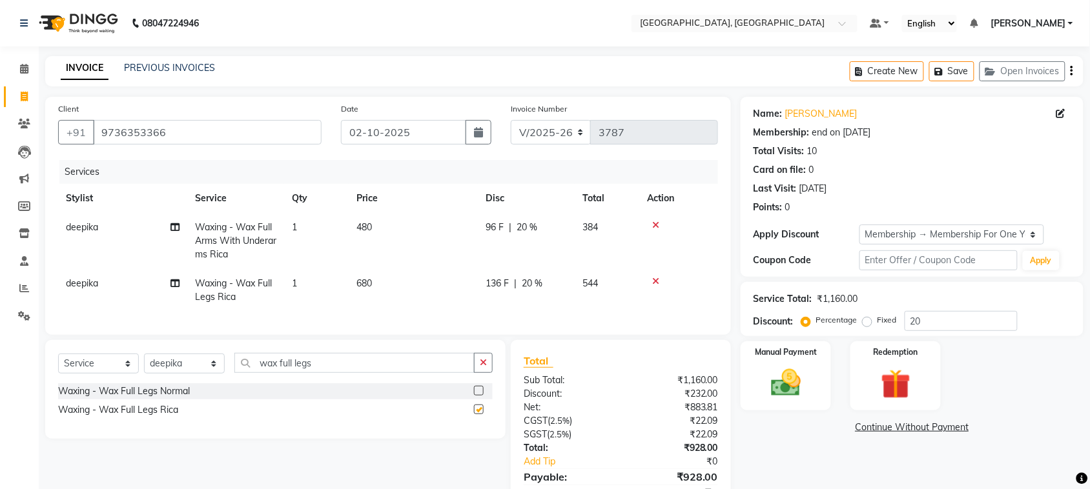
scroll to position [200, 0]
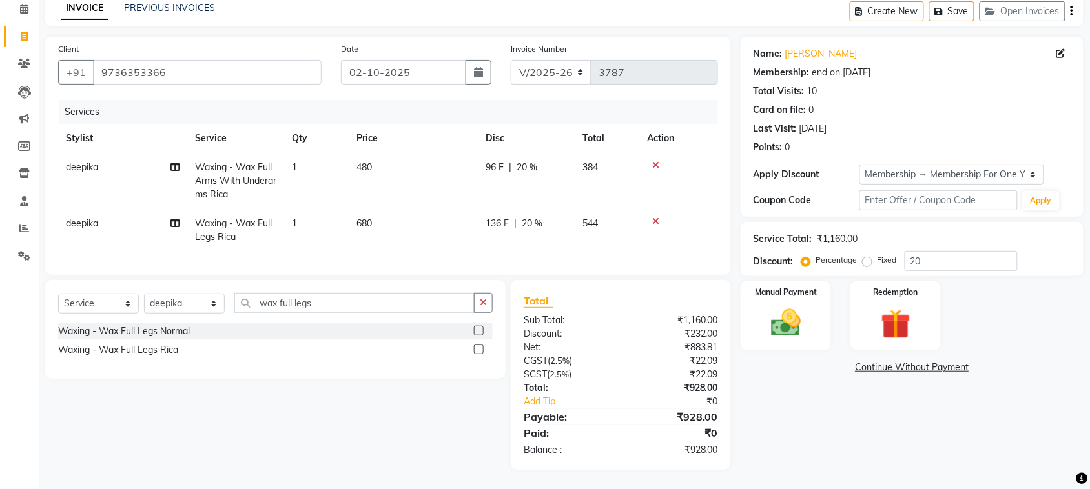
checkbox input "false"
click at [367, 293] on input "wax full legs" at bounding box center [354, 303] width 240 height 20
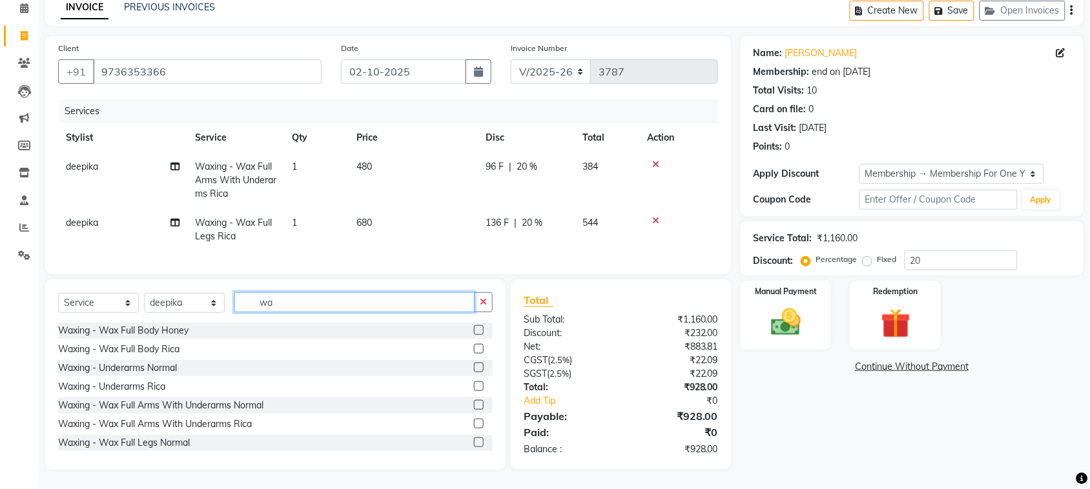
type input "w"
type input "thr"
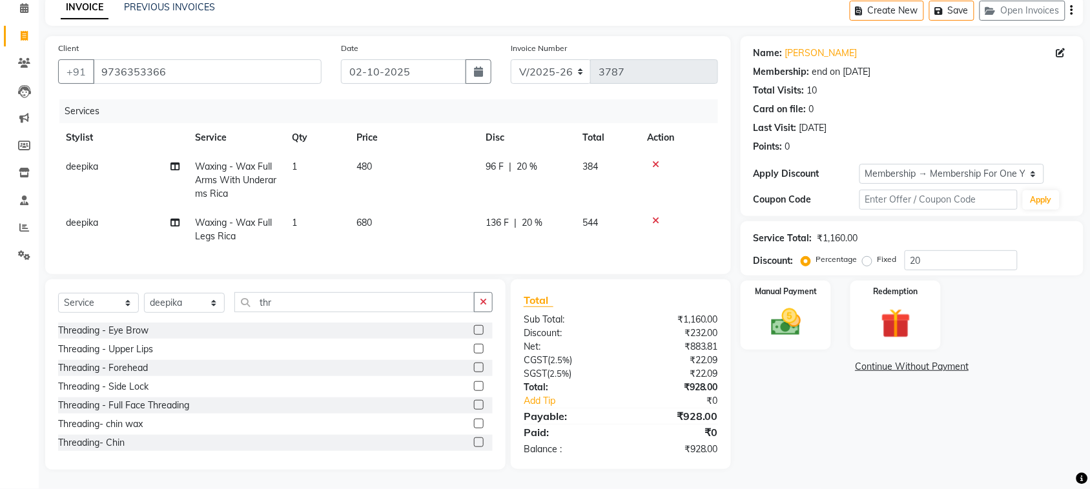
click at [474, 325] on label at bounding box center [479, 330] width 10 height 10
click at [474, 327] on input "checkbox" at bounding box center [478, 331] width 8 height 8
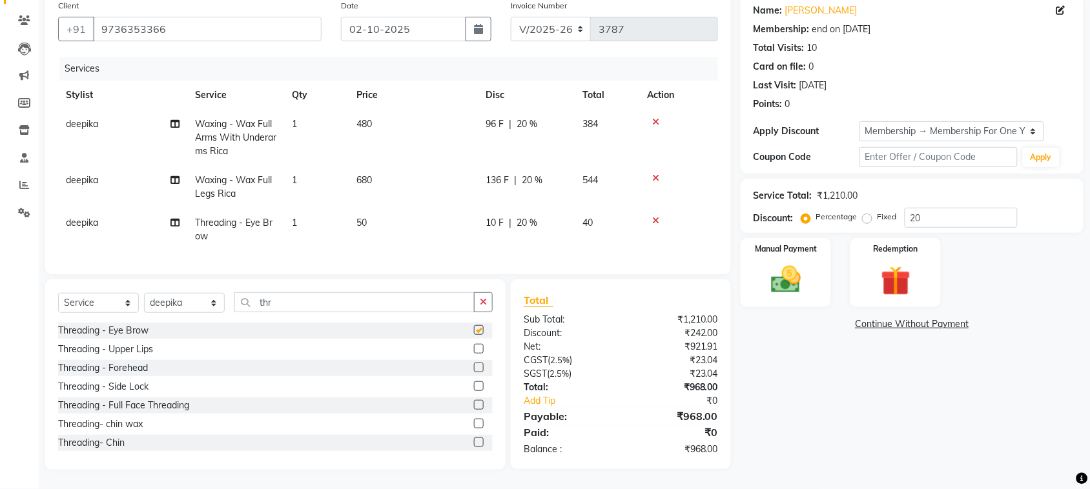
checkbox input "false"
click at [474, 354] on label at bounding box center [479, 349] width 10 height 10
click at [474, 354] on input "checkbox" at bounding box center [478, 349] width 8 height 8
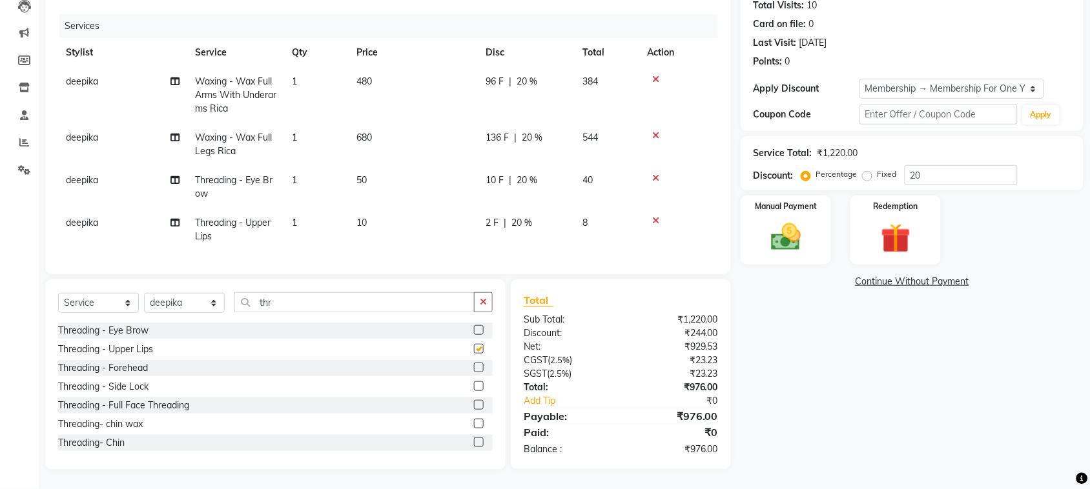
checkbox input "false"
click at [474, 373] on label at bounding box center [479, 368] width 10 height 10
click at [474, 373] on input "checkbox" at bounding box center [478, 368] width 8 height 8
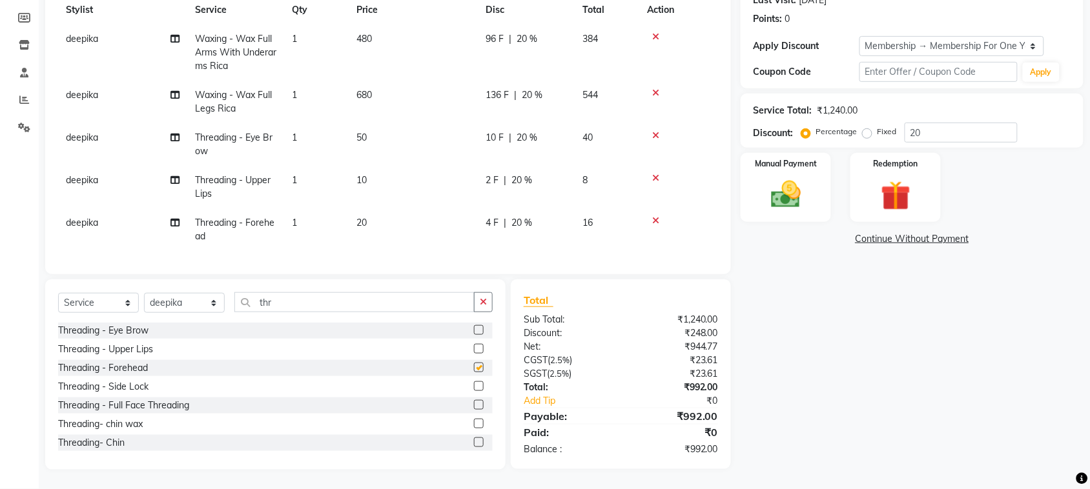
checkbox input "false"
click at [174, 43] on icon at bounding box center [174, 38] width 9 height 9
select select "29611"
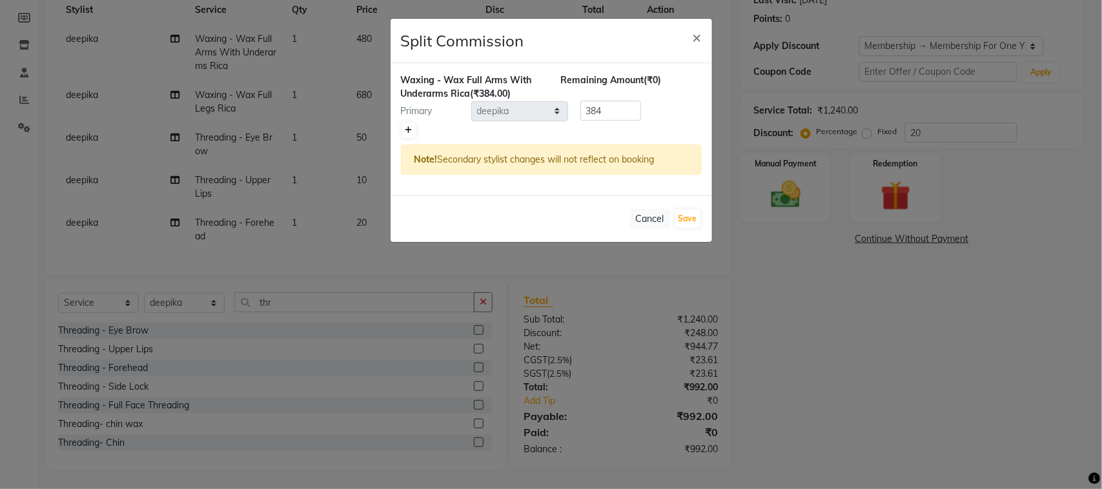
click at [410, 134] on icon at bounding box center [408, 131] width 7 height 8
type input "192"
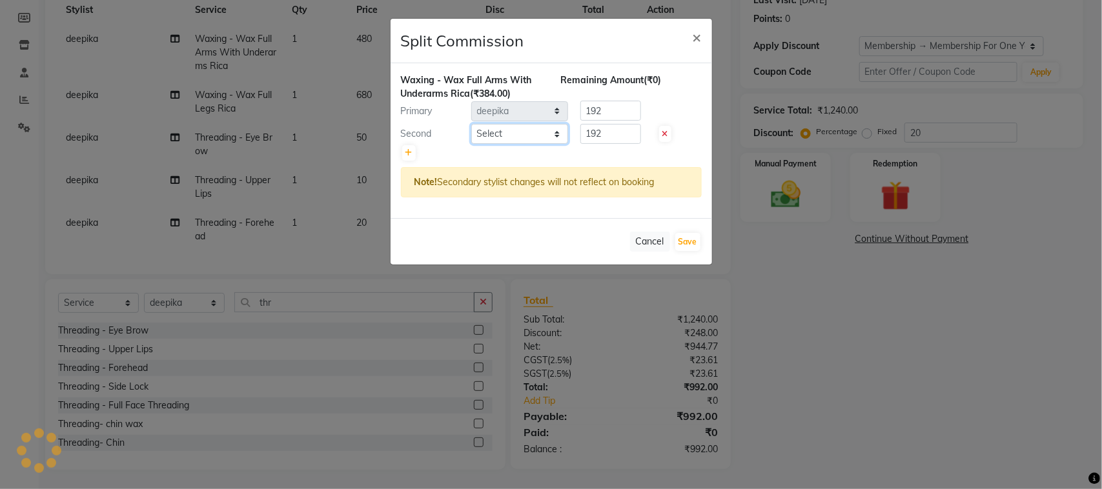
click at [506, 144] on select "Select admin Ajay (Aju) anil Anish anku Client Deepak deepika HEENA kawaljit Ma…" at bounding box center [519, 134] width 97 height 20
select select "58224"
click at [472, 144] on select "Select admin Ajay (Aju) anil Anish anku Client Deepak deepika HEENA kawaljit Ma…" at bounding box center [519, 134] width 97 height 20
click at [690, 251] on button "Save" at bounding box center [687, 242] width 25 height 18
select select "Select"
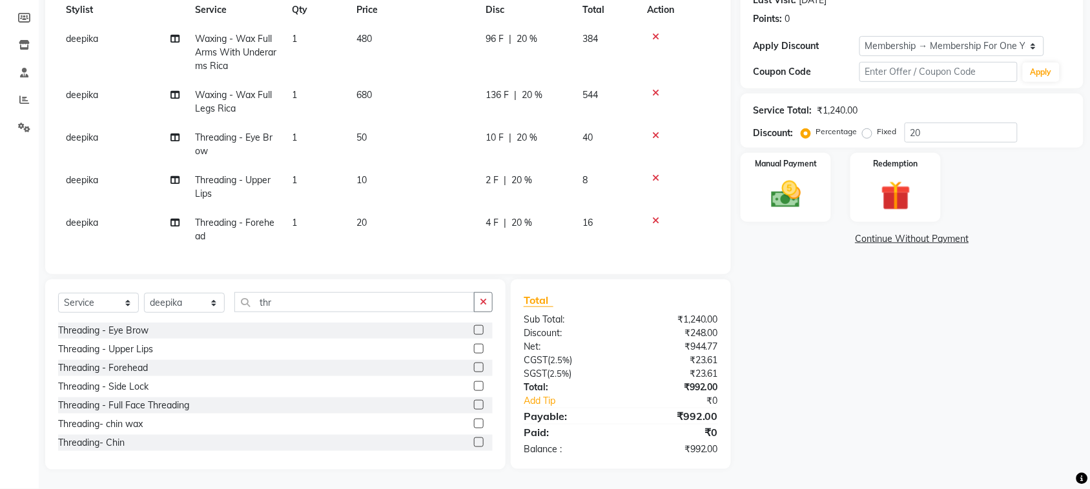
click at [183, 123] on td "deepika" at bounding box center [122, 102] width 129 height 43
select select "29611"
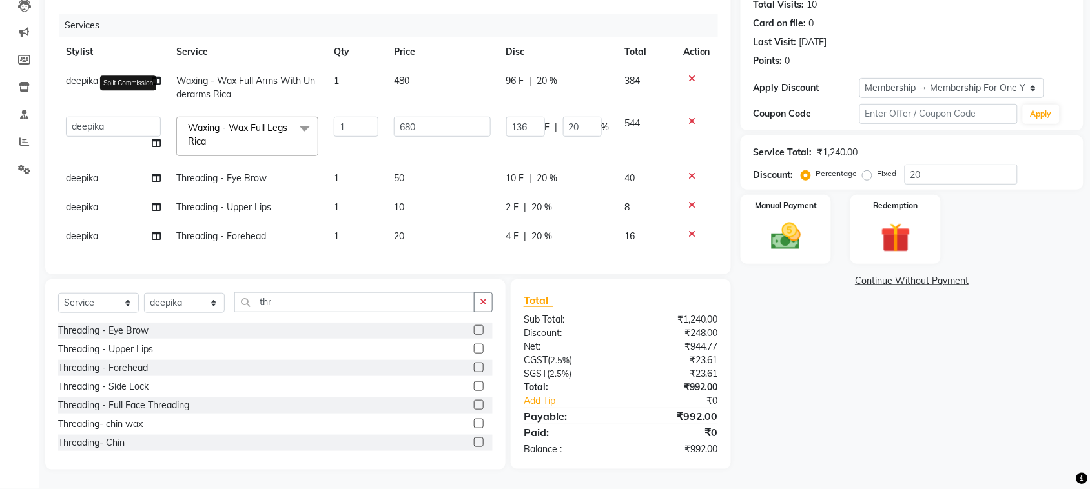
click at [152, 144] on icon at bounding box center [156, 143] width 9 height 9
select select "29611"
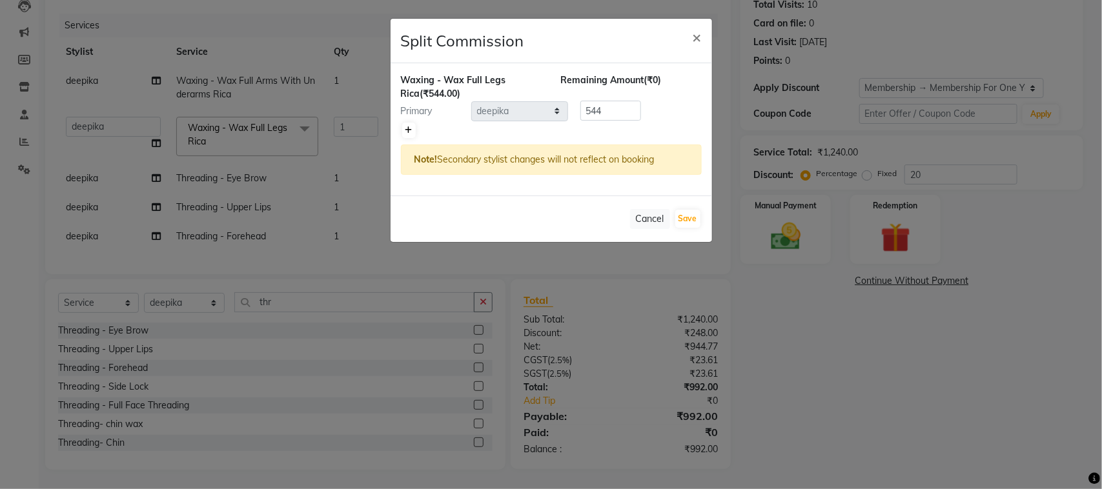
click at [411, 134] on icon at bounding box center [408, 131] width 7 height 8
type input "272"
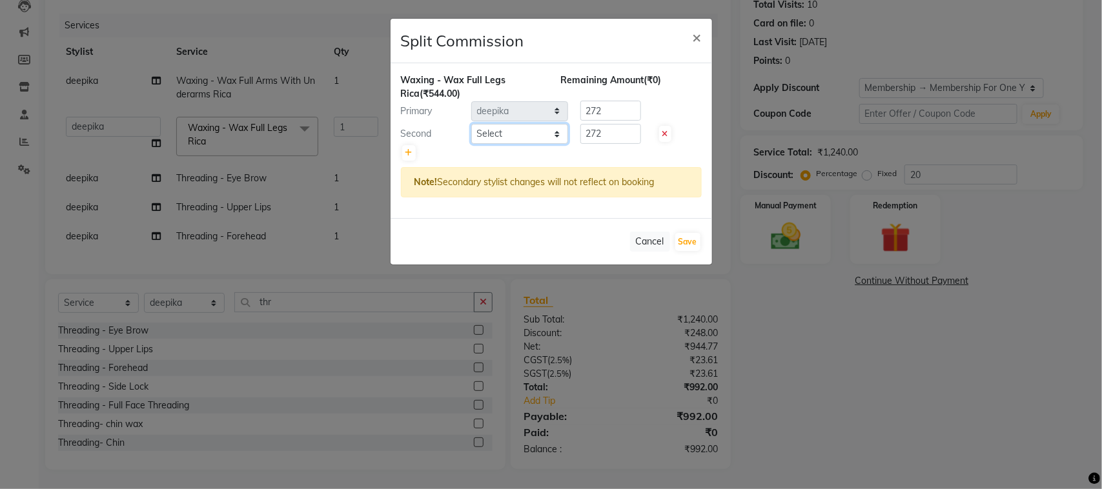
drag, startPoint x: 411, startPoint y: 159, endPoint x: 513, endPoint y: 165, distance: 102.8
click at [495, 144] on select "Select admin Ajay (Aju) anil Anish anku Client Deepak deepika HEENA kawaljit Ma…" at bounding box center [519, 134] width 97 height 20
select select "58224"
click at [472, 144] on select "Select admin Ajay (Aju) anil Anish anku Client Deepak deepika HEENA kawaljit Ma…" at bounding box center [519, 134] width 97 height 20
click at [686, 251] on button "Save" at bounding box center [687, 242] width 25 height 18
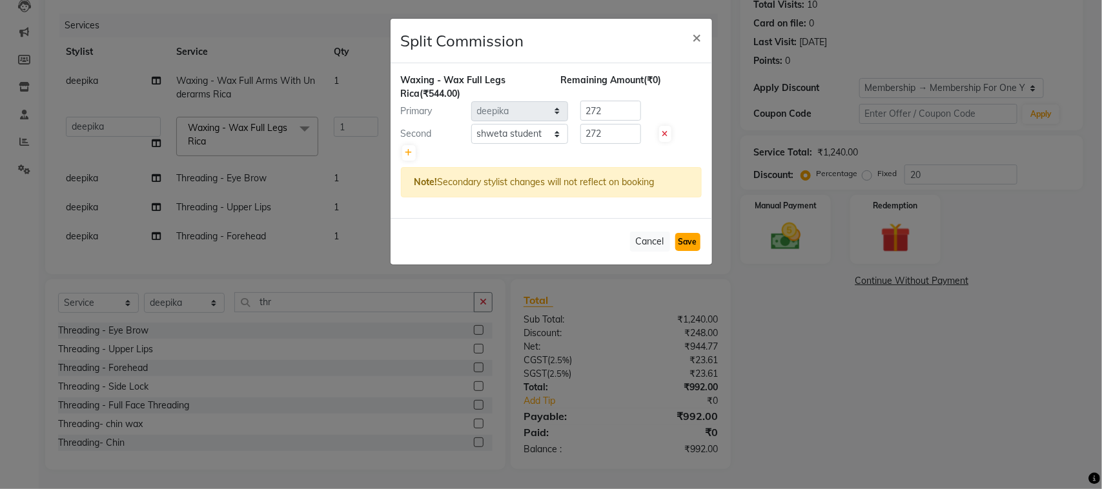
select select "Select"
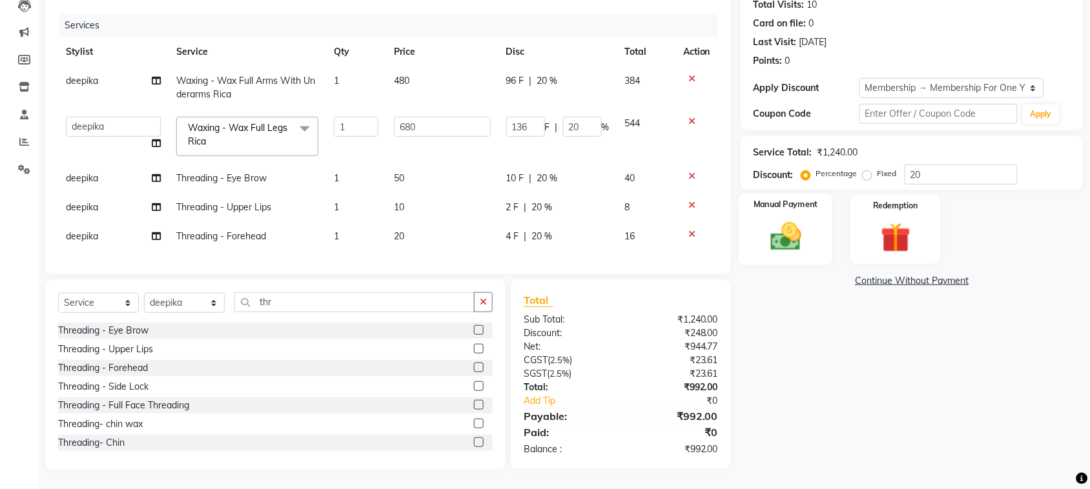
scroll to position [287, 0]
click at [170, 293] on select "Select Stylist admin Ajay (Aju) anil [PERSON_NAME] Client Deepak deepika [PERSO…" at bounding box center [184, 303] width 81 height 20
select select "24999"
click at [148, 293] on select "Select Stylist admin Ajay (Aju) anil [PERSON_NAME] Client Deepak deepika [PERSO…" at bounding box center [184, 303] width 81 height 20
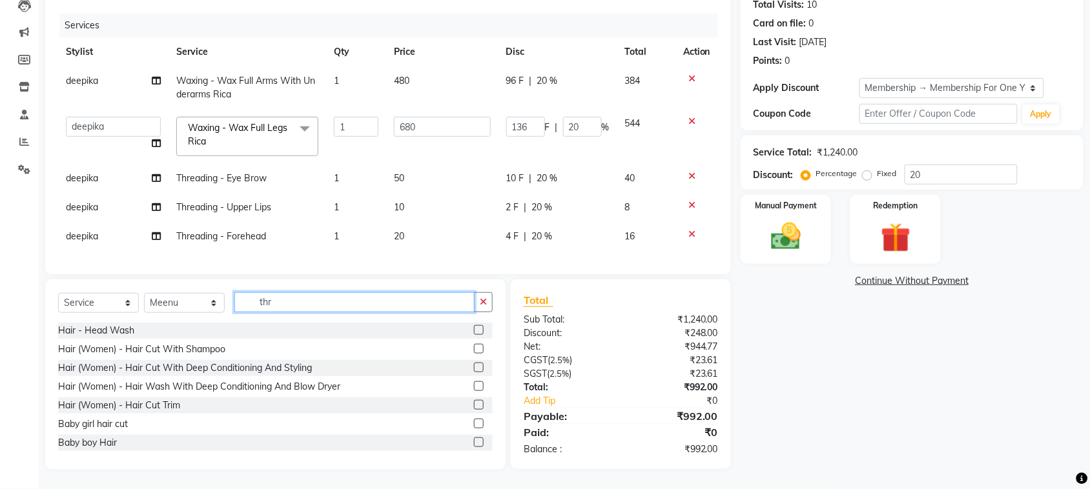
click at [314, 292] on input "thr" at bounding box center [354, 302] width 240 height 20
type input "t"
type input "m"
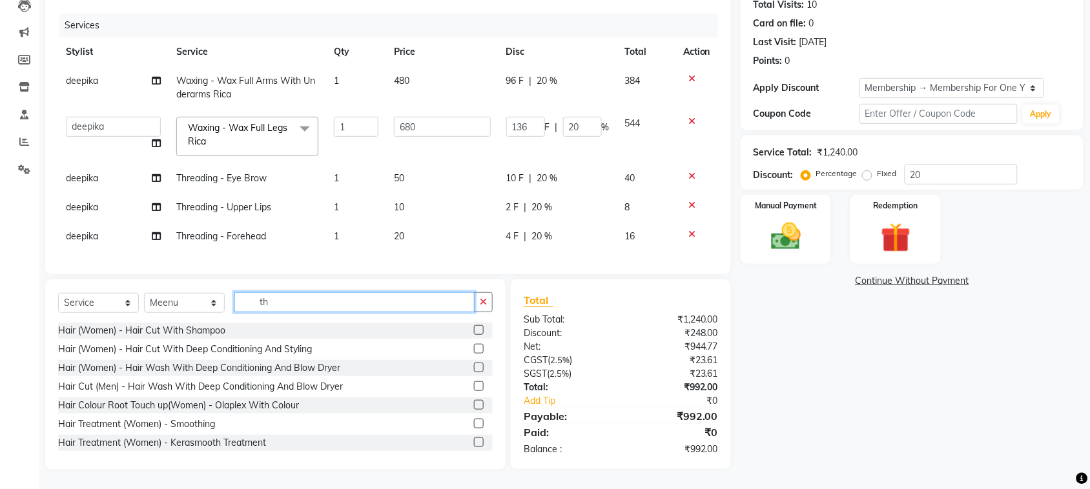
type input "thr"
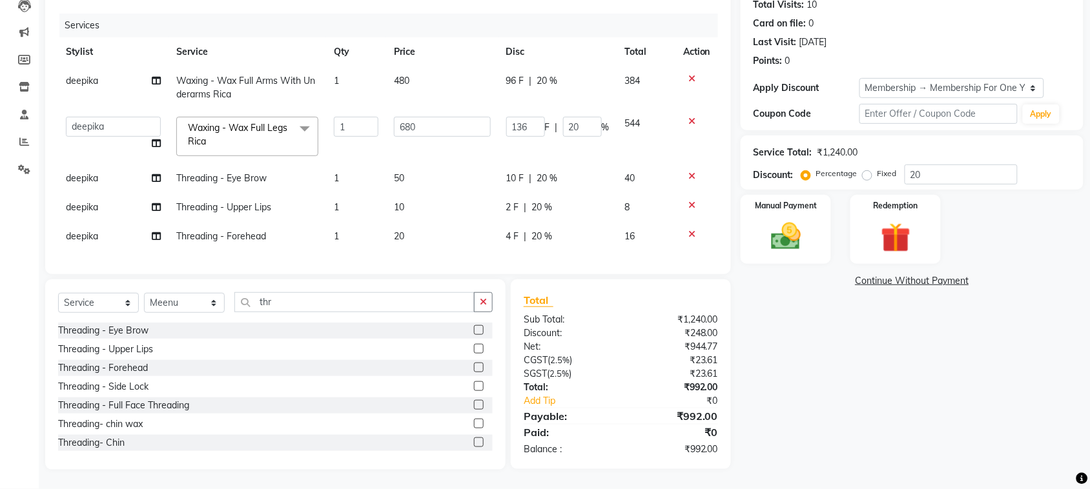
click at [474, 325] on label at bounding box center [479, 330] width 10 height 10
click at [474, 327] on input "checkbox" at bounding box center [478, 331] width 8 height 8
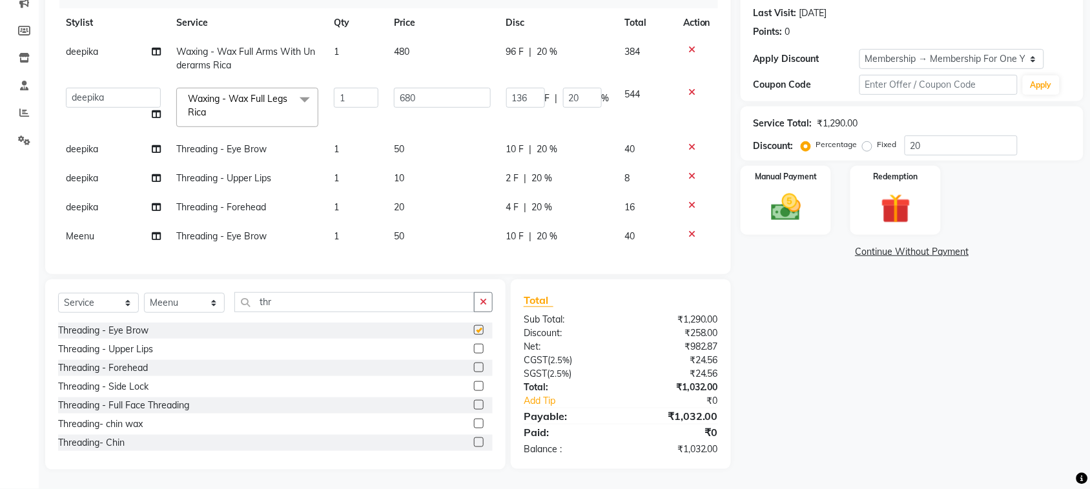
checkbox input "false"
click at [474, 344] on label at bounding box center [479, 349] width 10 height 10
click at [474, 345] on input "checkbox" at bounding box center [478, 349] width 8 height 8
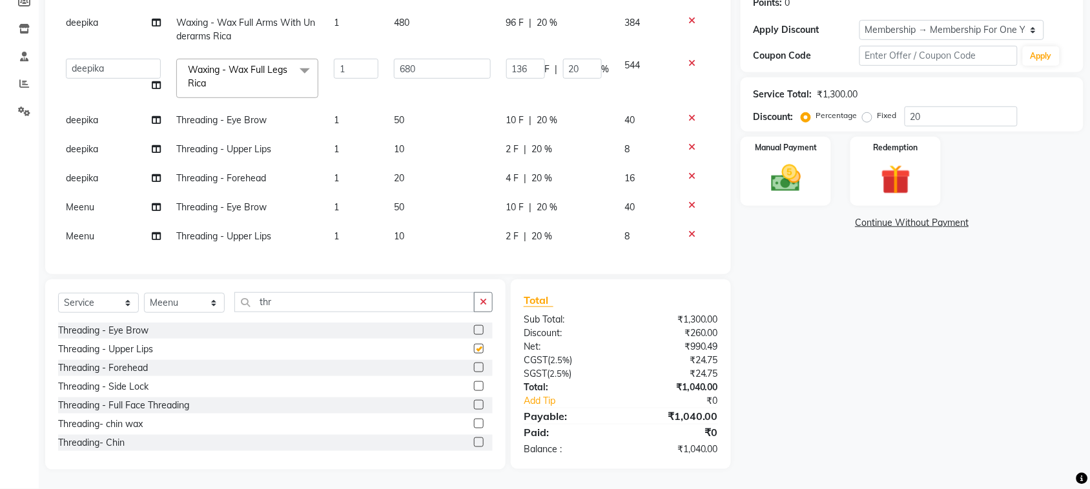
checkbox input "false"
click at [474, 363] on label at bounding box center [479, 368] width 10 height 10
click at [474, 364] on input "checkbox" at bounding box center [478, 368] width 8 height 8
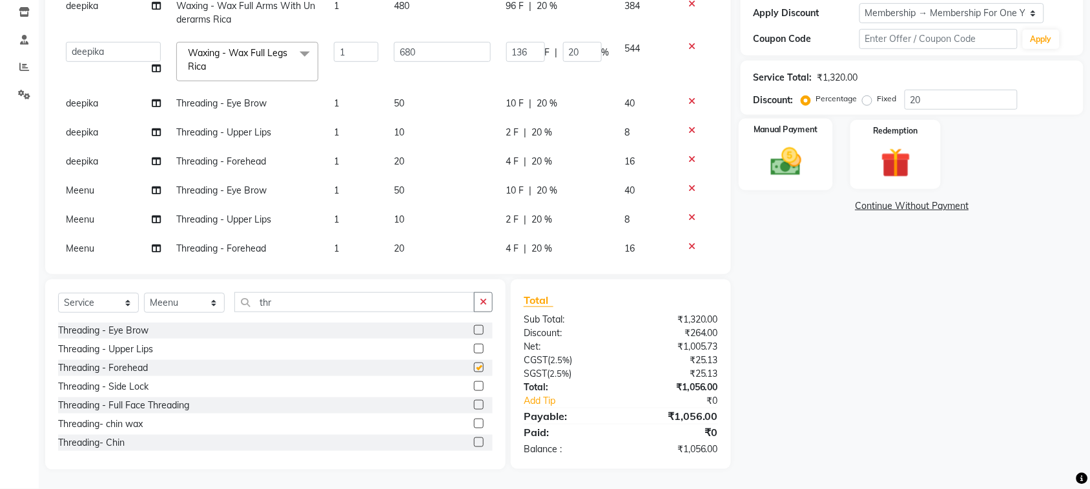
checkbox input "false"
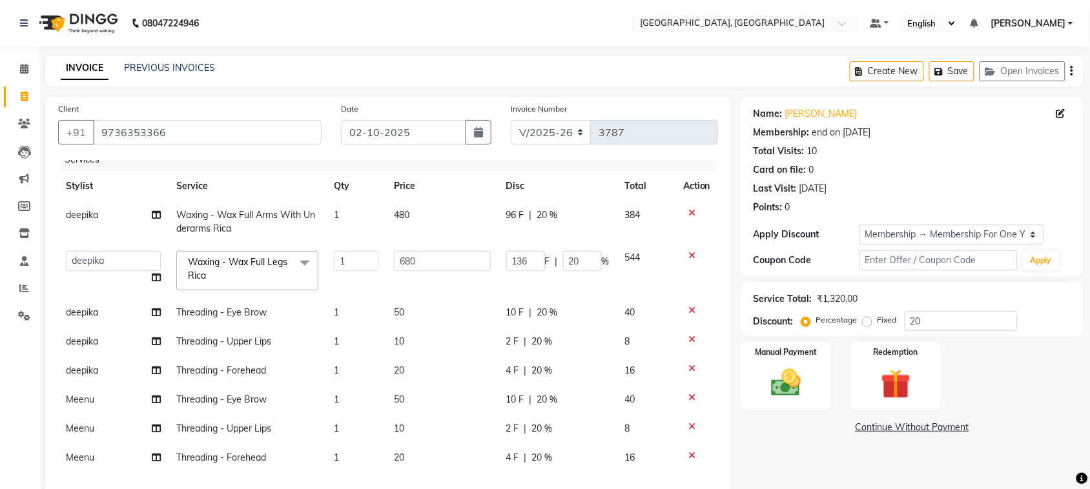
scroll to position [295, 0]
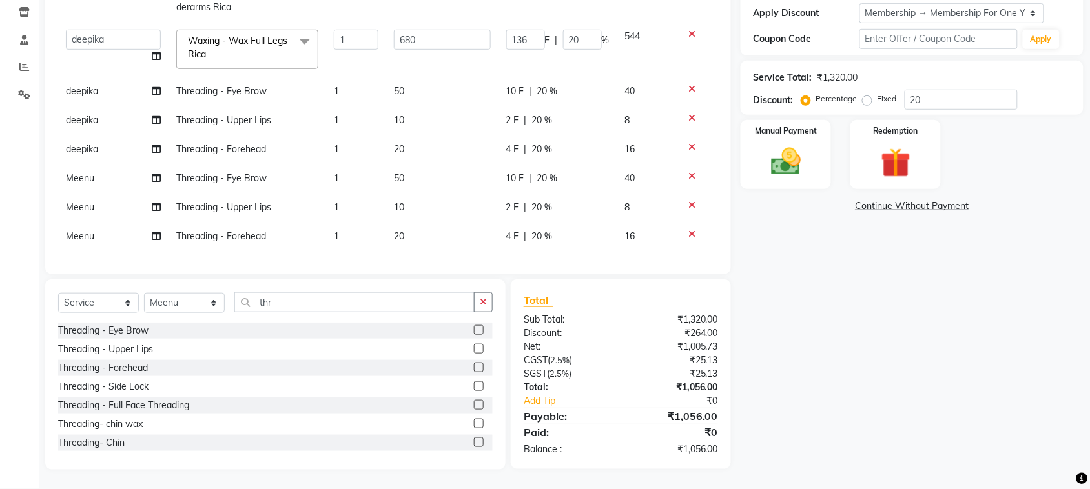
click at [688, 230] on icon at bounding box center [691, 234] width 7 height 9
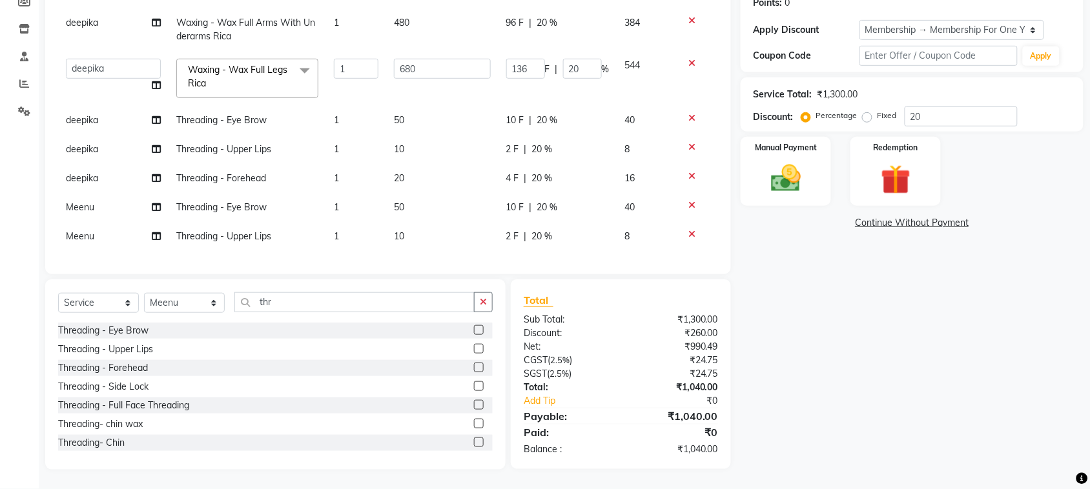
scroll to position [63, 0]
click at [688, 201] on icon at bounding box center [691, 205] width 7 height 9
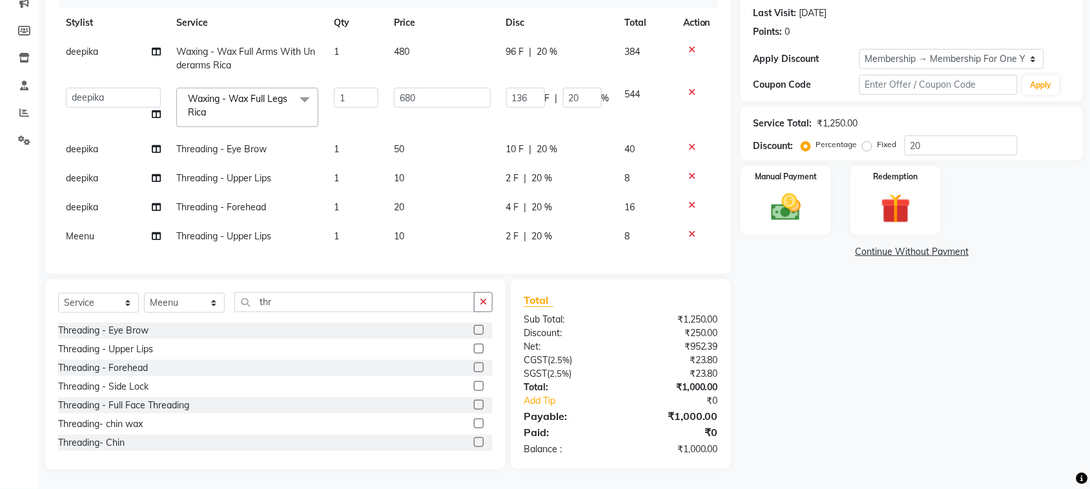
click at [688, 230] on icon at bounding box center [691, 234] width 7 height 9
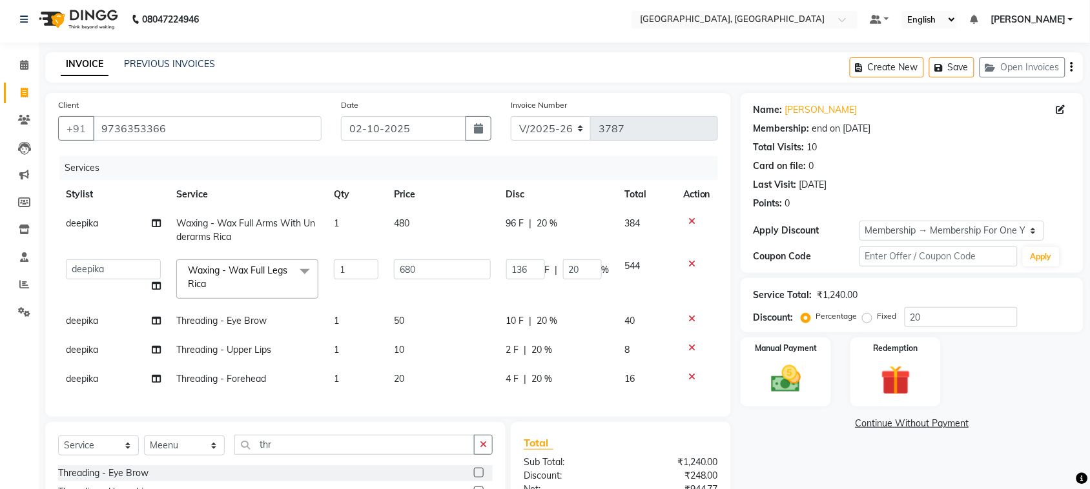
scroll to position [0, 0]
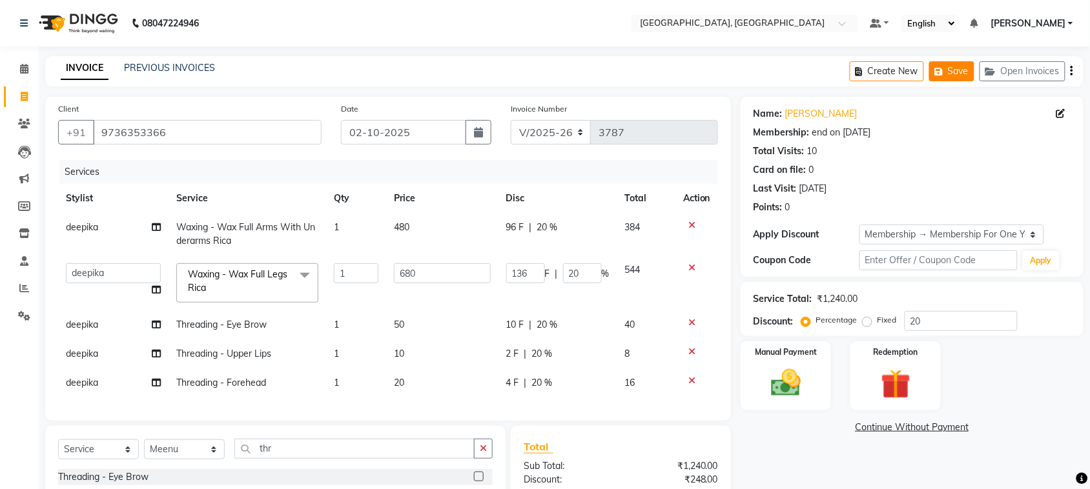
click at [929, 73] on button "Save" at bounding box center [951, 71] width 45 height 20
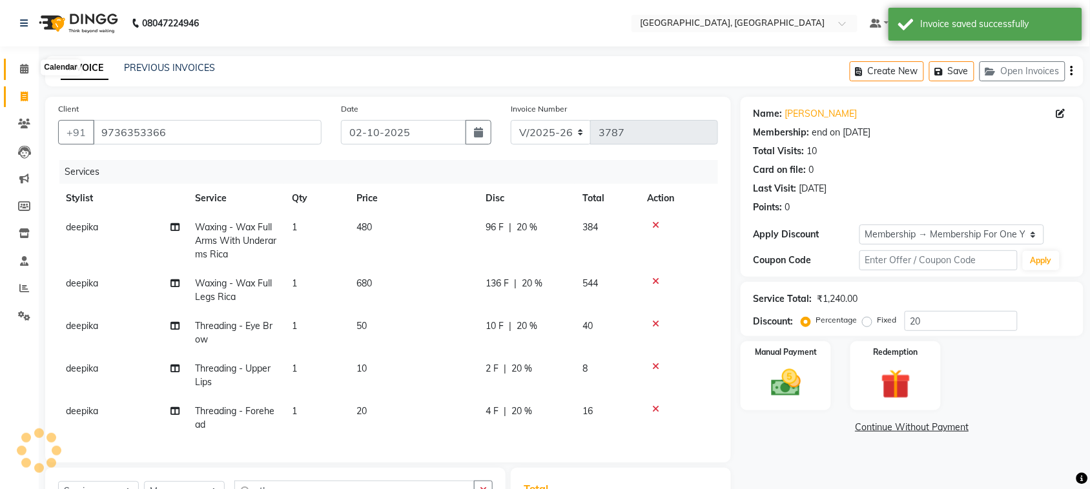
click at [20, 70] on icon at bounding box center [24, 69] width 8 height 10
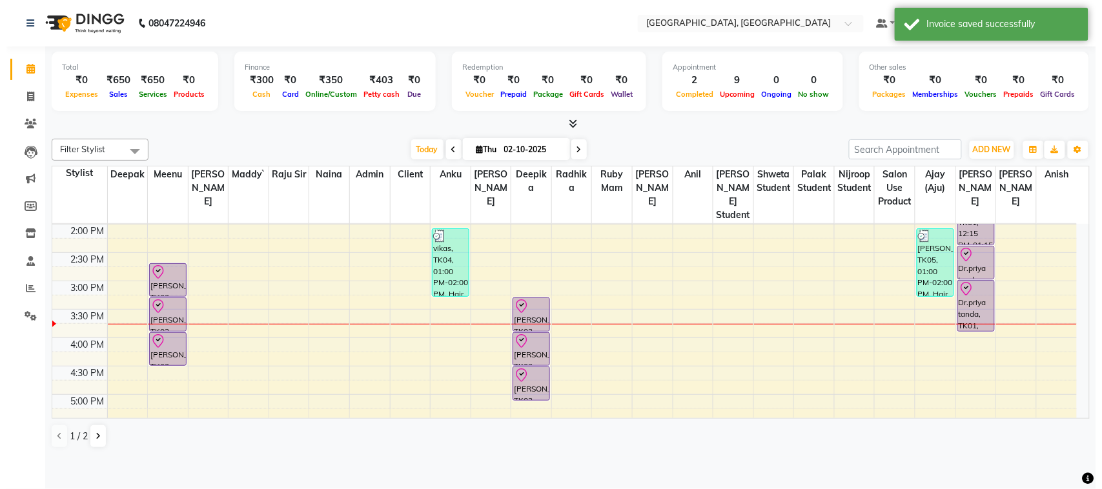
scroll to position [298, 0]
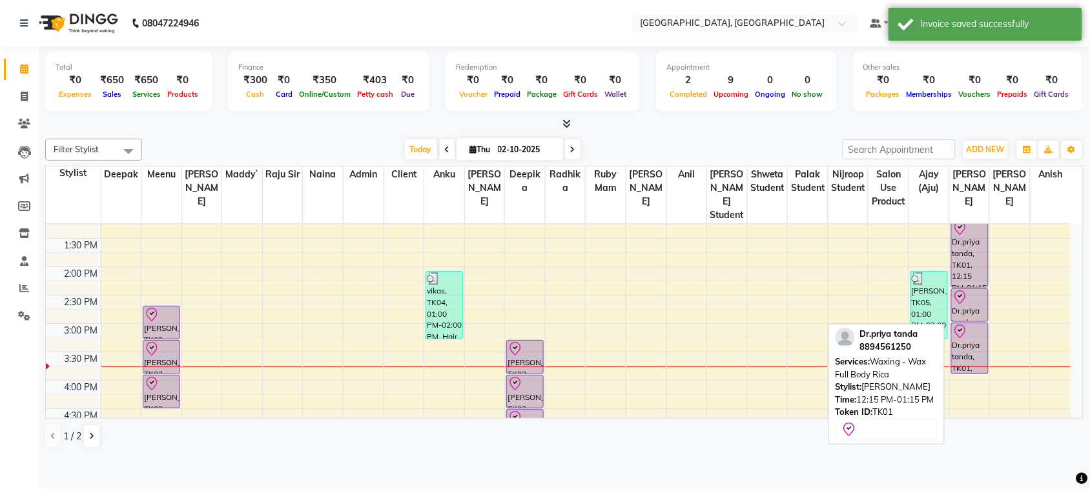
click at [963, 287] on div "Dr.priya tanda, TK01, 12:15 PM-01:15 PM, Waxing - Wax Full Body Rica" at bounding box center [970, 253] width 36 height 67
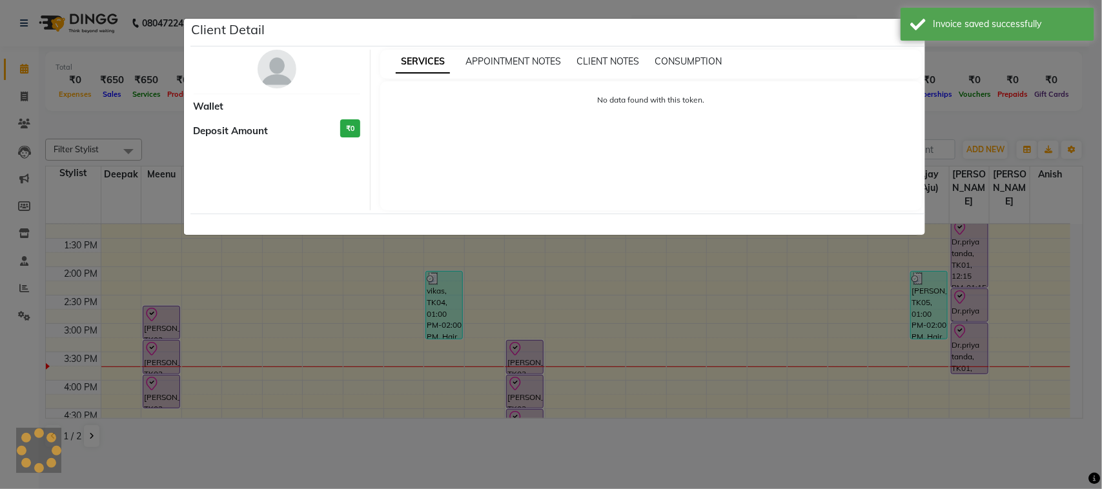
select select "8"
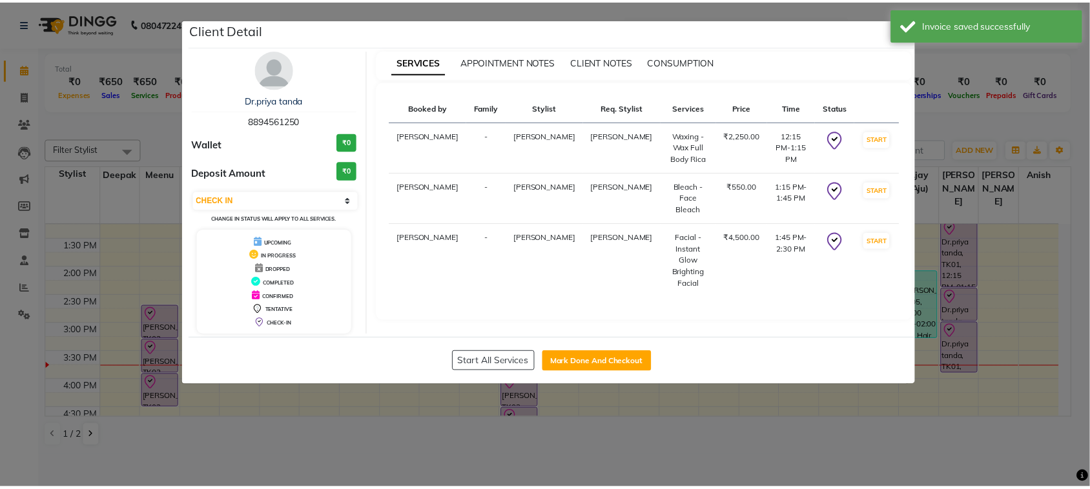
scroll to position [85, 0]
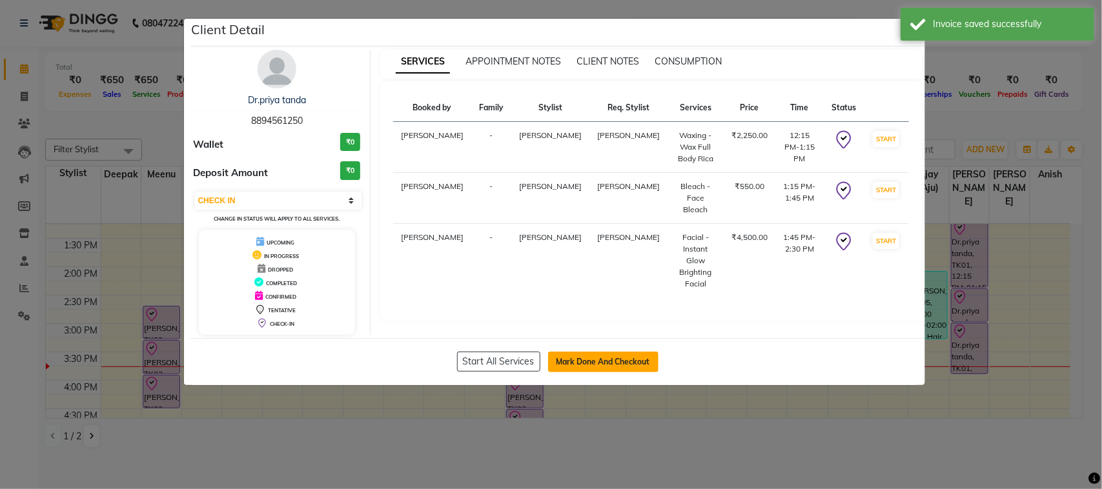
click at [599, 373] on button "Mark Done And Checkout" at bounding box center [603, 362] width 110 height 21
select select "service"
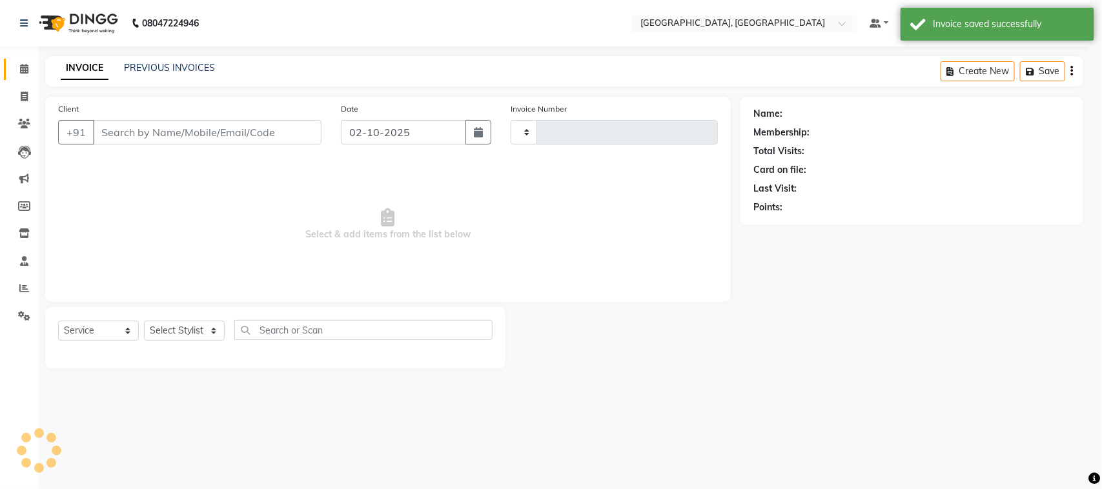
type input "3787"
select select "4462"
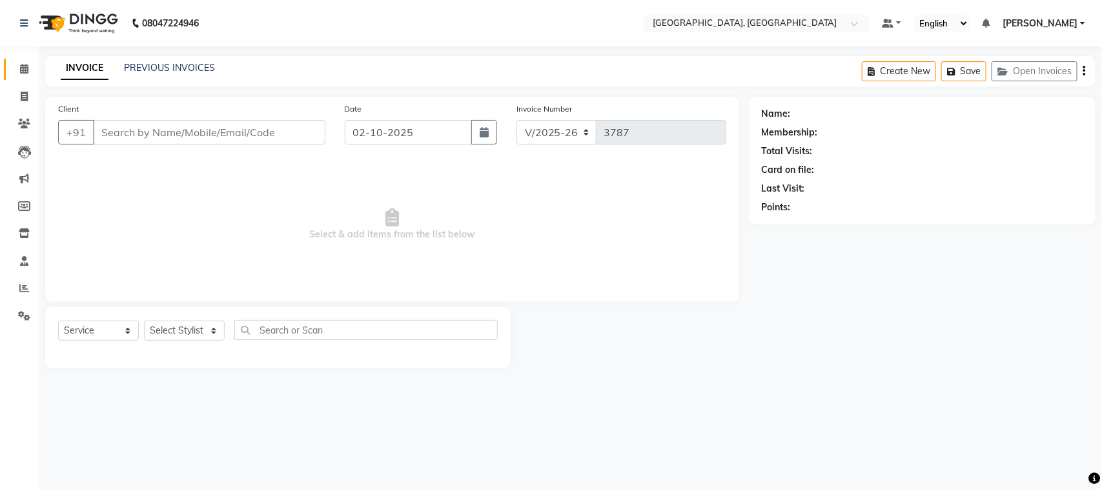
type input "8894561250"
select select "88918"
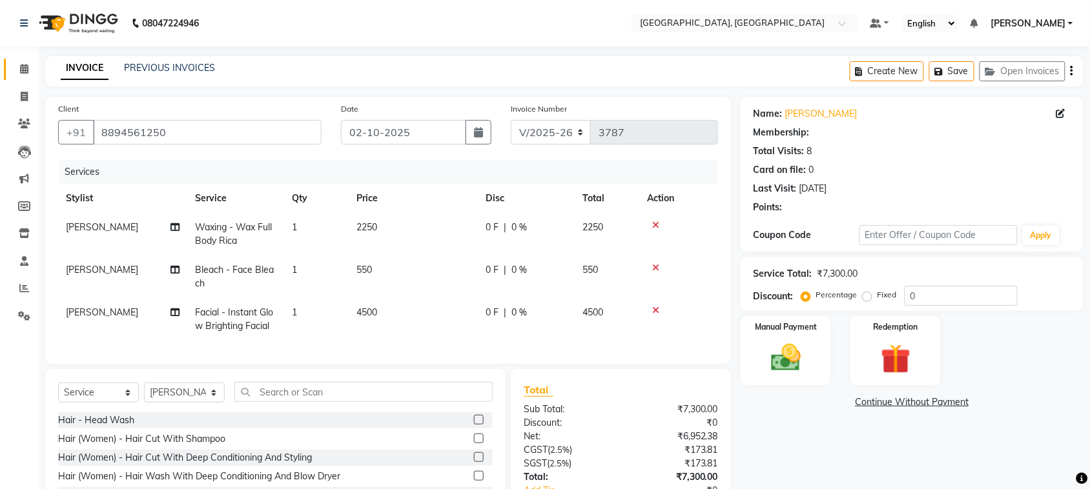
type input "20"
select select "1: Object"
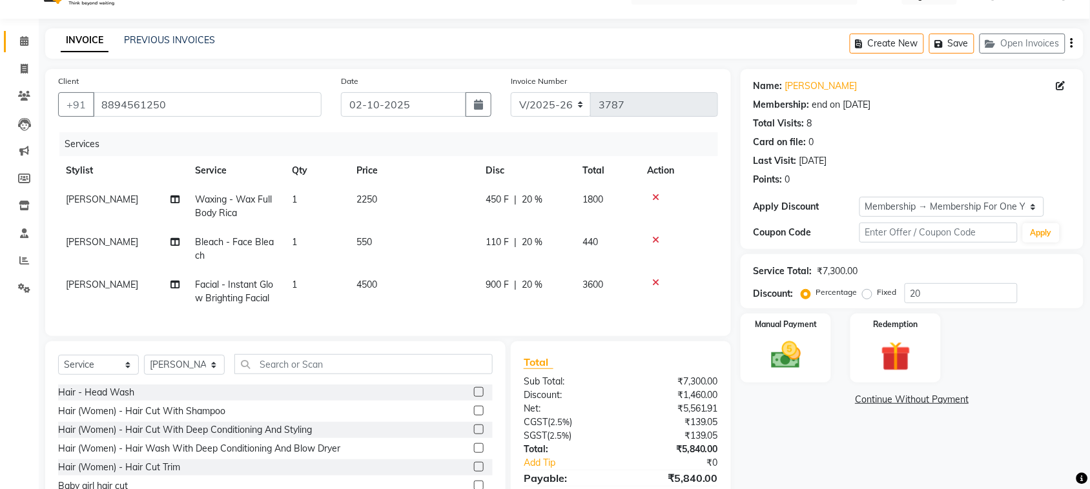
scroll to position [236, 0]
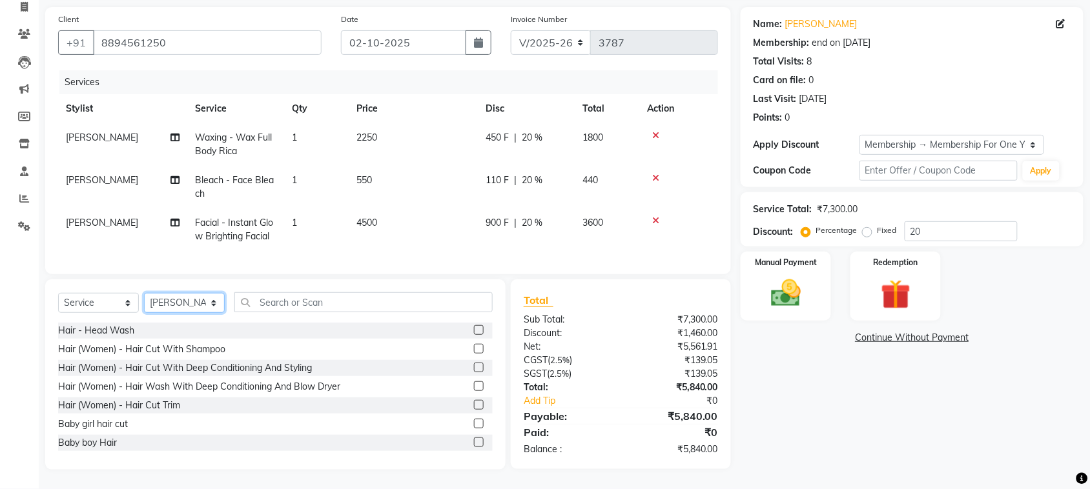
click at [199, 293] on select "Select Stylist admin Ajay (Aju) anil [PERSON_NAME] Client Deepak deepika [PERSO…" at bounding box center [184, 303] width 81 height 20
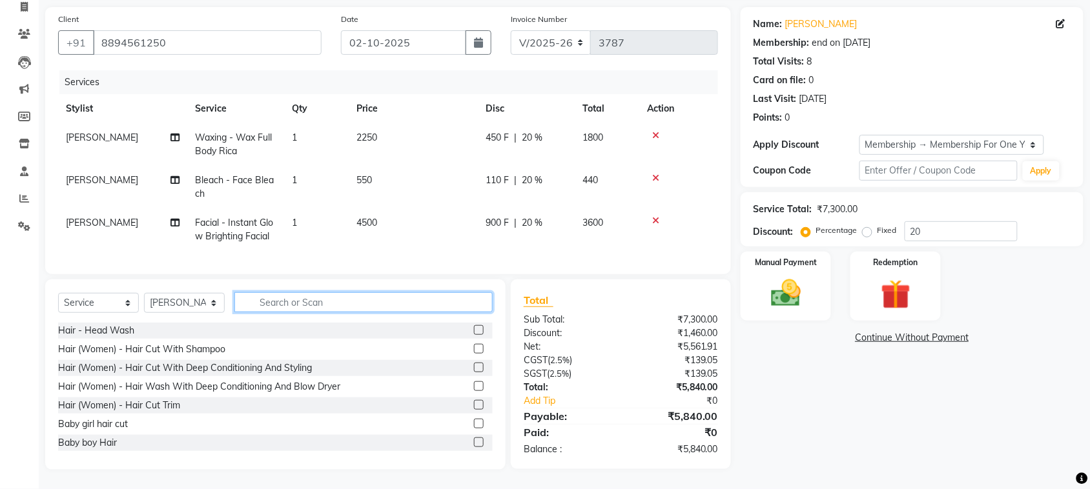
click at [360, 292] on input "text" at bounding box center [363, 302] width 258 height 20
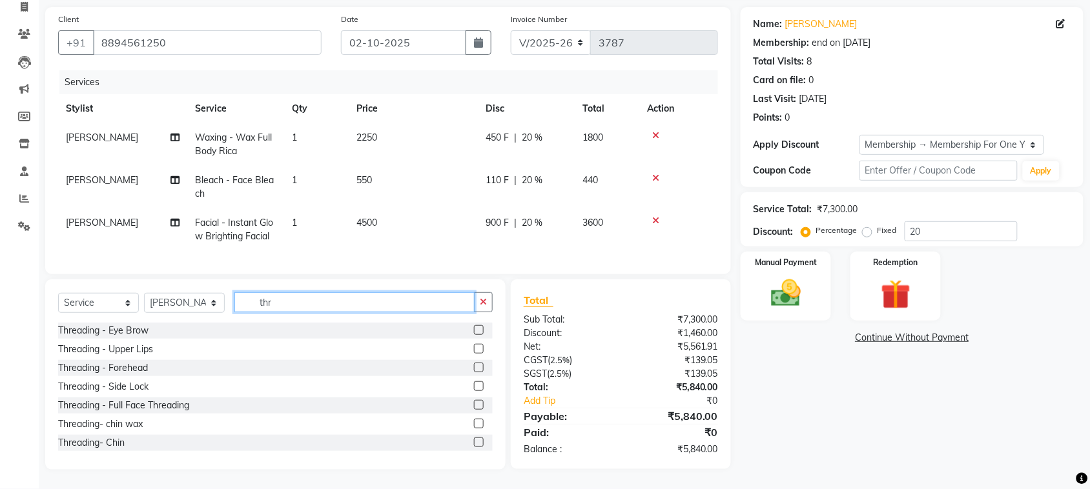
type input "thr"
click at [474, 325] on label at bounding box center [479, 330] width 10 height 10
click at [474, 327] on input "checkbox" at bounding box center [478, 331] width 8 height 8
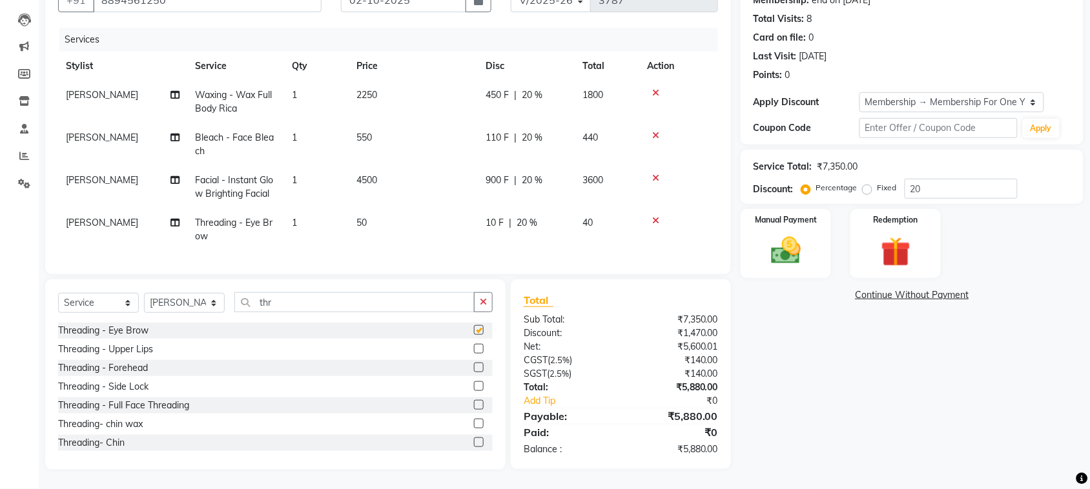
checkbox input "false"
click at [474, 354] on label at bounding box center [479, 349] width 10 height 10
click at [474, 354] on input "checkbox" at bounding box center [478, 349] width 8 height 8
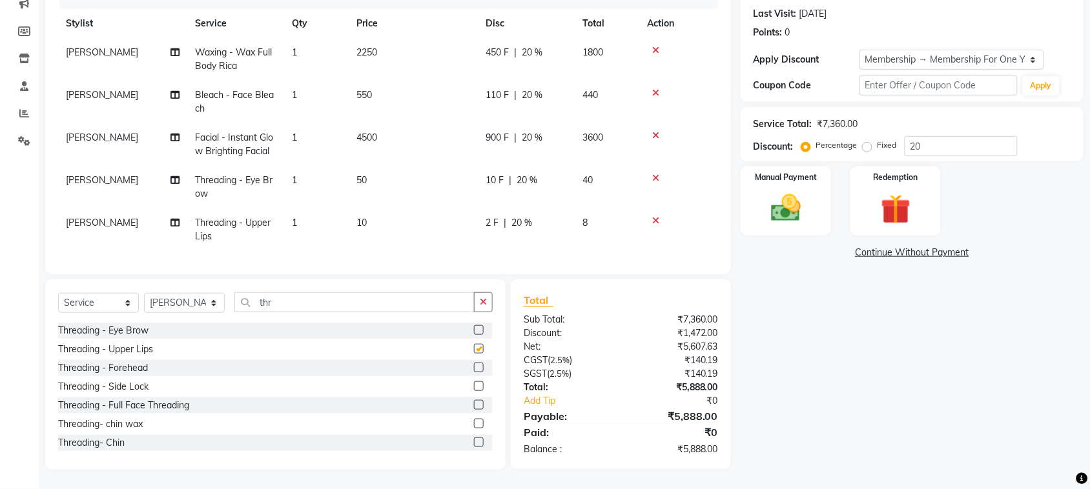
checkbox input "false"
click at [474, 373] on label at bounding box center [479, 368] width 10 height 10
click at [474, 373] on input "checkbox" at bounding box center [478, 368] width 8 height 8
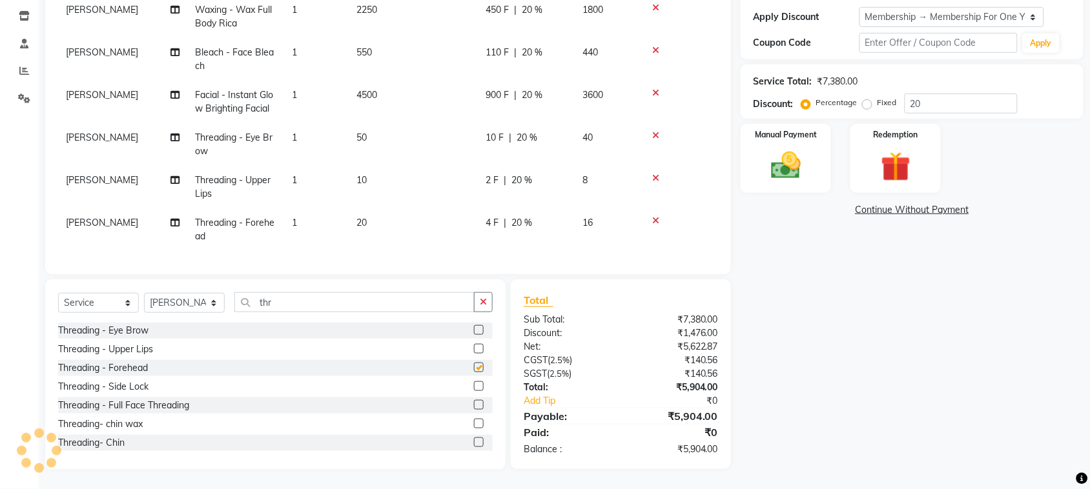
checkbox input "false"
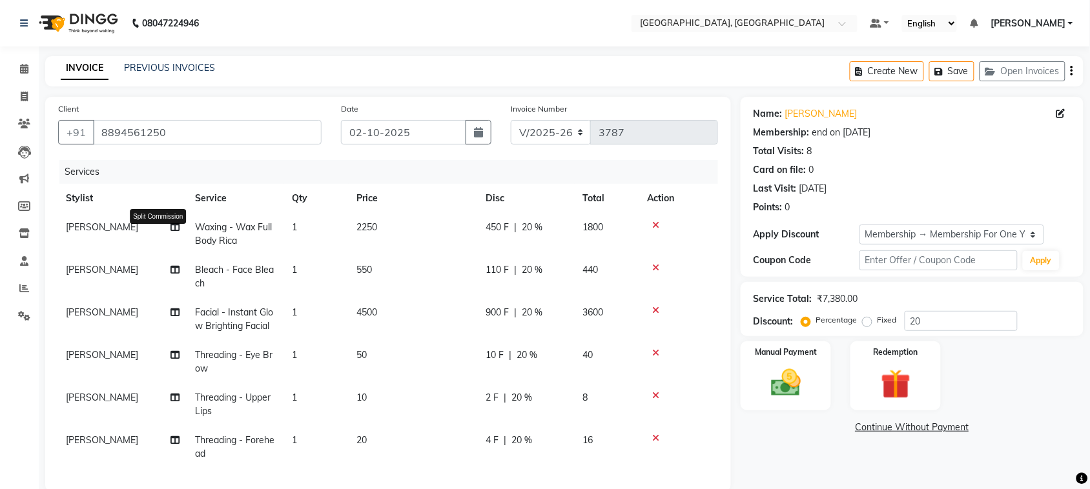
click at [170, 232] on icon at bounding box center [174, 227] width 9 height 9
select select "88918"
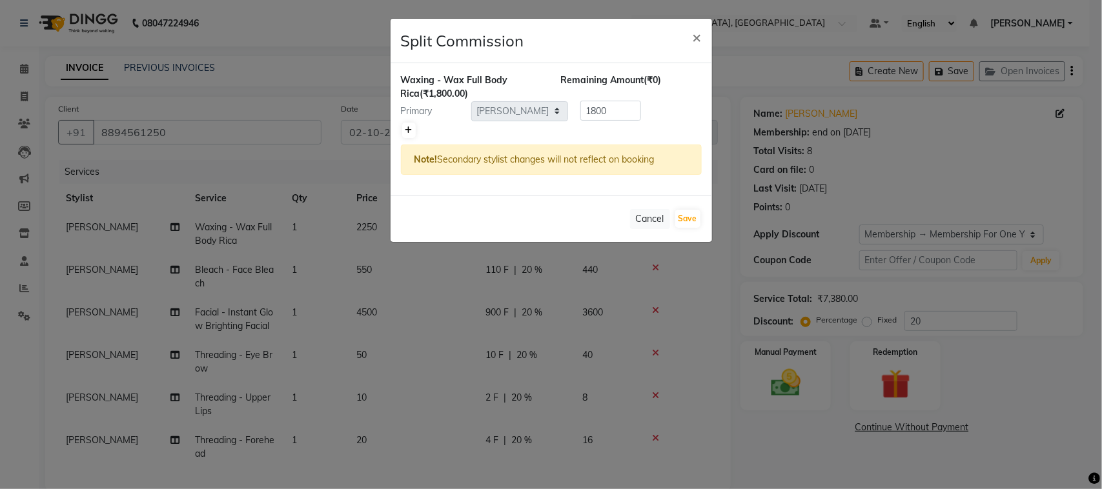
click at [411, 134] on icon at bounding box center [408, 131] width 7 height 8
type input "900"
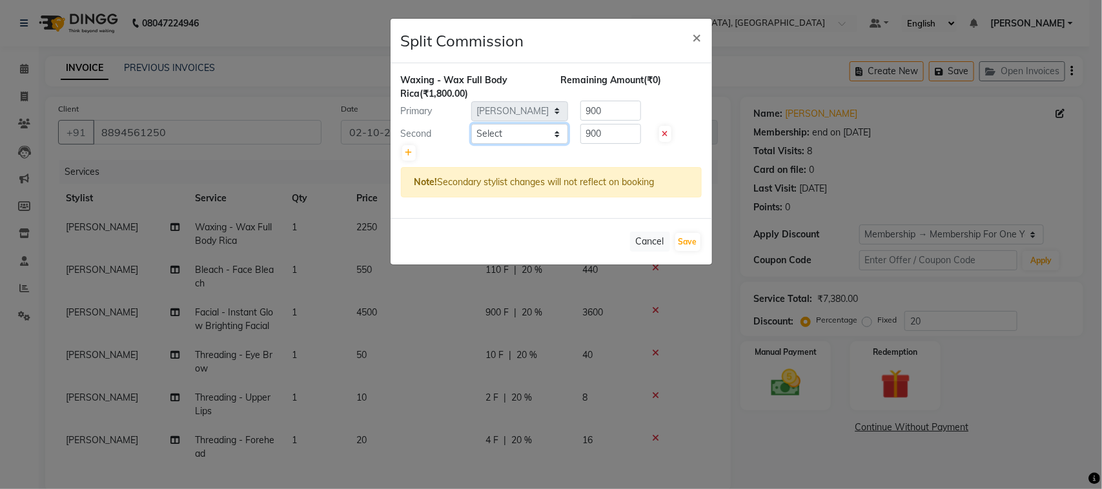
click at [508, 144] on select "Select admin Ajay (Aju) anil Anish anku Client Deepak deepika HEENA kawaljit Ma…" at bounding box center [519, 134] width 97 height 20
select select "58228"
click at [472, 144] on select "Select admin Ajay (Aju) anil Anish anku Client Deepak deepika HEENA kawaljit Ma…" at bounding box center [519, 134] width 97 height 20
click at [617, 144] on input "900" at bounding box center [610, 134] width 61 height 20
type input "9"
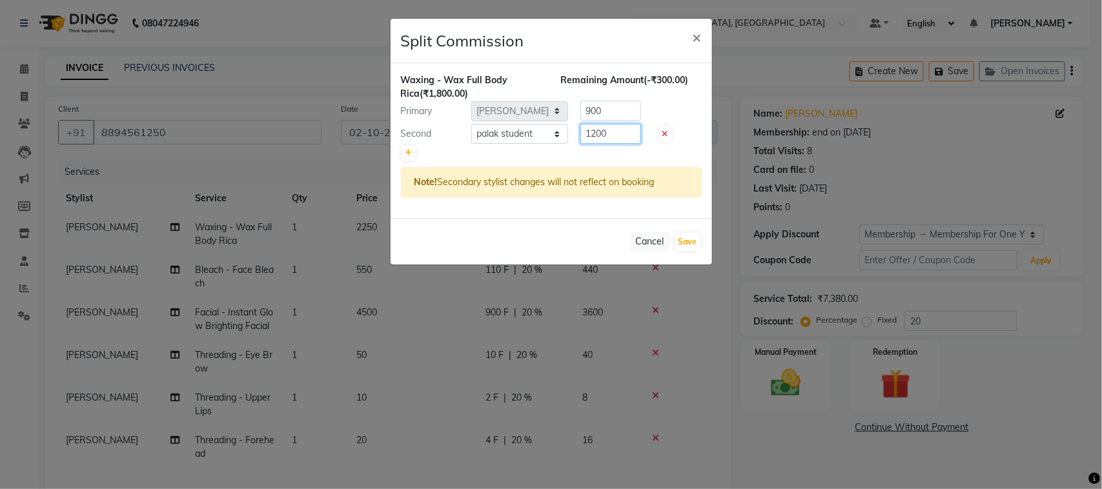
type input "1200"
click at [612, 121] on input "900" at bounding box center [610, 111] width 61 height 20
type input "9"
type input "600"
click at [684, 251] on button "Save" at bounding box center [687, 242] width 25 height 18
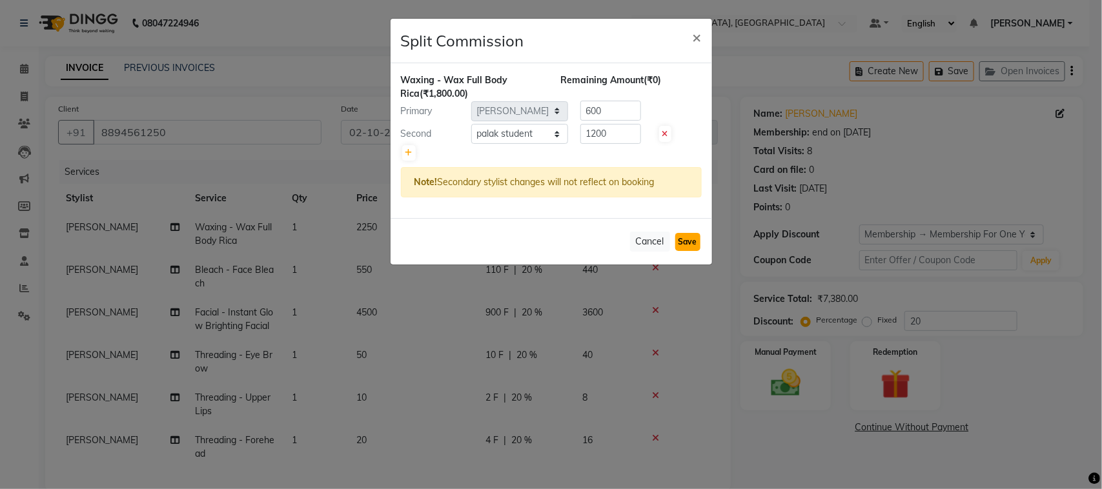
select select "Select"
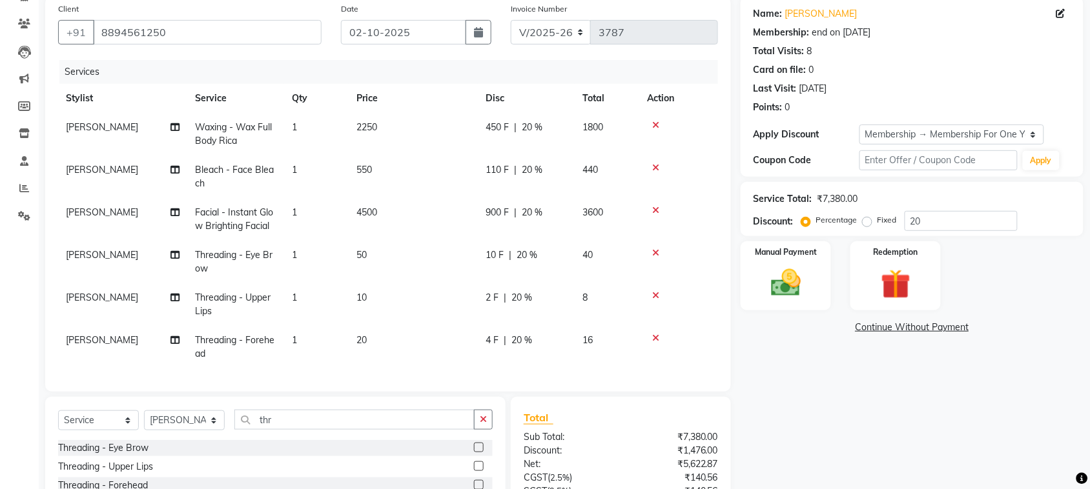
scroll to position [295, 0]
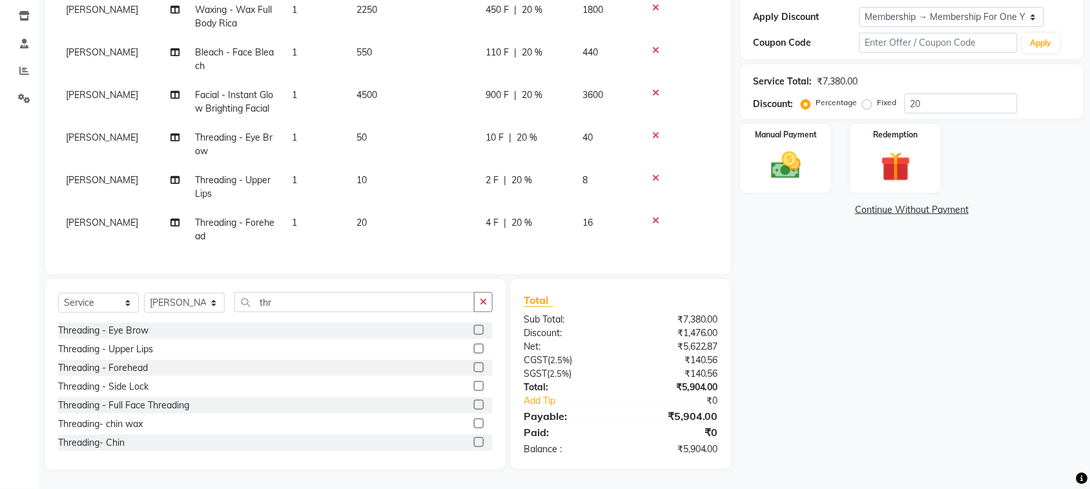
click at [498, 216] on span "4 F" at bounding box center [492, 223] width 13 height 14
select select "88918"
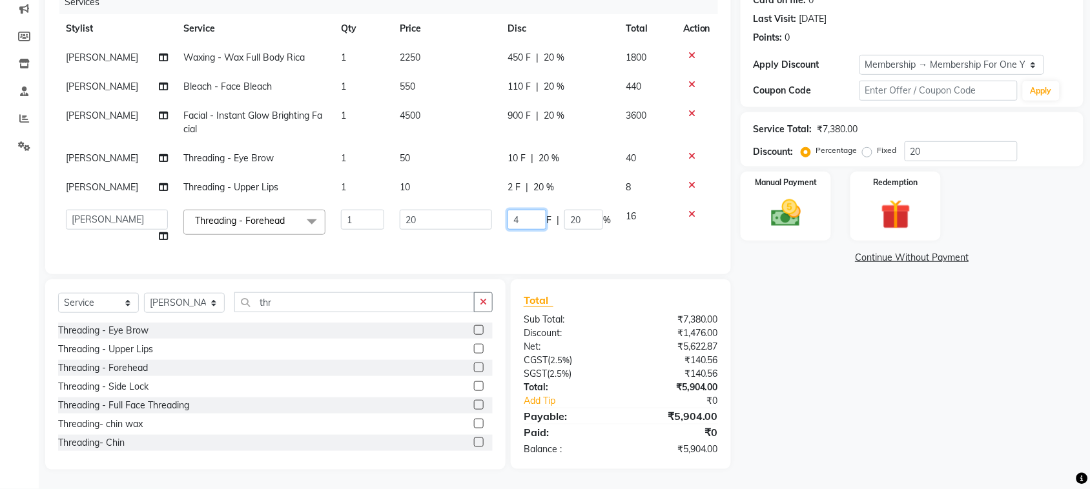
click at [507, 210] on input "4" at bounding box center [526, 220] width 39 height 20
type input "8"
click at [427, 292] on input "thr" at bounding box center [354, 302] width 240 height 20
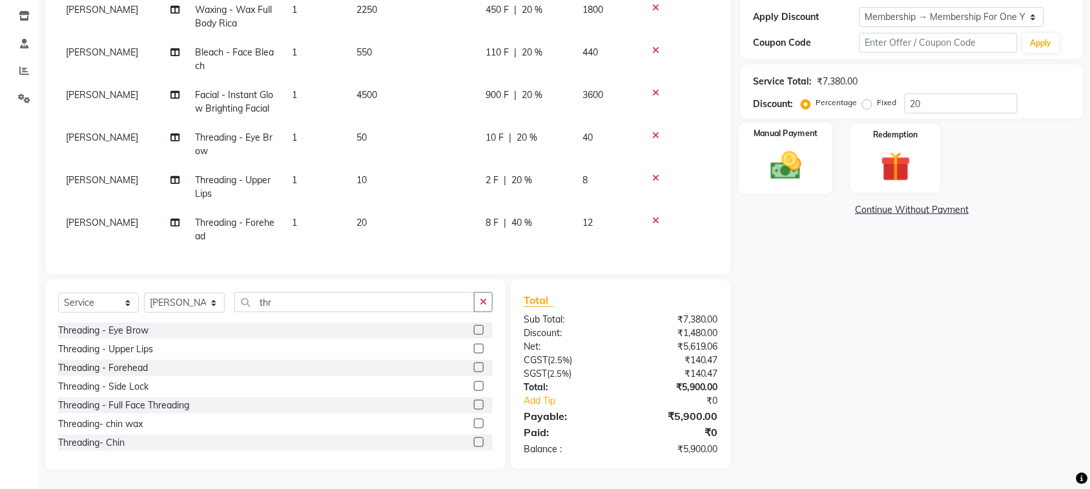
click at [783, 183] on img at bounding box center [786, 166] width 50 height 36
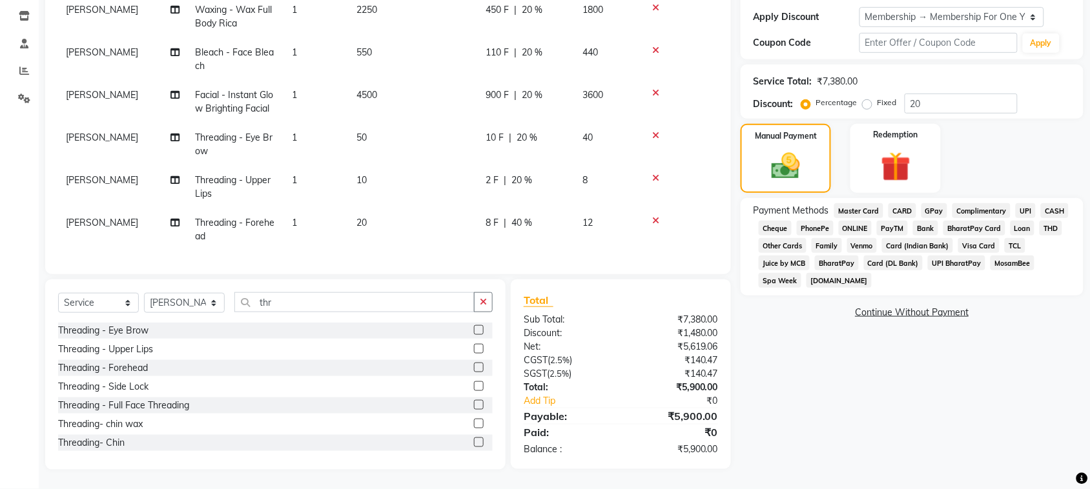
click at [1016, 218] on span "UPI" at bounding box center [1026, 210] width 20 height 15
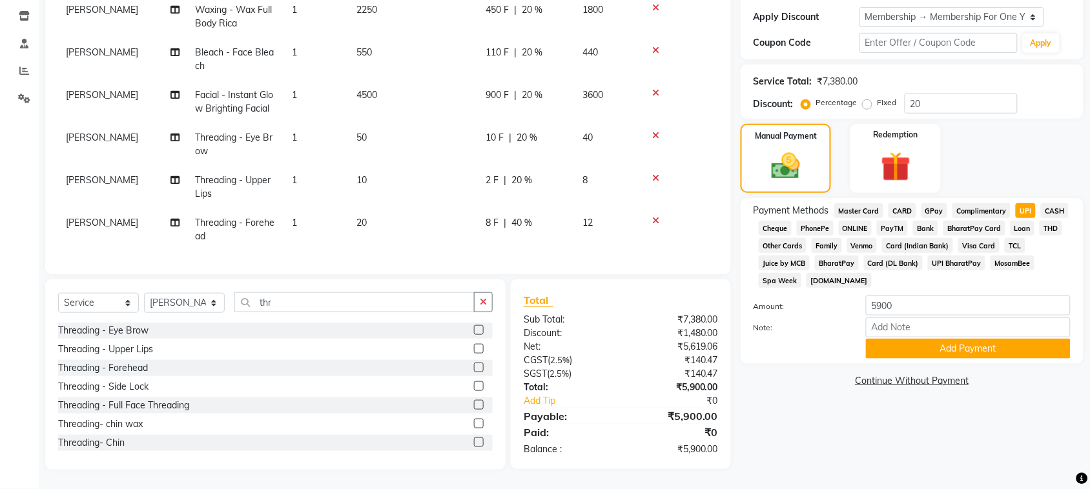
click at [1041, 218] on span "CASH" at bounding box center [1055, 210] width 28 height 15
click at [921, 316] on input "5900" at bounding box center [968, 306] width 205 height 20
type input "5"
type input "4000"
click at [998, 359] on button "Add Payment" at bounding box center [968, 349] width 205 height 20
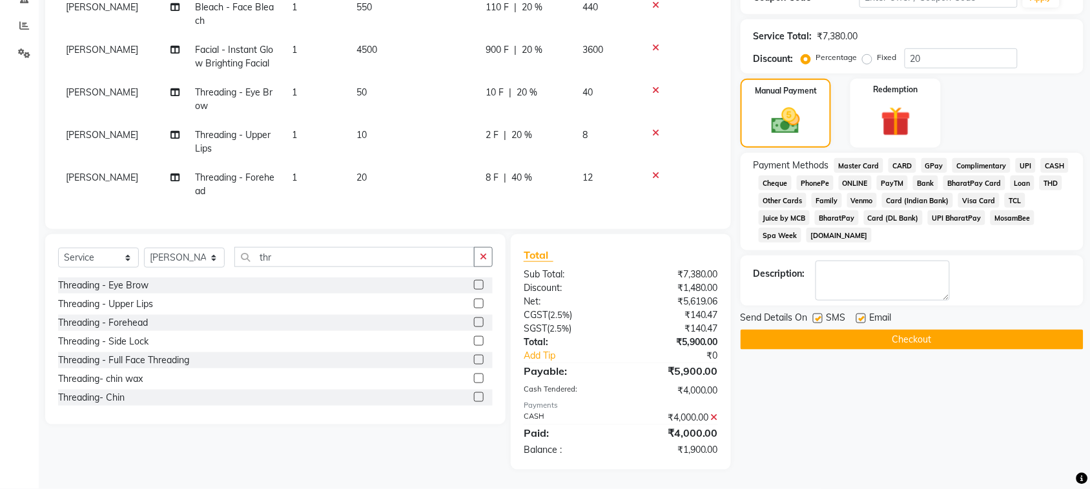
click at [1016, 173] on span "UPI" at bounding box center [1026, 165] width 20 height 15
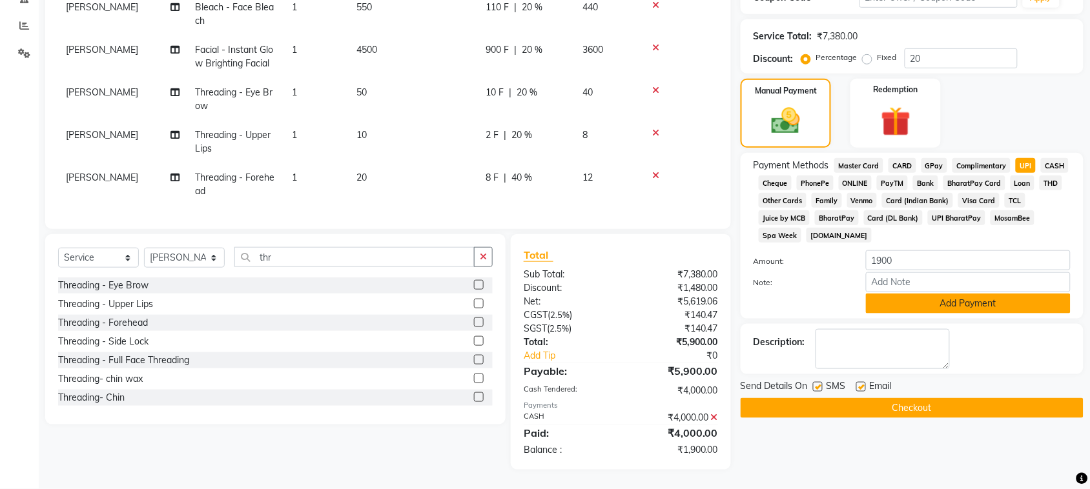
click at [948, 314] on button "Add Payment" at bounding box center [968, 304] width 205 height 20
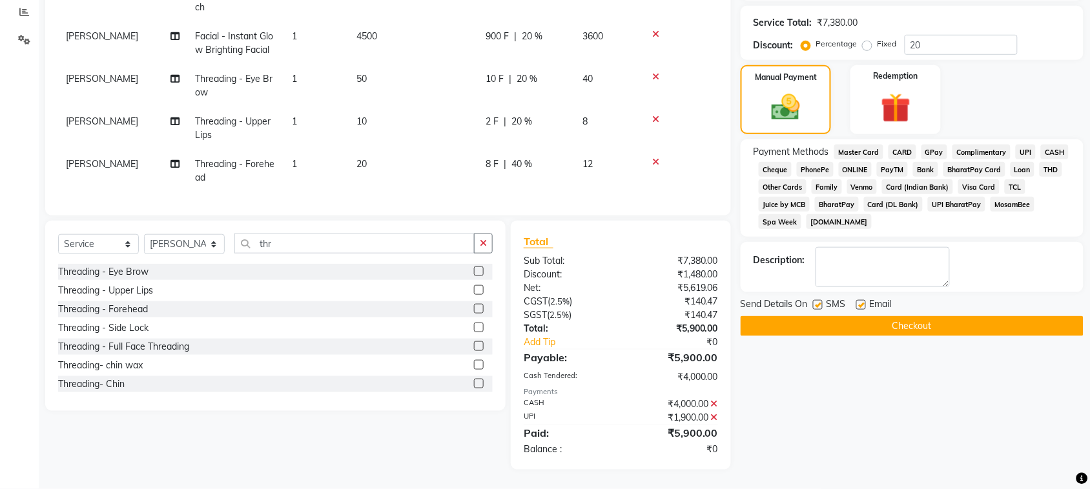
scroll to position [371, 0]
click at [926, 336] on button "Checkout" at bounding box center [912, 326] width 343 height 20
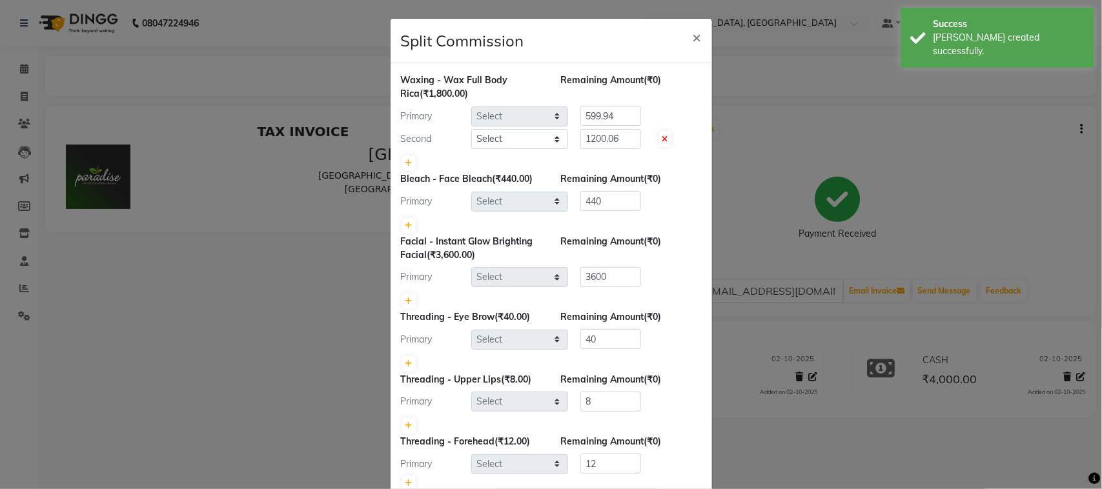
select select "88918"
select select "58228"
select select "88918"
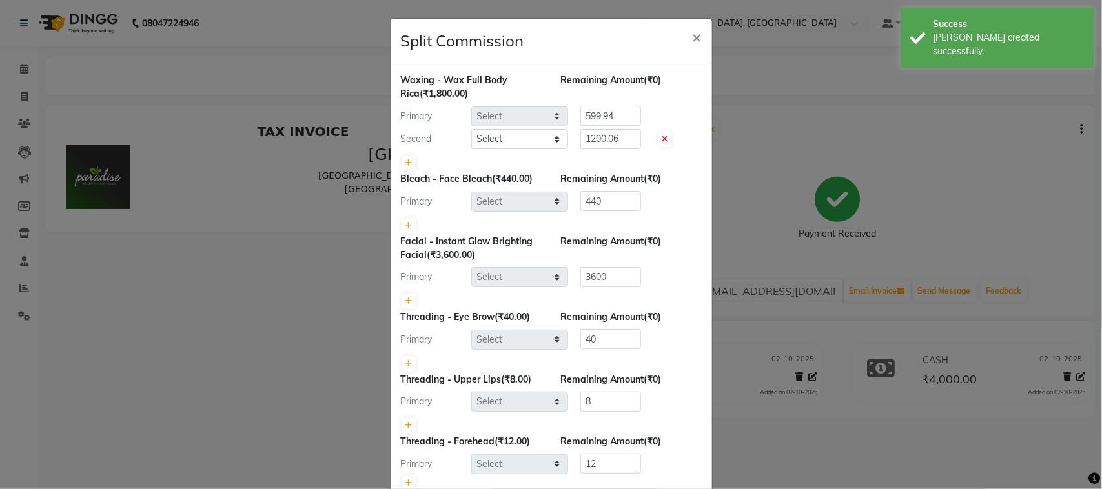
select select "88918"
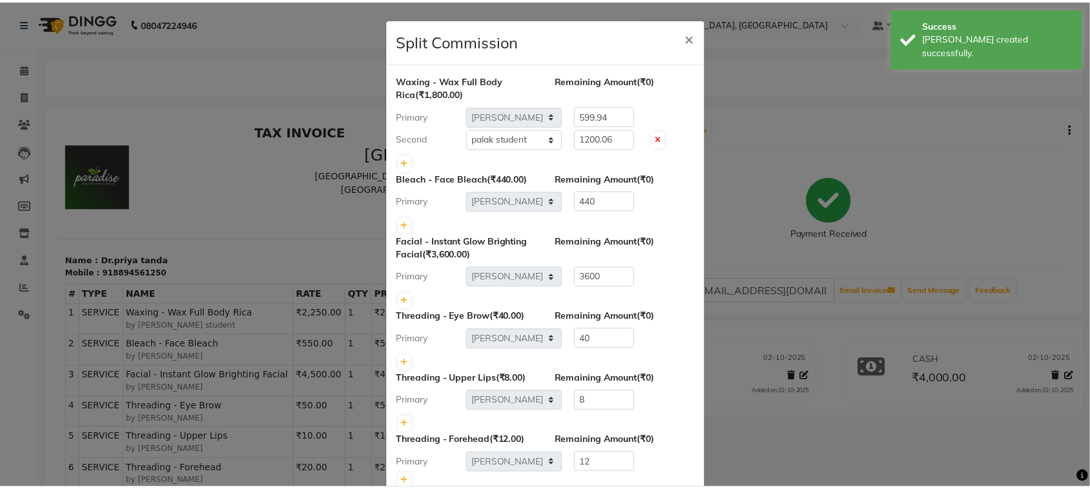
scroll to position [296, 0]
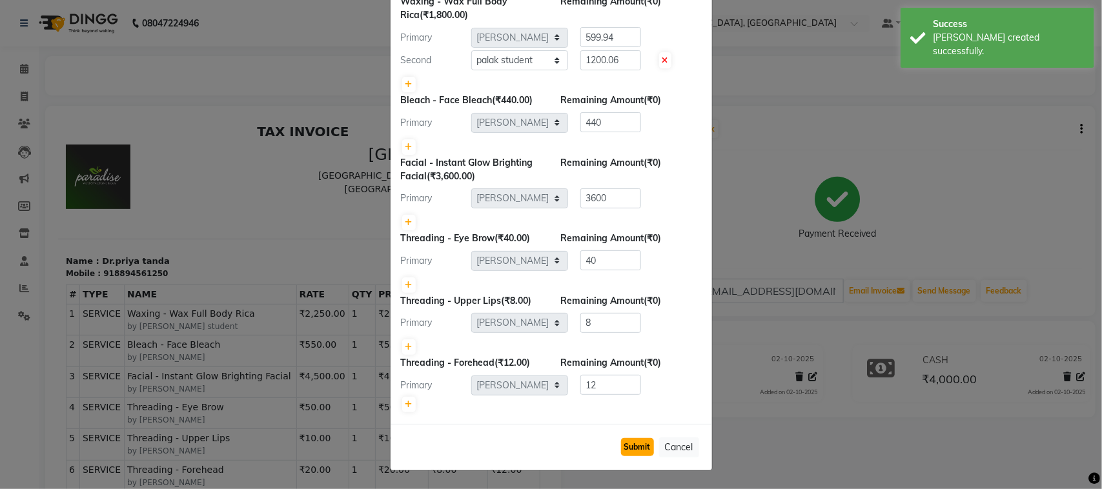
click at [621, 438] on button "Submit" at bounding box center [637, 447] width 33 height 18
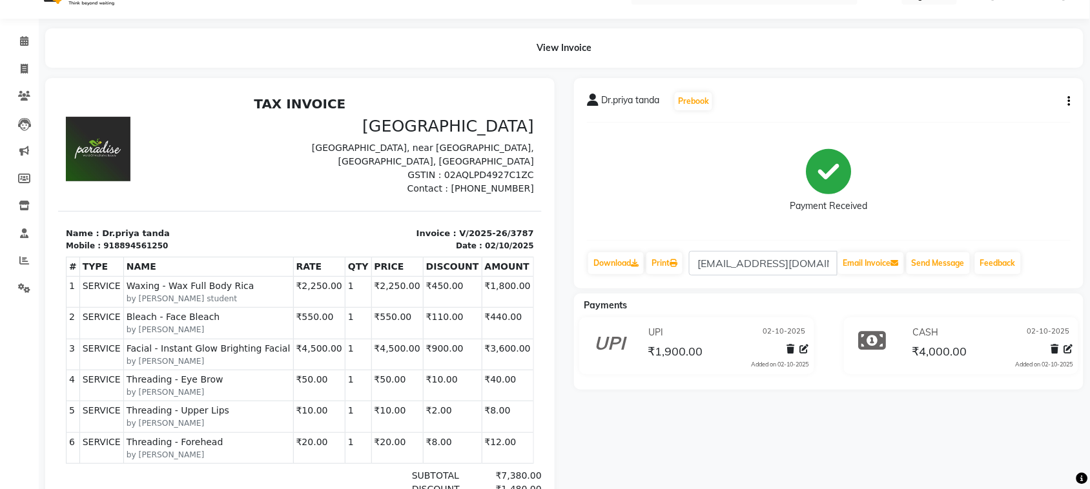
scroll to position [0, 0]
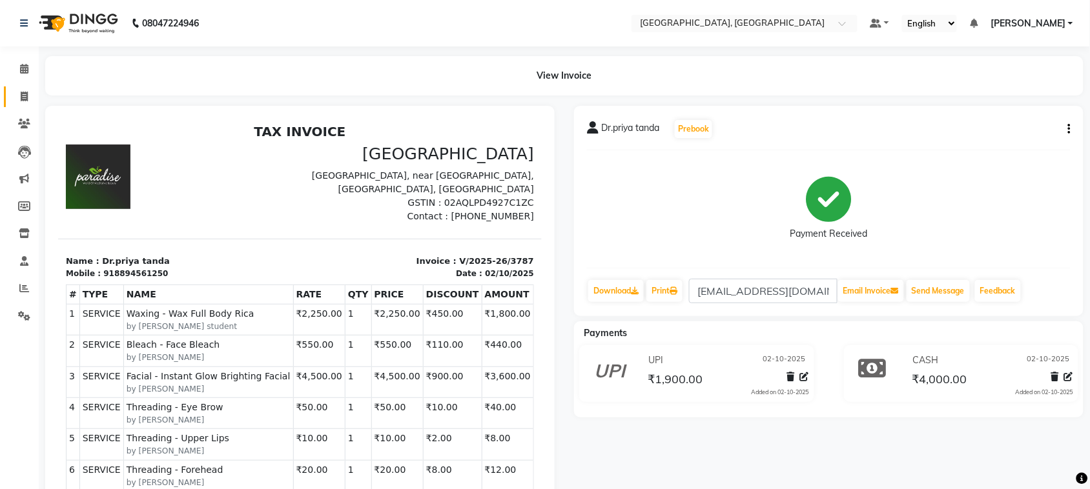
click at [26, 90] on link "Invoice" at bounding box center [19, 97] width 31 height 21
select select "service"
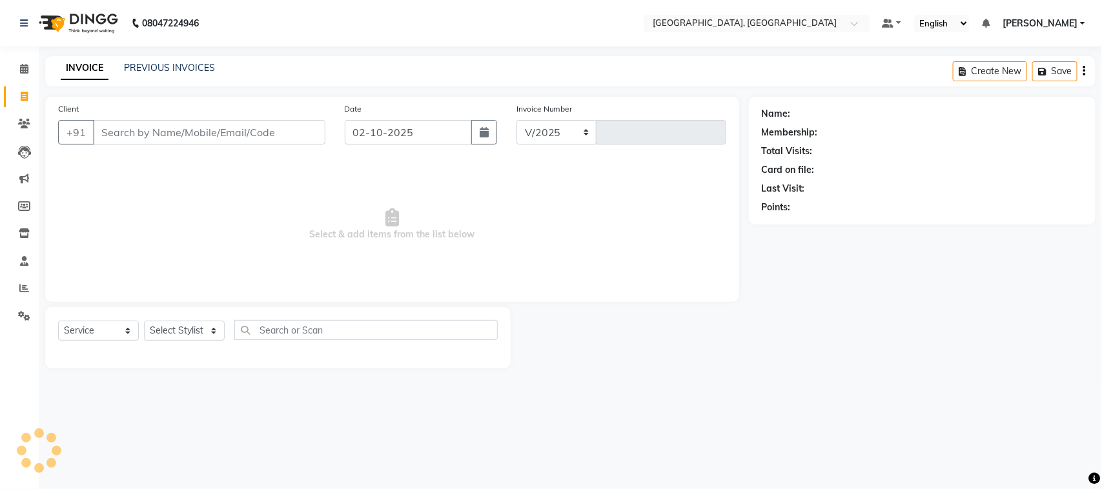
select select "4462"
type input "3788"
click at [154, 145] on input "Client" at bounding box center [209, 132] width 232 height 25
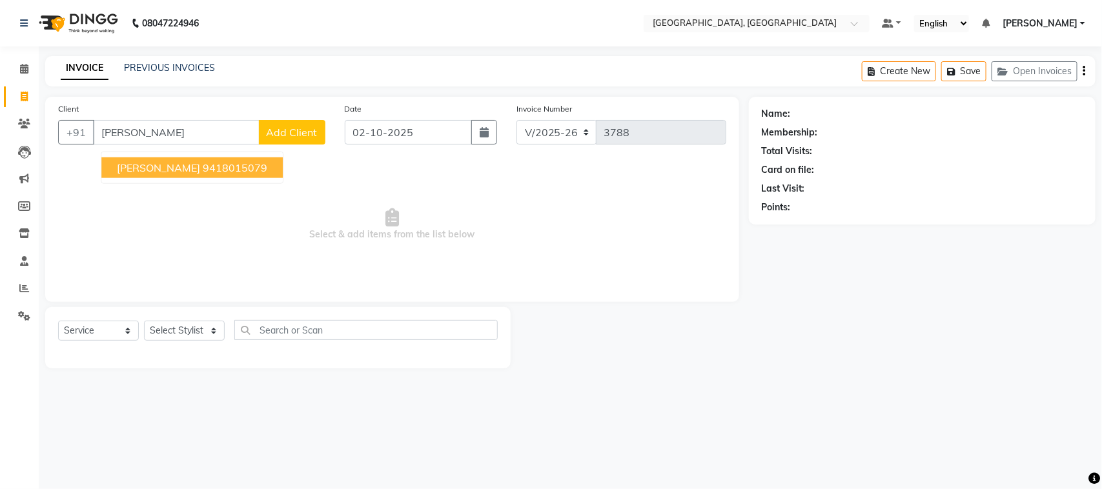
click at [203, 174] on ngb-highlight "9418015079" at bounding box center [235, 167] width 65 height 13
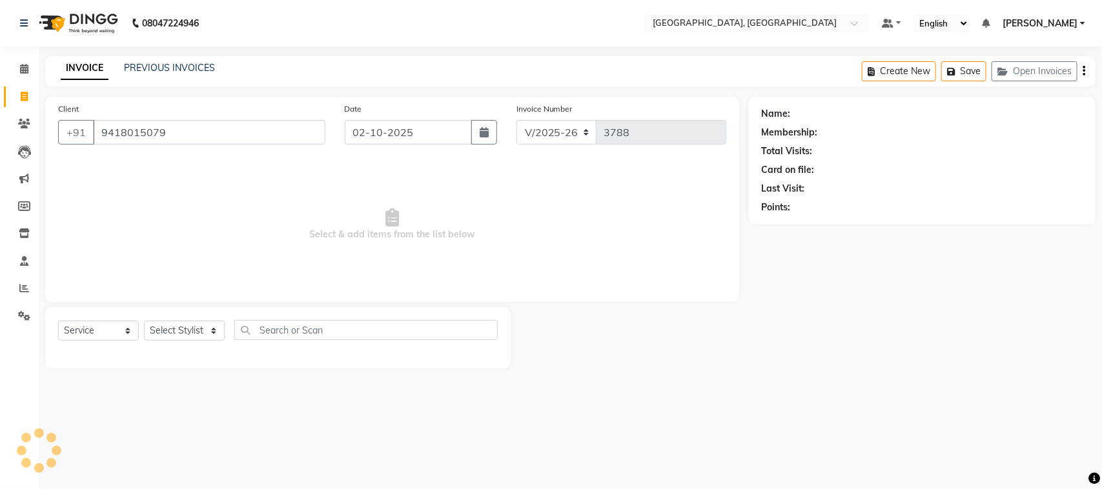
type input "9418015079"
select select "2: Object"
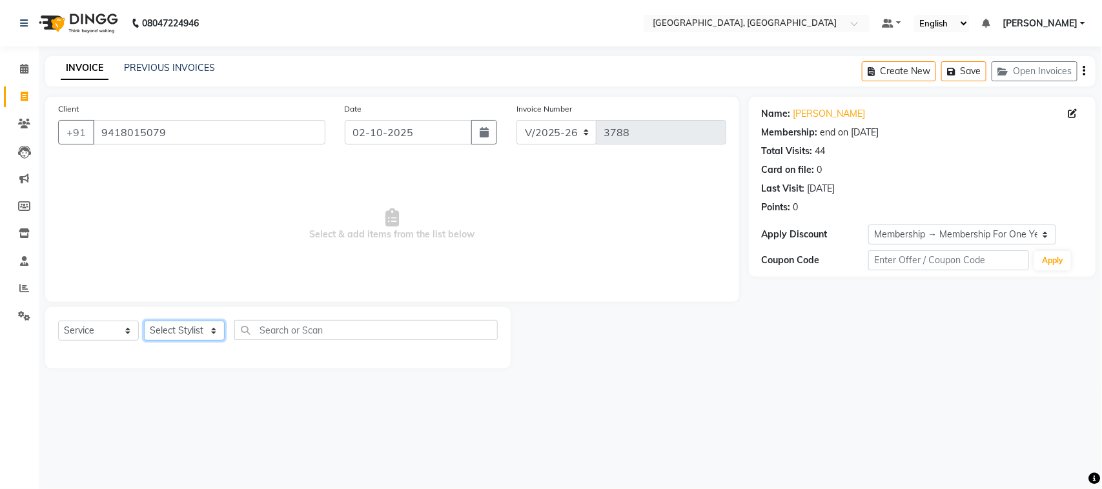
click at [174, 341] on select "Select Stylist admin Ajay (Aju) anil [PERSON_NAME] Client Deepak deepika [PERSO…" at bounding box center [184, 331] width 81 height 20
select select "88982"
click at [148, 341] on select "Select Stylist admin Ajay (Aju) anil [PERSON_NAME] Client Deepak deepika [PERSO…" at bounding box center [184, 331] width 81 height 20
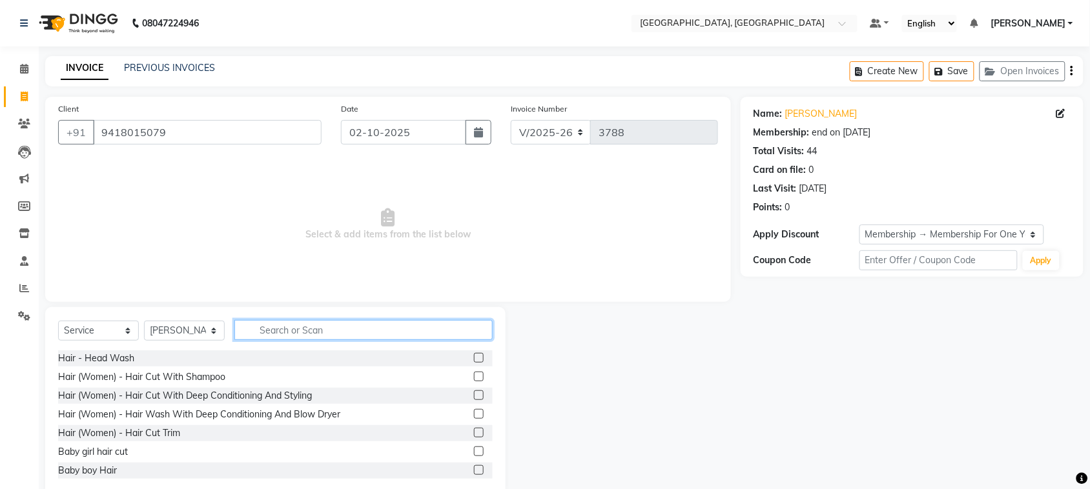
click at [311, 340] on input "text" at bounding box center [363, 330] width 258 height 20
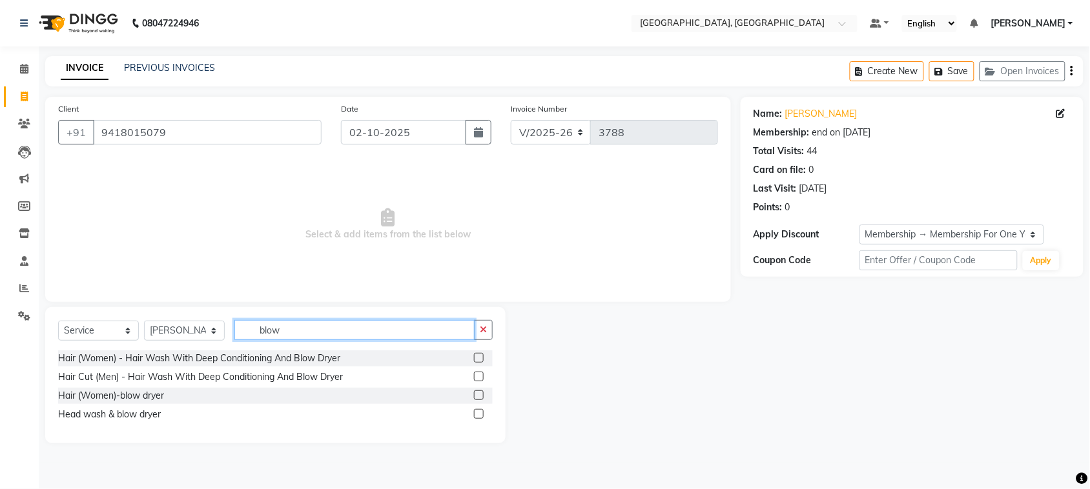
click at [351, 340] on input "blow" at bounding box center [354, 330] width 240 height 20
type input "b"
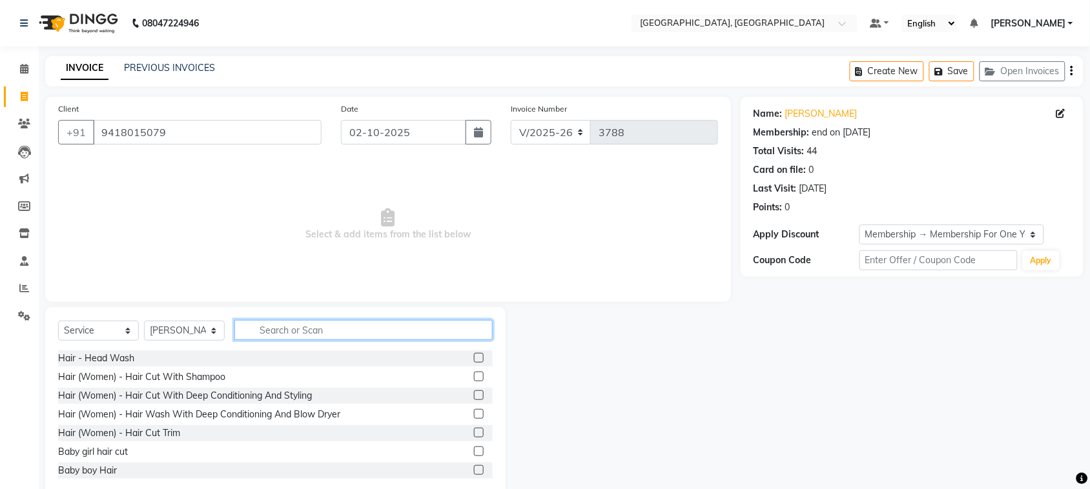
click at [307, 340] on input "text" at bounding box center [363, 330] width 258 height 20
click at [474, 363] on label at bounding box center [479, 358] width 10 height 10
click at [474, 363] on input "checkbox" at bounding box center [478, 358] width 8 height 8
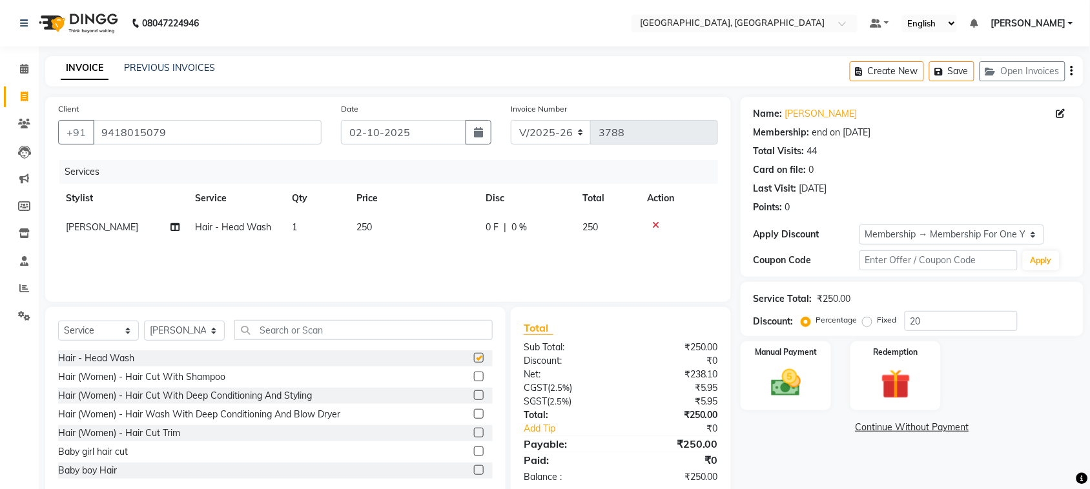
checkbox input "false"
click at [423, 242] on td "250" at bounding box center [413, 227] width 129 height 29
select select "88982"
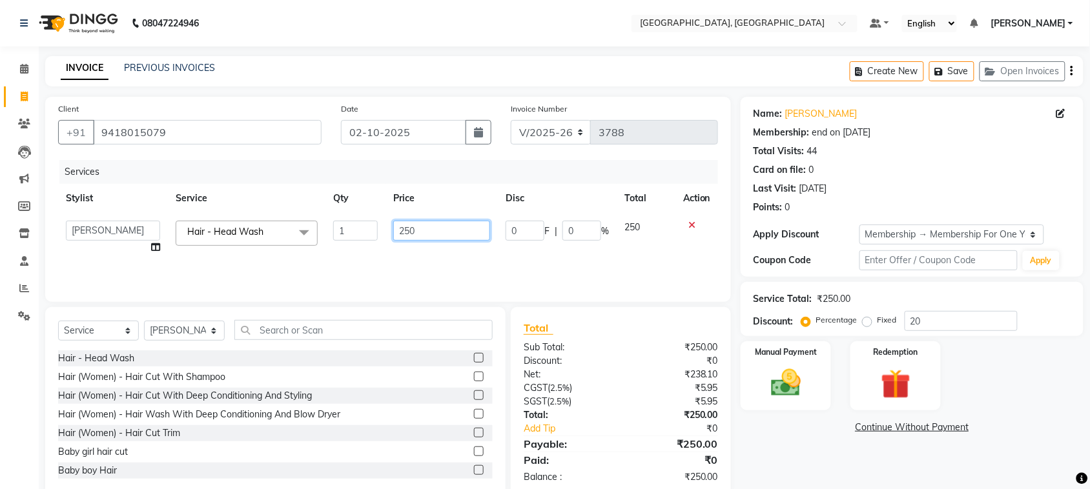
click at [421, 241] on input "250" at bounding box center [441, 231] width 97 height 20
type input "2"
type input "200"
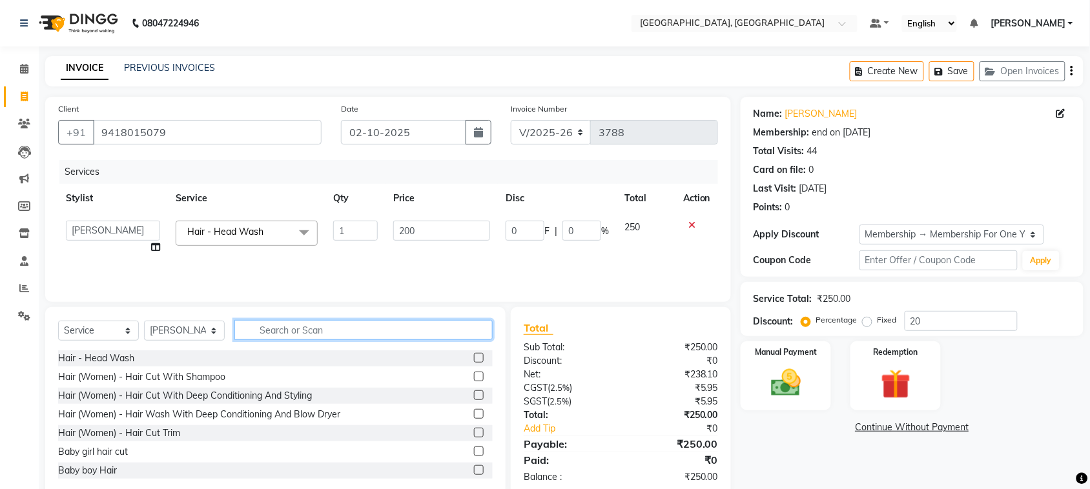
click at [394, 340] on input "text" at bounding box center [363, 330] width 258 height 20
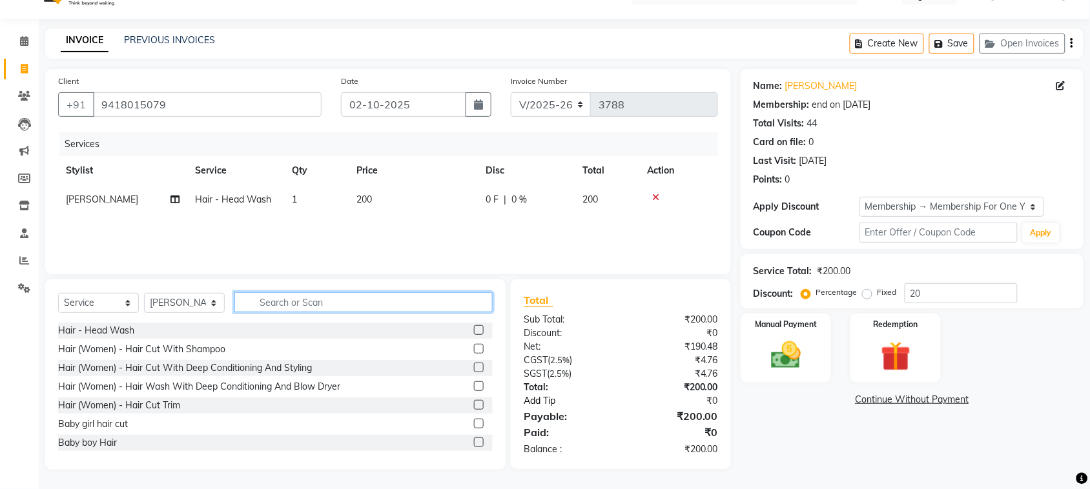
scroll to position [115, 0]
click at [794, 363] on img at bounding box center [786, 356] width 50 height 36
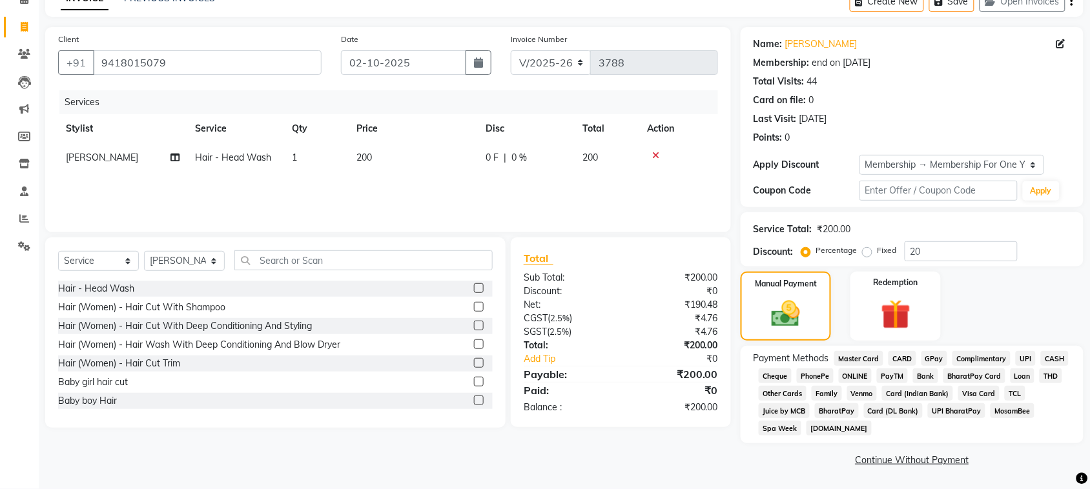
click at [1016, 366] on span "UPI" at bounding box center [1026, 358] width 20 height 15
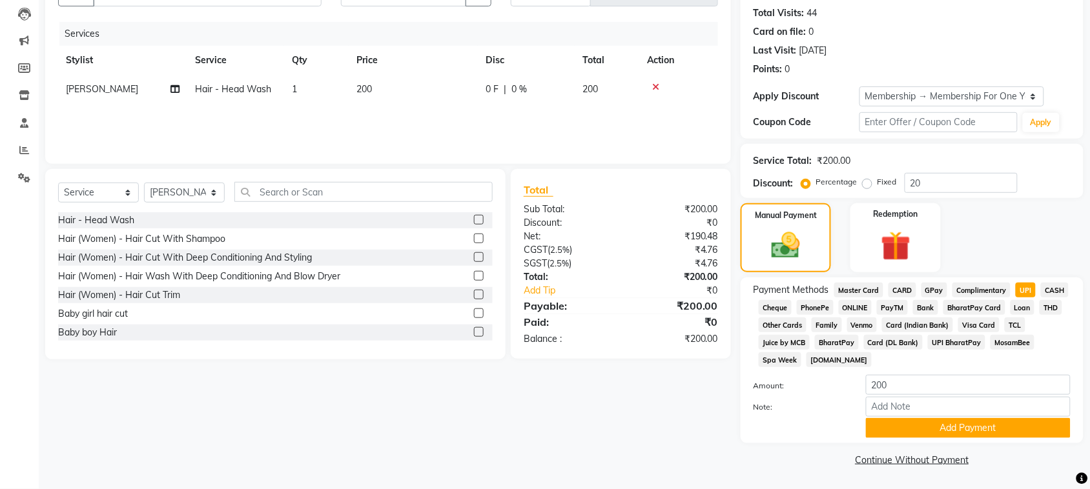
scroll to position [311, 0]
click at [954, 418] on button "Add Payment" at bounding box center [968, 428] width 205 height 20
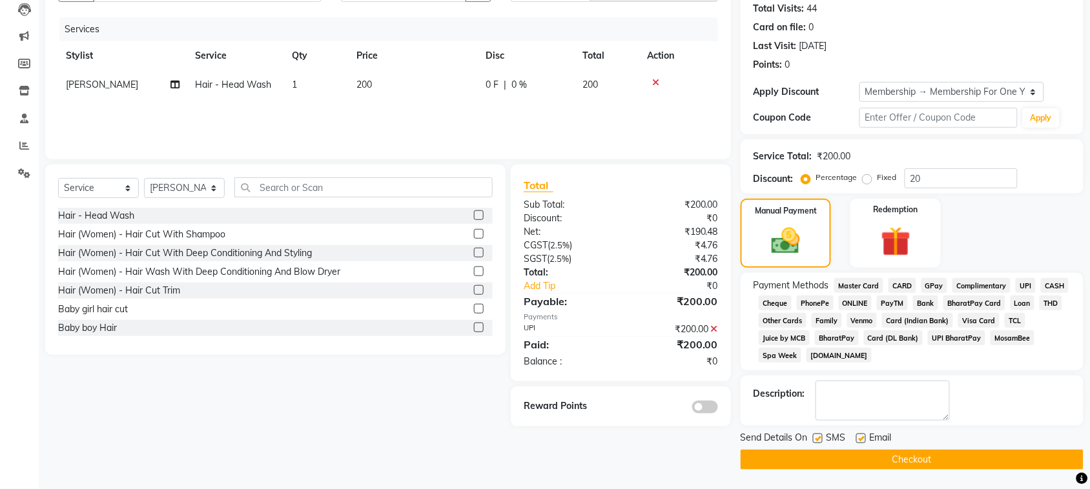
click at [954, 453] on button "Checkout" at bounding box center [912, 460] width 343 height 20
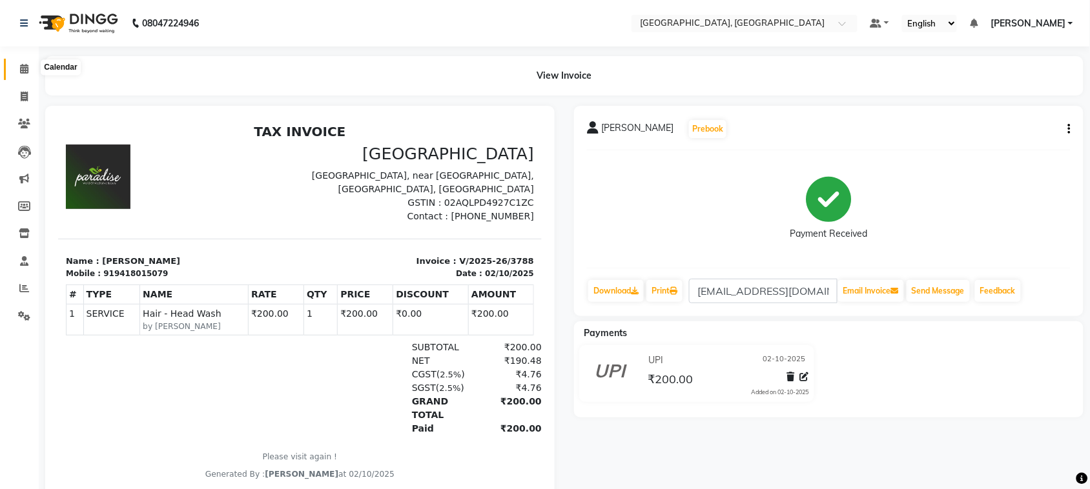
click at [25, 67] on icon at bounding box center [24, 69] width 8 height 10
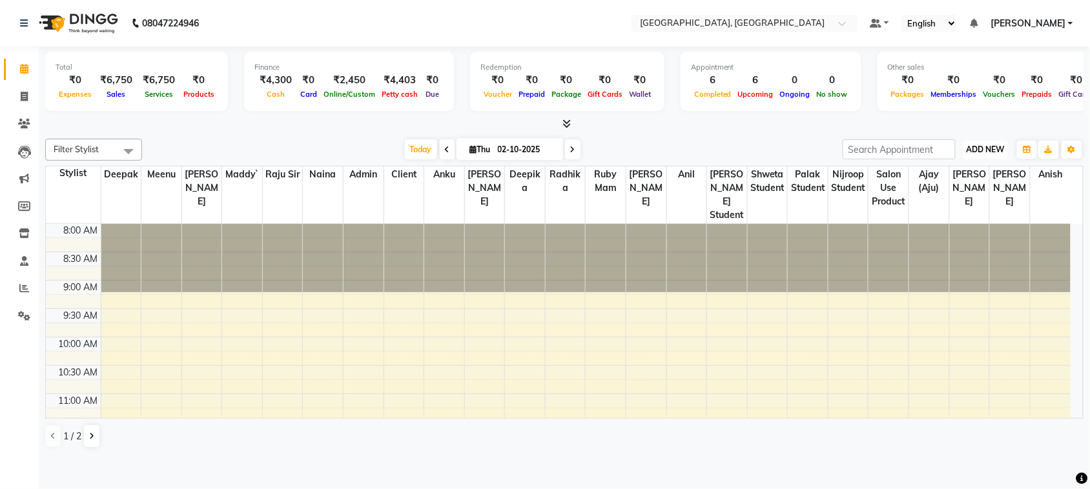
click at [985, 154] on span "ADD NEW" at bounding box center [986, 150] width 38 height 10
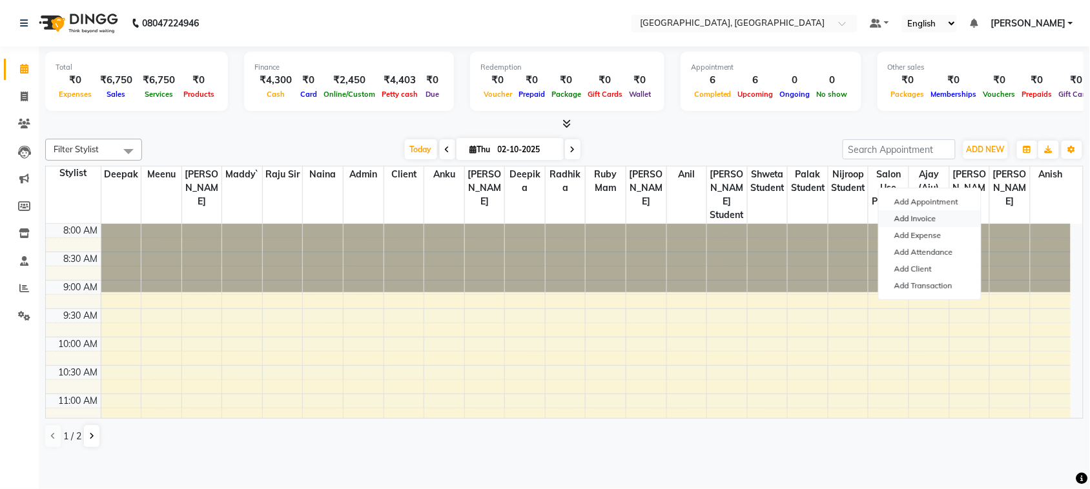
click at [950, 227] on link "Add Invoice" at bounding box center [930, 218] width 102 height 17
select select "service"
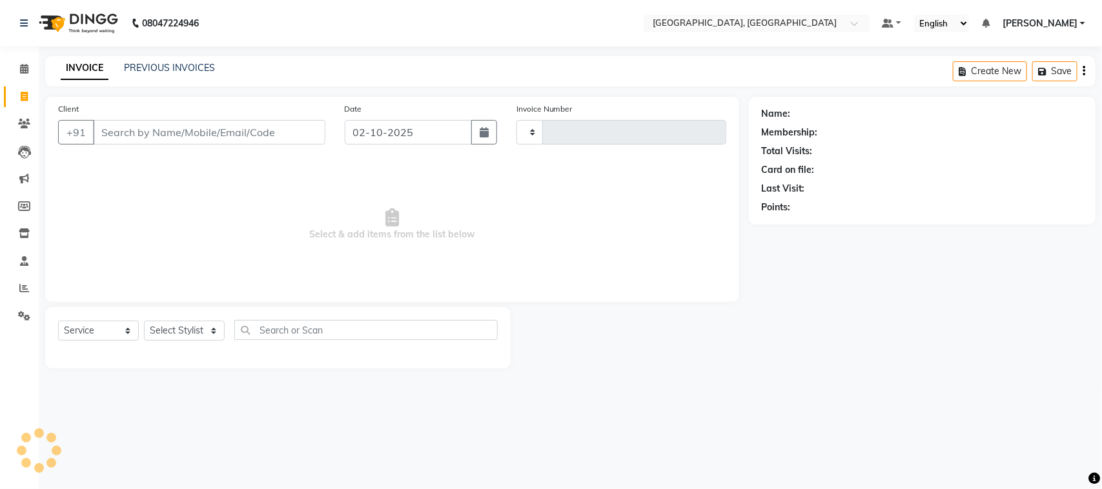
type input "3789"
select select "4462"
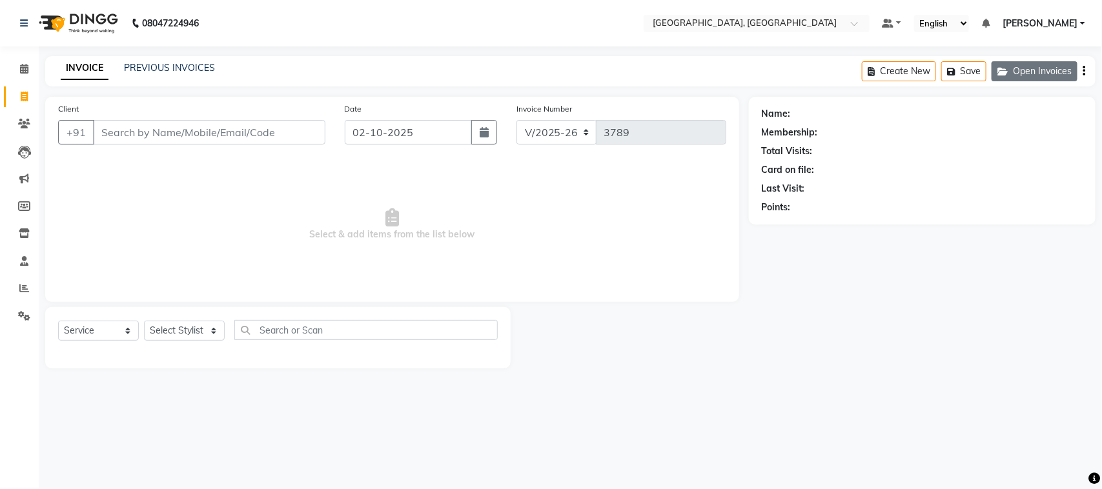
click at [992, 79] on button "Open Invoices" at bounding box center [1035, 71] width 86 height 20
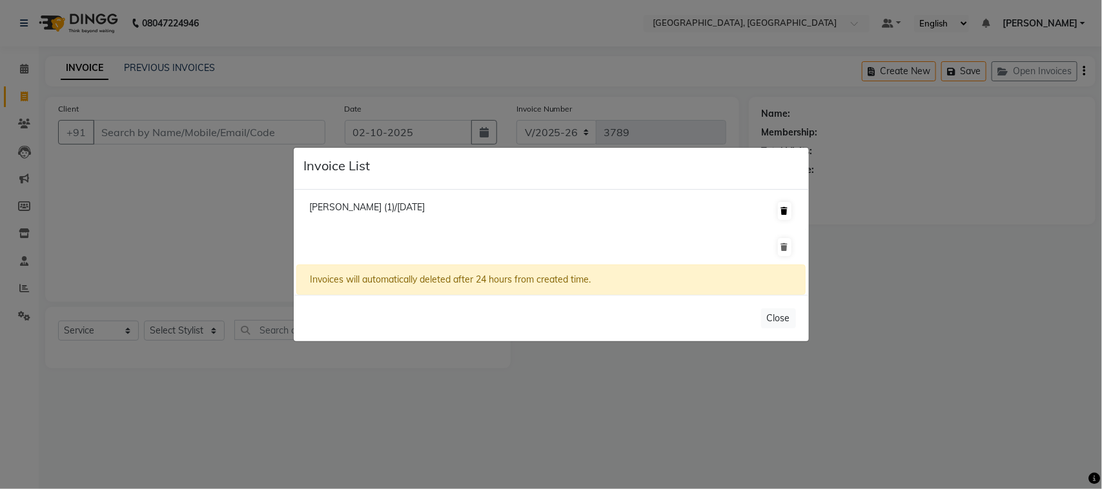
click at [781, 207] on icon at bounding box center [784, 211] width 7 height 8
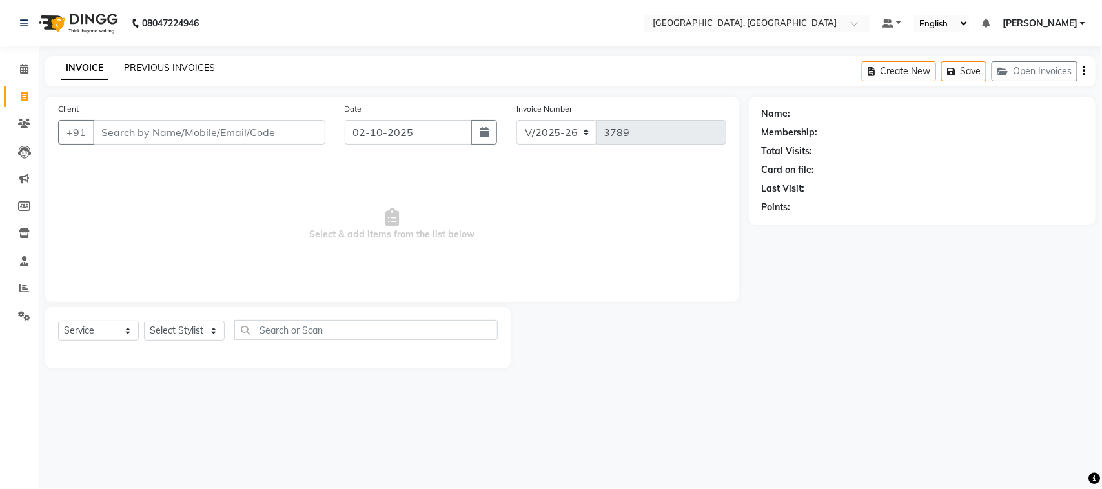
click at [176, 74] on link "PREVIOUS INVOICES" at bounding box center [169, 68] width 91 height 12
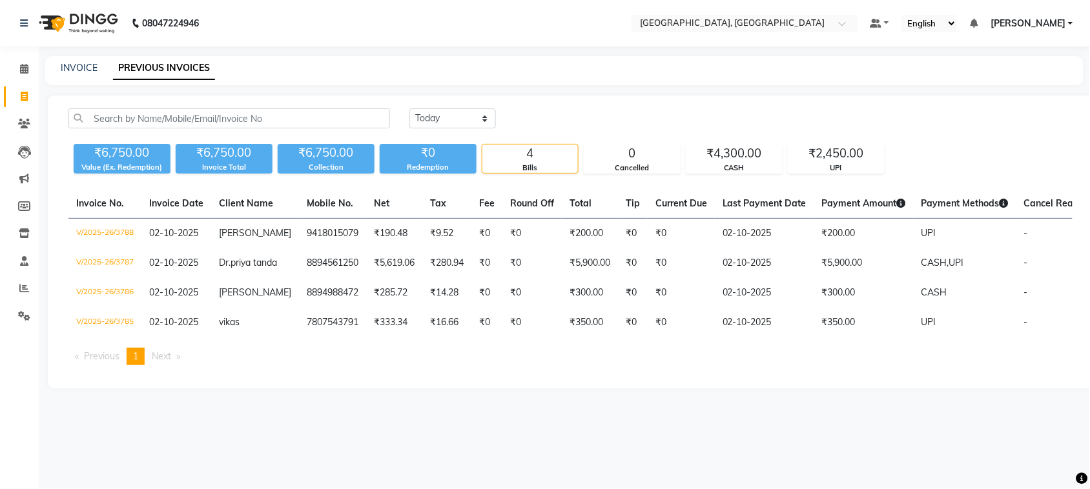
scroll to position [46, 0]
click at [20, 64] on icon at bounding box center [24, 69] width 8 height 10
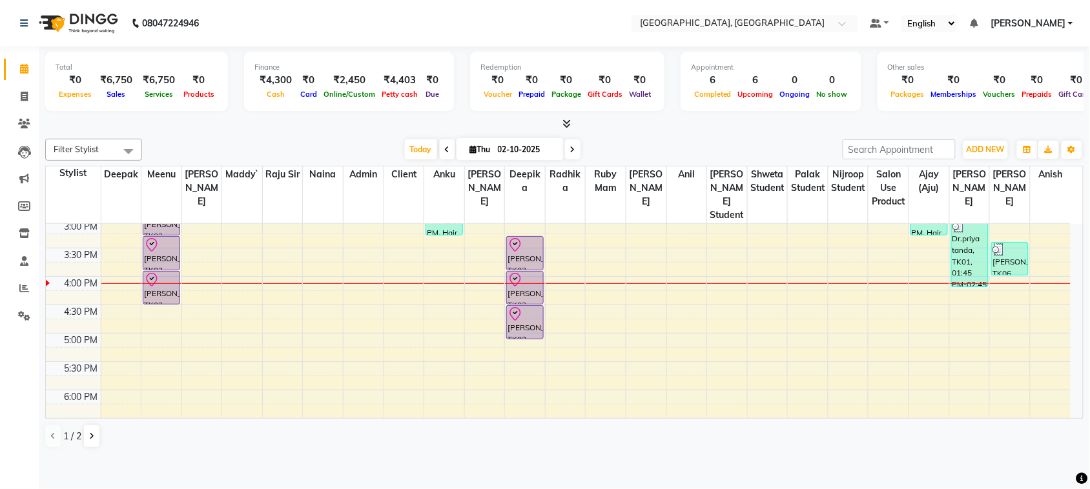
scroll to position [336, 0]
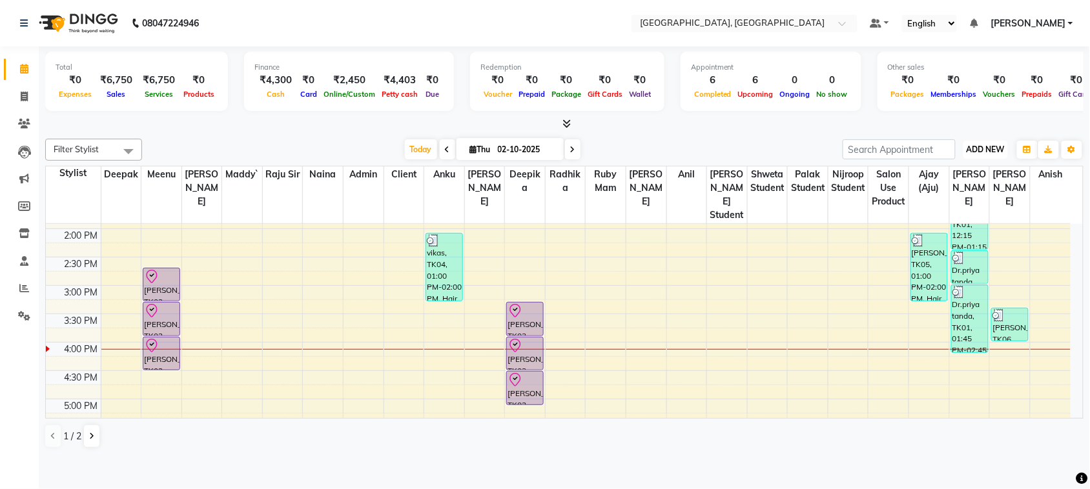
click at [975, 154] on span "ADD NEW" at bounding box center [986, 150] width 38 height 10
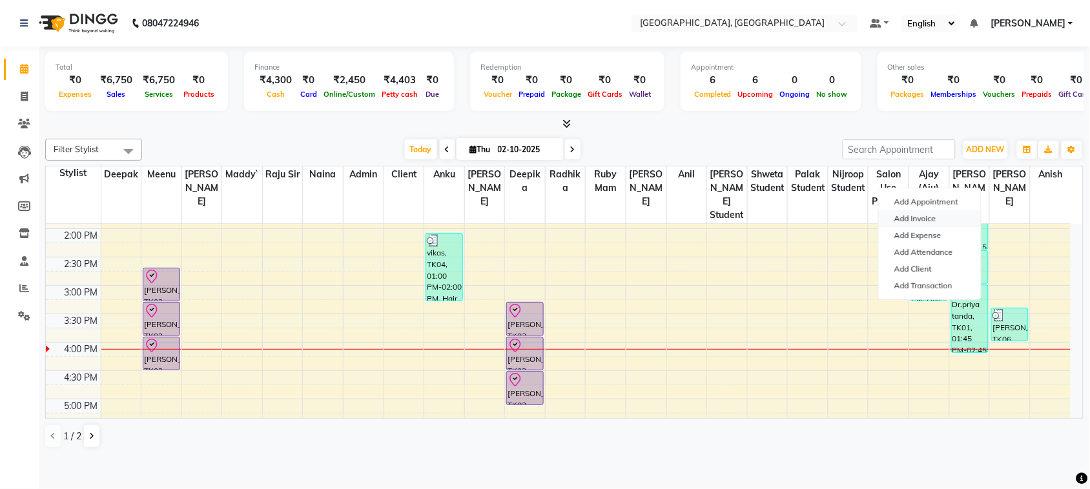
click at [923, 227] on link "Add Invoice" at bounding box center [930, 218] width 102 height 17
select select "service"
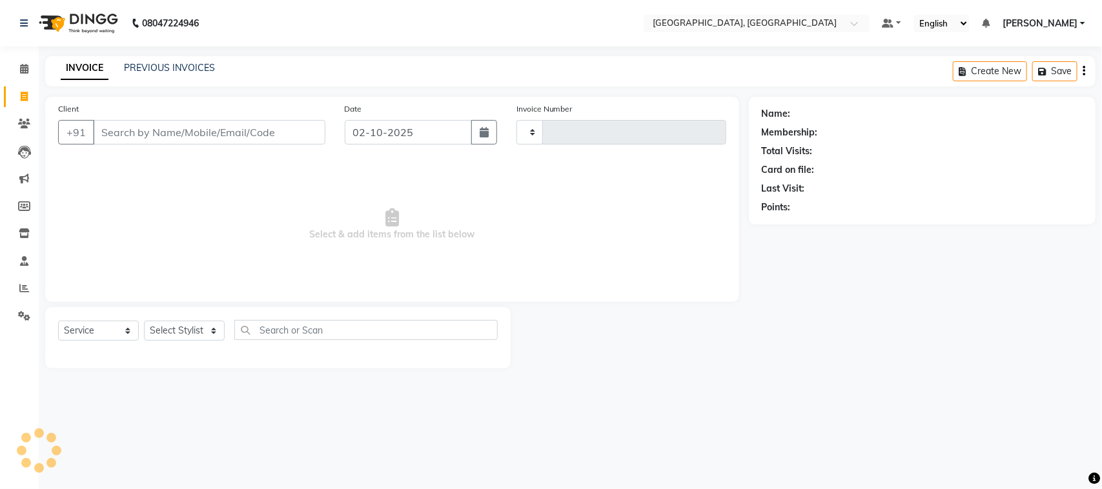
type input "3789"
select select "4462"
click at [292, 145] on input "Client" at bounding box center [209, 132] width 232 height 25
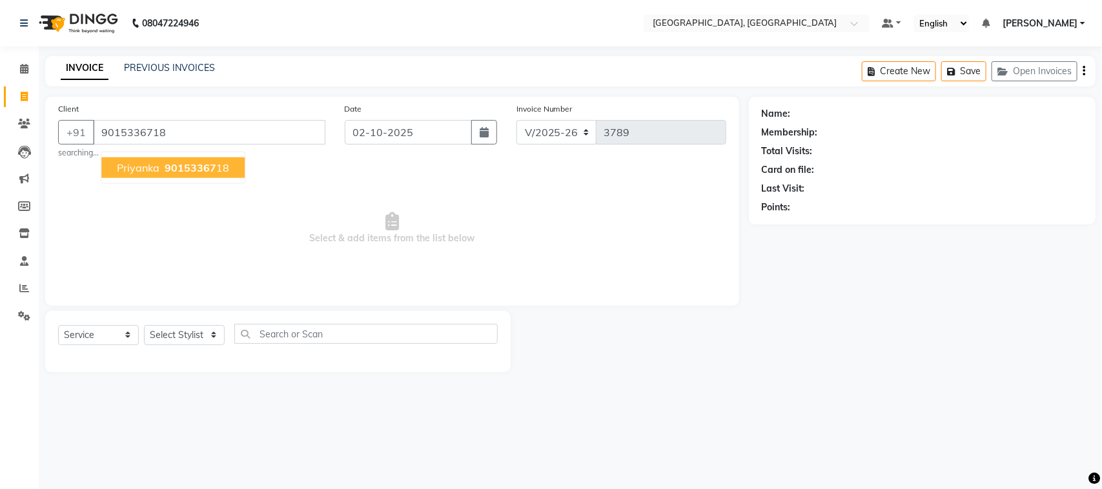
type input "9015336718"
click at [181, 174] on ngb-highlight "9015336718" at bounding box center [195, 167] width 67 height 13
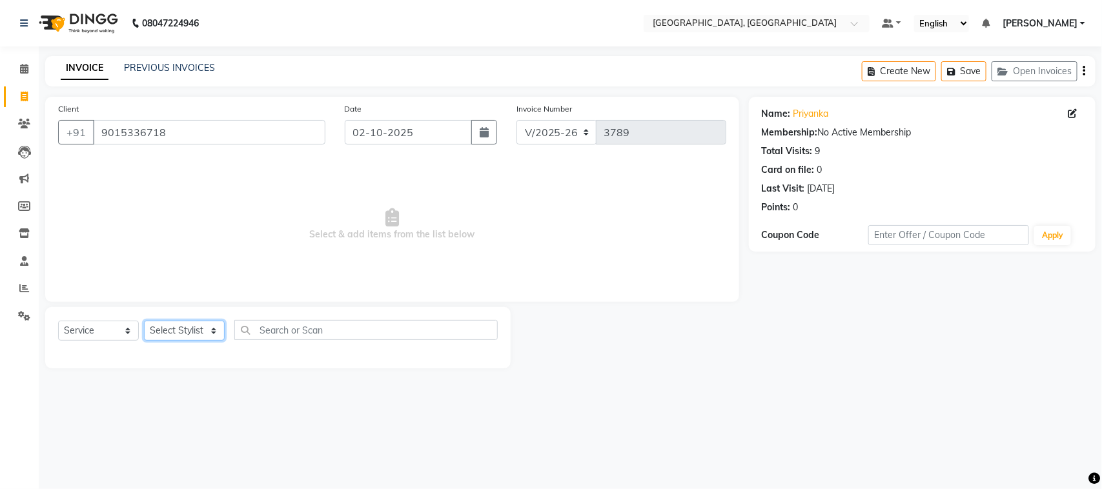
click at [197, 341] on select "Select Stylist admin Ajay (Aju) anil [PERSON_NAME] Client Deepak deepika [PERSO…" at bounding box center [184, 331] width 81 height 20
select select "24999"
click at [148, 341] on select "Select Stylist admin Ajay (Aju) anil [PERSON_NAME] Client Deepak deepika [PERSO…" at bounding box center [184, 331] width 81 height 20
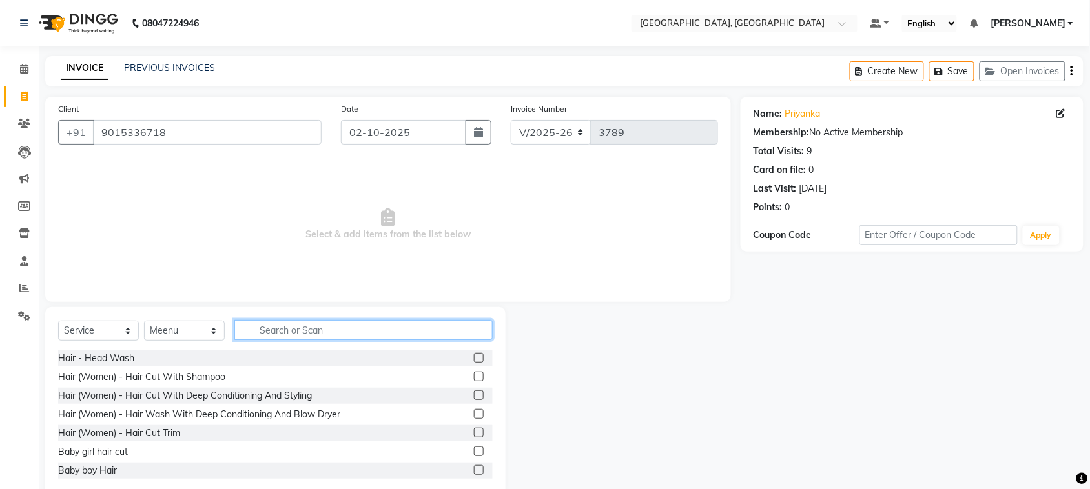
click at [302, 340] on input "text" at bounding box center [363, 330] width 258 height 20
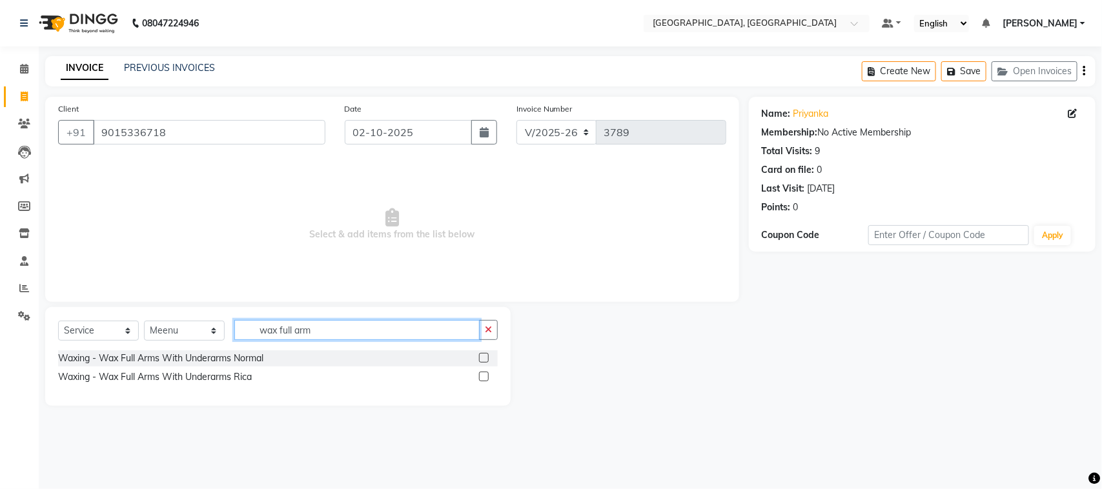
type input "wax full arm"
click at [479, 382] on label at bounding box center [484, 377] width 10 height 10
click at [479, 382] on input "checkbox" at bounding box center [483, 377] width 8 height 8
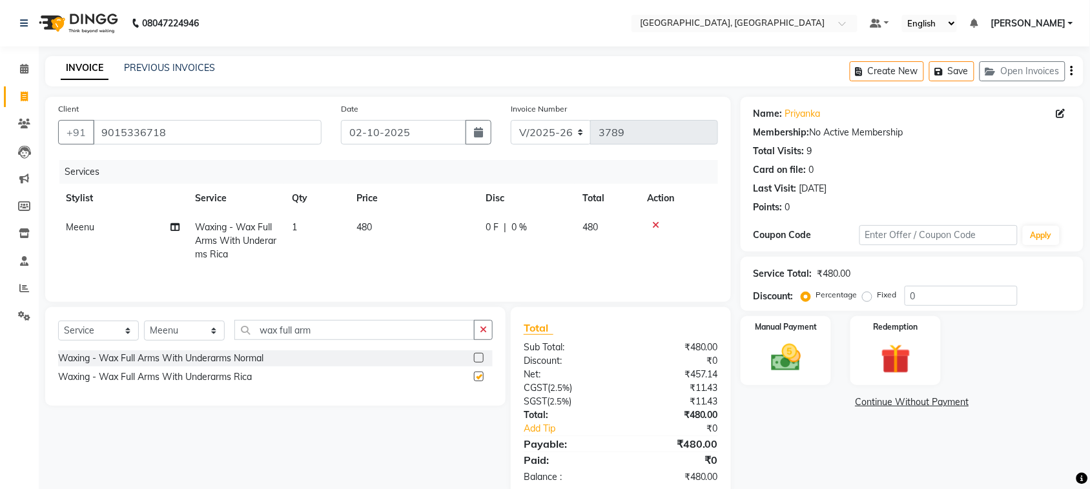
checkbox input "false"
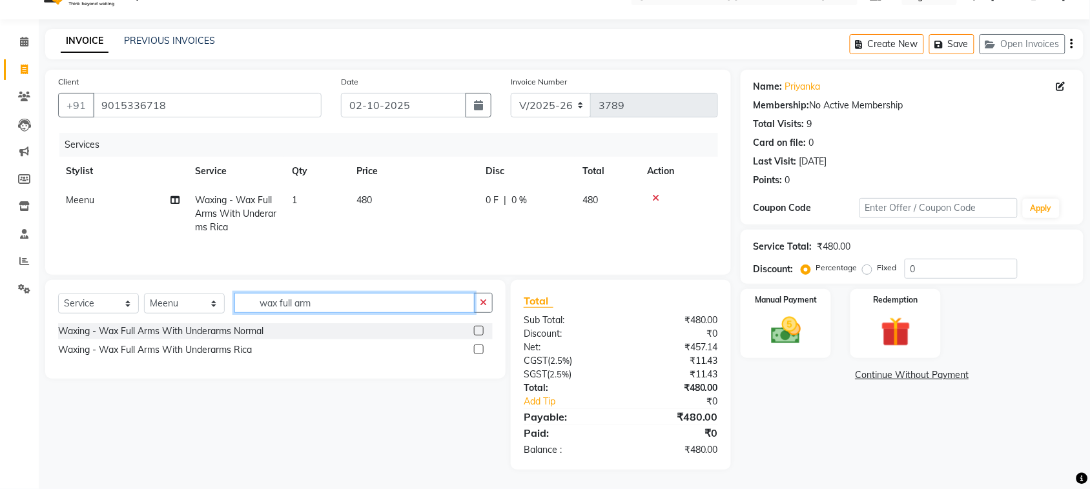
click at [392, 293] on input "wax full arm" at bounding box center [354, 303] width 240 height 20
type input "wax full legs"
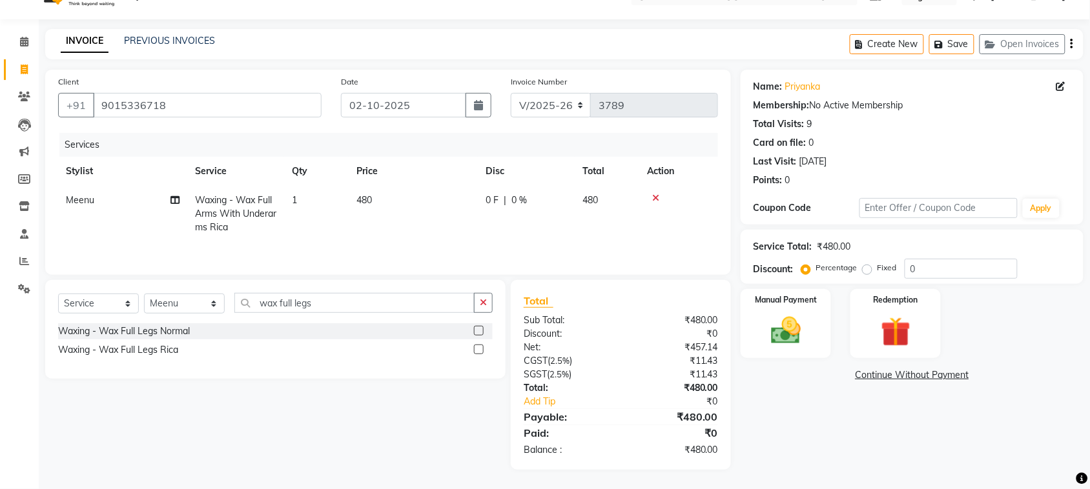
click at [474, 345] on label at bounding box center [479, 350] width 10 height 10
click at [474, 346] on input "checkbox" at bounding box center [478, 350] width 8 height 8
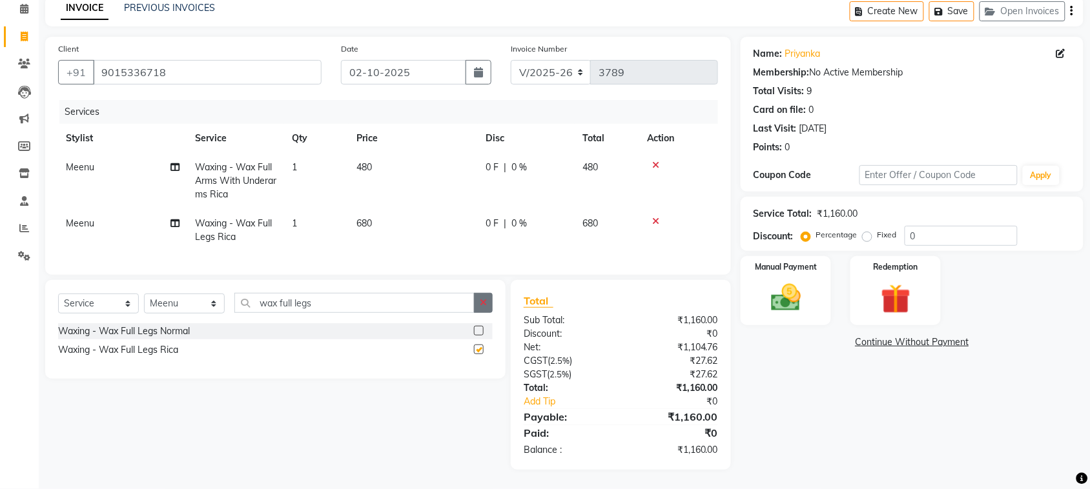
checkbox input "false"
click at [378, 293] on input "wax full legs" at bounding box center [354, 303] width 240 height 20
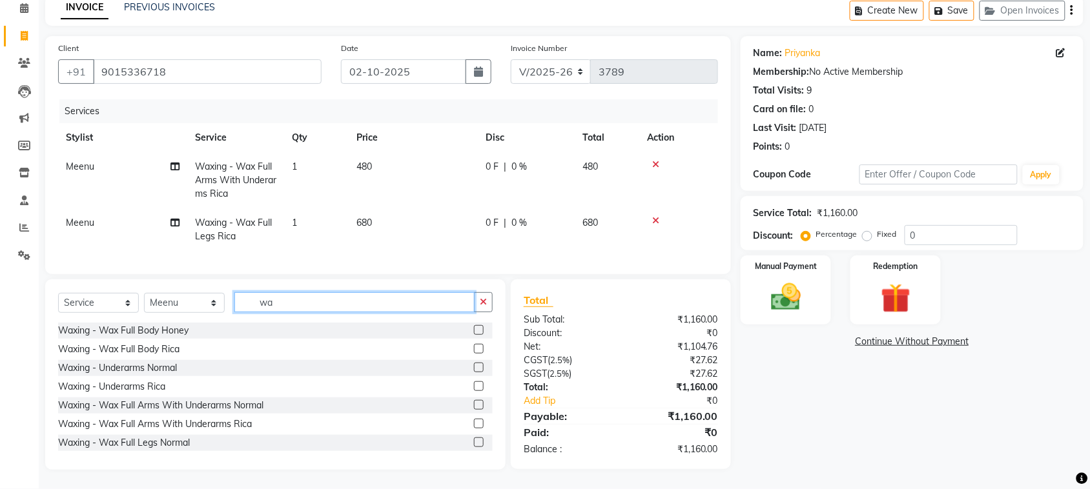
type input "w"
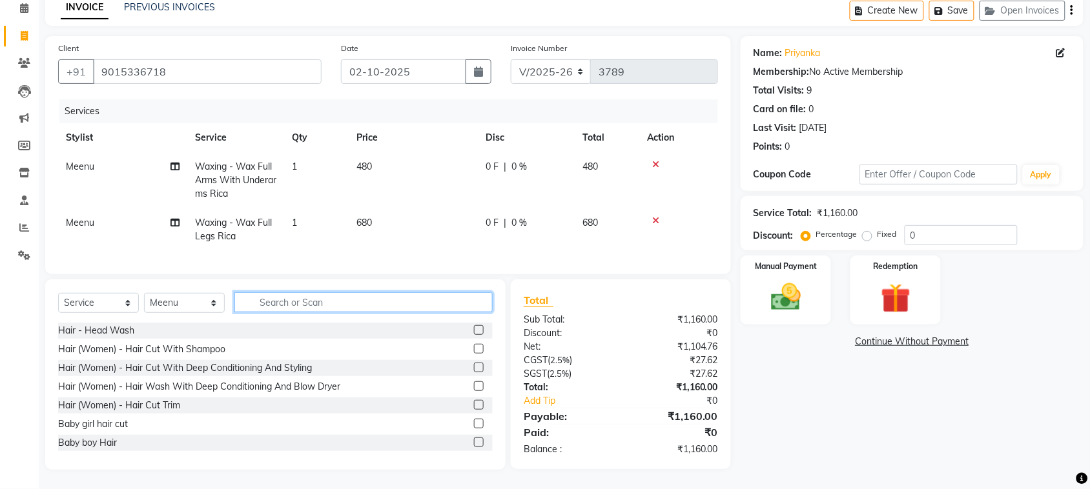
click at [367, 292] on input "text" at bounding box center [363, 302] width 258 height 20
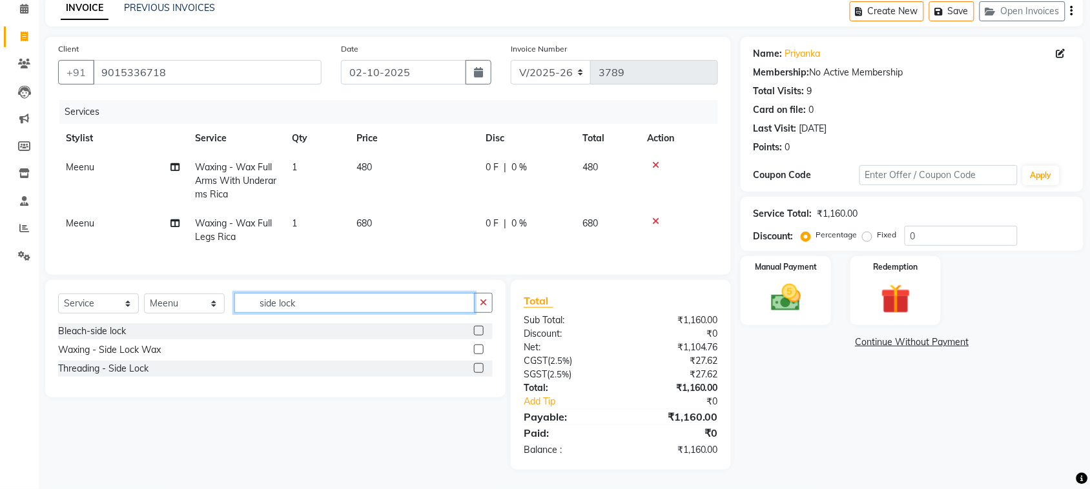
type input "side lock"
click at [474, 363] on label at bounding box center [479, 368] width 10 height 10
click at [474, 365] on input "checkbox" at bounding box center [478, 369] width 8 height 8
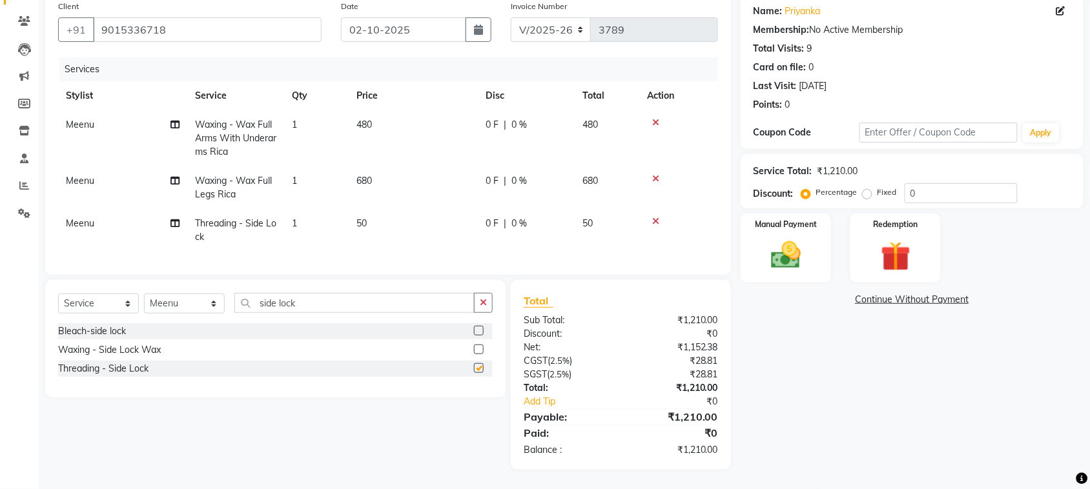
checkbox input "false"
click at [475, 345] on label at bounding box center [479, 350] width 10 height 10
click at [475, 346] on input "checkbox" at bounding box center [478, 350] width 8 height 8
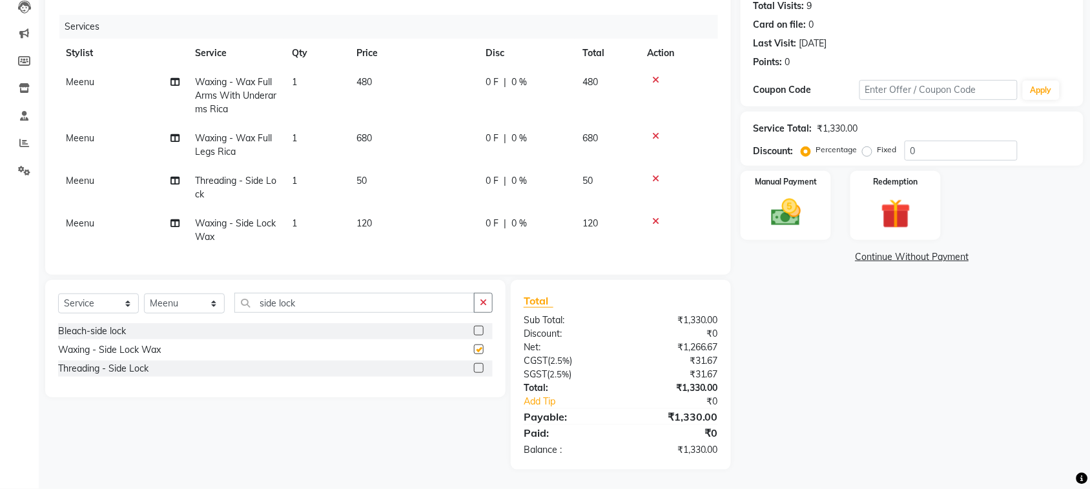
checkbox input "false"
click at [659, 174] on icon at bounding box center [655, 178] width 7 height 9
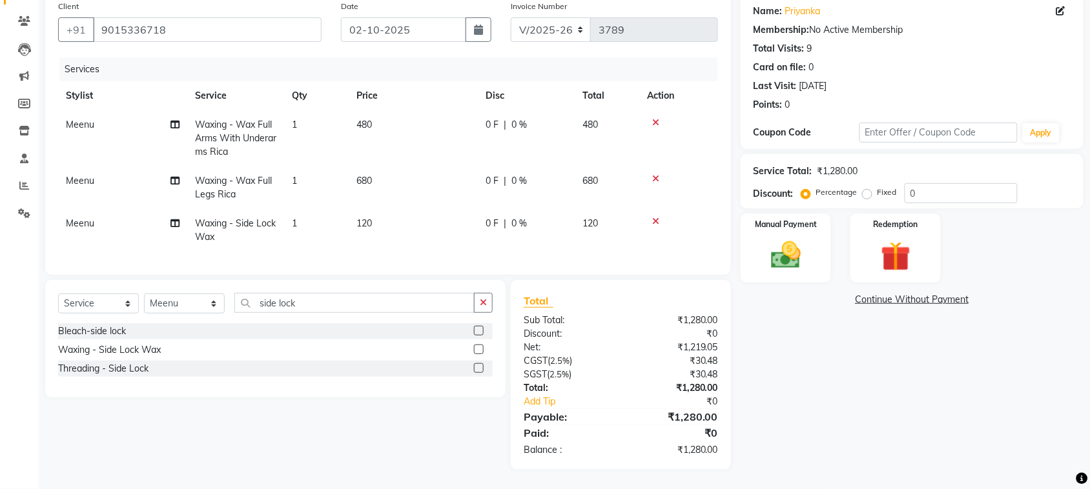
click at [414, 209] on td "120" at bounding box center [413, 230] width 129 height 43
select select "24999"
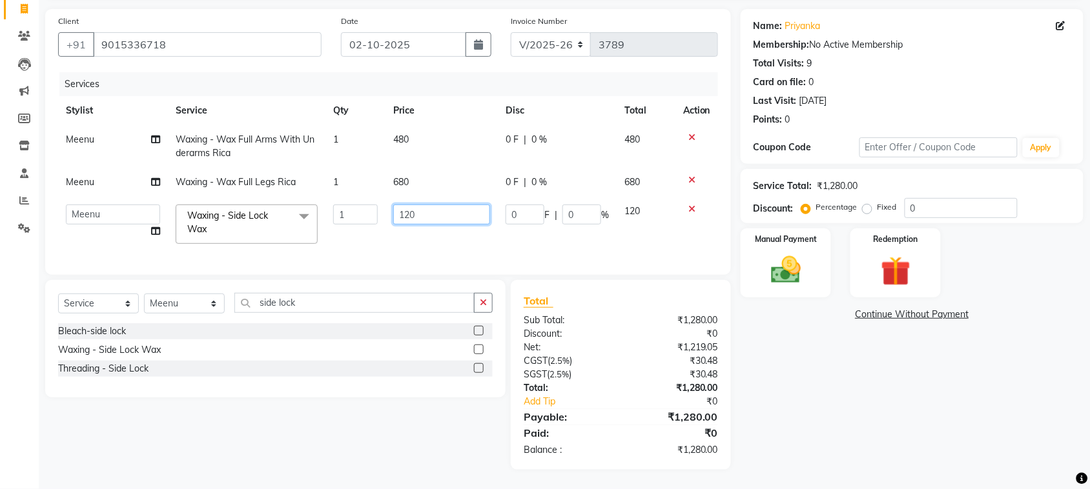
click at [411, 205] on input "120" at bounding box center [441, 215] width 97 height 20
type input "150"
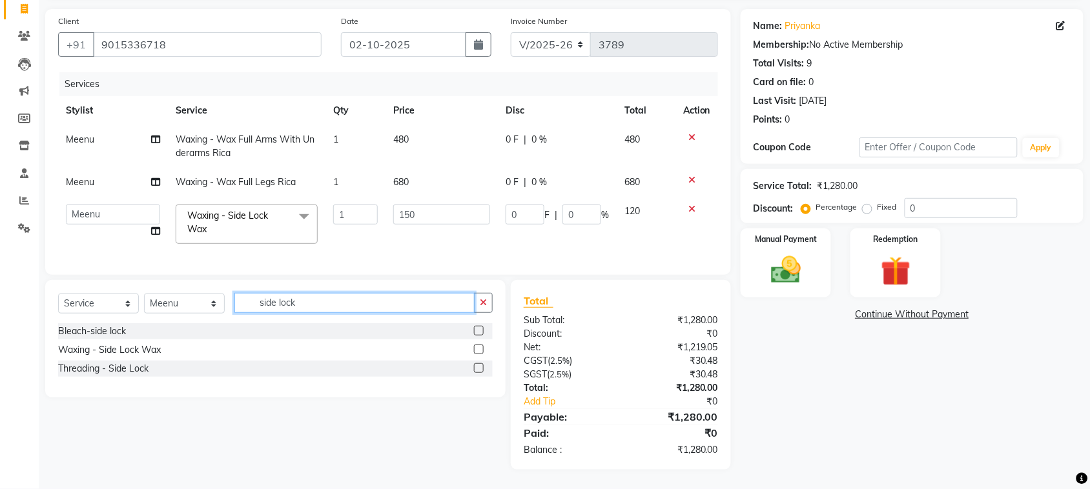
click at [394, 280] on div "Select Service Product Membership Package Voucher Prepaid Gift Card Select Styl…" at bounding box center [275, 339] width 460 height 118
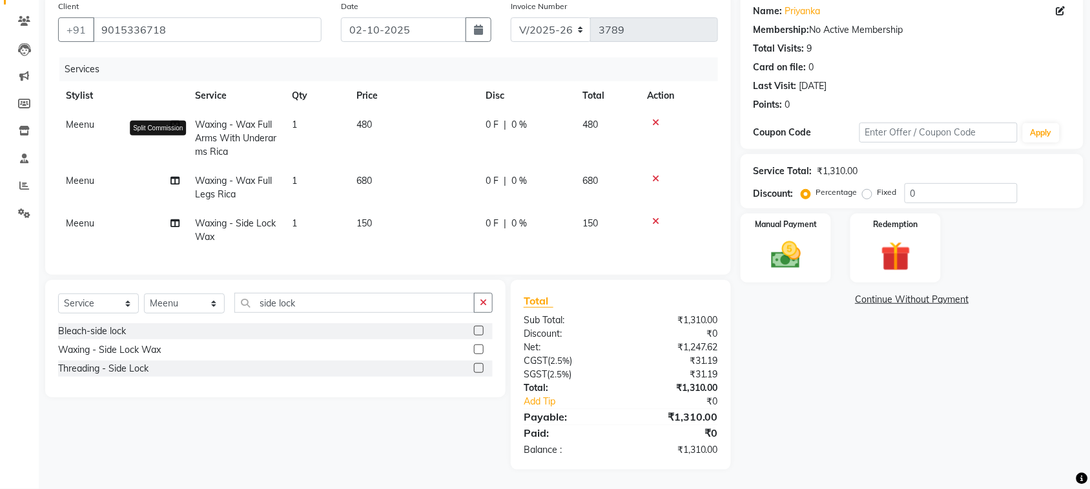
click at [171, 176] on icon at bounding box center [174, 180] width 9 height 9
select select "24999"
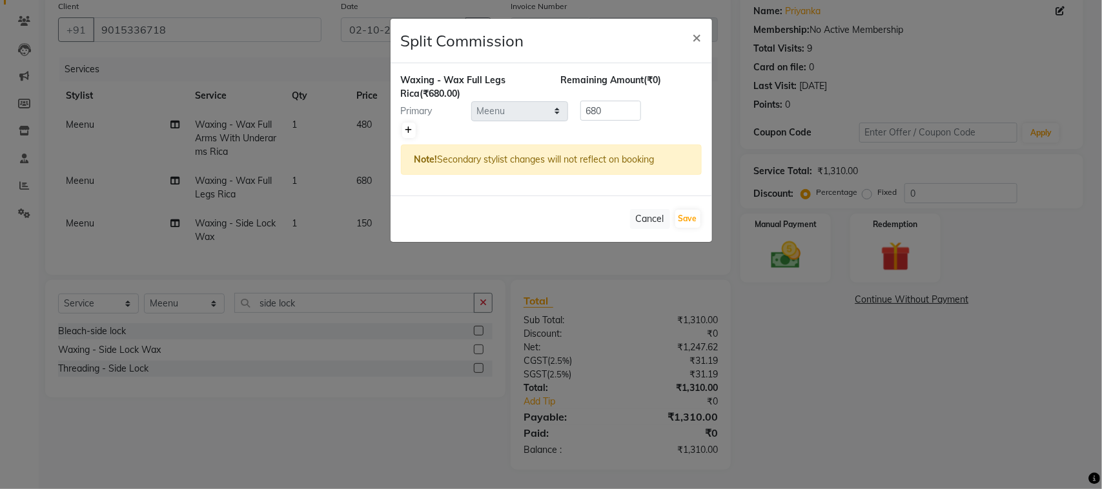
click at [412, 134] on icon at bounding box center [408, 131] width 7 height 8
type input "340"
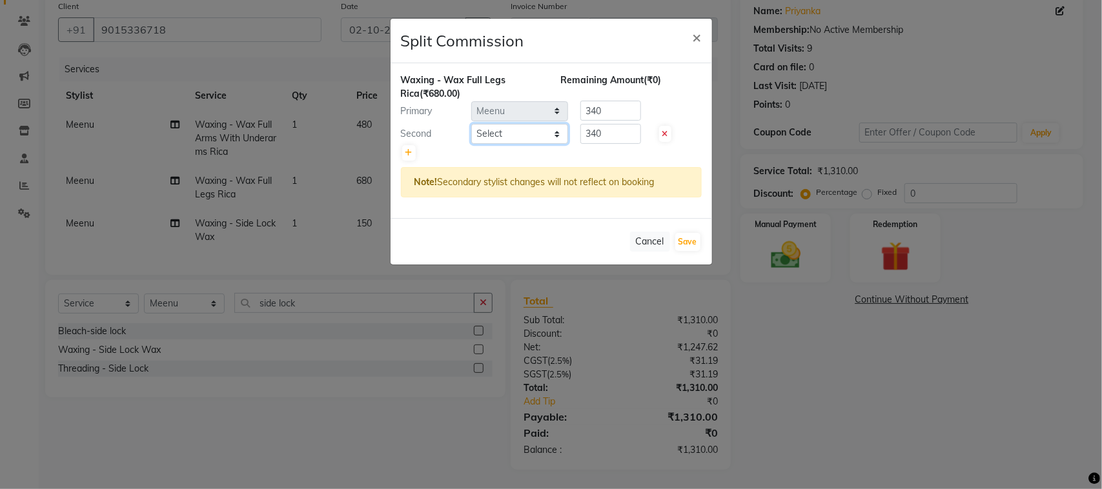
drag, startPoint x: 486, startPoint y: 170, endPoint x: 495, endPoint y: 175, distance: 9.9
click at [487, 144] on select "Select admin Ajay (Aju) anil Anish anku Client Deepak deepika HEENA kawaljit Ma…" at bounding box center [519, 134] width 97 height 20
select select "58224"
click at [472, 144] on select "Select admin Ajay (Aju) anil Anish anku Client Deepak deepika HEENA kawaljit Ma…" at bounding box center [519, 134] width 97 height 20
click at [679, 251] on button "Save" at bounding box center [687, 242] width 25 height 18
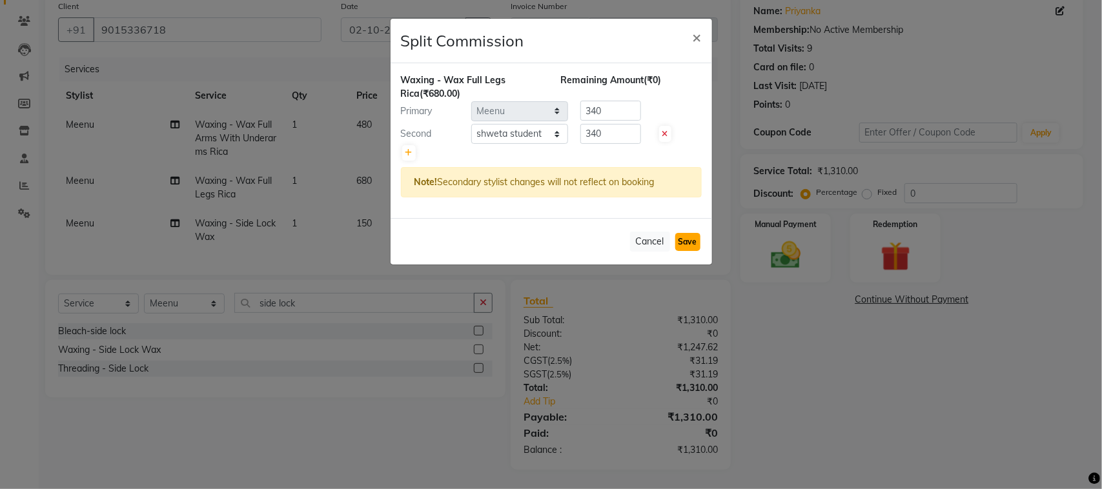
select select "Select"
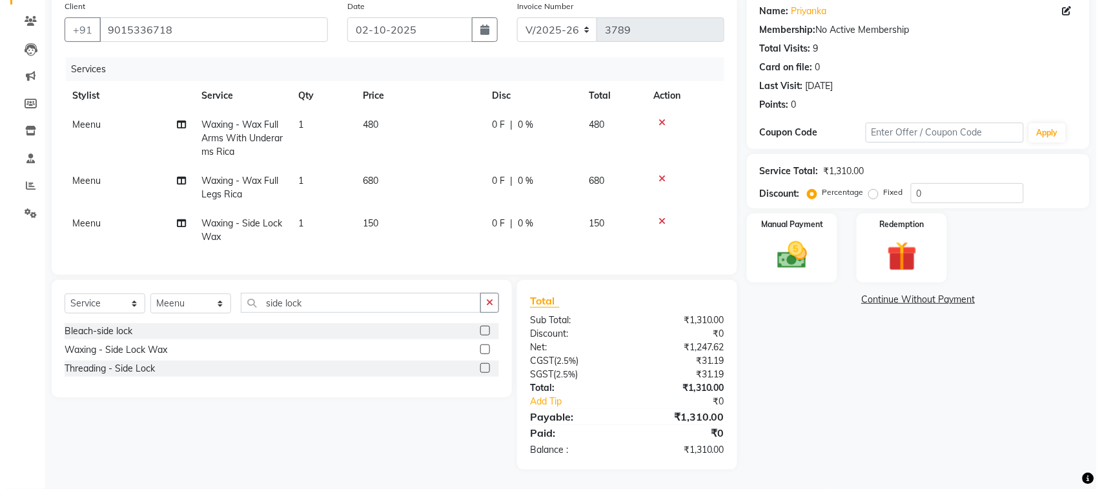
scroll to position [0, 0]
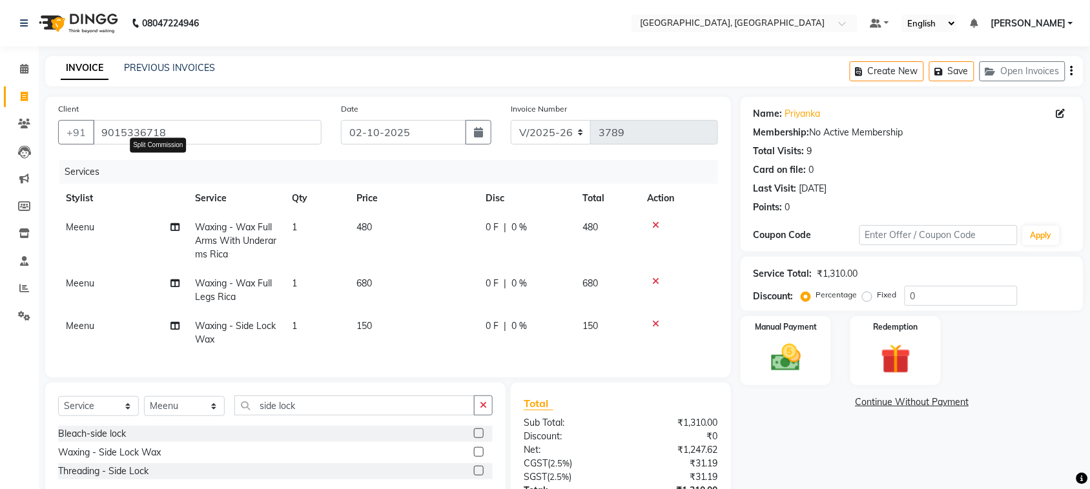
click at [176, 232] on icon at bounding box center [174, 227] width 9 height 9
select select "24999"
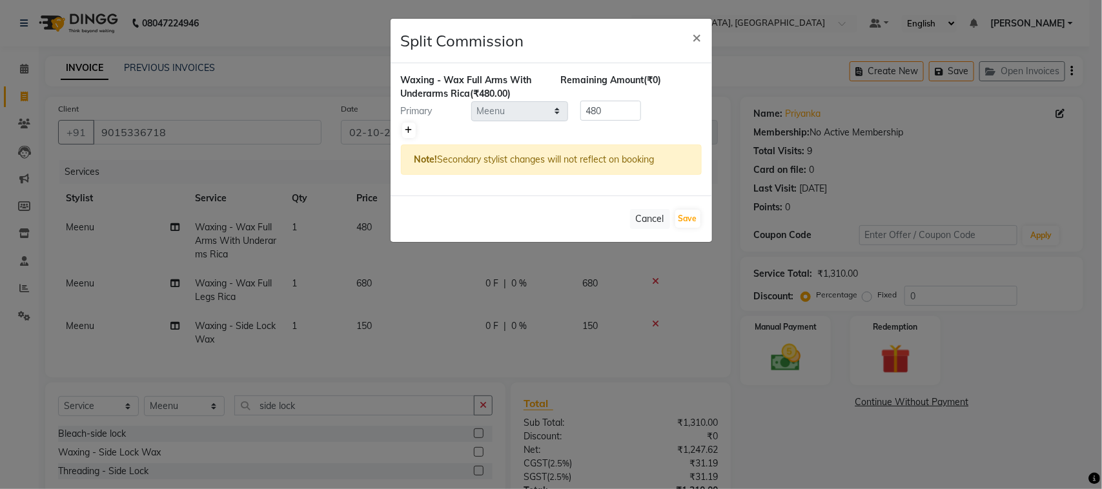
click at [413, 134] on icon at bounding box center [408, 131] width 7 height 8
type input "240"
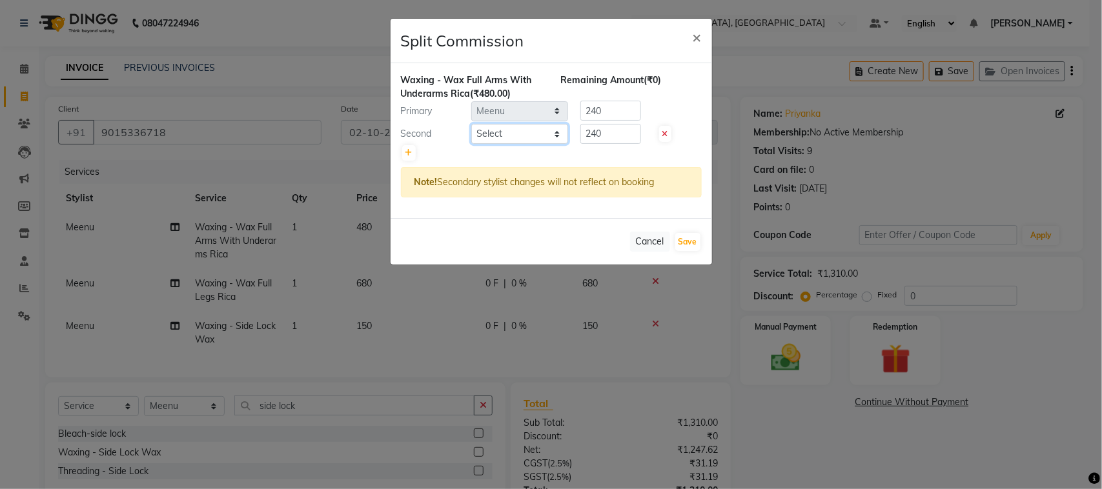
click at [480, 144] on select "Select admin Ajay (Aju) anil Anish anku Client Deepak deepika HEENA kawaljit Ma…" at bounding box center [519, 134] width 97 height 20
select select "65343"
click at [472, 144] on select "Select admin Ajay (Aju) anil Anish anku Client Deepak deepika HEENA kawaljit Ma…" at bounding box center [519, 134] width 97 height 20
click at [680, 251] on button "Save" at bounding box center [687, 242] width 25 height 18
select select "Select"
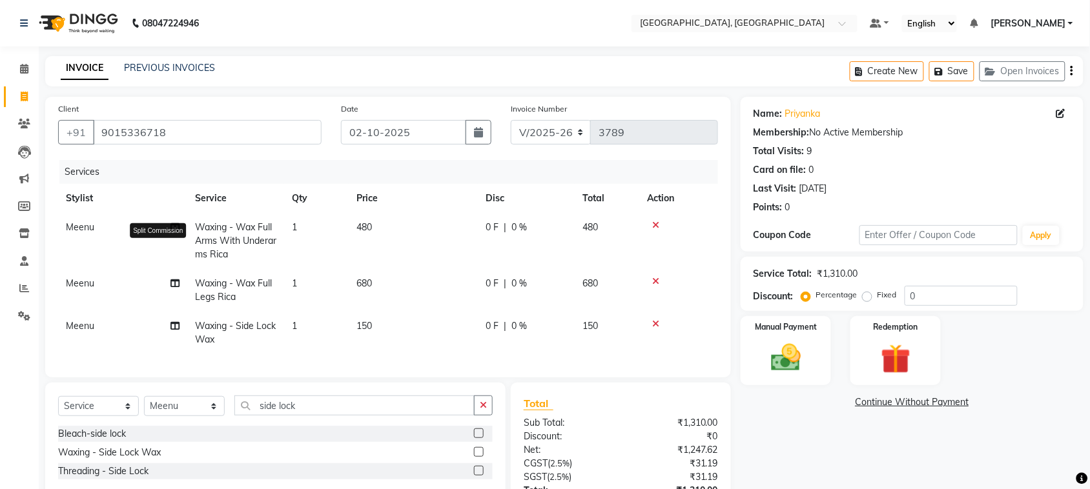
click at [172, 288] on icon at bounding box center [174, 283] width 9 height 9
select select "24999"
select select "58224"
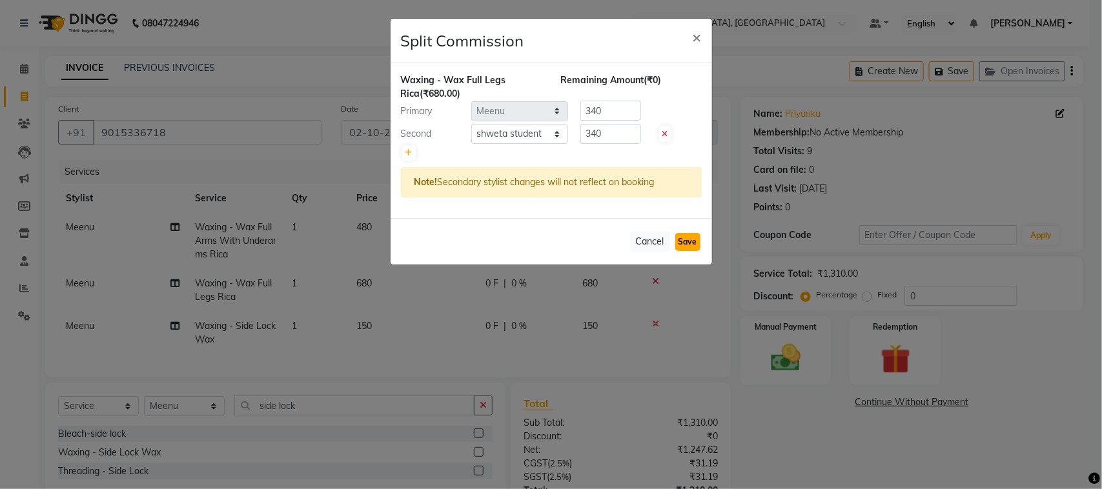
click at [675, 251] on button "Save" at bounding box center [687, 242] width 25 height 18
select select "Select"
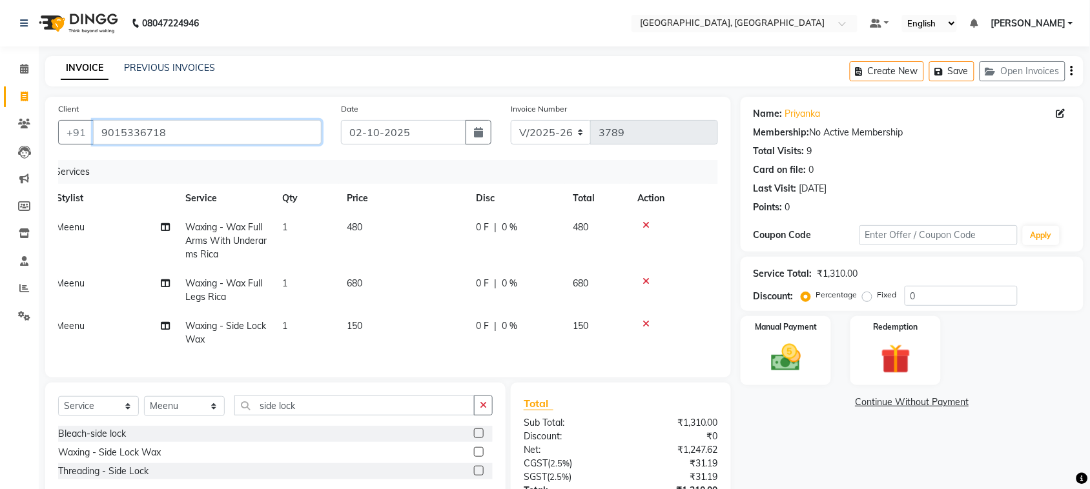
click at [276, 145] on input "9015336718" at bounding box center [207, 132] width 229 height 25
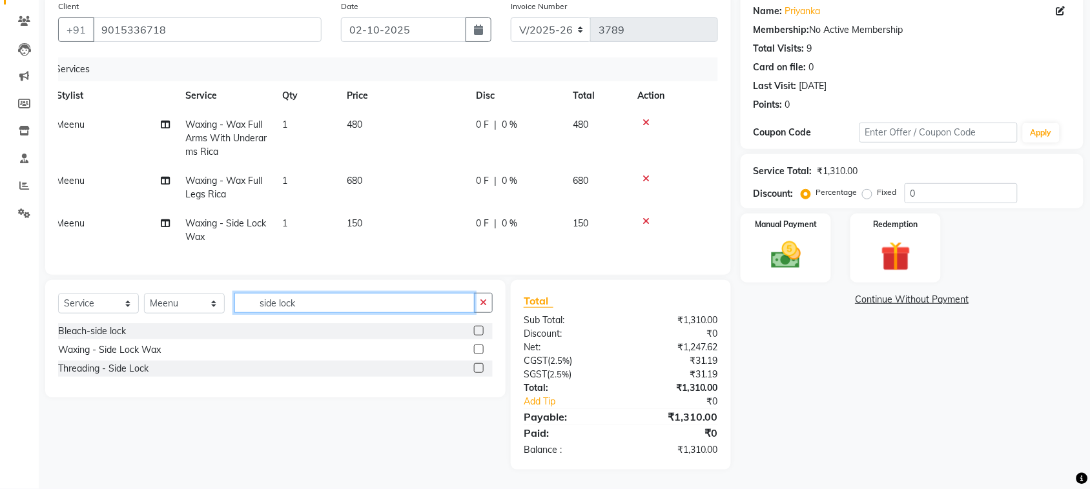
click at [414, 293] on input "side lock" at bounding box center [354, 303] width 240 height 20
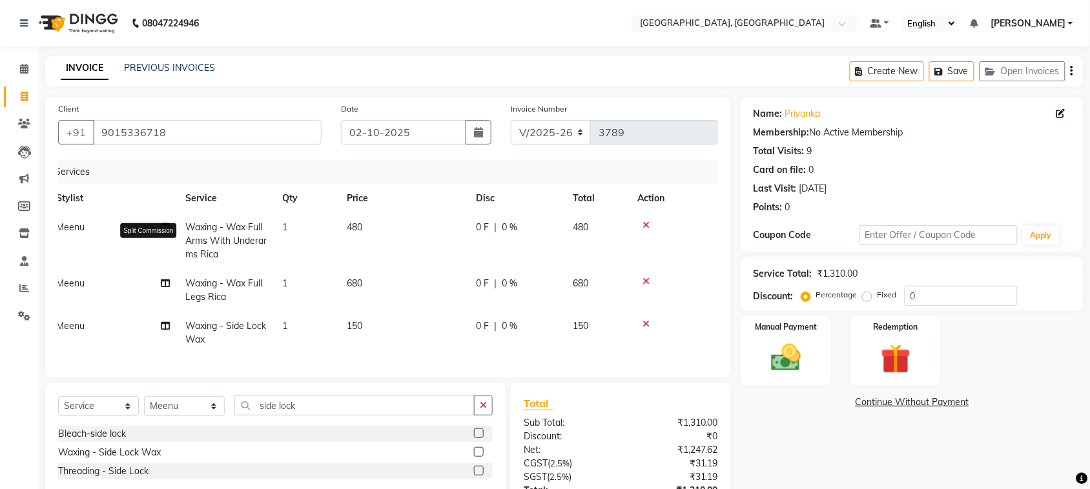
click at [163, 288] on icon at bounding box center [165, 283] width 9 height 9
select select "24999"
select select "58224"
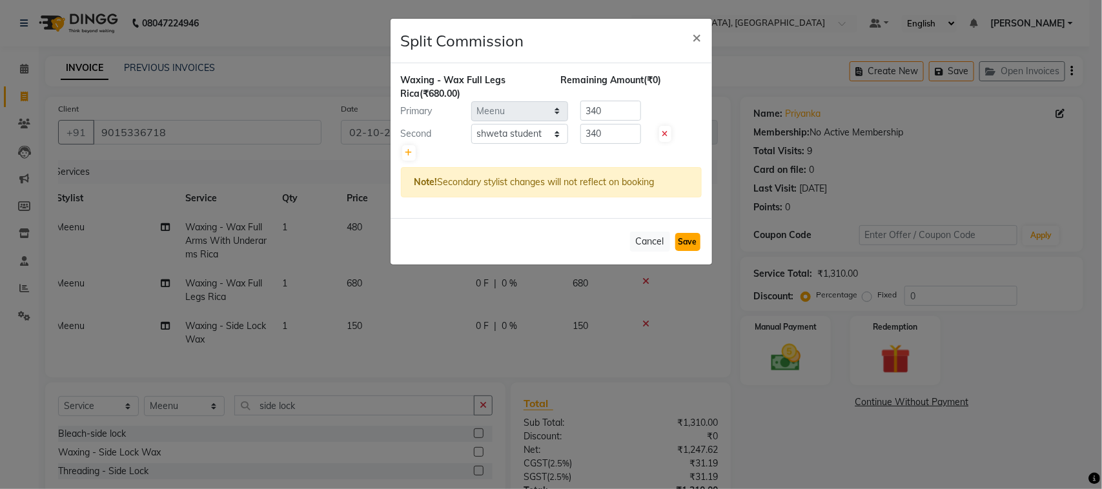
click at [675, 251] on button "Save" at bounding box center [687, 242] width 25 height 18
select select "Select"
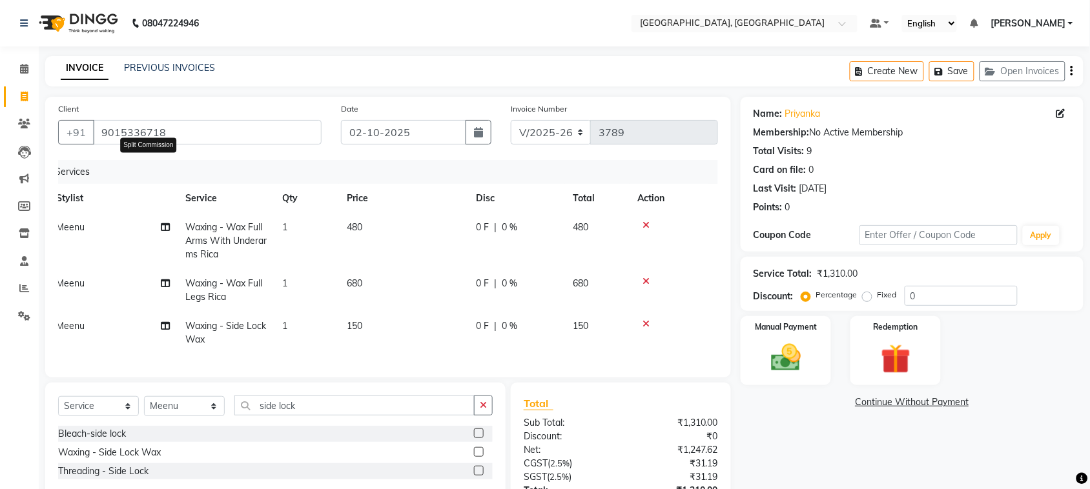
click at [163, 232] on icon at bounding box center [165, 227] width 9 height 9
select select "24999"
select select "65343"
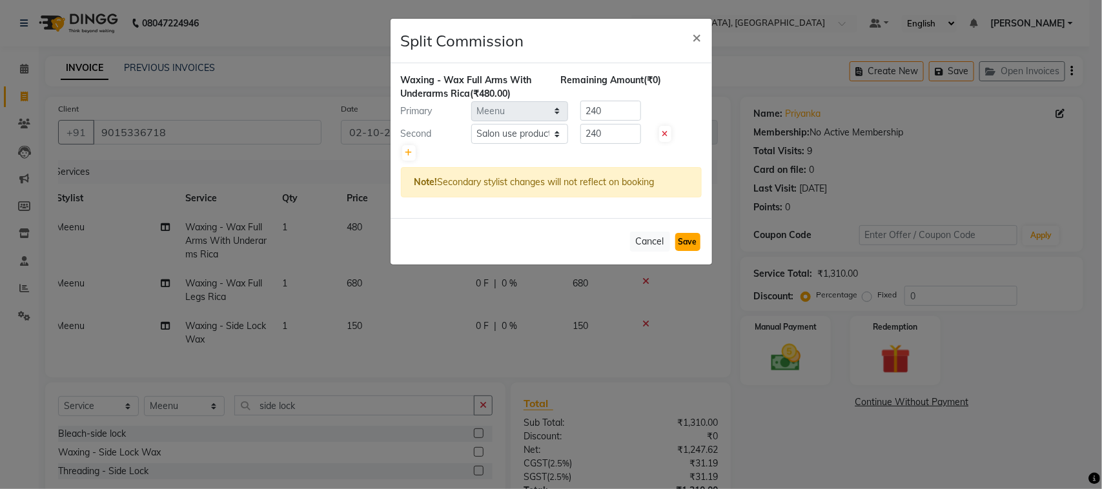
click at [678, 251] on button "Save" at bounding box center [687, 242] width 25 height 18
select select "Select"
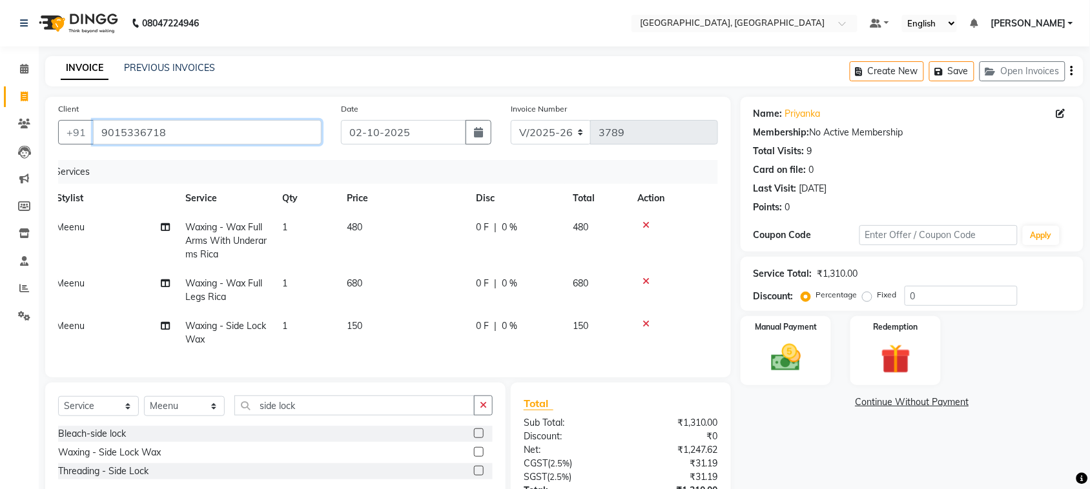
click at [245, 145] on input "9015336718" at bounding box center [207, 132] width 229 height 25
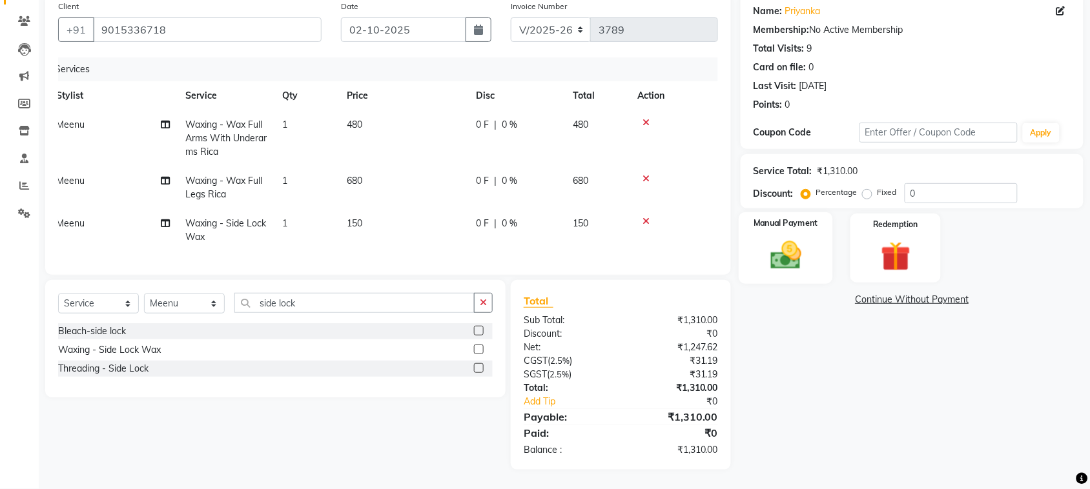
click at [789, 238] on img at bounding box center [786, 256] width 50 height 36
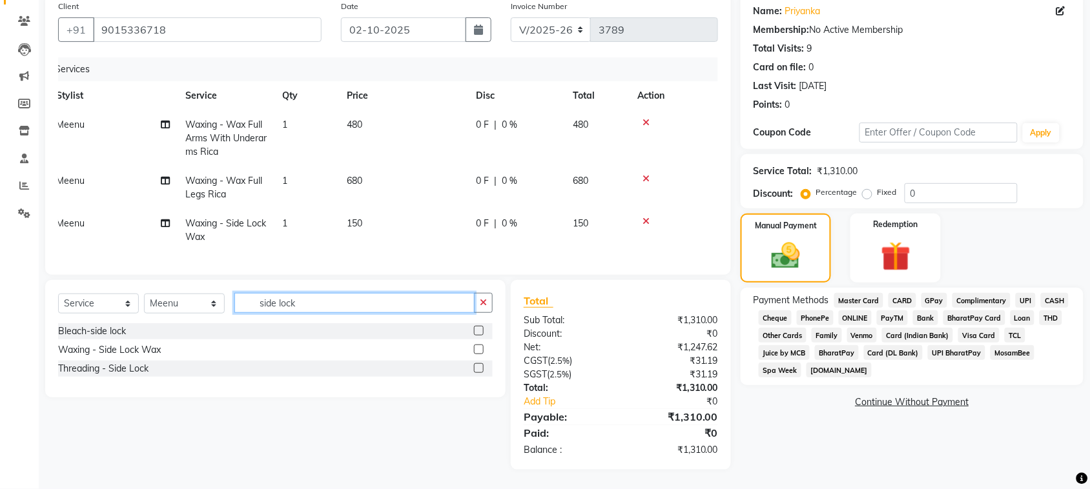
click at [334, 293] on input "side lock" at bounding box center [354, 303] width 240 height 20
click at [1016, 293] on span "UPI" at bounding box center [1026, 300] width 20 height 15
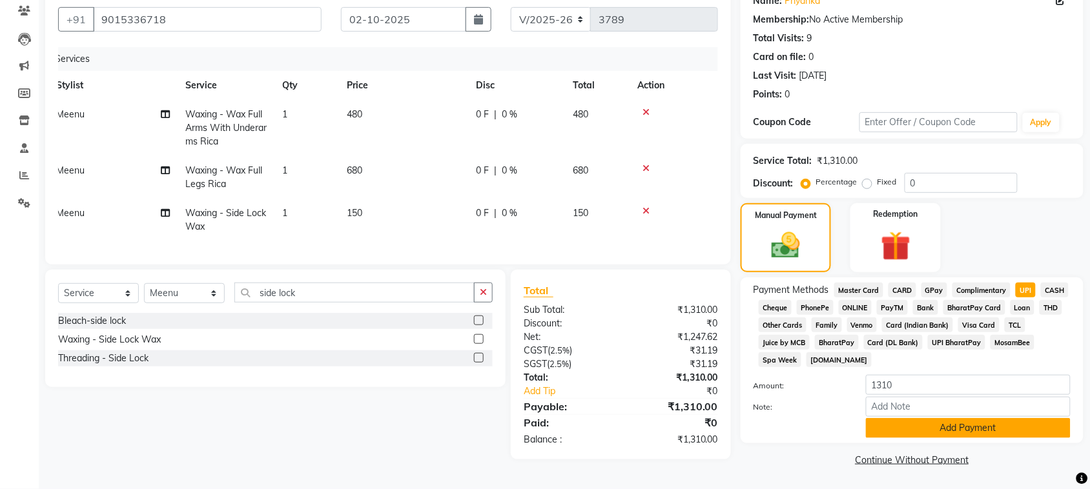
click at [967, 438] on button "Add Payment" at bounding box center [968, 428] width 205 height 20
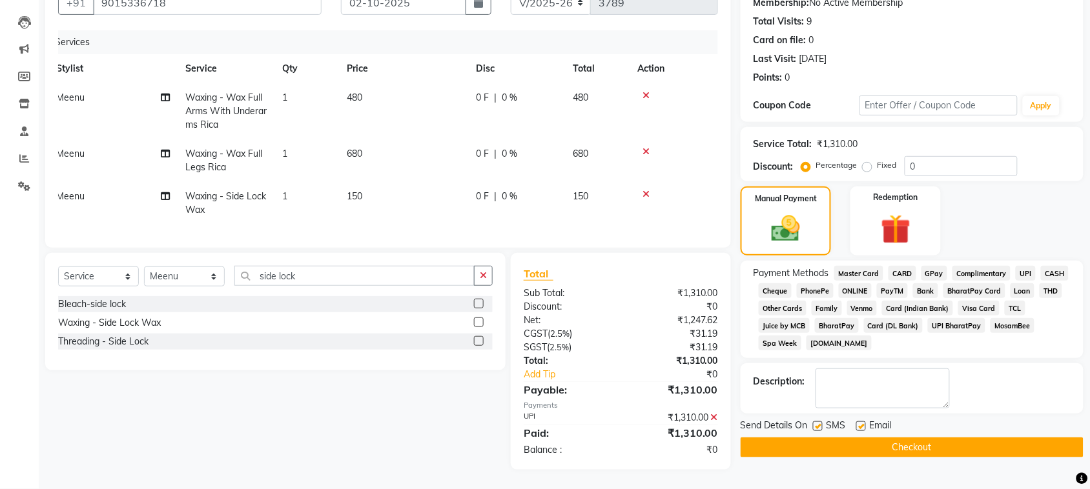
click at [947, 458] on button "Checkout" at bounding box center [912, 448] width 343 height 20
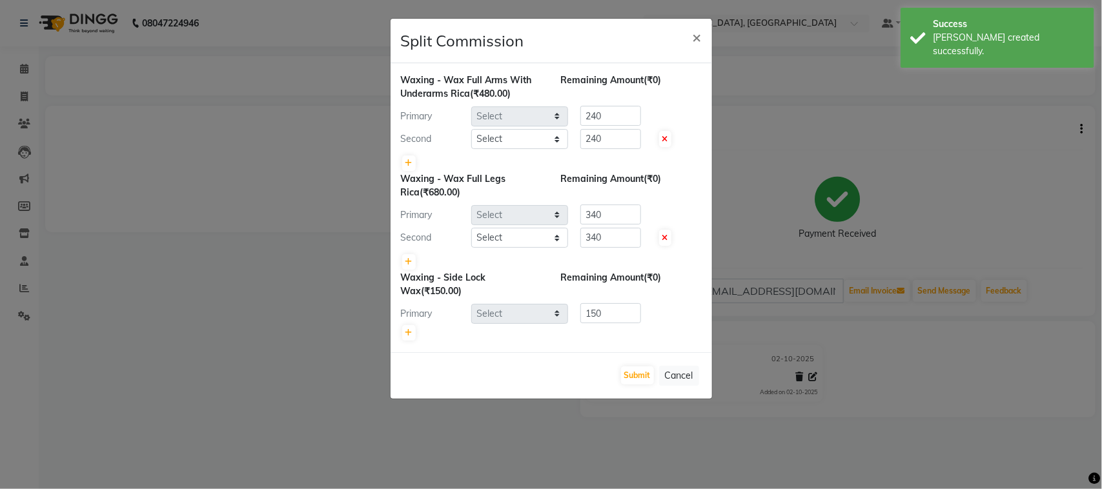
select select "24999"
select select "65343"
select select "24999"
select select "58224"
select select "24999"
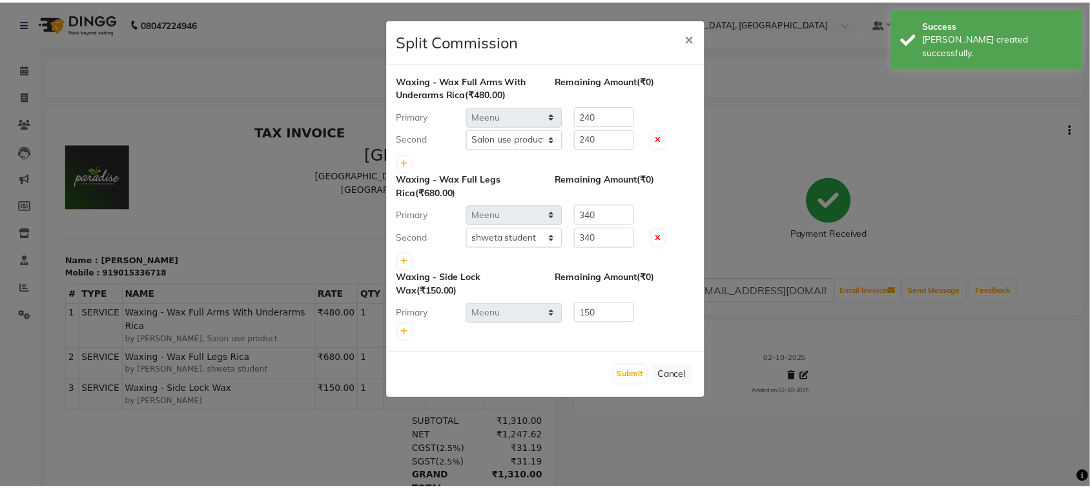
scroll to position [43, 0]
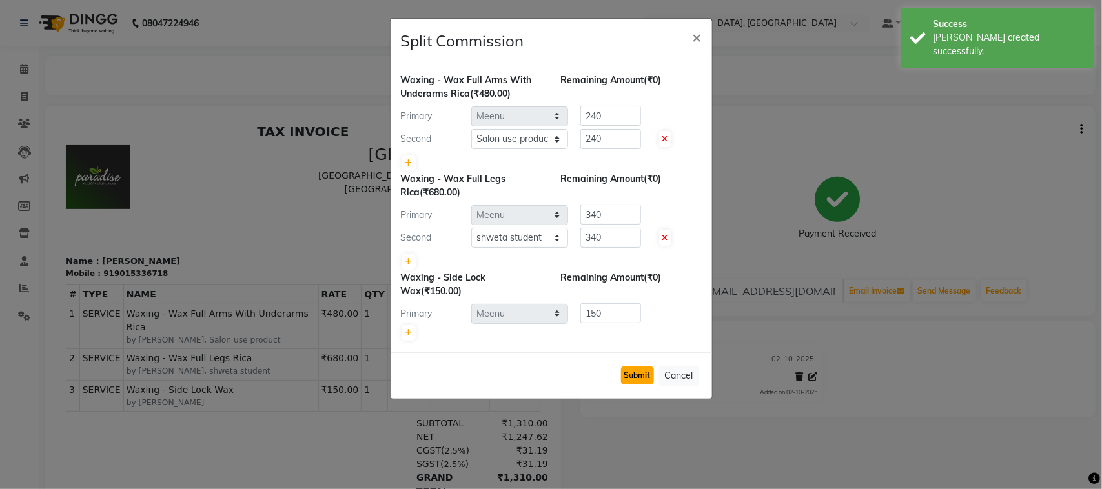
click at [621, 385] on button "Submit" at bounding box center [637, 376] width 33 height 18
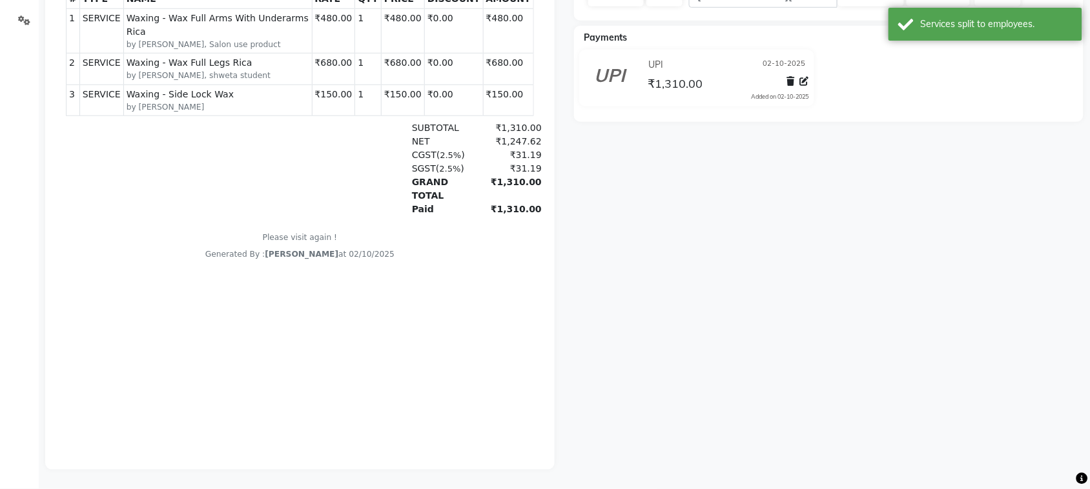
scroll to position [0, 0]
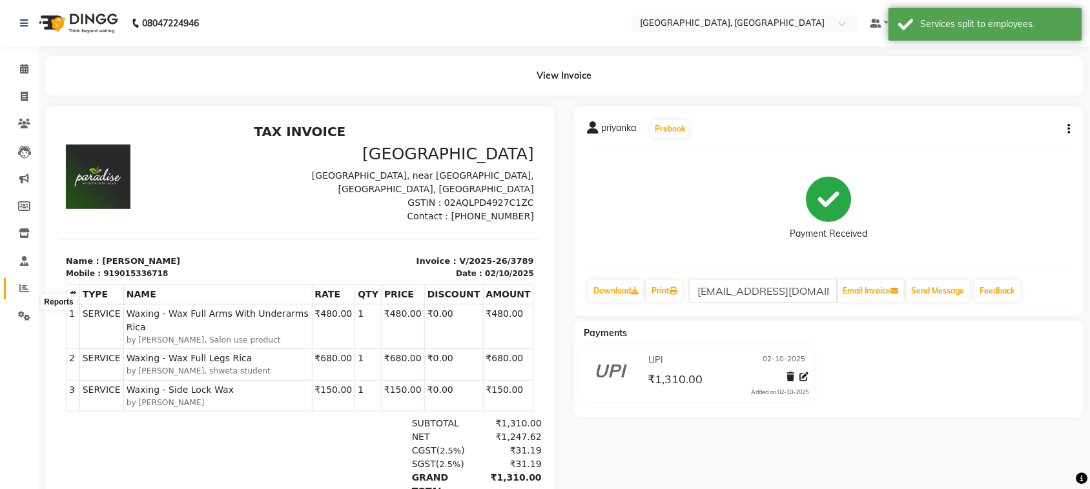
click at [21, 293] on icon at bounding box center [24, 288] width 10 height 10
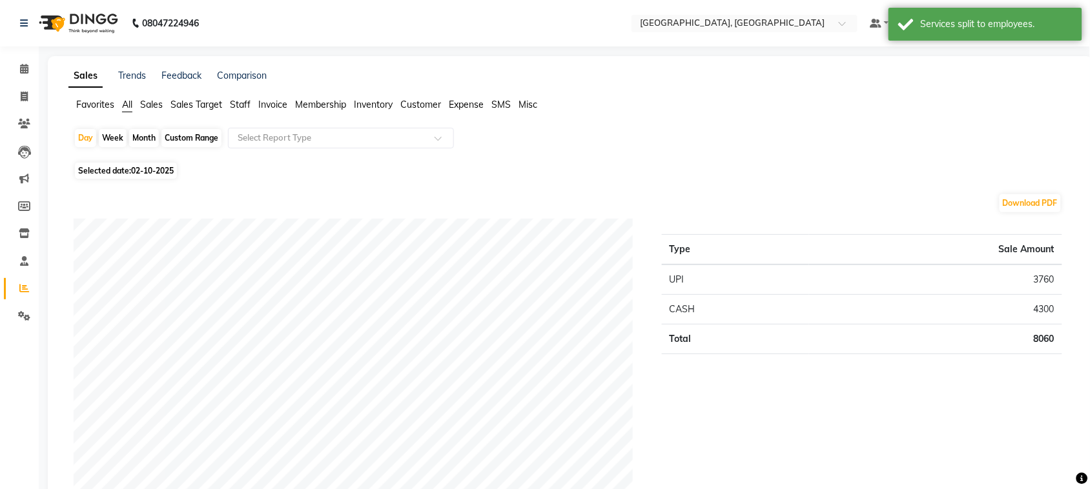
click at [159, 147] on div "Month" at bounding box center [144, 138] width 30 height 18
select select "10"
select select "2025"
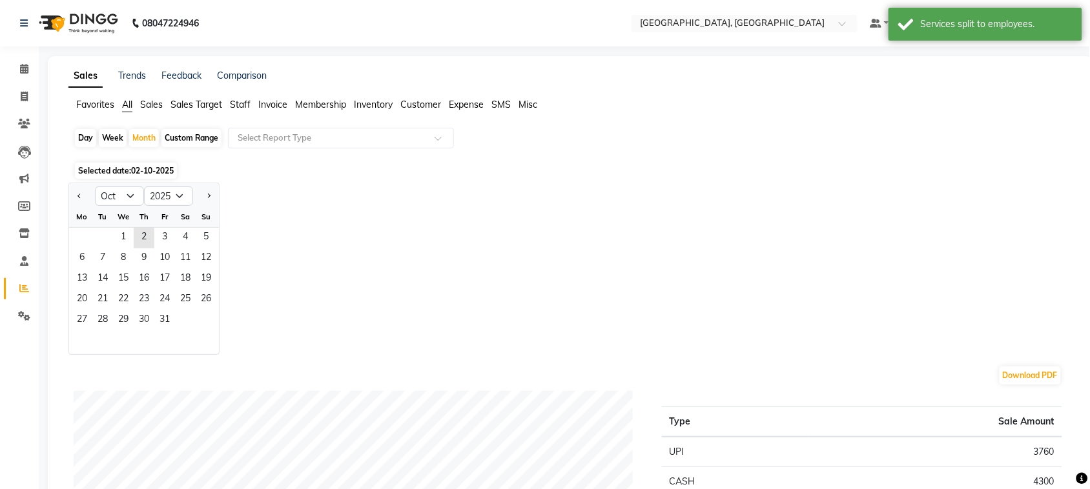
click at [79, 207] on div at bounding box center [82, 196] width 26 height 21
click at [78, 207] on div at bounding box center [82, 196] width 26 height 21
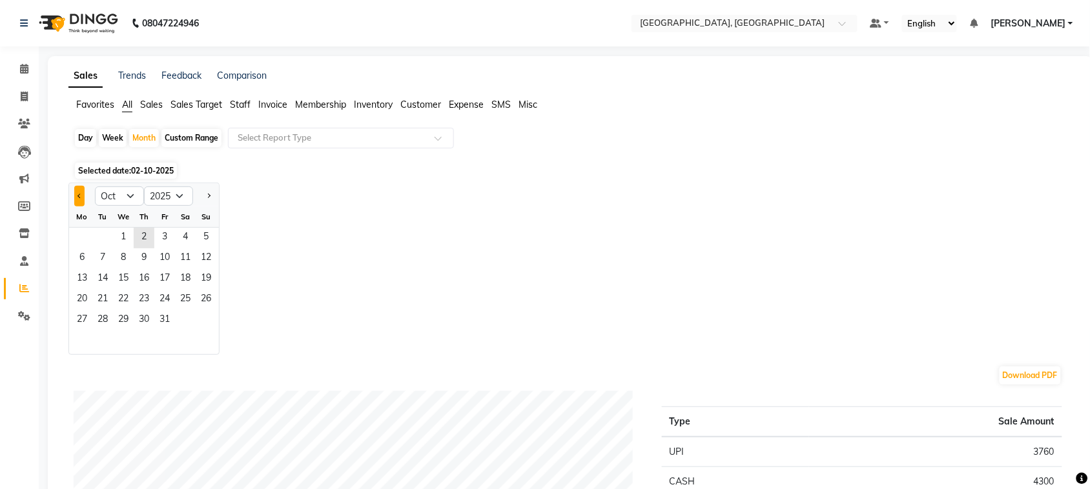
click at [84, 207] on button "Previous month" at bounding box center [79, 196] width 10 height 21
select select "9"
click at [87, 249] on span "1" at bounding box center [82, 238] width 21 height 21
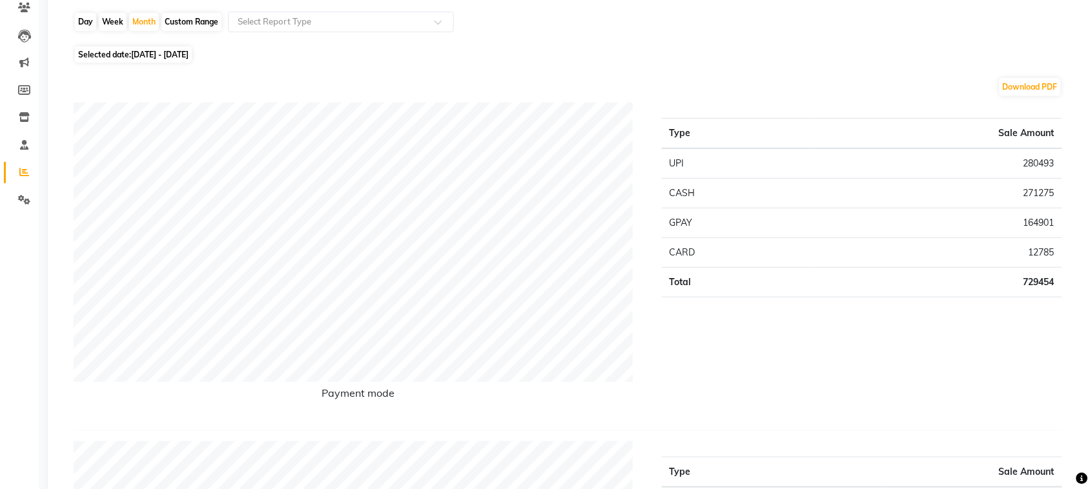
scroll to position [102, 0]
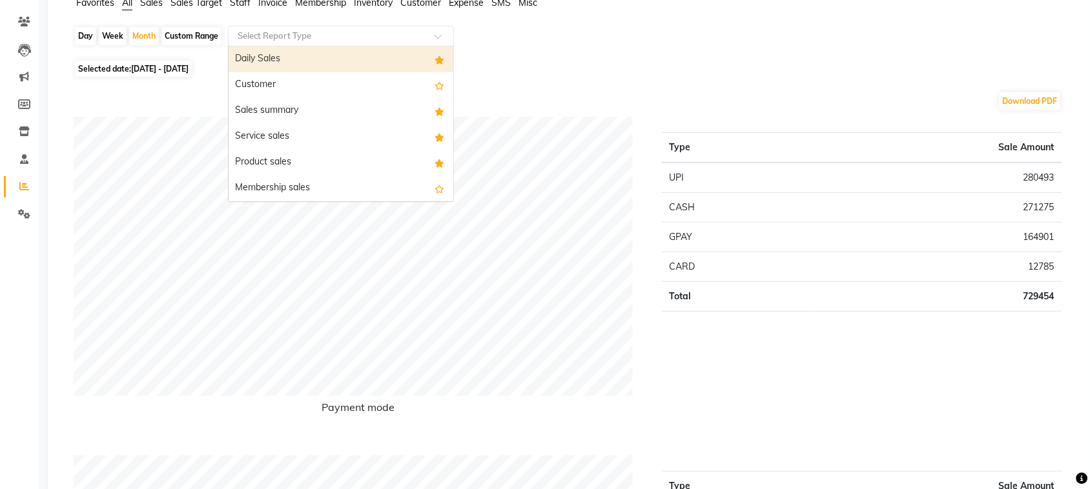
click at [392, 43] on input "text" at bounding box center [328, 36] width 186 height 13
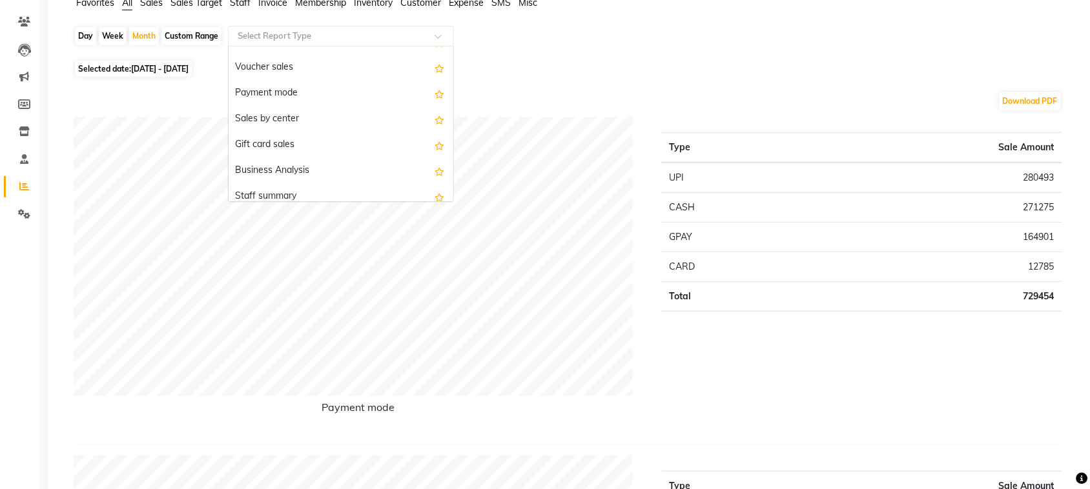
scroll to position [331, 0]
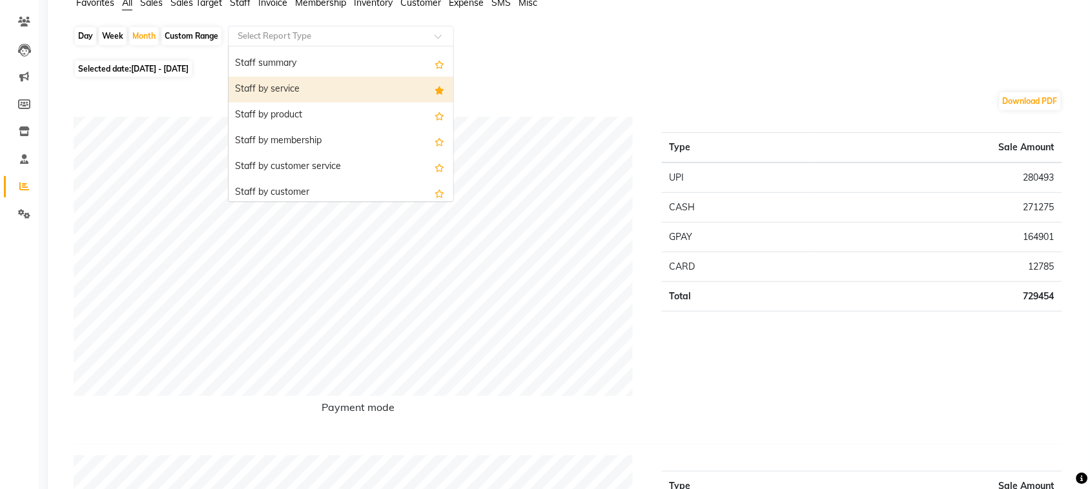
click at [410, 103] on div "Staff by service" at bounding box center [341, 90] width 225 height 26
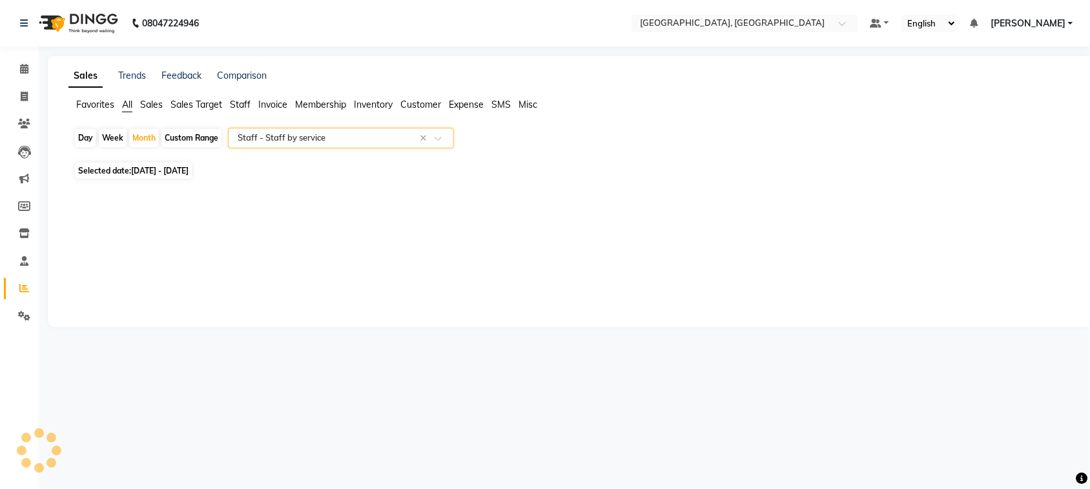
scroll to position [0, 0]
select select "full_report"
select select "csv"
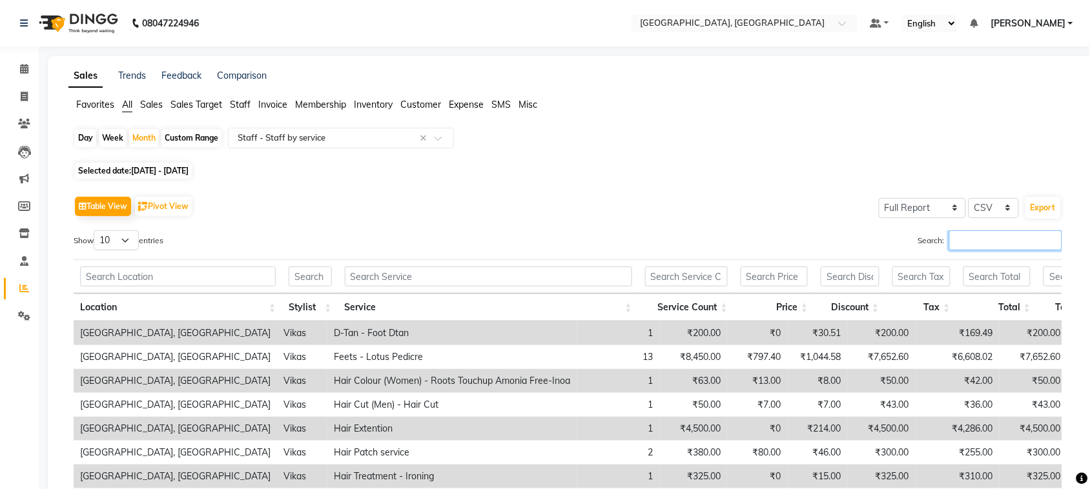
click at [979, 251] on input "Search:" at bounding box center [1005, 240] width 113 height 20
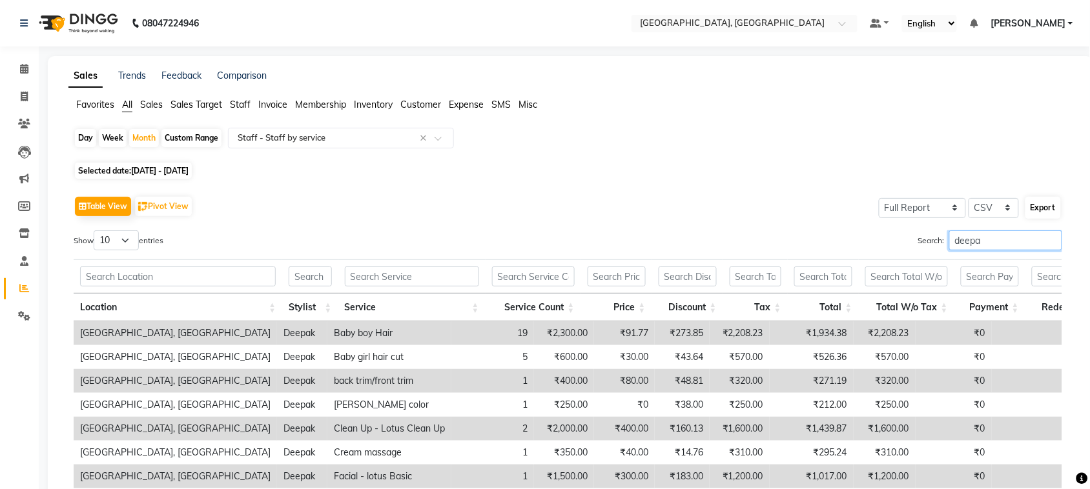
type input "deepak"
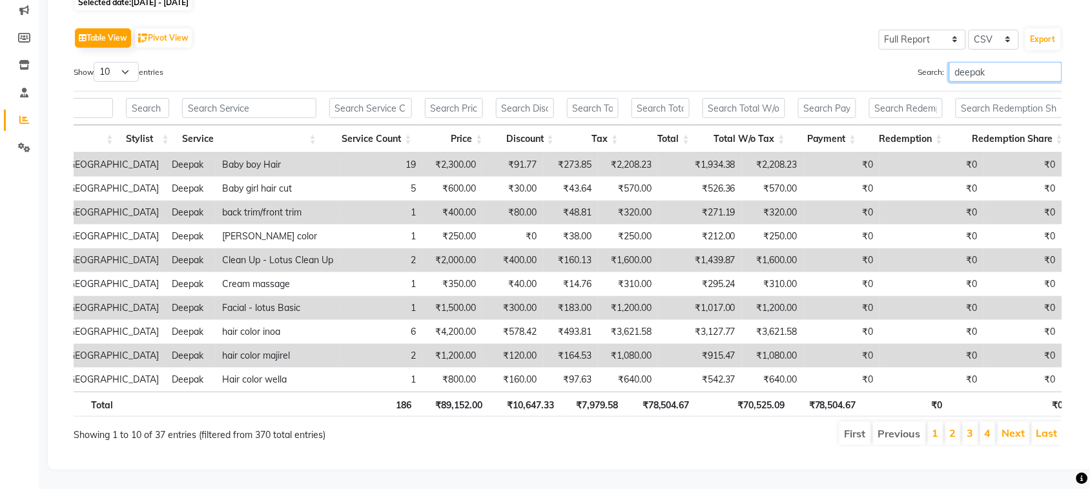
scroll to position [0, 288]
